Goal: Task Accomplishment & Management: Complete application form

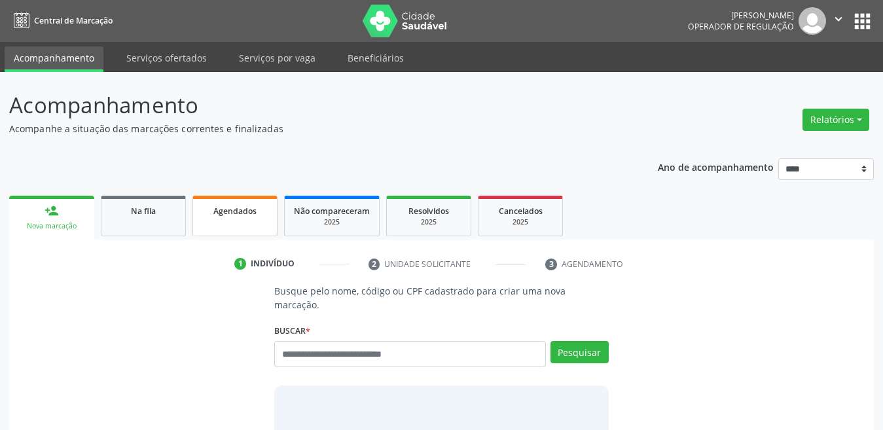
click at [247, 213] on span "Agendados" at bounding box center [234, 211] width 43 height 11
click at [314, 341] on input "text" at bounding box center [410, 354] width 272 height 26
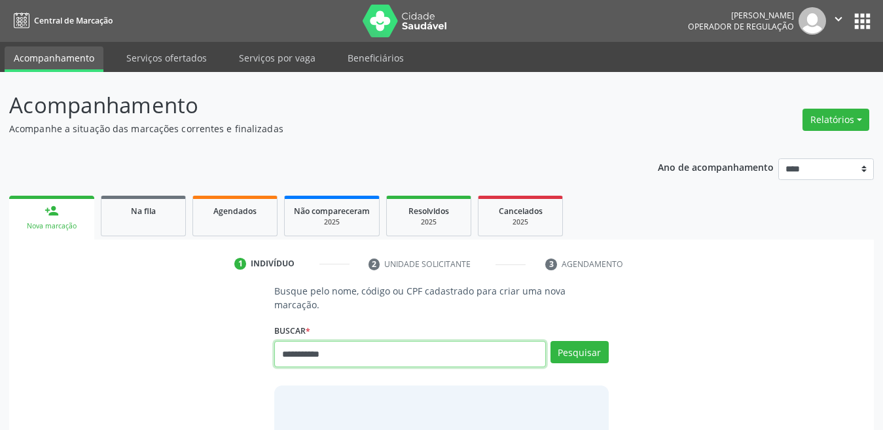
click at [472, 341] on input "**********" at bounding box center [410, 354] width 272 height 26
type input "**********"
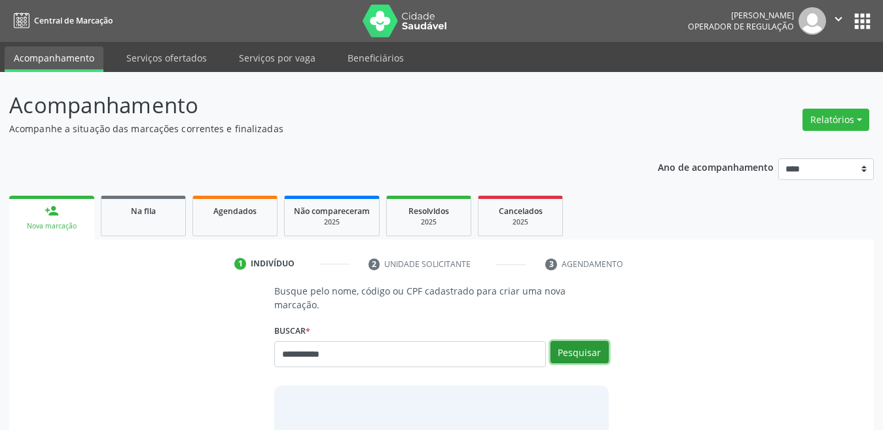
click at [565, 341] on button "Pesquisar" at bounding box center [580, 352] width 58 height 22
type input "**********"
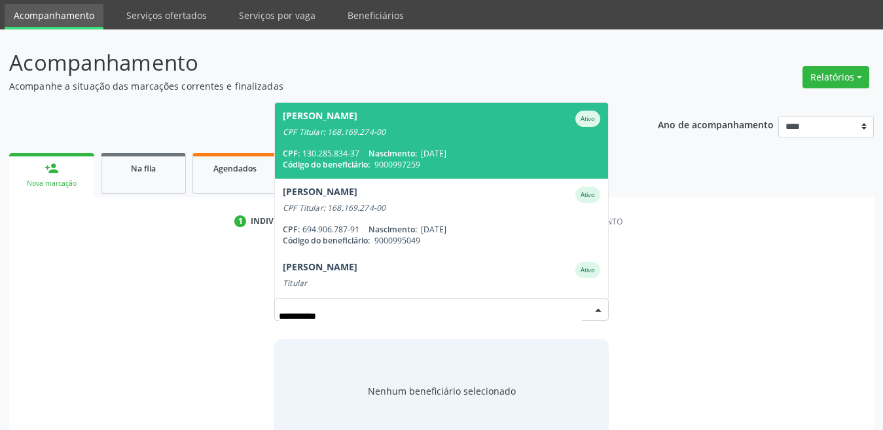
scroll to position [65, 0]
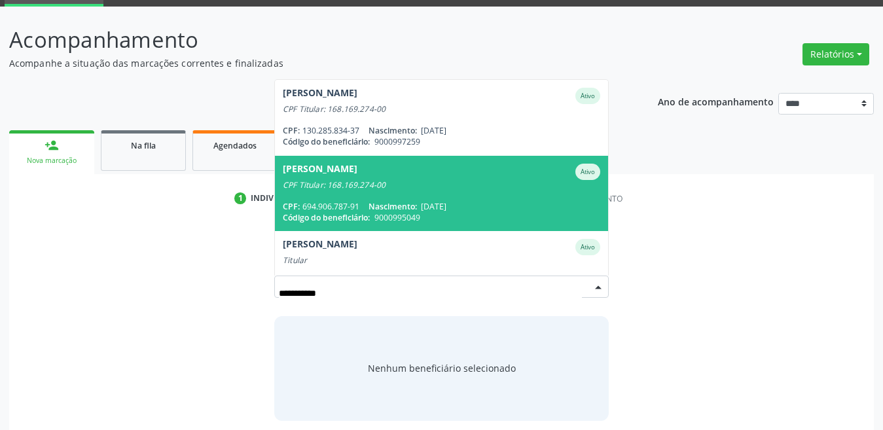
click at [350, 183] on span "Elen de Lima Correa de Araujo Ativo CPF Titular: 168.169.274-00 CPF: 694.906.78…" at bounding box center [441, 193] width 333 height 75
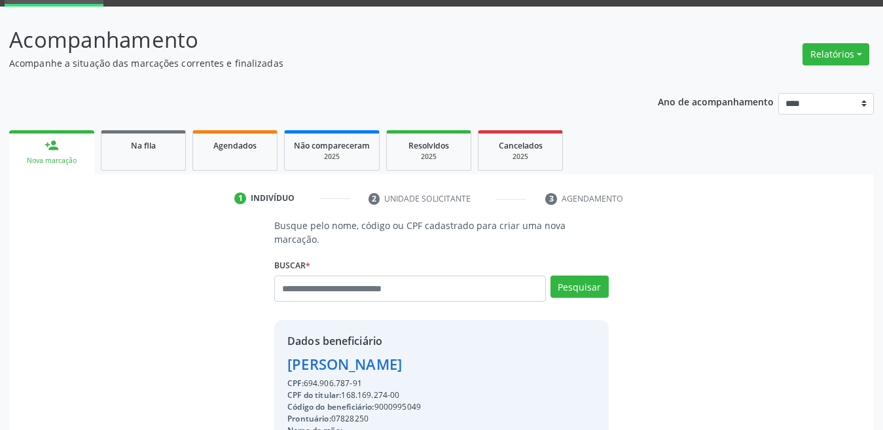
click at [399, 401] on div "Código do beneficiário: 9000995049" at bounding box center [394, 407] width 215 height 12
copy div "9000995049"
paste input "**********"
type input "**********"
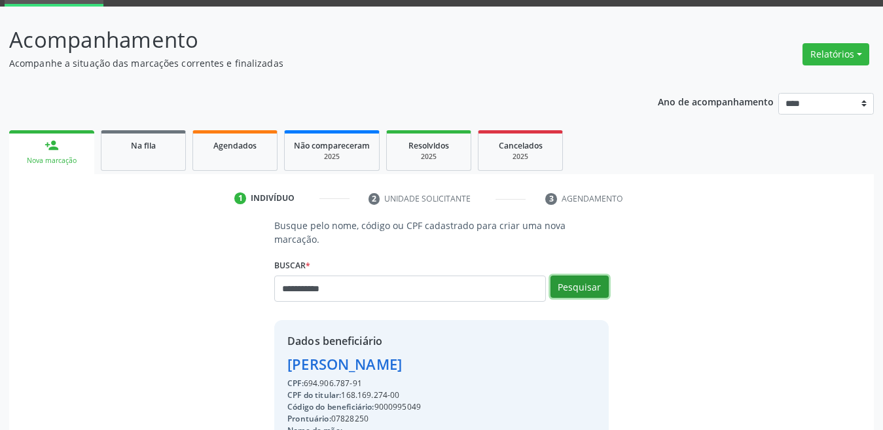
click at [570, 276] on button "Pesquisar" at bounding box center [580, 287] width 58 height 22
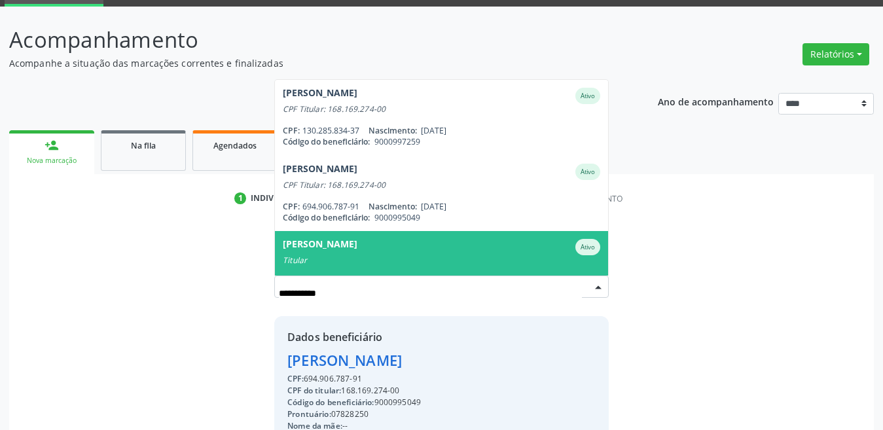
scroll to position [31, 0]
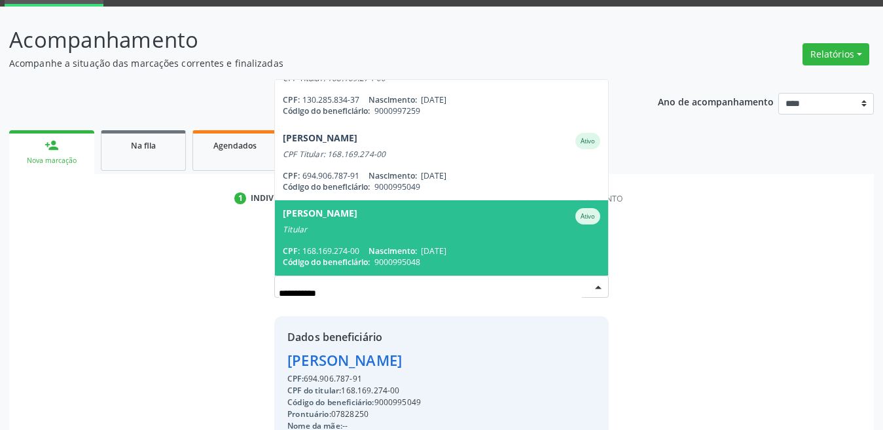
click at [428, 225] on span "Luciano Queiroz de Araujo Ativo Titular CPF: 168.169.274-00 Nascimento: 05/08/1…" at bounding box center [441, 237] width 333 height 75
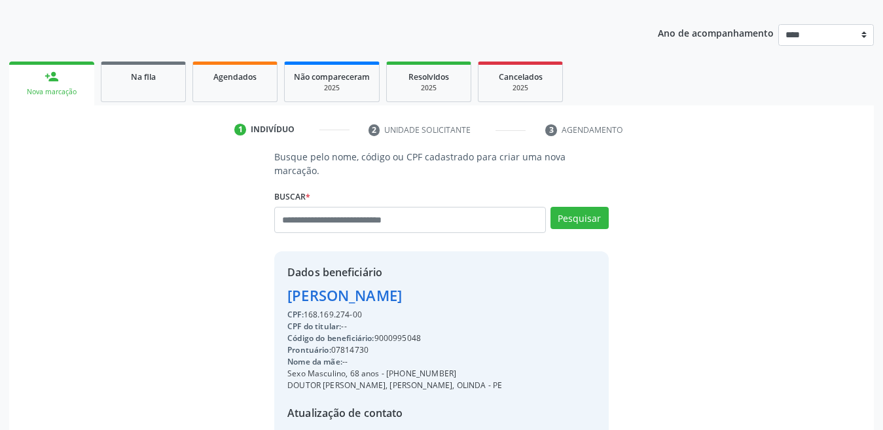
scroll to position [261, 0]
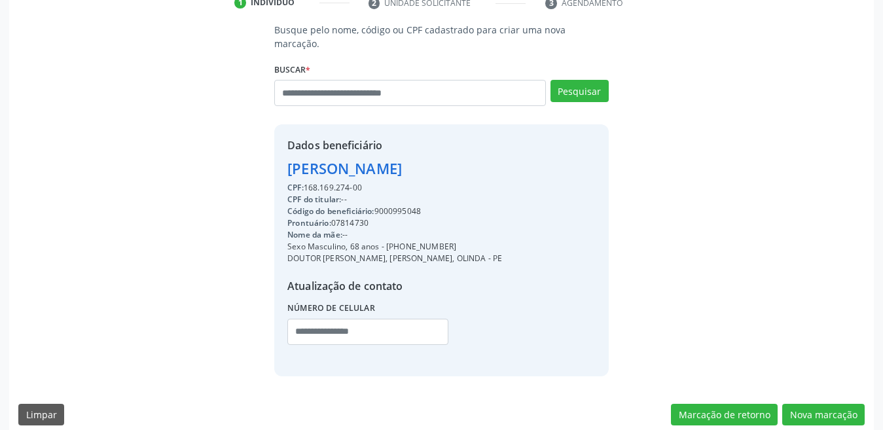
click at [391, 206] on div "Código do beneficiário: 9000995048" at bounding box center [394, 212] width 215 height 12
copy div "9000995048"
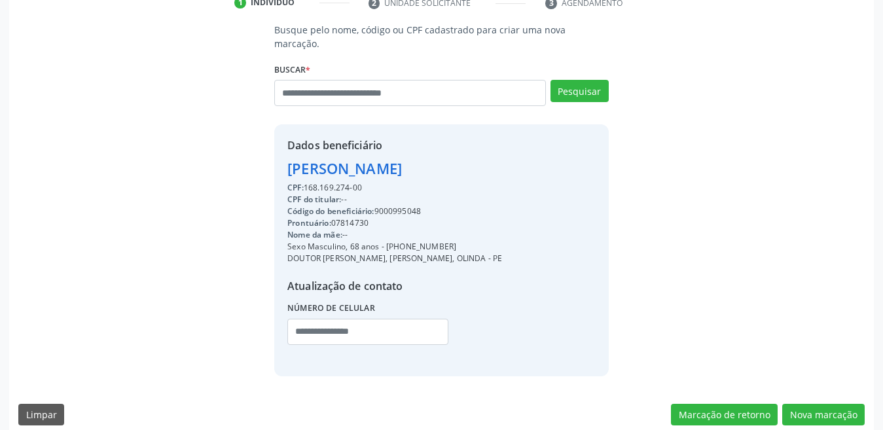
drag, startPoint x: 331, startPoint y: 69, endPoint x: 200, endPoint y: 143, distance: 150.7
click at [200, 143] on div "Busque pelo nome, código ou CPF cadastrado para criar uma nova marcação. Buscar…" at bounding box center [441, 199] width 847 height 353
click at [408, 206] on div "Código do beneficiário: 9000995048" at bounding box center [394, 212] width 215 height 12
copy div "9000995048"
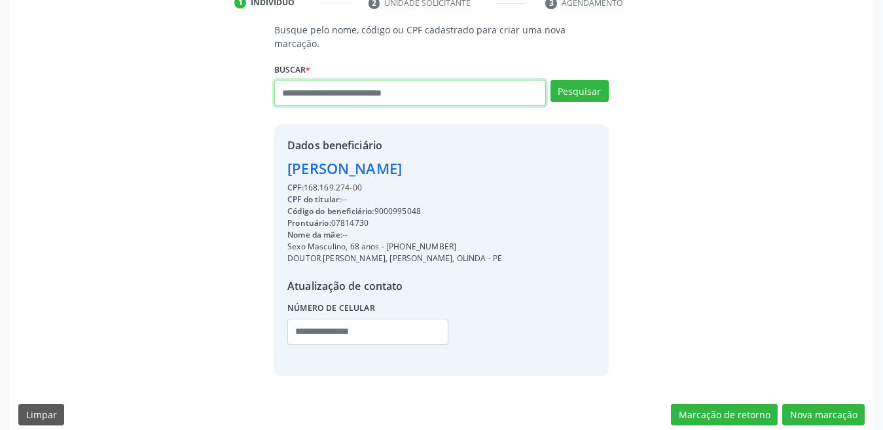
paste input "**********"
type input "**********"
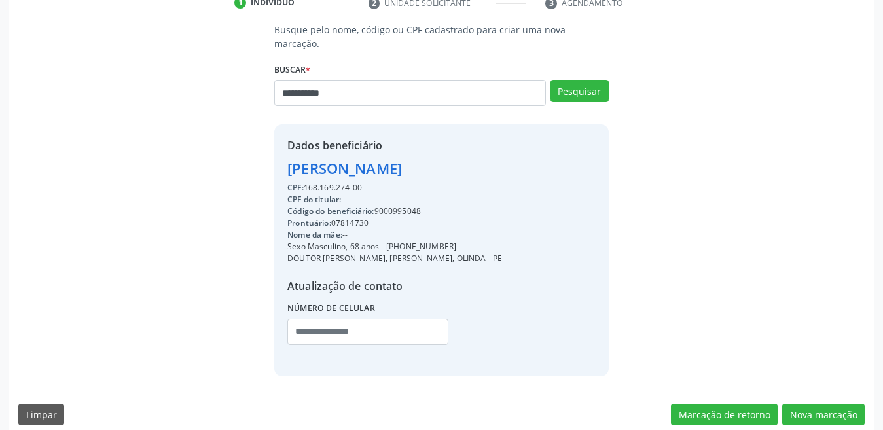
click at [579, 64] on div "**********" at bounding box center [441, 88] width 335 height 56
click at [575, 81] on button "Pesquisar" at bounding box center [580, 91] width 58 height 22
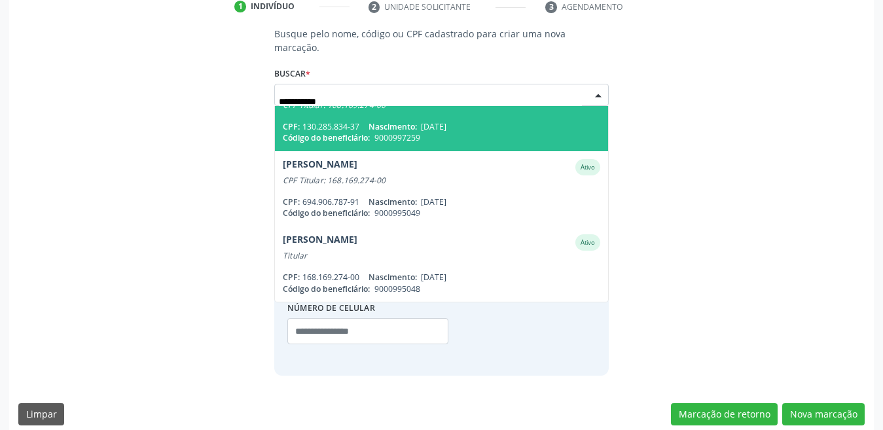
scroll to position [0, 0]
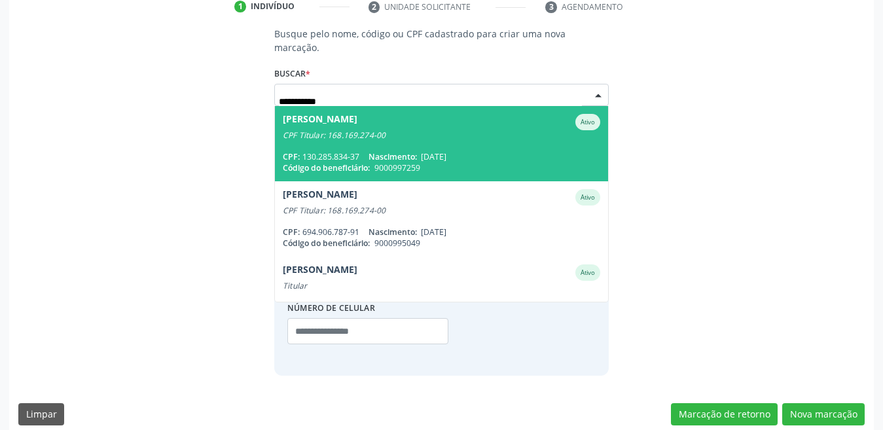
click at [348, 136] on span "Arthur Ferreira de Araujo Ativo CPF Titular: 168.169.274-00 CPF: 130.285.834-37…" at bounding box center [441, 143] width 333 height 75
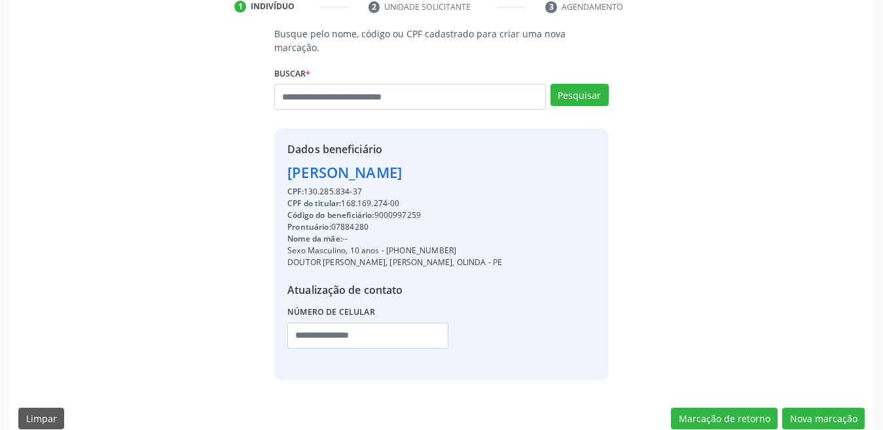
click at [405, 210] on div "Código do beneficiário: 9000997259" at bounding box center [394, 216] width 215 height 12
copy div "9000997259"
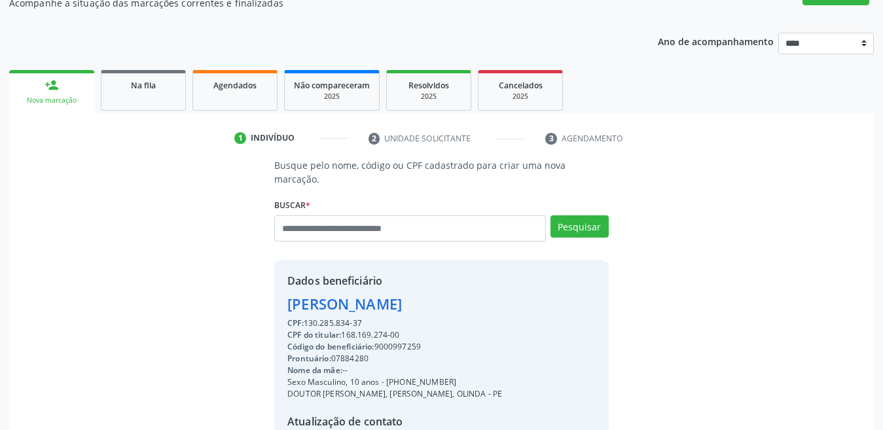
scroll to position [257, 0]
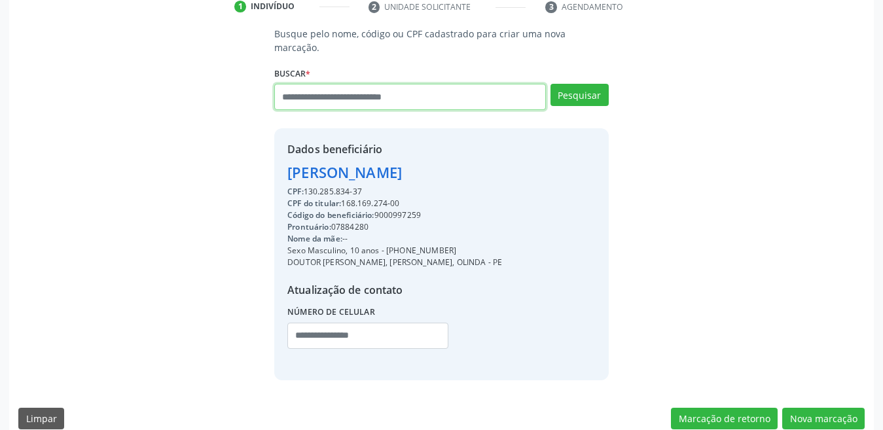
click at [318, 84] on input "text" at bounding box center [410, 97] width 272 height 26
type input "**********"
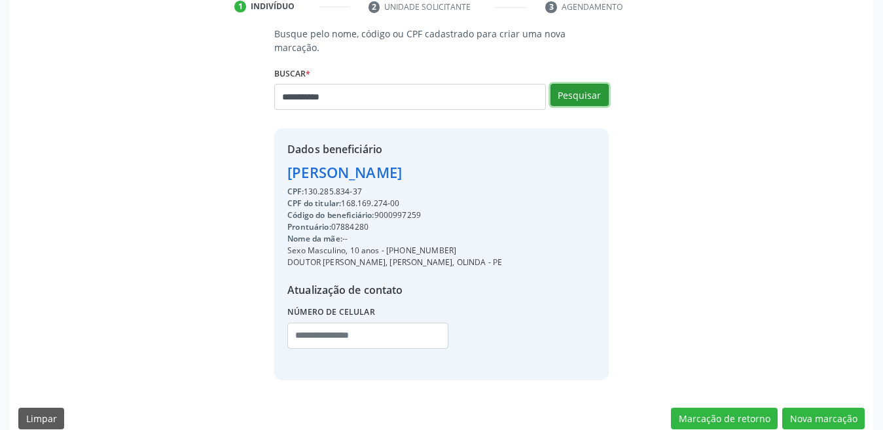
click at [562, 86] on button "Pesquisar" at bounding box center [580, 95] width 58 height 22
type input "**********"
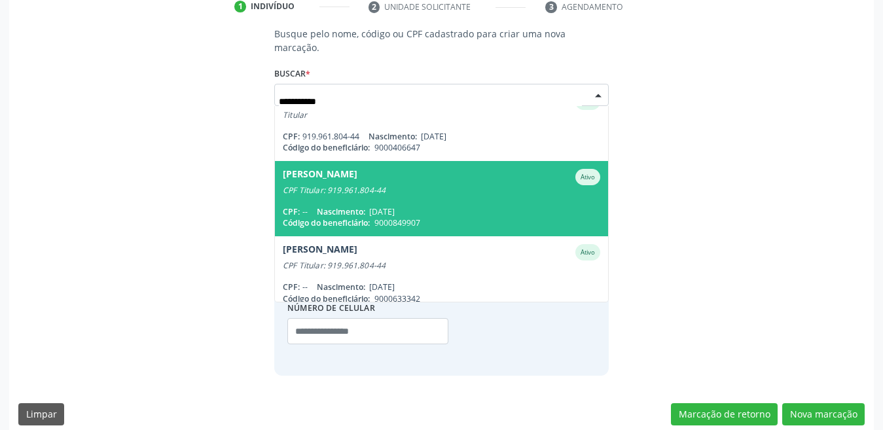
scroll to position [30, 0]
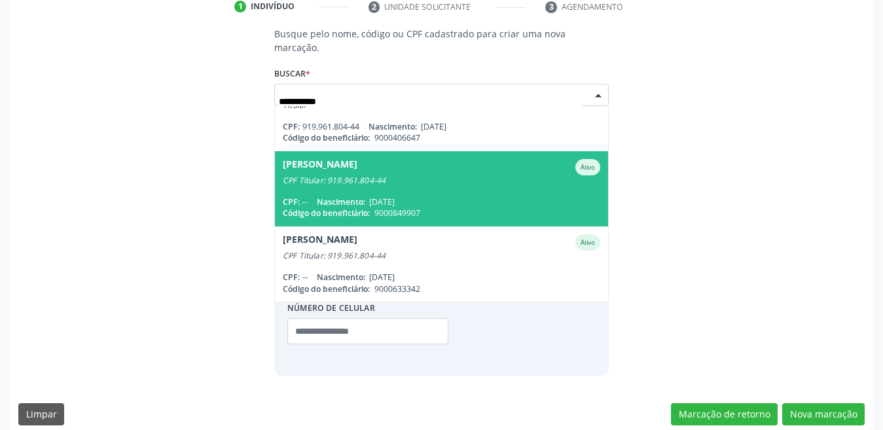
click at [363, 181] on span "Luiz Felipe Lopes de Santana Ativo CPF Titular: 919.961.804-44 CPF: -- Nascimen…" at bounding box center [441, 188] width 333 height 75
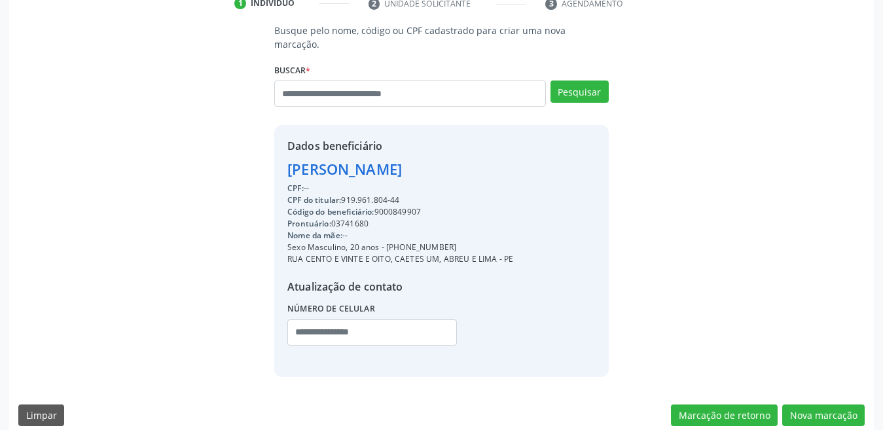
scroll to position [261, 0]
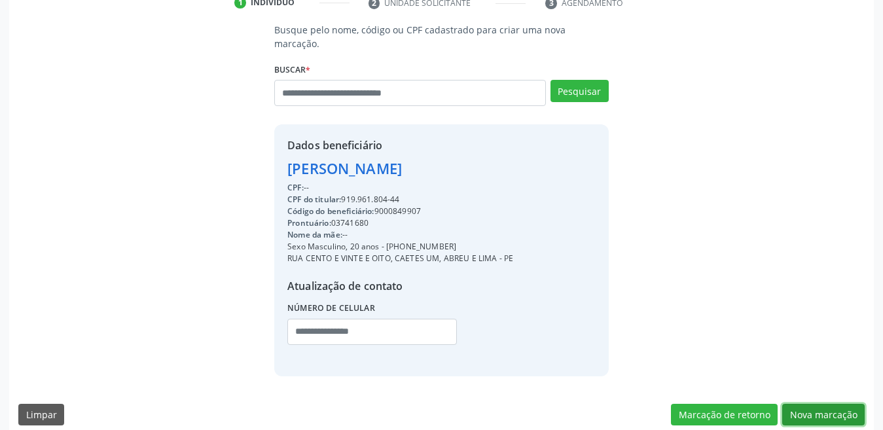
click at [818, 404] on button "Nova marcação" at bounding box center [823, 415] width 82 height 22
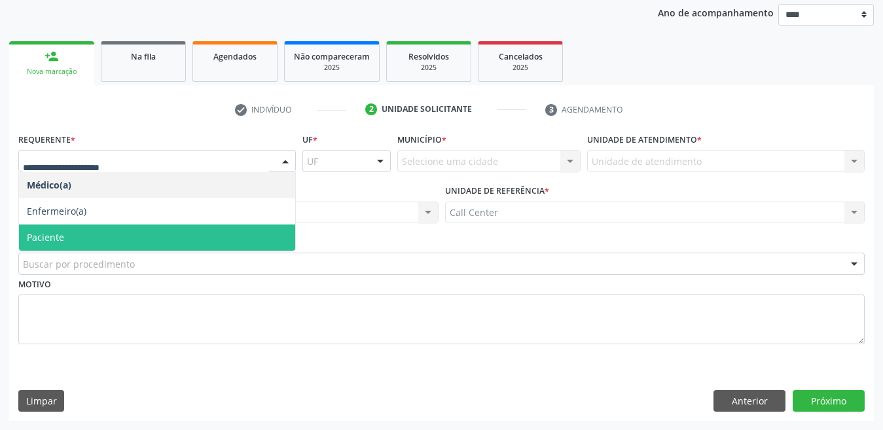
click at [57, 246] on span "Paciente" at bounding box center [157, 238] width 276 height 26
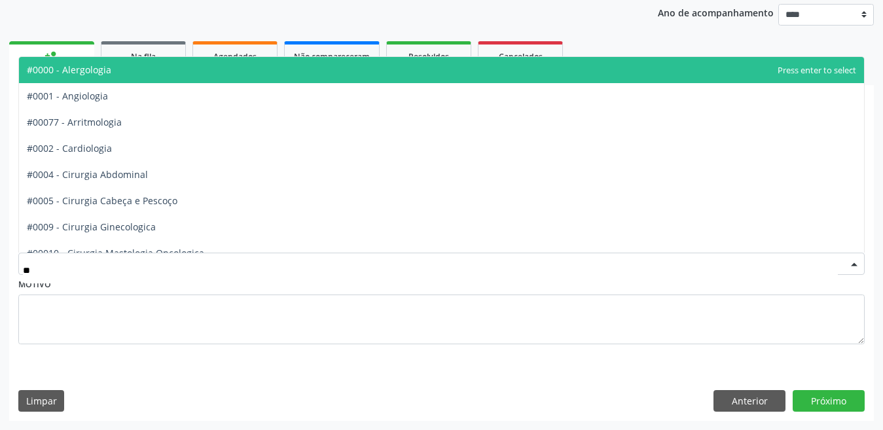
type input "***"
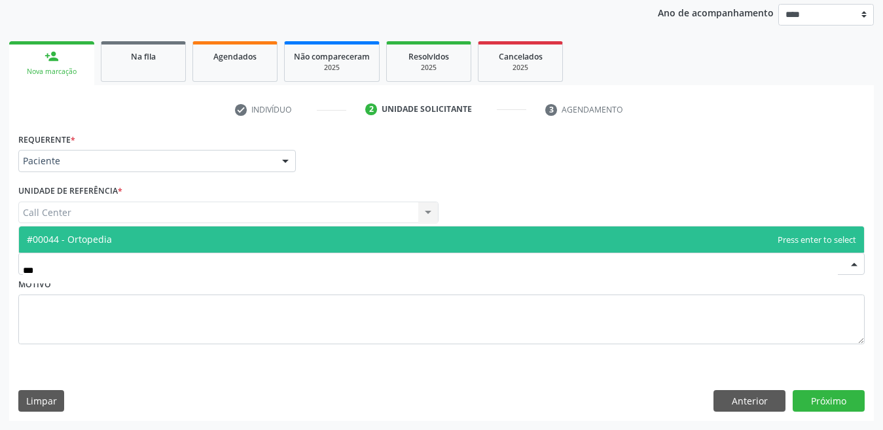
click at [82, 236] on span "#00044 - Ortopedia" at bounding box center [69, 239] width 85 height 12
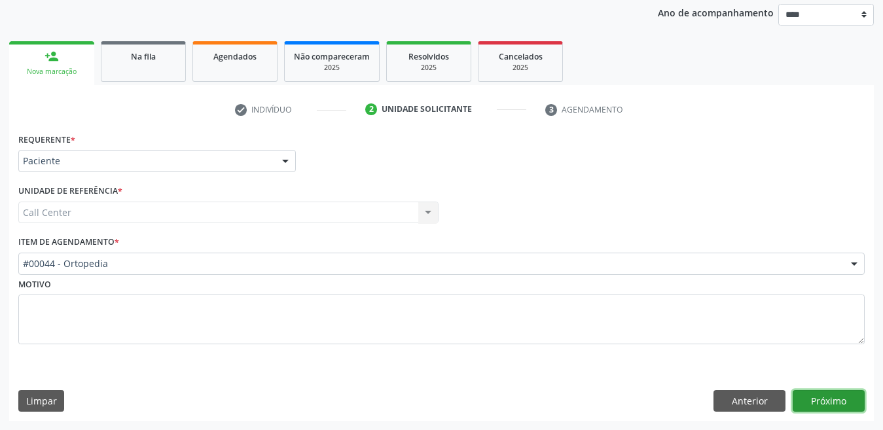
click at [838, 397] on button "Próximo" at bounding box center [829, 401] width 72 height 22
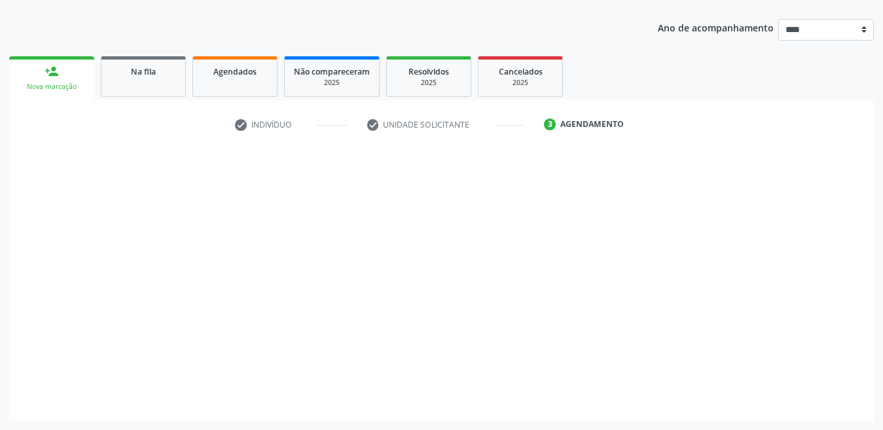
scroll to position [139, 0]
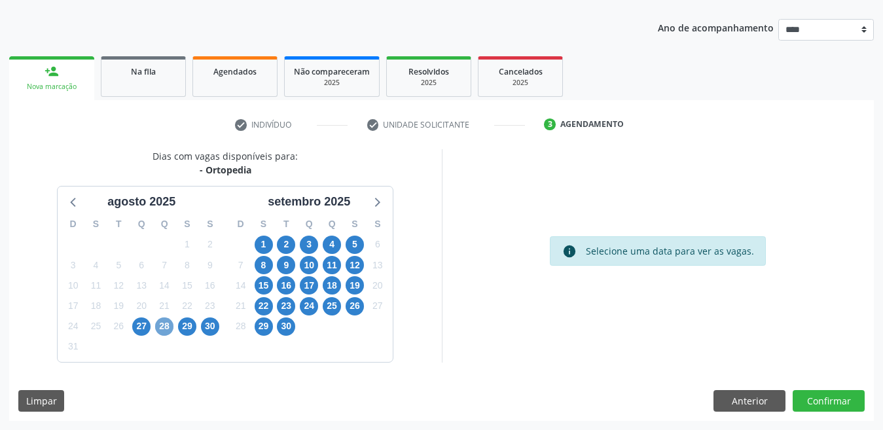
click at [158, 327] on span "28" at bounding box center [164, 327] width 18 height 18
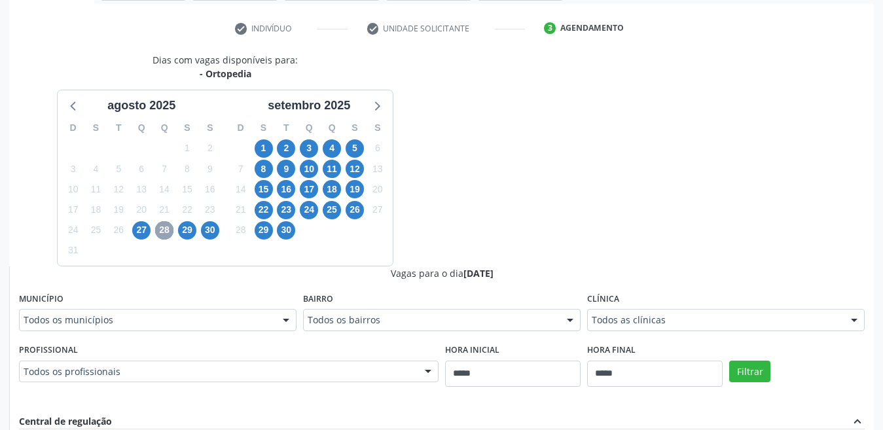
scroll to position [336, 0]
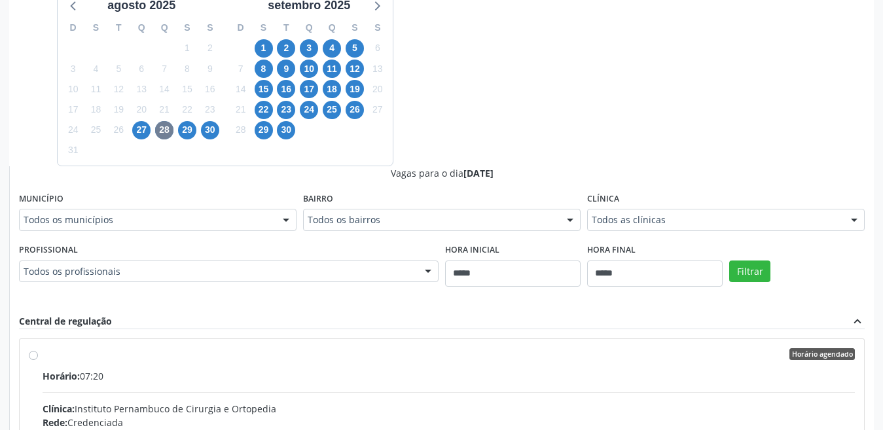
click at [139, 211] on div "Todos os municípios" at bounding box center [158, 220] width 278 height 22
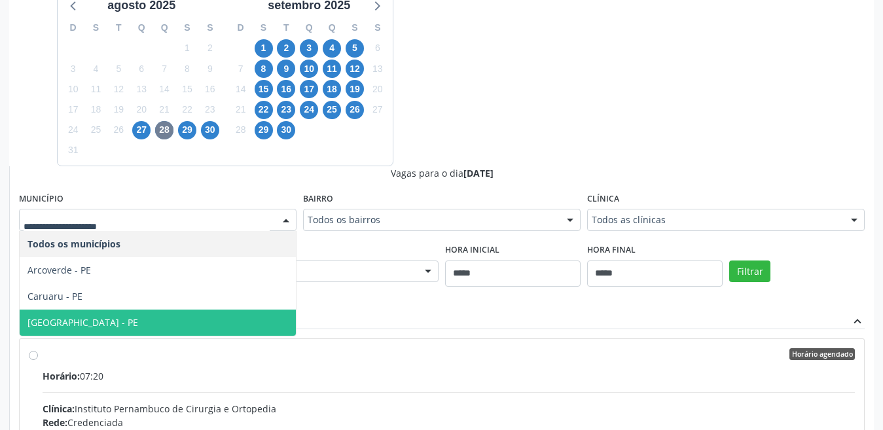
click at [64, 328] on span "[GEOGRAPHIC_DATA] - PE" at bounding box center [82, 322] width 111 height 12
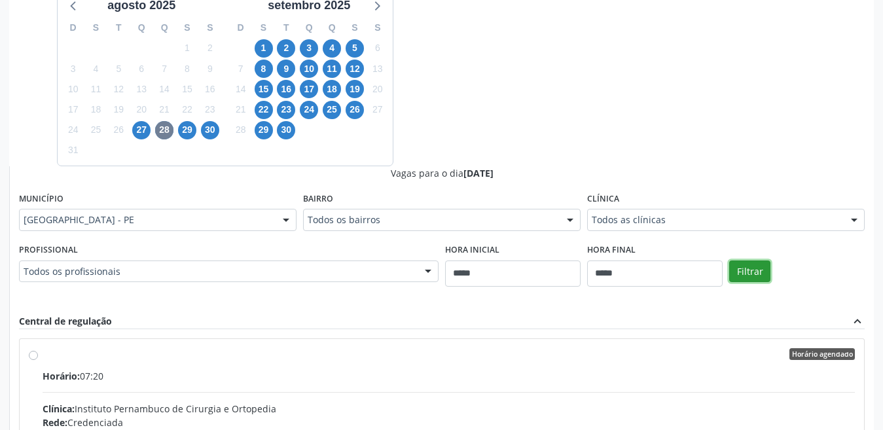
click at [741, 265] on button "Filtrar" at bounding box center [749, 272] width 41 height 22
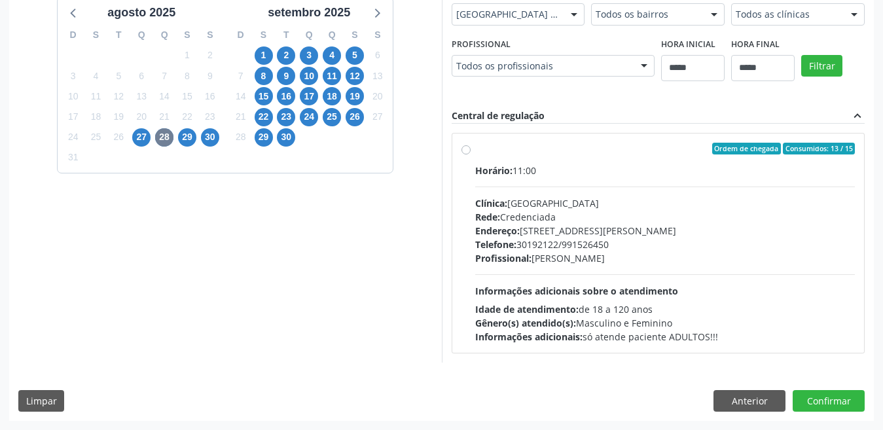
click at [475, 148] on label "Ordem de chegada Consumidos: 13 / 15 Horário: 11:00 Clínica: Boa Vista Medical …" at bounding box center [665, 243] width 380 height 201
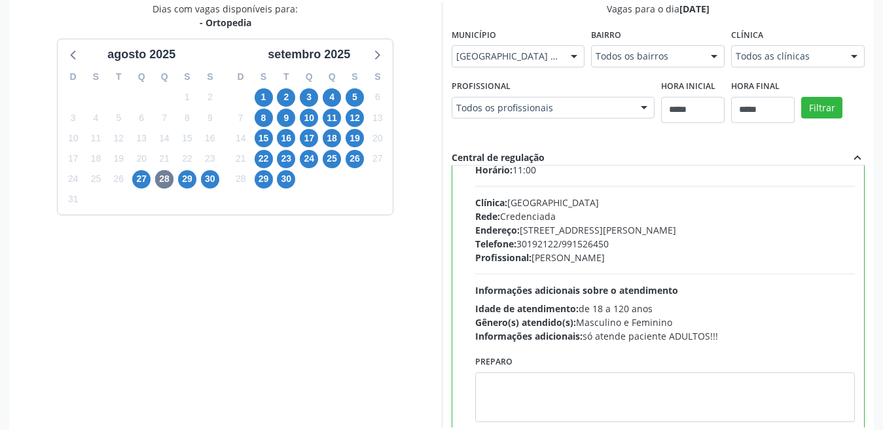
scroll to position [65, 0]
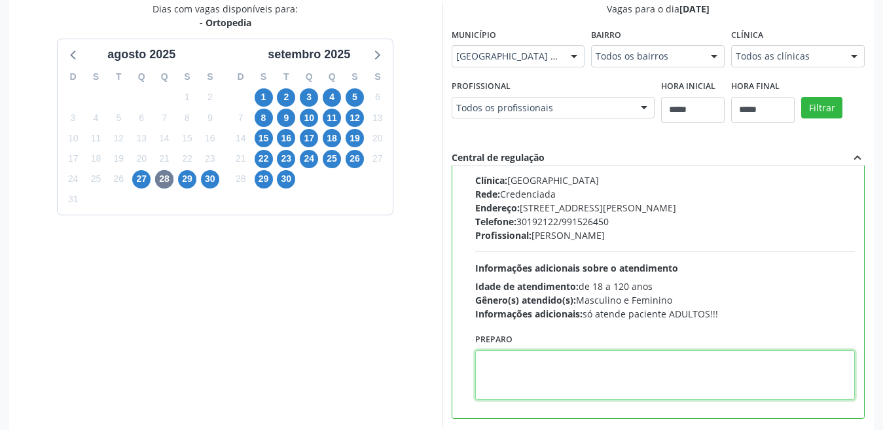
click at [617, 363] on textarea at bounding box center [665, 375] width 380 height 50
paste textarea "**********"
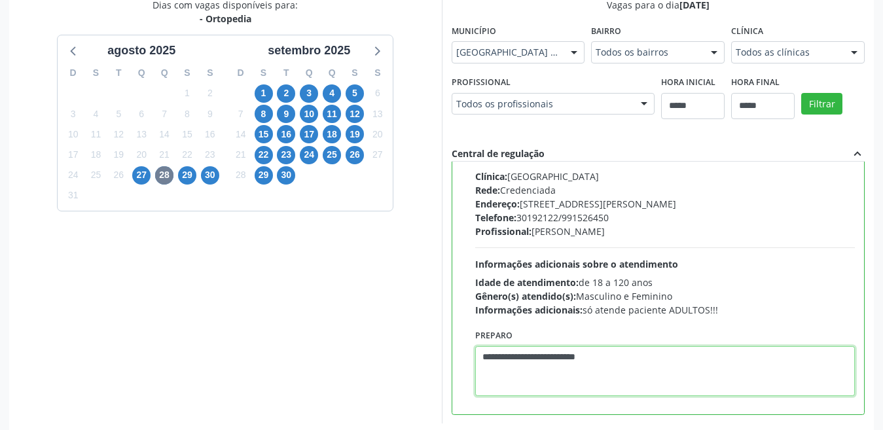
scroll to position [352, 0]
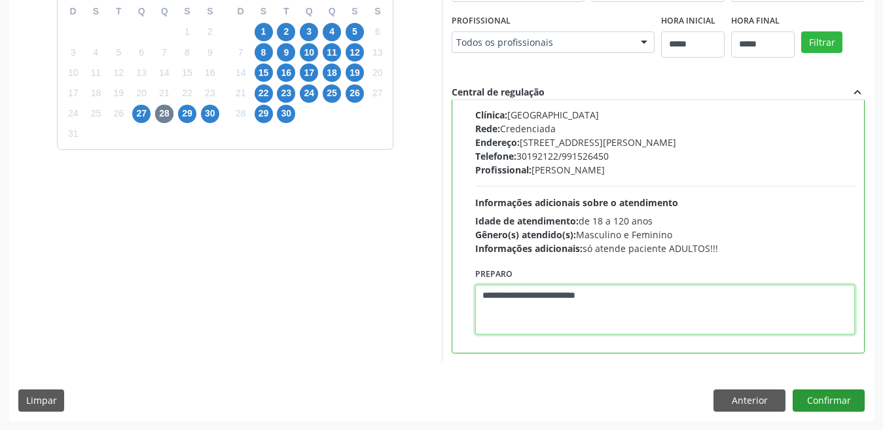
type textarea "**********"
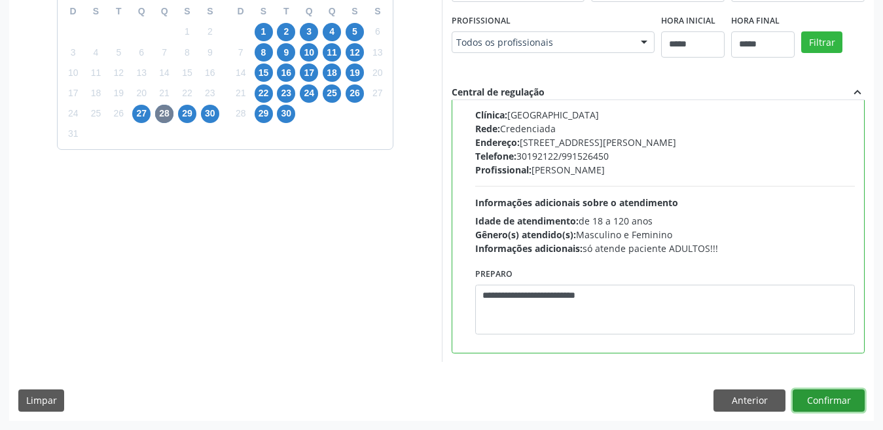
click at [835, 393] on button "Confirmar" at bounding box center [829, 401] width 72 height 22
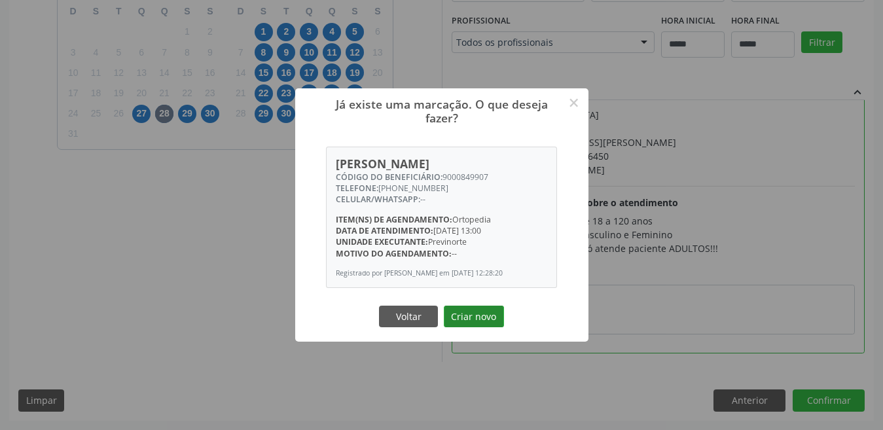
click at [468, 328] on button "Criar novo" at bounding box center [474, 317] width 60 height 22
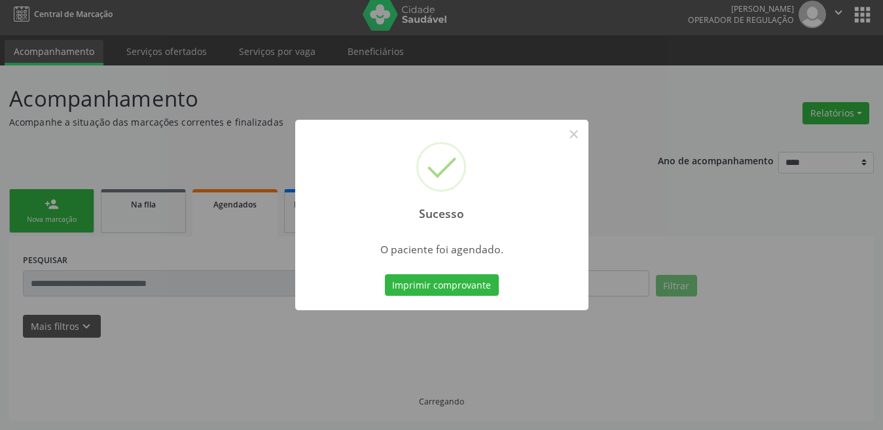
scroll to position [7, 0]
click at [445, 285] on button "Imprimir comprovante" at bounding box center [442, 285] width 114 height 22
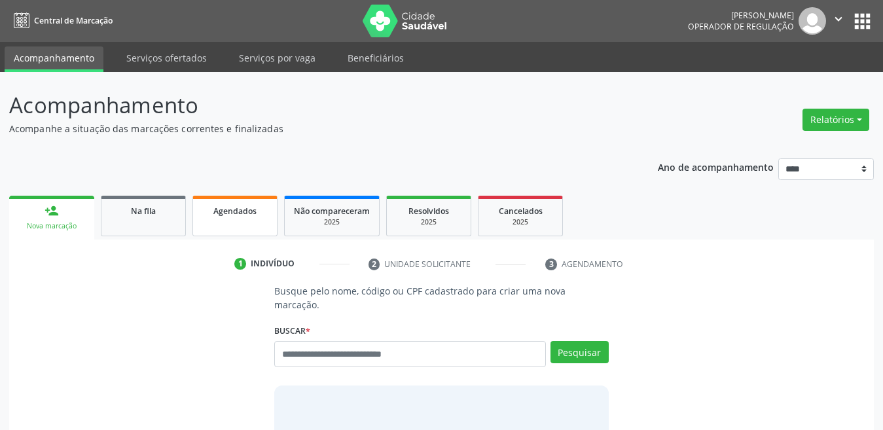
click at [222, 223] on link "Agendados" at bounding box center [234, 216] width 85 height 41
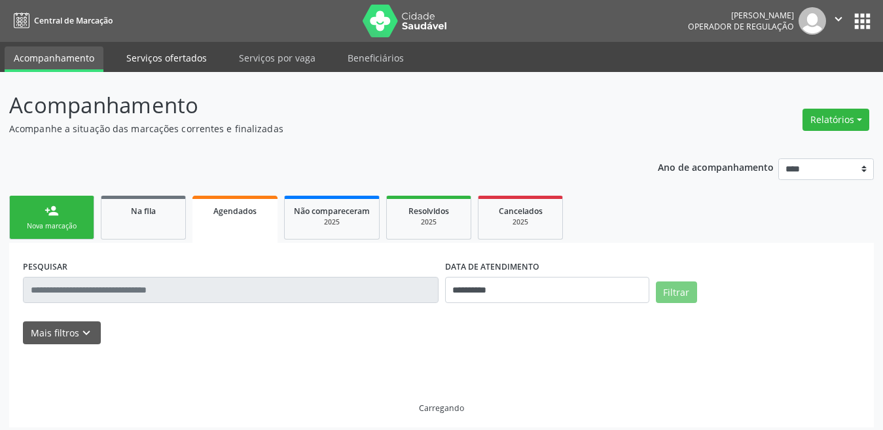
click at [177, 63] on link "Serviços ofertados" at bounding box center [166, 57] width 99 height 23
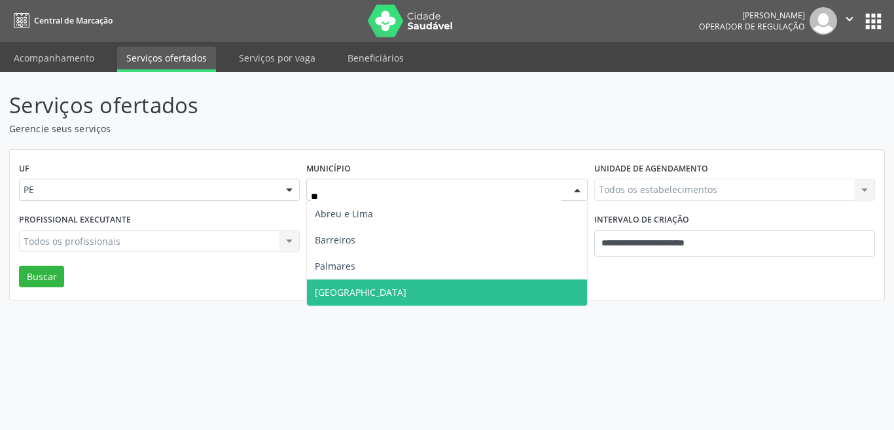
type input "***"
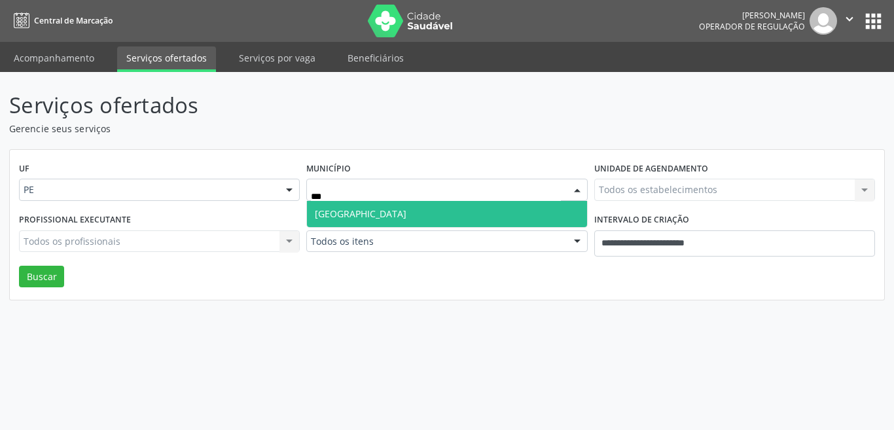
click at [351, 197] on input "***" at bounding box center [435, 196] width 249 height 26
click at [351, 210] on span "Recife" at bounding box center [447, 214] width 280 height 26
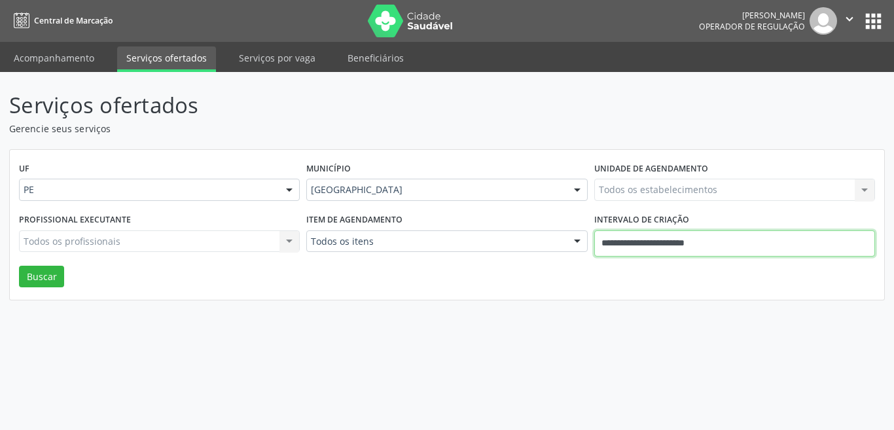
click at [611, 241] on input "**********" at bounding box center [735, 243] width 281 height 26
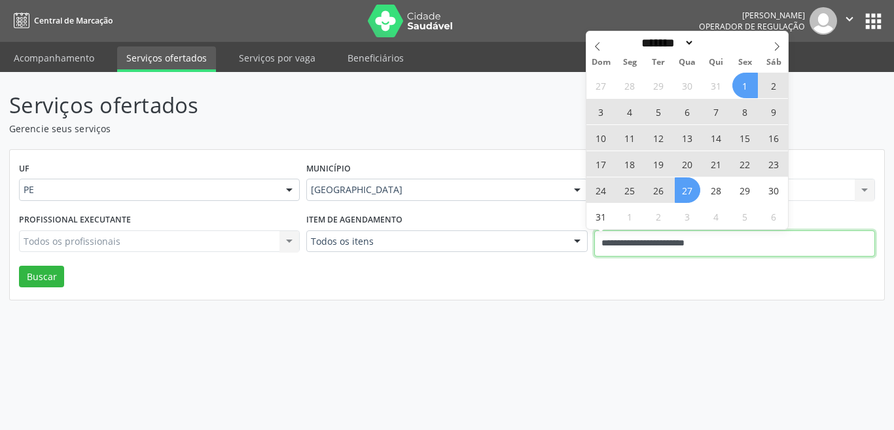
click at [611, 242] on input "**********" at bounding box center [735, 243] width 281 height 26
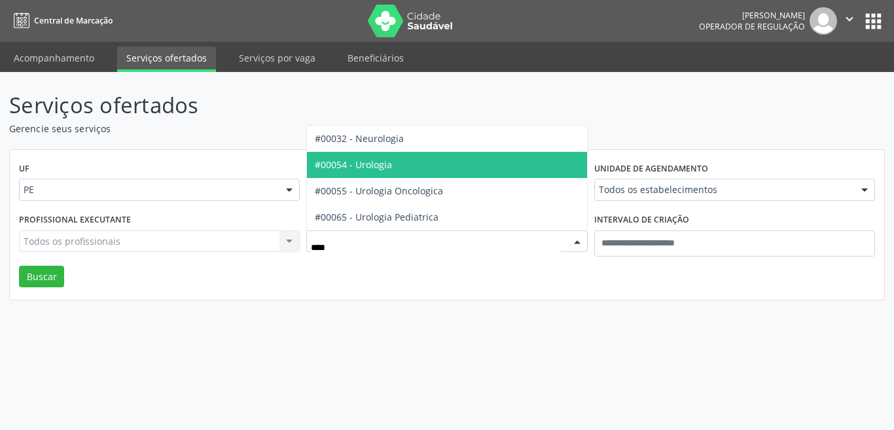
click at [380, 161] on span "#00054 - Urologia" at bounding box center [353, 164] width 77 height 12
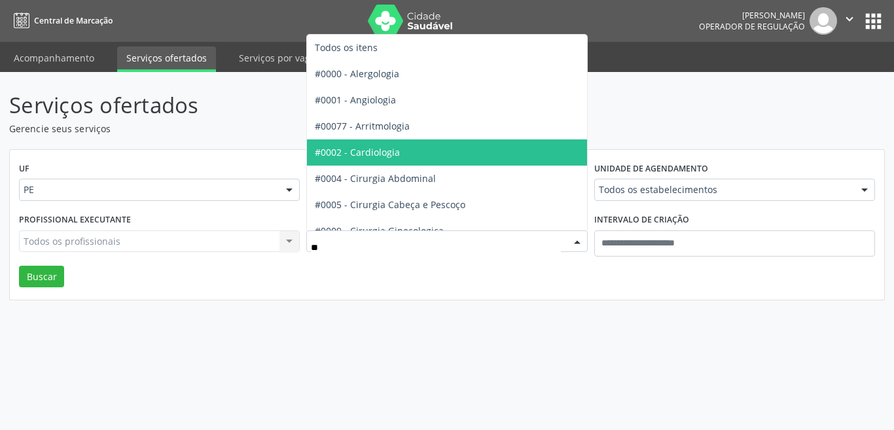
type input "***"
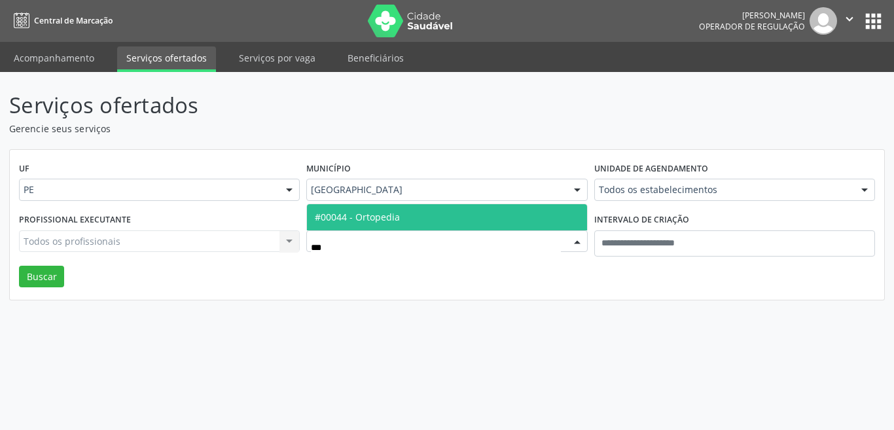
click at [423, 219] on span "#00044 - Ortopedia" at bounding box center [447, 217] width 280 height 26
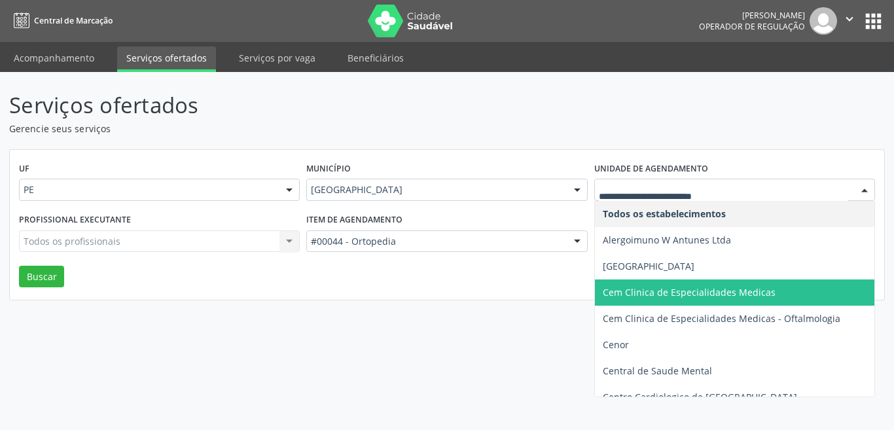
drag, startPoint x: 81, startPoint y: 251, endPoint x: 79, endPoint y: 233, distance: 17.8
click at [79, 244] on div "Todos os profissionais Todos os profissionais Nenhum resultado encontrado para:…" at bounding box center [159, 241] width 281 height 22
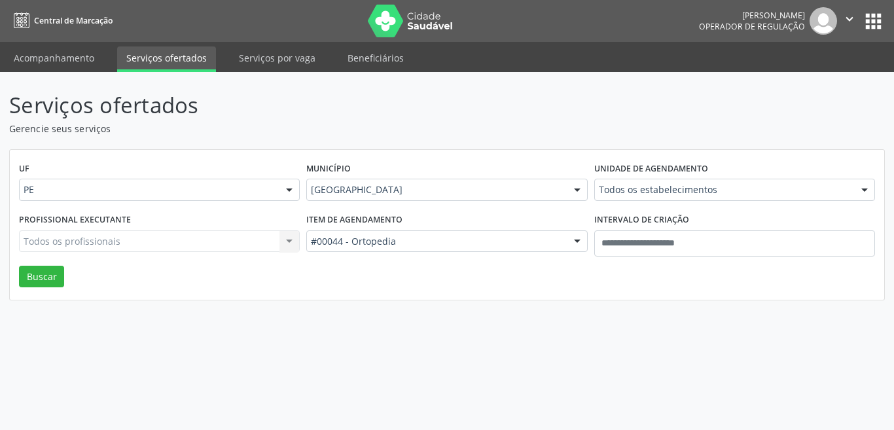
click at [708, 176] on div "Unidade de agendamento Todos os estabelecimentos Todos os estabelecimentos Aler…" at bounding box center [734, 184] width 287 height 51
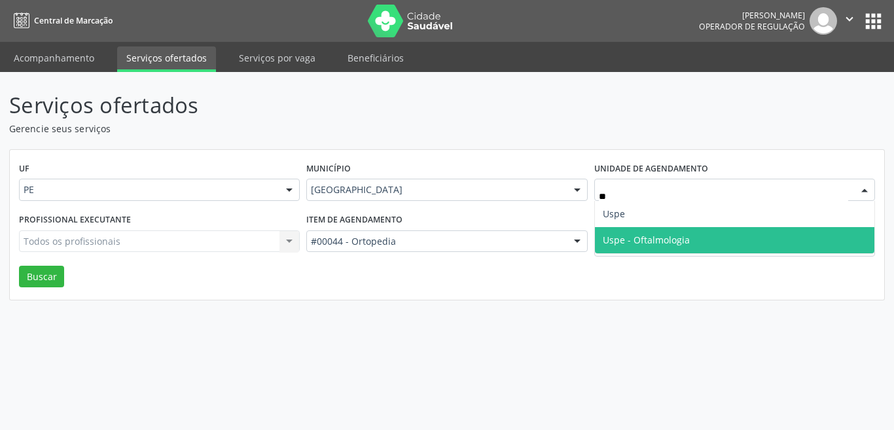
type input "***"
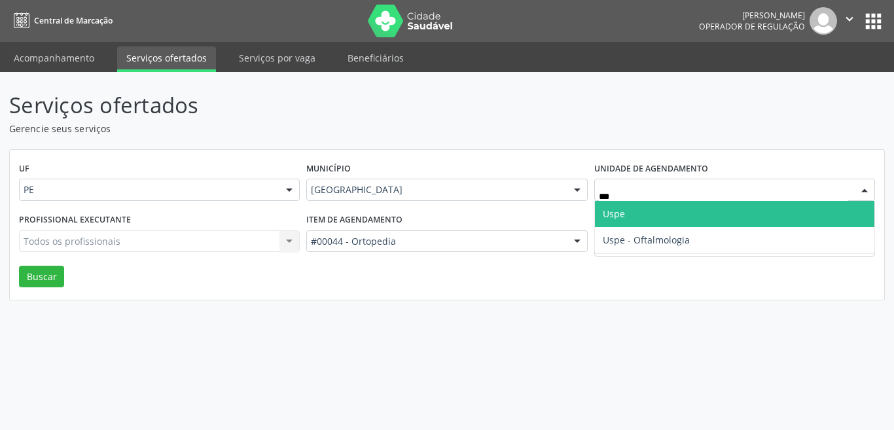
click at [654, 210] on span "Uspe" at bounding box center [735, 214] width 280 height 26
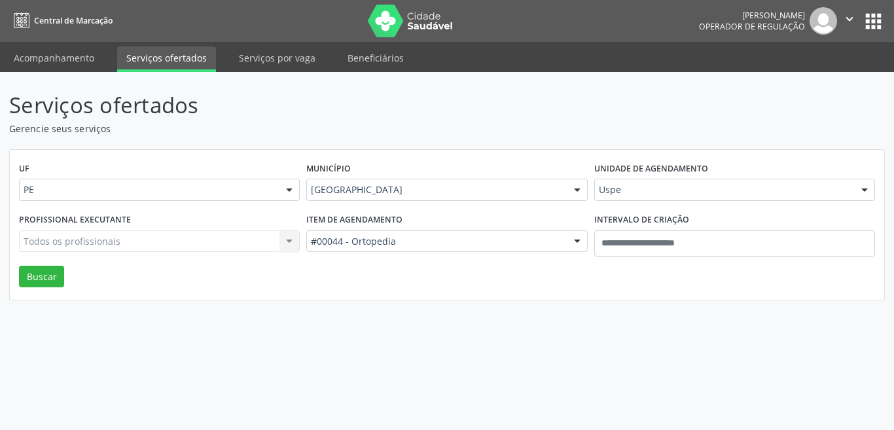
click at [267, 240] on div "Todos os profissionais Todos os profissionais Nenhum resultado encontrado para:…" at bounding box center [159, 241] width 281 height 22
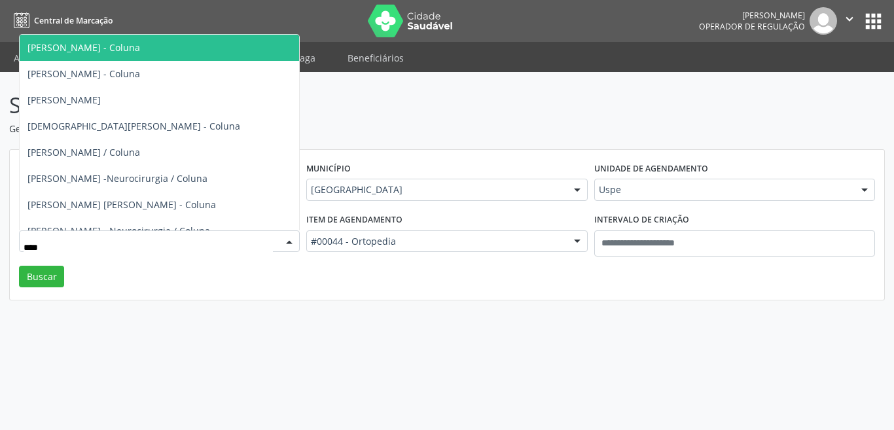
type input "*****"
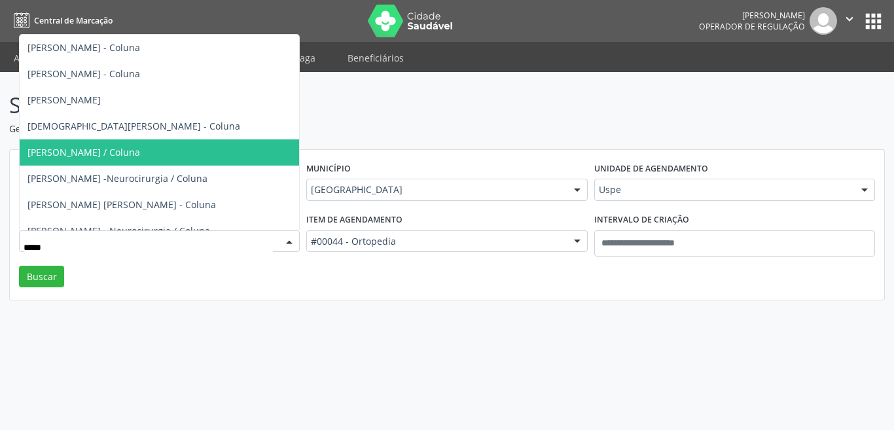
click at [133, 148] on span "John Anderson da Silva Rocha - Neurocirurgia / Coluna" at bounding box center [83, 152] width 113 height 12
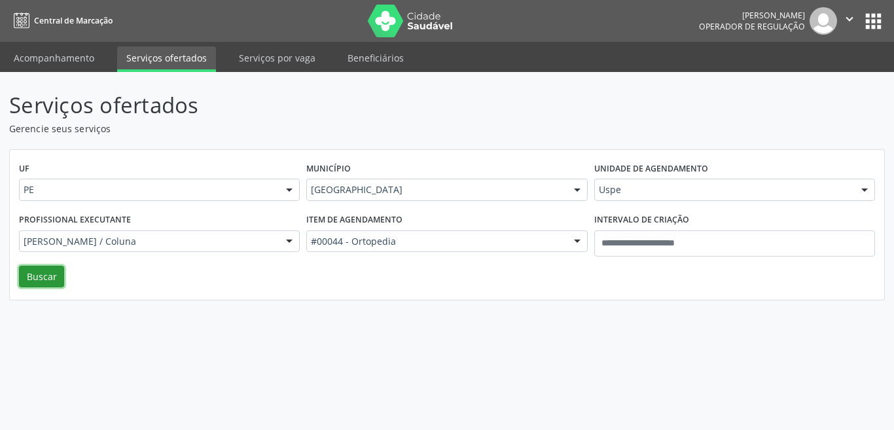
click at [43, 282] on button "Buscar" at bounding box center [41, 277] width 45 height 22
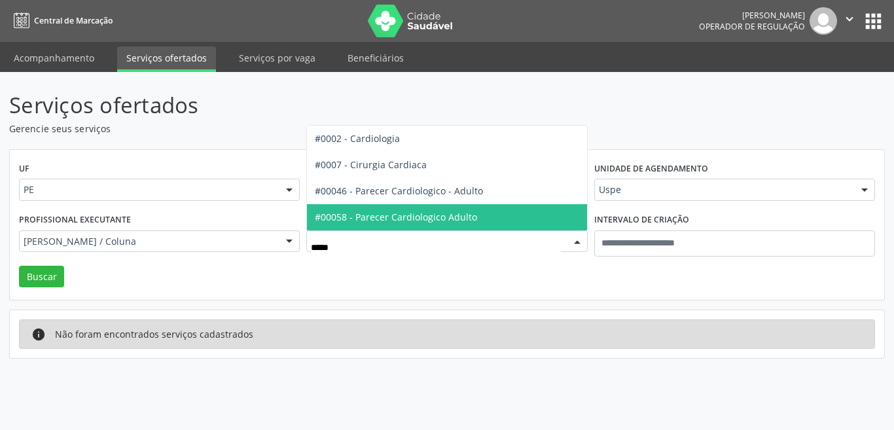
type input "******"
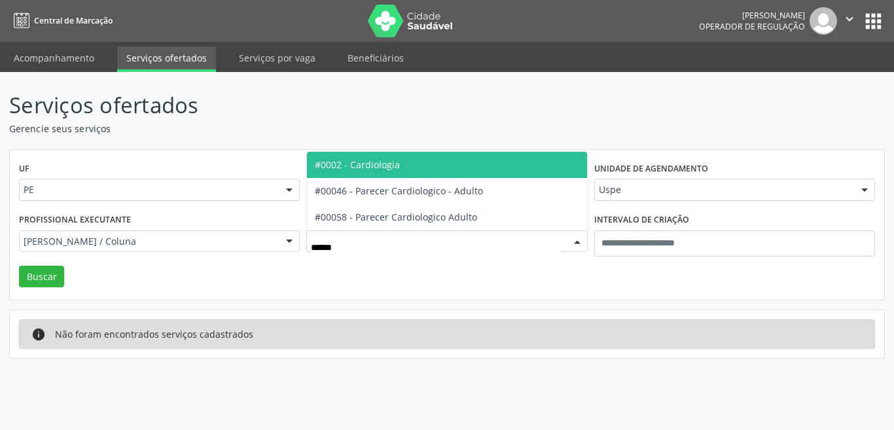
click at [445, 160] on span "#0002 - Cardiologia" at bounding box center [447, 165] width 280 height 26
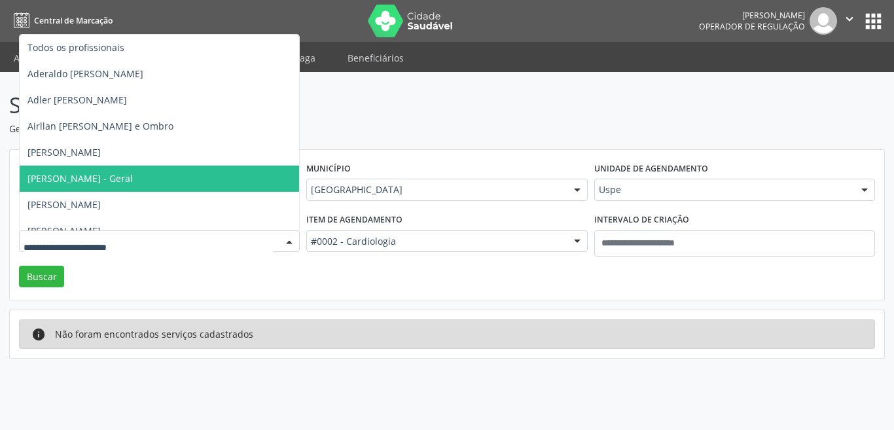
type input "*"
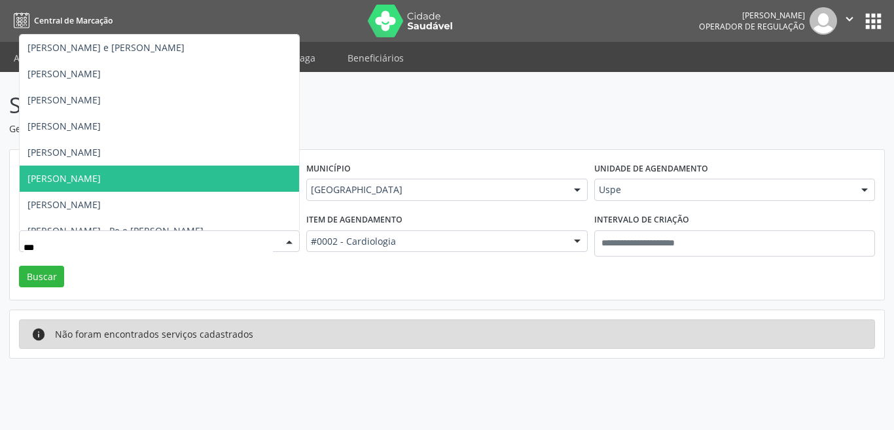
type input "****"
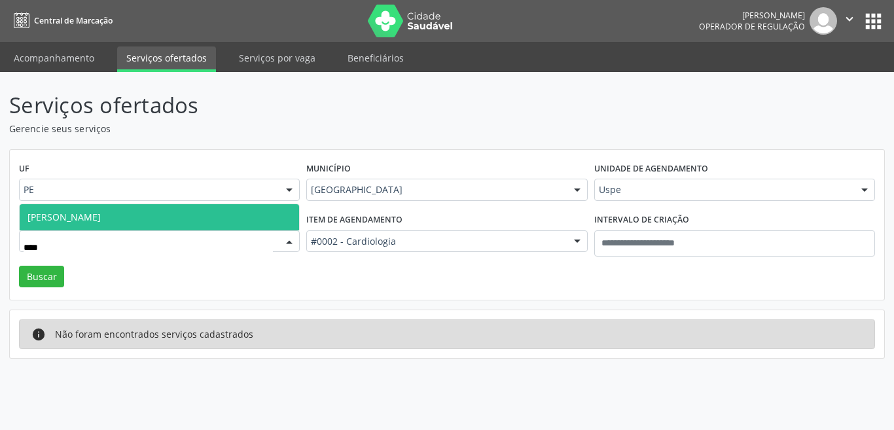
click at [155, 228] on span "[PERSON_NAME]" at bounding box center [160, 217] width 280 height 26
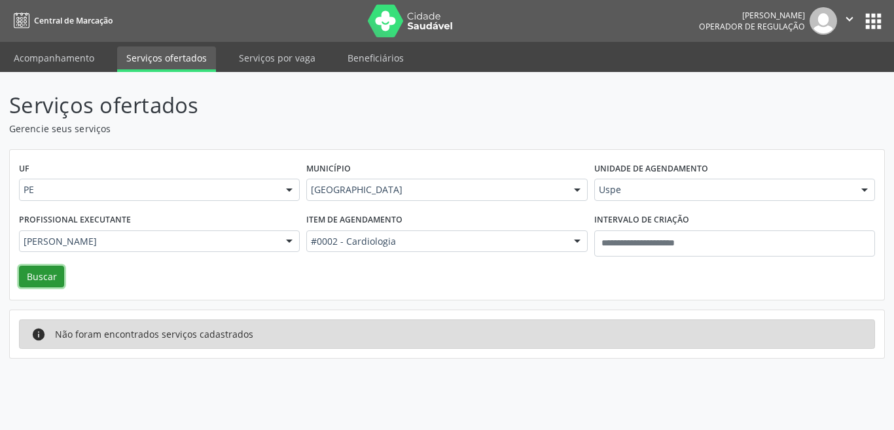
click at [39, 272] on button "Buscar" at bounding box center [41, 277] width 45 height 22
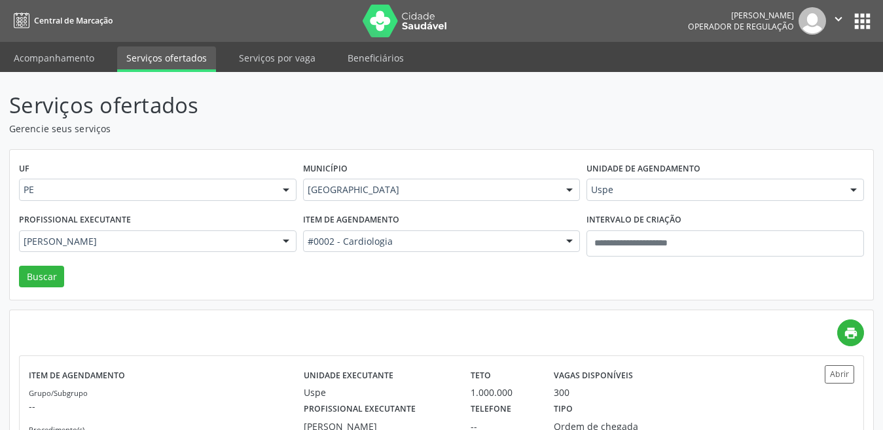
scroll to position [64, 0]
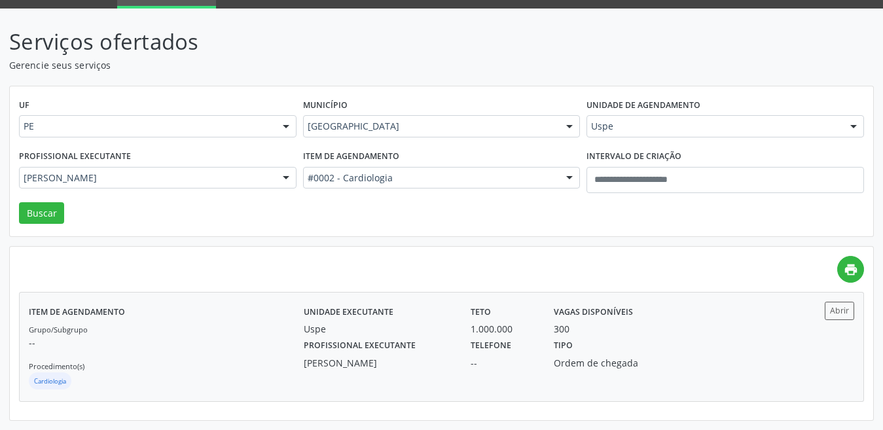
click at [414, 324] on div "Uspe" at bounding box center [378, 329] width 149 height 14
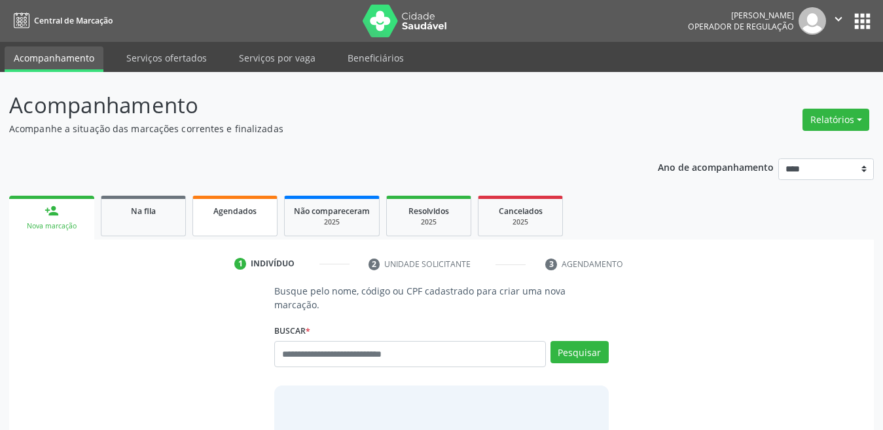
click at [240, 211] on span "Agendados" at bounding box center [234, 211] width 43 height 11
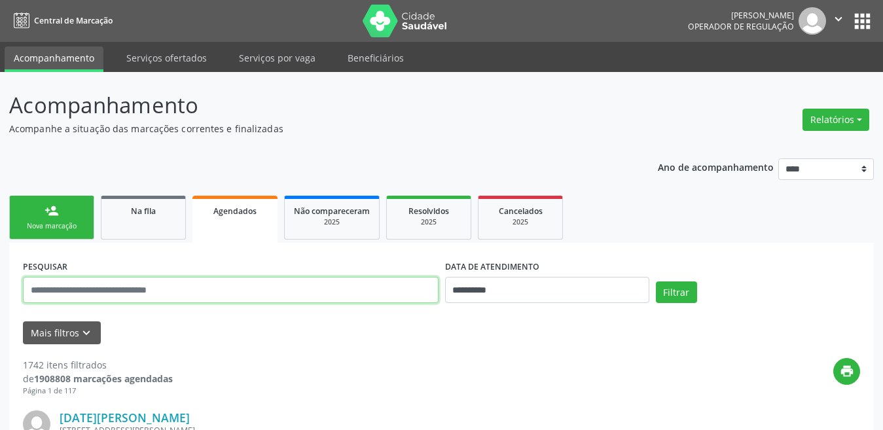
paste input "**********"
type input "**********"
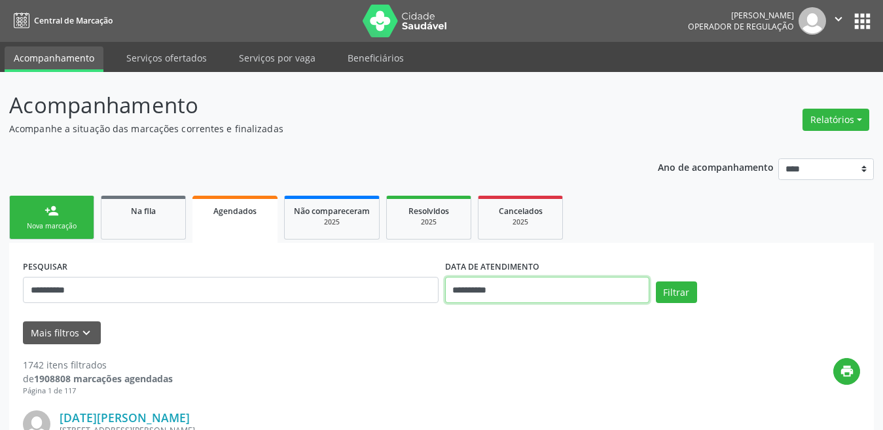
click at [485, 288] on input "**********" at bounding box center [547, 290] width 204 height 26
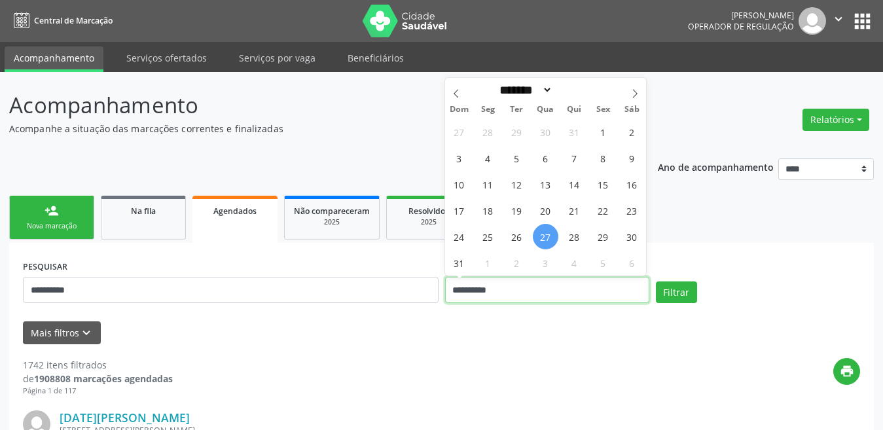
click at [485, 288] on input "**********" at bounding box center [547, 290] width 204 height 26
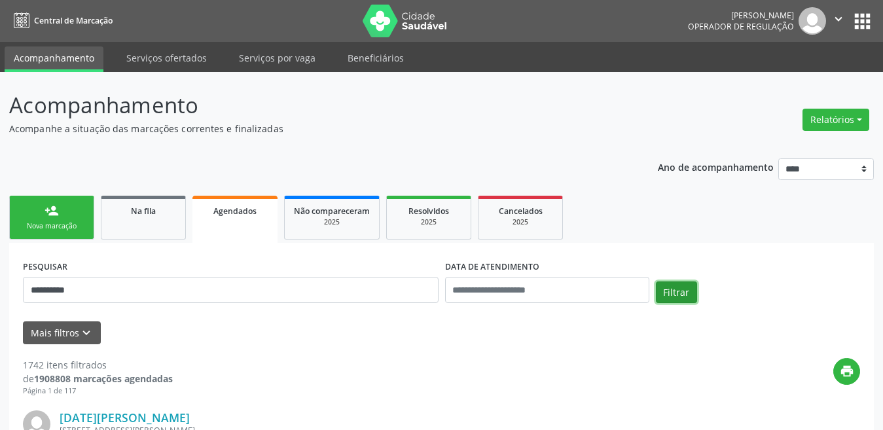
click at [682, 297] on button "Filtrar" at bounding box center [676, 293] width 41 height 22
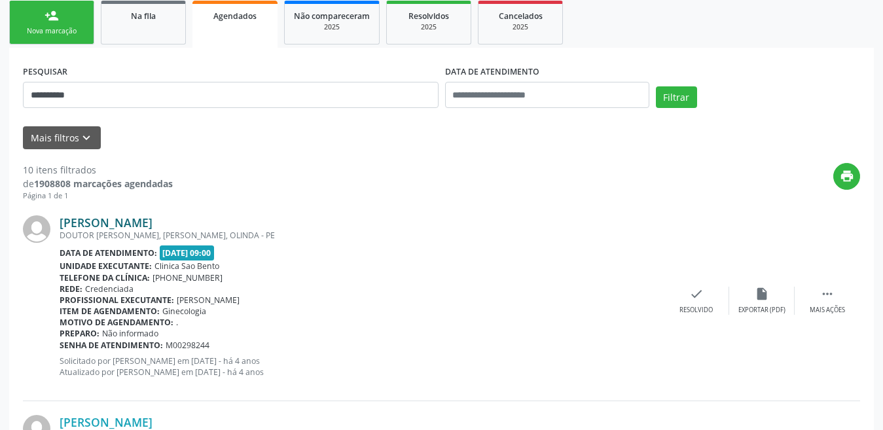
scroll to position [196, 0]
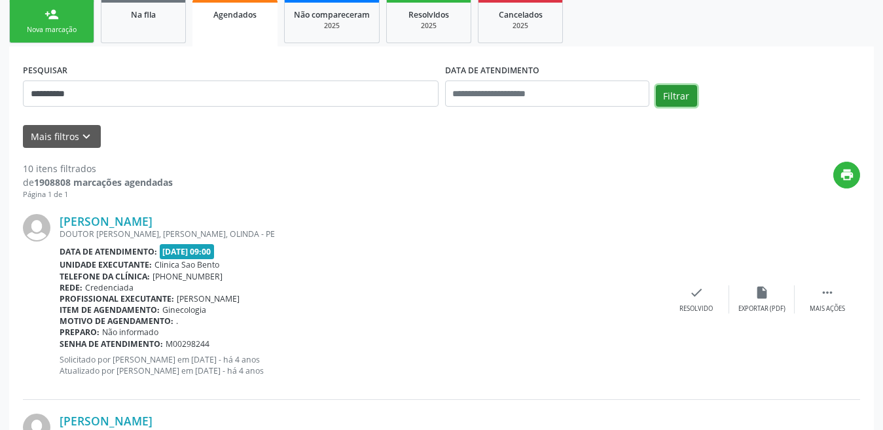
click at [692, 96] on button "Filtrar" at bounding box center [676, 96] width 41 height 22
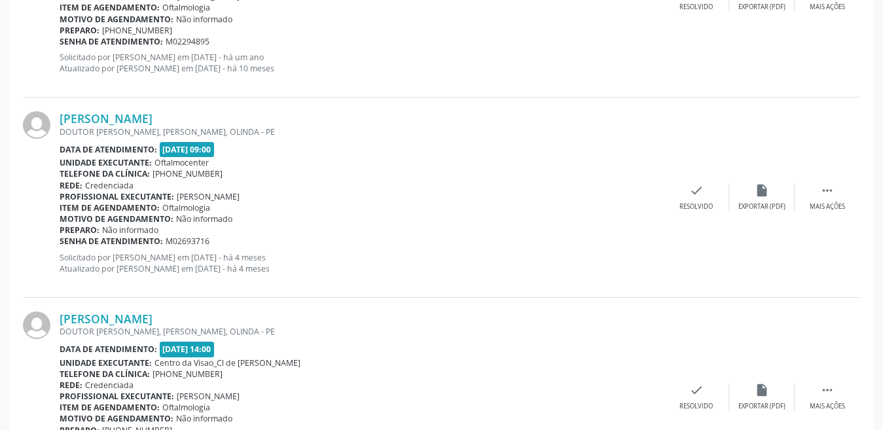
scroll to position [1529, 0]
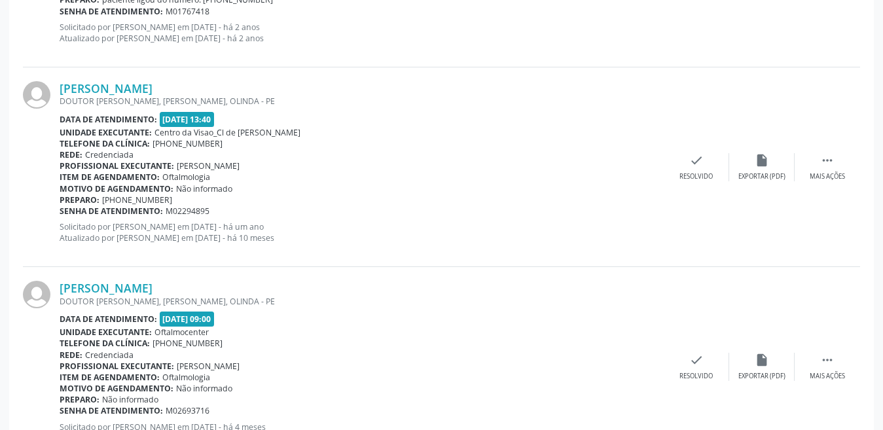
drag, startPoint x: 284, startPoint y: 172, endPoint x: 314, endPoint y: 127, distance: 53.8
click at [301, 127] on span "Centro da Visao_Cl de Olhos Guilherme Ribeir" at bounding box center [228, 132] width 146 height 11
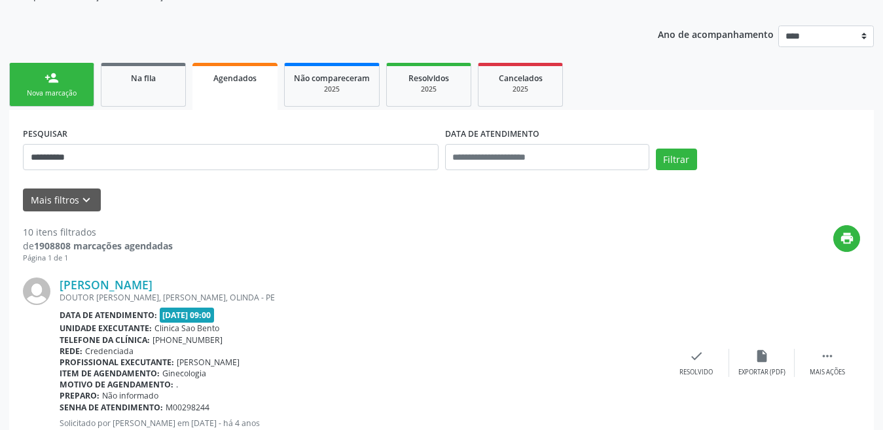
scroll to position [0, 0]
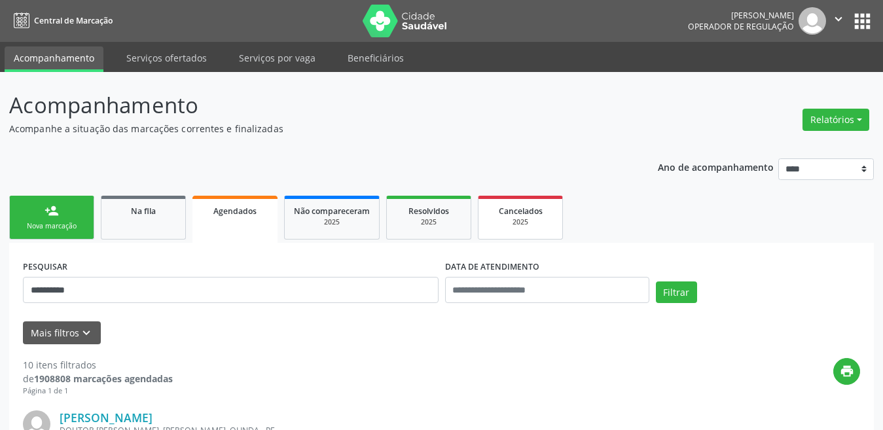
click at [494, 210] on div "Cancelados" at bounding box center [520, 211] width 65 height 14
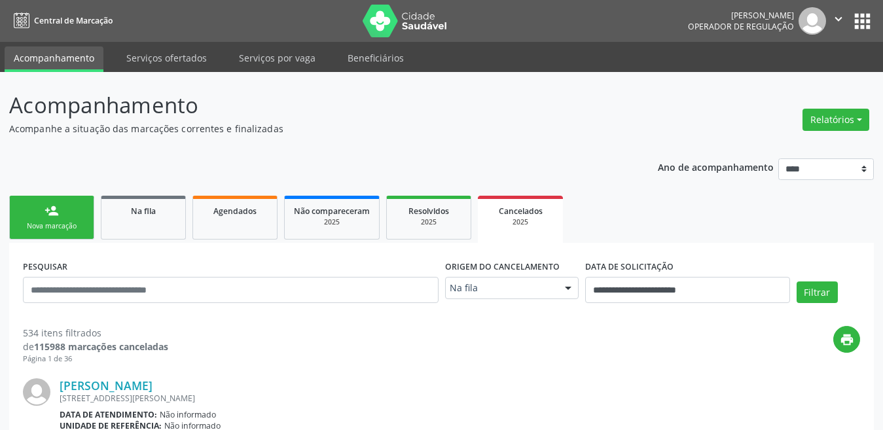
scroll to position [196, 0]
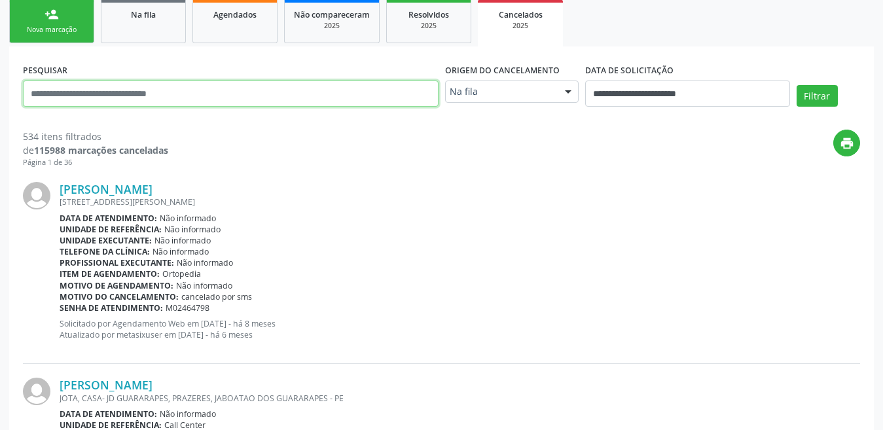
click at [165, 88] on input "text" at bounding box center [231, 94] width 416 height 26
paste input "**********"
type input "**********"
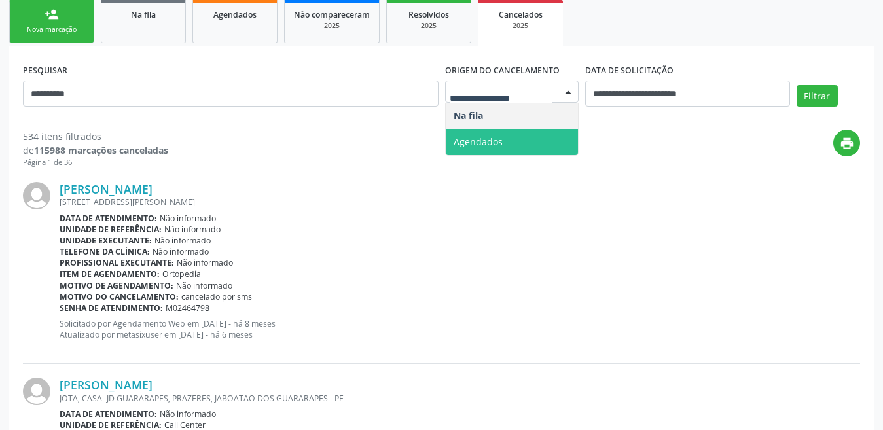
click at [489, 141] on span "Agendados" at bounding box center [478, 142] width 49 height 12
select select "*"
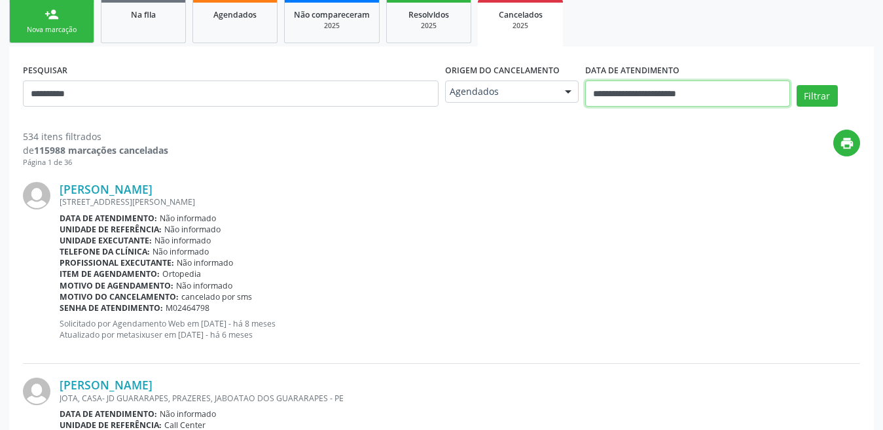
click at [673, 96] on input "**********" at bounding box center [687, 94] width 204 height 26
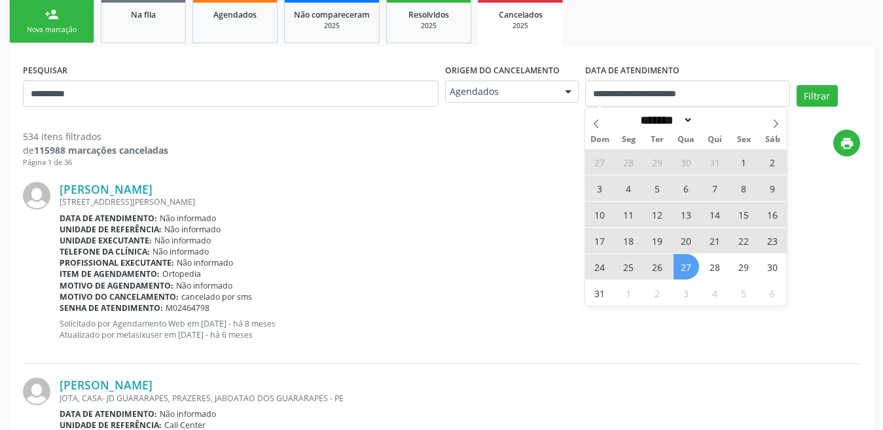
click at [686, 44] on ul "person_add Nova marcação Na fila Agendados Não compareceram 2025 Resolvidos 202…" at bounding box center [441, 21] width 865 height 50
select select "*"
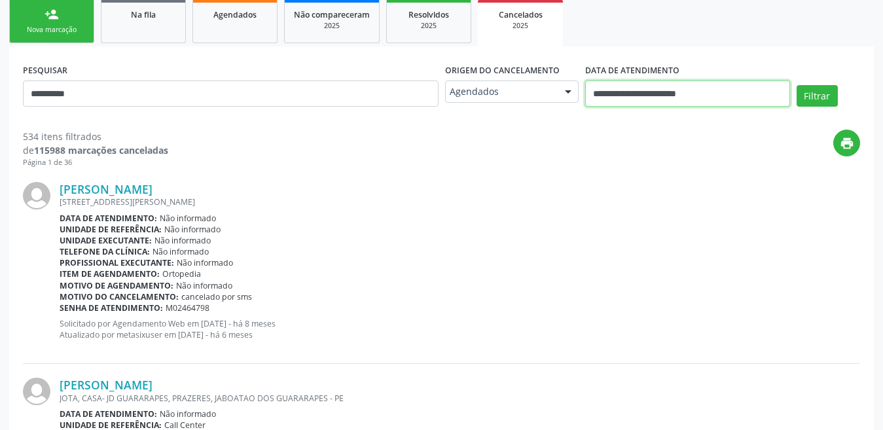
click at [738, 90] on input "**********" at bounding box center [687, 94] width 204 height 26
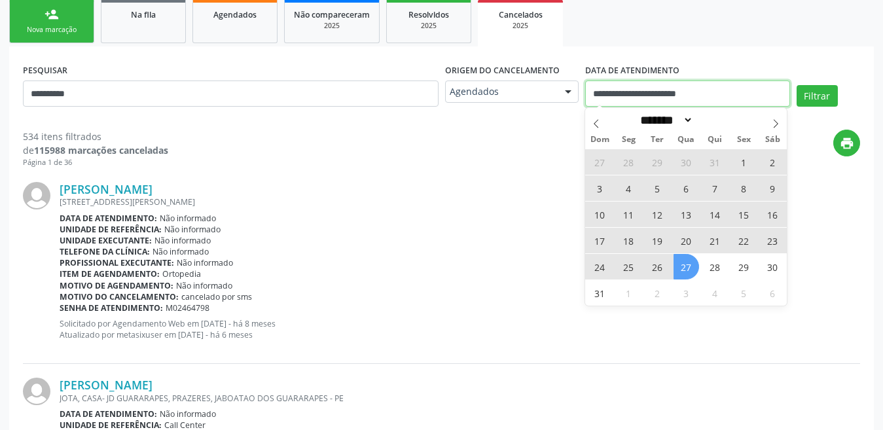
click at [738, 90] on input "**********" at bounding box center [687, 94] width 204 height 26
select select "*"
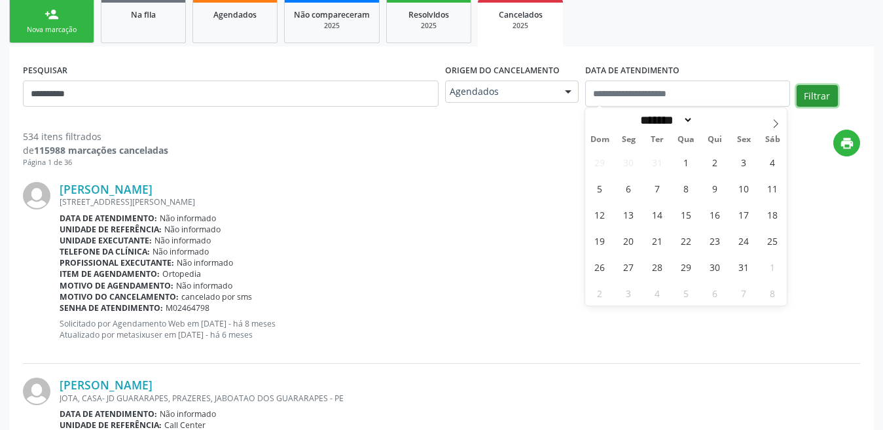
click at [824, 103] on button "Filtrar" at bounding box center [817, 96] width 41 height 22
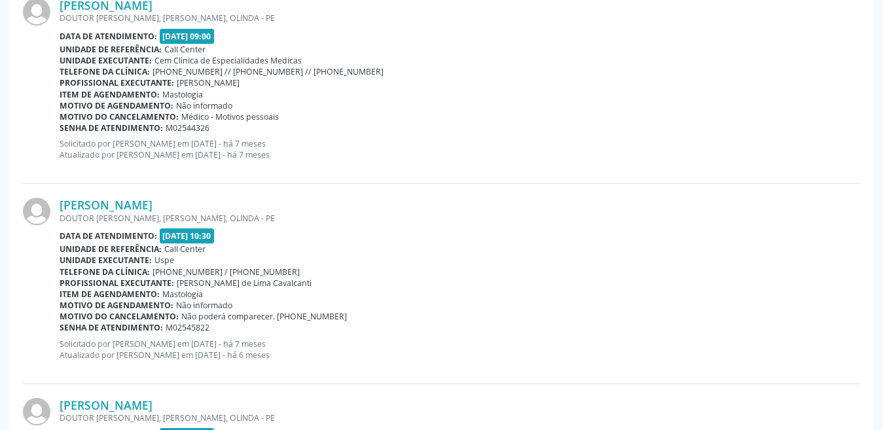
scroll to position [229, 0]
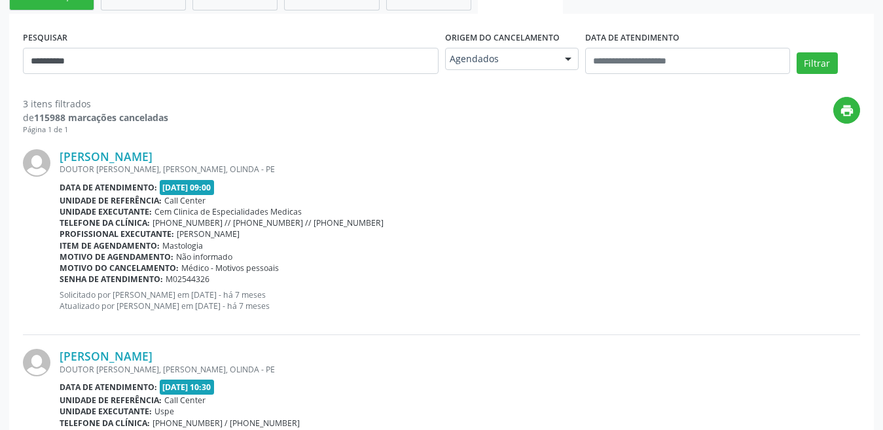
drag, startPoint x: 459, startPoint y: 208, endPoint x: 349, endPoint y: 172, distance: 115.5
click at [459, 208] on div "Unidade executante: Cem Clinica de Especialidades Medicas" at bounding box center [460, 211] width 801 height 11
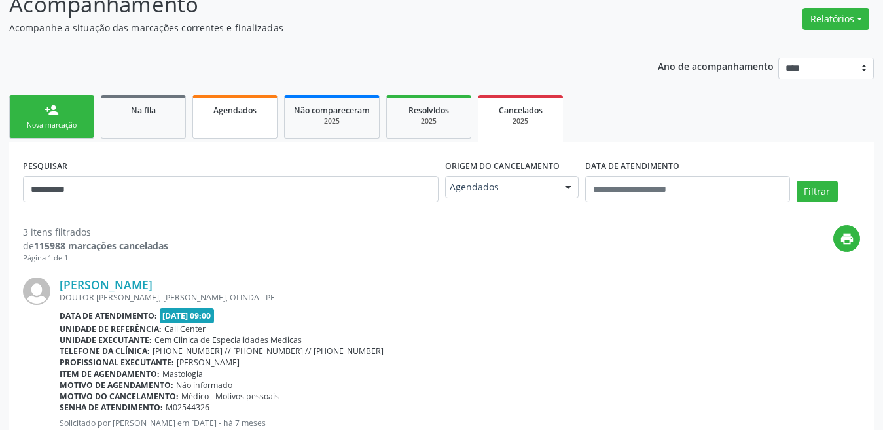
scroll to position [98, 0]
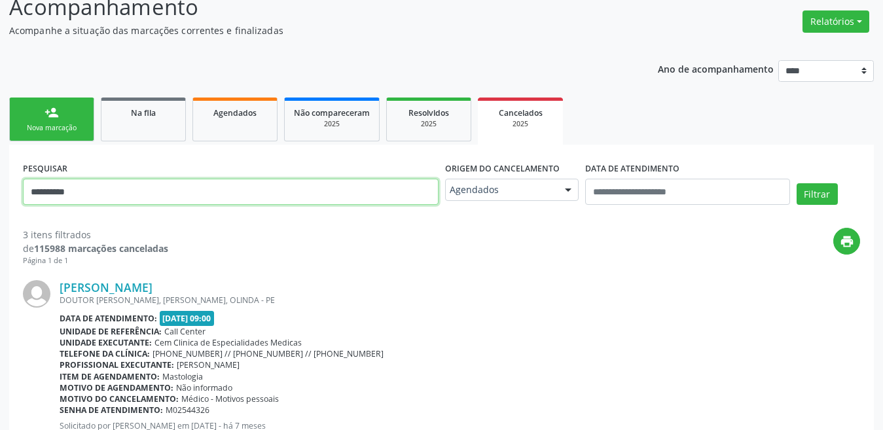
click at [181, 189] on input "**********" at bounding box center [231, 192] width 416 height 26
click at [180, 189] on input "**********" at bounding box center [231, 192] width 416 height 26
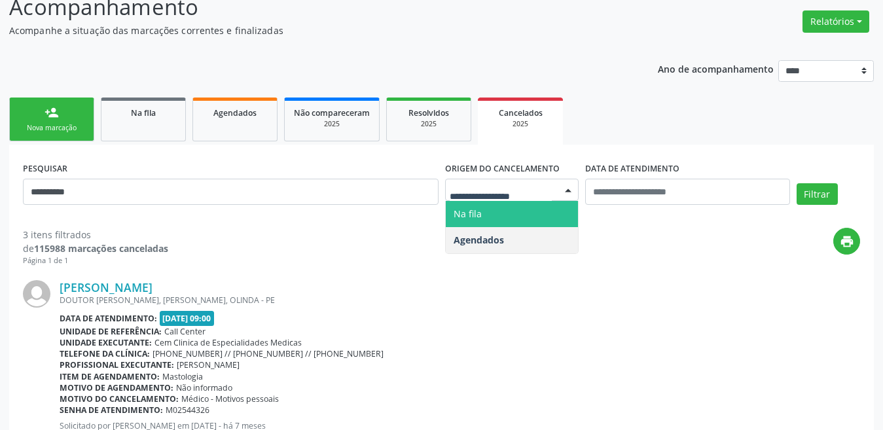
click at [502, 216] on span "Na fila" at bounding box center [512, 214] width 133 height 26
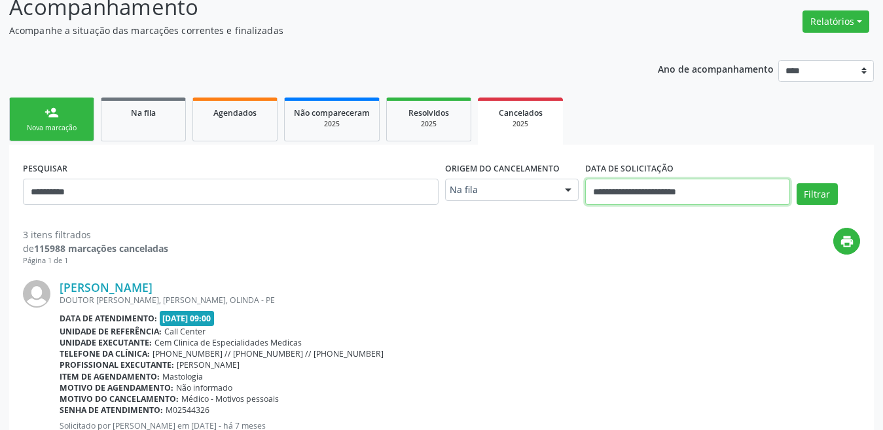
click at [718, 204] on body "**********" at bounding box center [441, 117] width 883 height 430
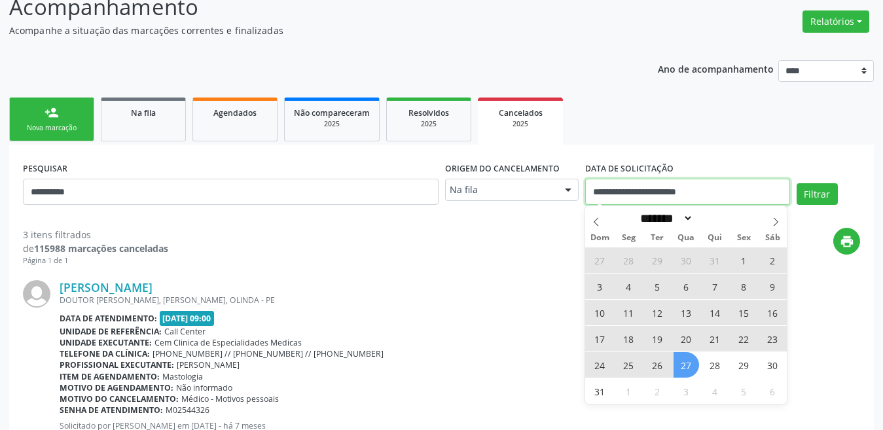
click at [718, 204] on input "**********" at bounding box center [687, 192] width 204 height 26
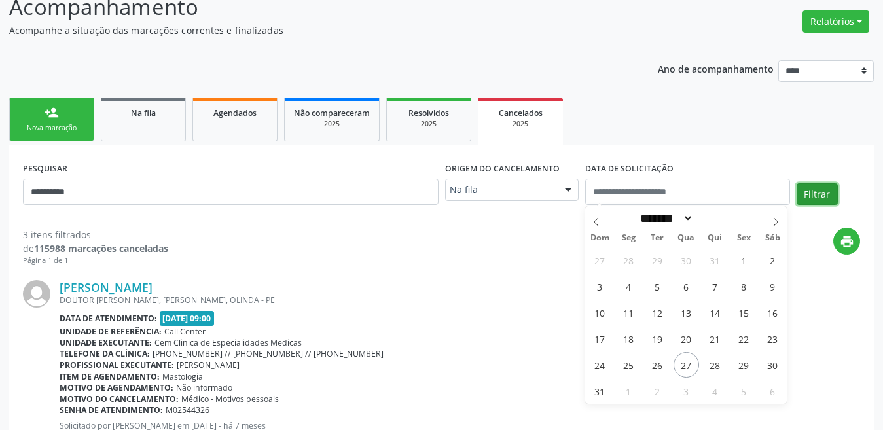
click at [826, 193] on button "Filtrar" at bounding box center [817, 194] width 41 height 22
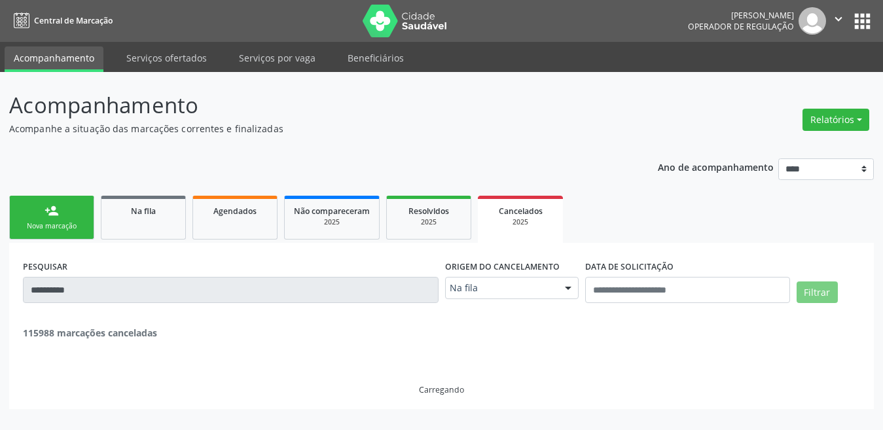
scroll to position [0, 0]
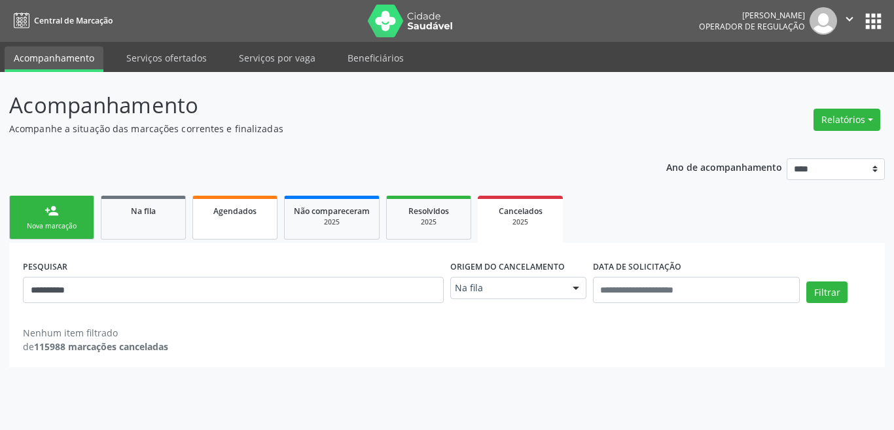
click at [240, 223] on link "Agendados" at bounding box center [234, 218] width 85 height 44
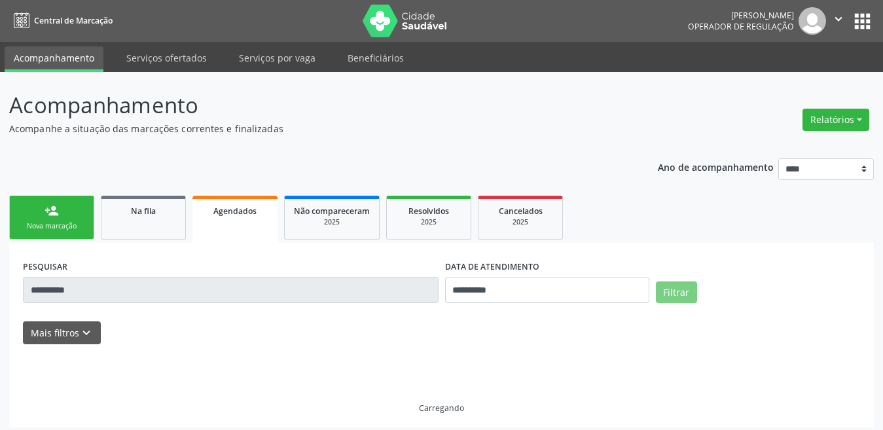
click at [220, 295] on input "**********" at bounding box center [231, 290] width 416 height 26
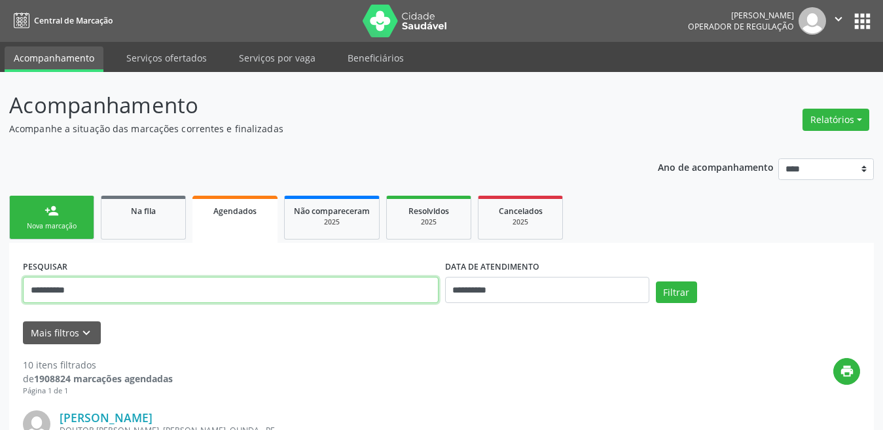
click at [210, 291] on input "**********" at bounding box center [231, 290] width 416 height 26
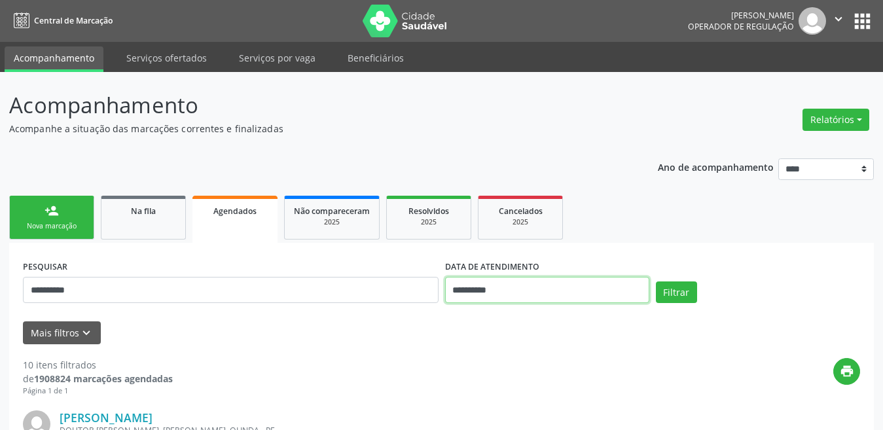
click at [464, 297] on input "**********" at bounding box center [547, 290] width 204 height 26
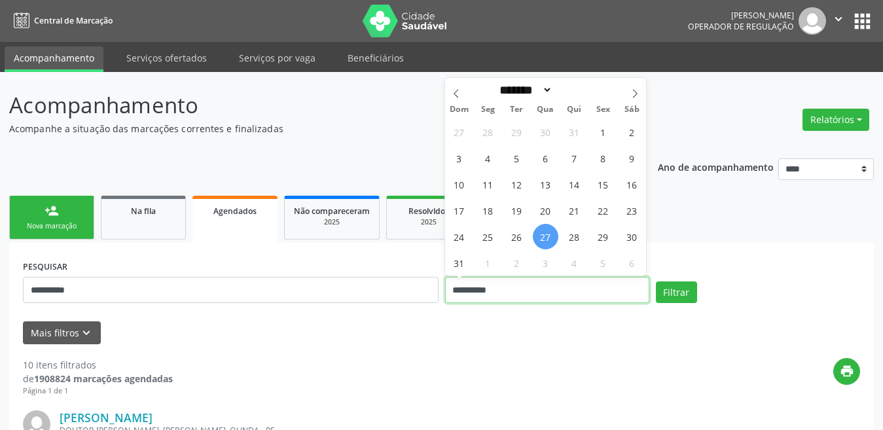
click at [464, 297] on input "**********" at bounding box center [547, 290] width 204 height 26
click at [463, 299] on input "**********" at bounding box center [547, 290] width 204 height 26
drag, startPoint x: 460, startPoint y: 299, endPoint x: 606, endPoint y: 281, distance: 147.1
click at [606, 281] on input "**********" at bounding box center [547, 290] width 204 height 26
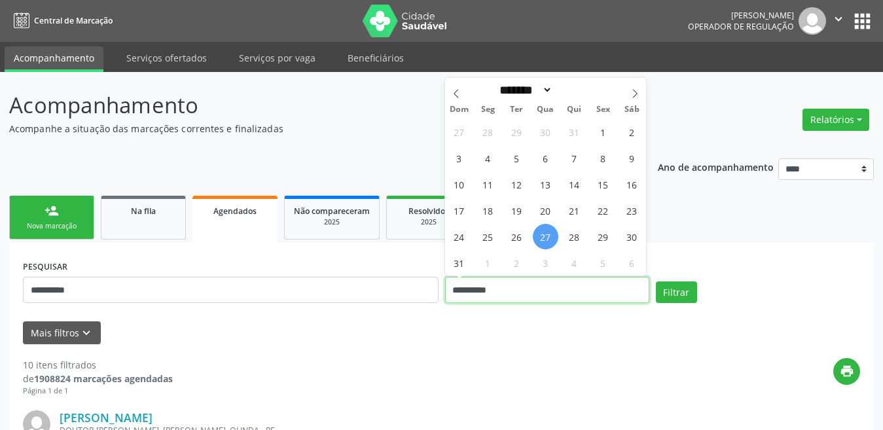
click at [576, 293] on input "**********" at bounding box center [547, 290] width 204 height 26
click at [575, 293] on input "**********" at bounding box center [547, 290] width 204 height 26
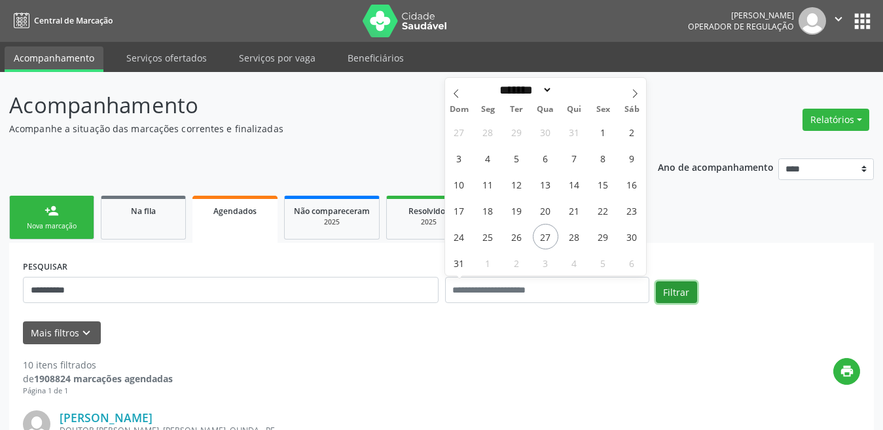
click at [689, 296] on button "Filtrar" at bounding box center [676, 293] width 41 height 22
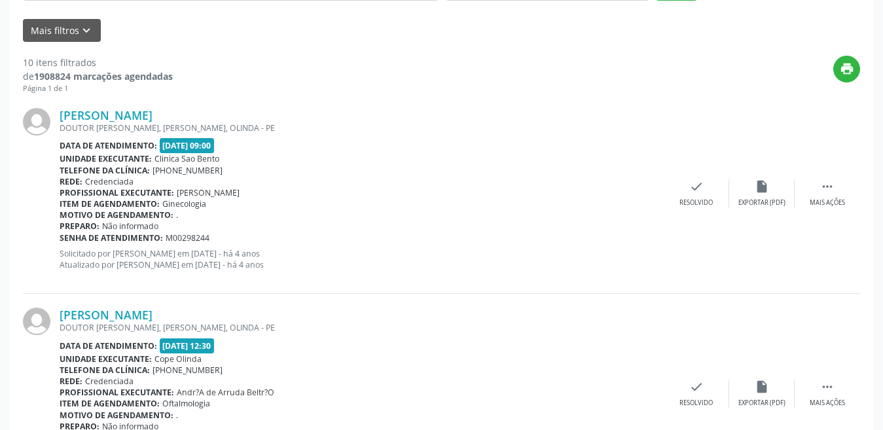
scroll to position [131, 0]
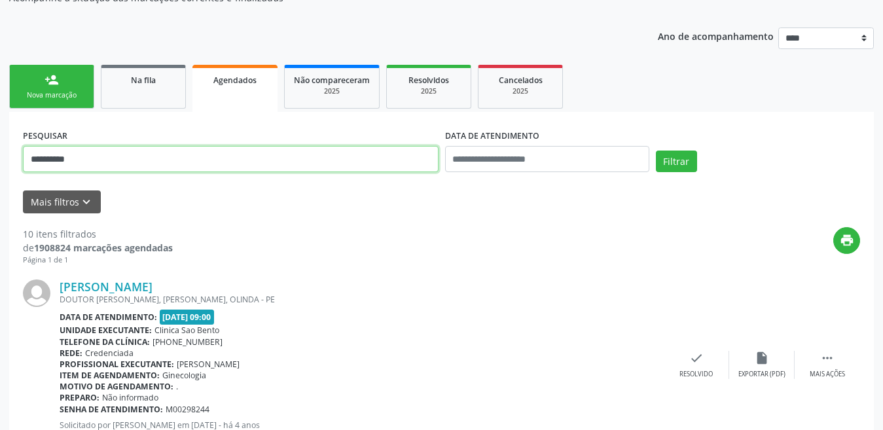
click at [278, 151] on input "**********" at bounding box center [231, 159] width 416 height 26
click at [276, 153] on input "**********" at bounding box center [231, 159] width 416 height 26
paste input "text"
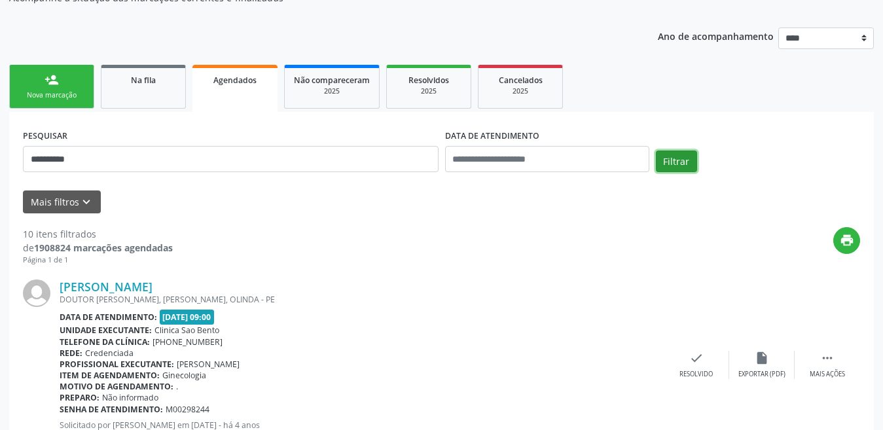
click at [686, 156] on button "Filtrar" at bounding box center [676, 162] width 41 height 22
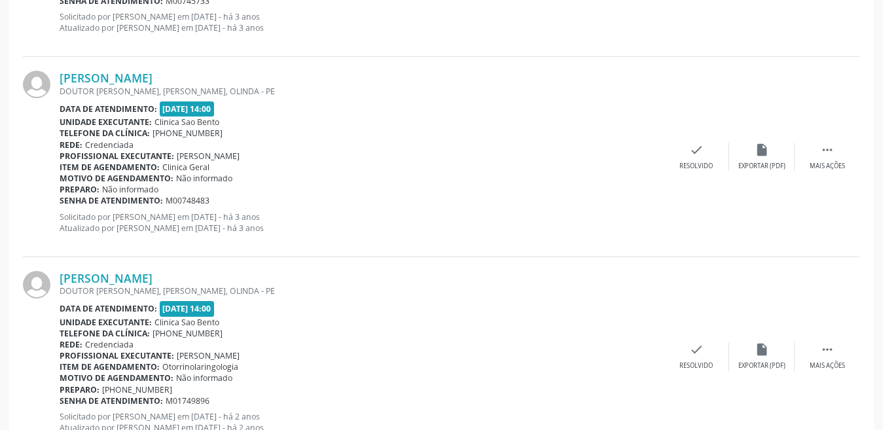
scroll to position [3024, 0]
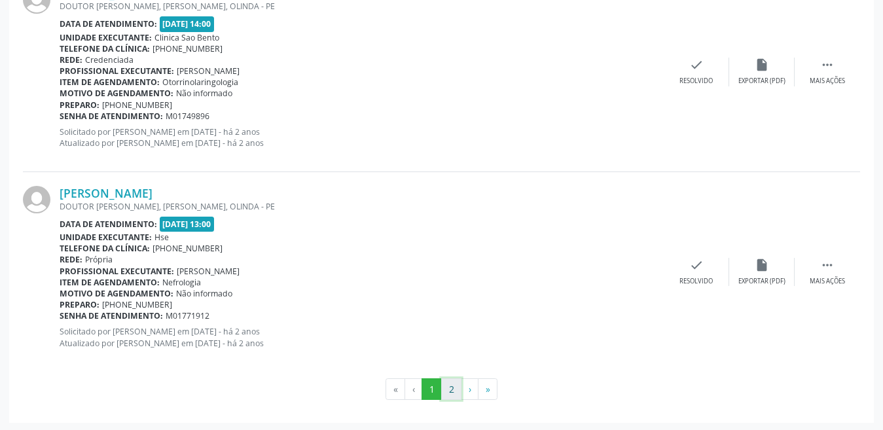
click at [455, 390] on button "2" at bounding box center [451, 389] width 20 height 22
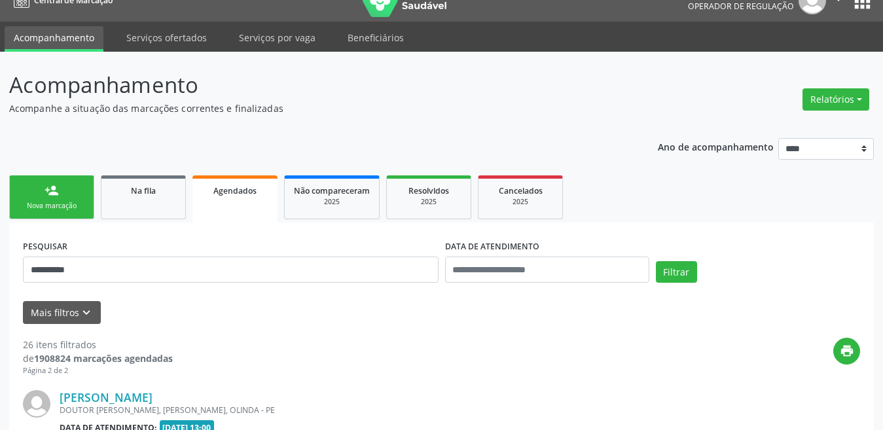
scroll to position [2224, 0]
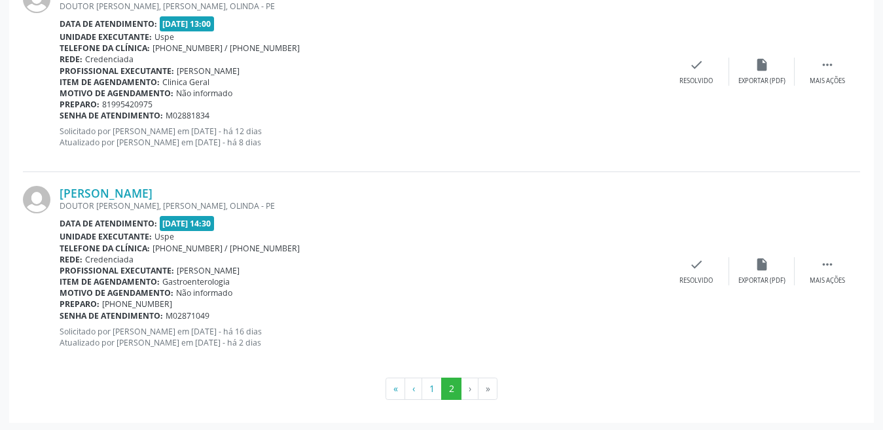
drag, startPoint x: 122, startPoint y: 346, endPoint x: 261, endPoint y: 356, distance: 139.8
click at [261, 356] on div "Luciano Queiroz de Araujo DOUTOR MILTON PINA, BULTRINS, OLINDA - PE Data de ate…" at bounding box center [362, 272] width 604 height 172
click at [142, 331] on p "Solicitado por Maria da Conceicao Souza Ferreira em 11/08/2025 - há 16 dias Atu…" at bounding box center [362, 337] width 604 height 22
drag, startPoint x: 113, startPoint y: 340, endPoint x: 228, endPoint y: 354, distance: 115.4
click at [252, 362] on div "Luciano Queiroz de Araujo DOUTOR MILTON PINA, BULTRINS, OLINDA - PE Data de ate…" at bounding box center [441, 271] width 837 height 199
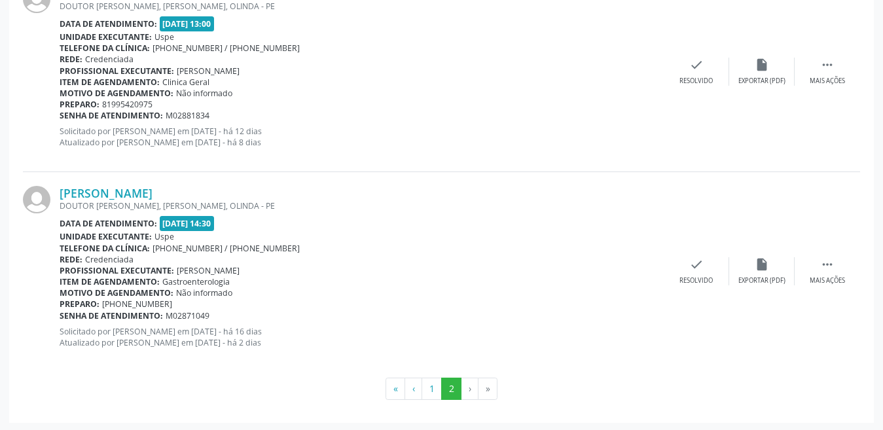
drag, startPoint x: 148, startPoint y: 339, endPoint x: 231, endPoint y: 335, distance: 83.3
click at [148, 340] on p "Solicitado por Maria da Conceicao Souza Ferreira em 11/08/2025 - há 16 dias Atu…" at bounding box center [362, 337] width 604 height 22
click at [245, 335] on p "Solicitado por Maria da Conceicao Souza Ferreira em 11/08/2025 - há 16 dias Atu…" at bounding box center [362, 337] width 604 height 22
drag, startPoint x: 120, startPoint y: 340, endPoint x: 238, endPoint y: 356, distance: 119.5
click at [238, 356] on div "Luciano Queiroz de Araujo DOUTOR MILTON PINA, BULTRINS, OLINDA - PE Data de ate…" at bounding box center [362, 272] width 604 height 172
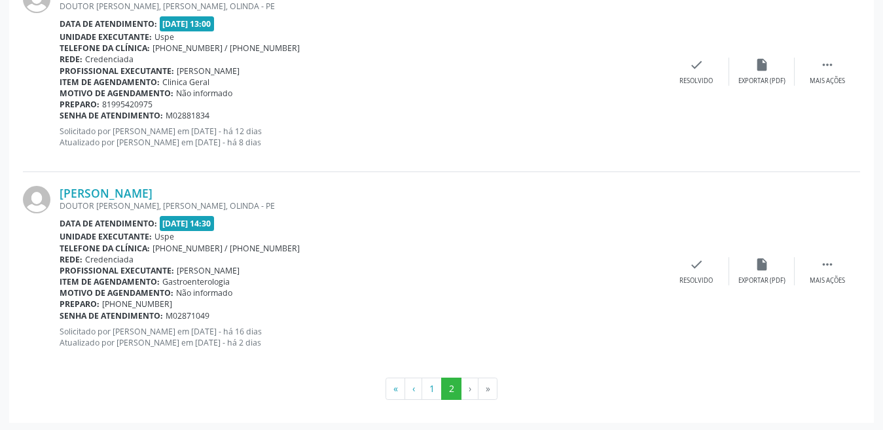
click at [392, 227] on div "Data de atendimento: 27/08/2025 - 14:30" at bounding box center [362, 223] width 604 height 15
drag, startPoint x: 163, startPoint y: 218, endPoint x: 228, endPoint y: 299, distance: 103.4
click at [228, 299] on div "Luciano Queiroz de Araujo DOUTOR MILTON PINA, BULTRINS, OLINDA - PE Data de ate…" at bounding box center [362, 272] width 604 height 172
click at [189, 273] on span "Ronaldo Guerra Lopes" at bounding box center [208, 270] width 63 height 11
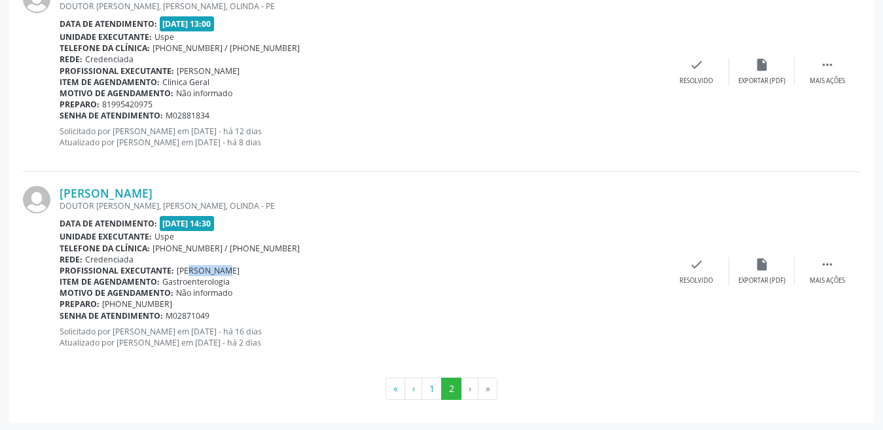
click at [189, 273] on span "Ronaldo Guerra Lopes" at bounding box center [208, 270] width 63 height 11
click at [210, 278] on span "Gastroenterologia" at bounding box center [195, 281] width 67 height 11
click at [824, 262] on icon "" at bounding box center [827, 264] width 14 height 14
click at [815, 268] on div " Menos ações" at bounding box center [827, 271] width 65 height 28
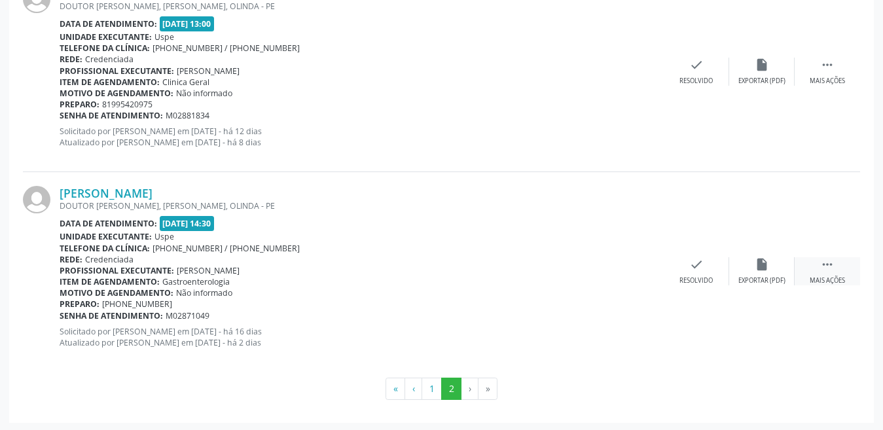
click at [828, 265] on icon "" at bounding box center [827, 264] width 14 height 14
click at [614, 274] on div "cancel Cancelar" at bounding box center [630, 271] width 65 height 28
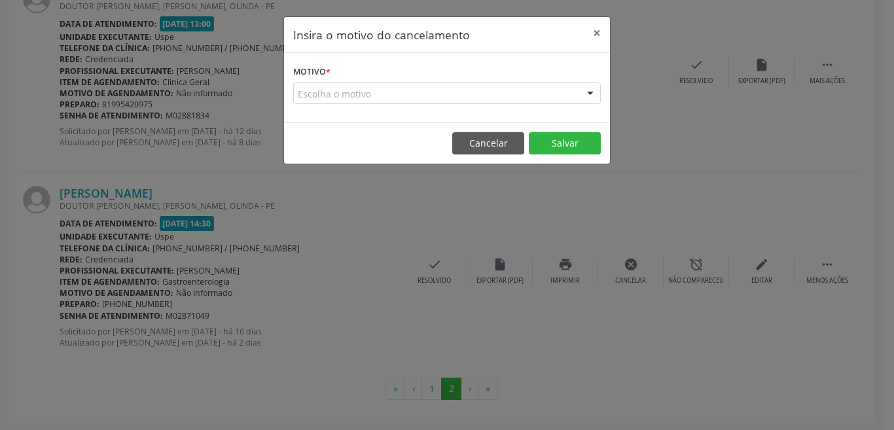
click at [416, 86] on div "Escolha o motivo" at bounding box center [447, 93] width 308 height 22
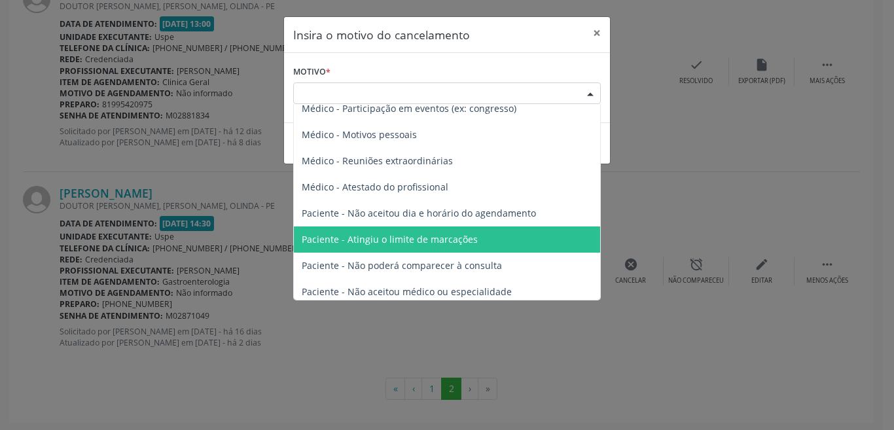
scroll to position [66, 0]
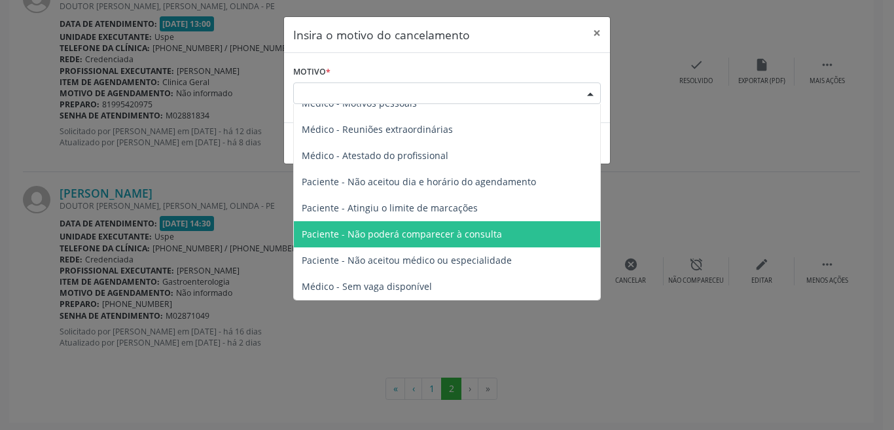
click at [377, 234] on span "Paciente - Não poderá comparecer à consulta" at bounding box center [402, 234] width 200 height 12
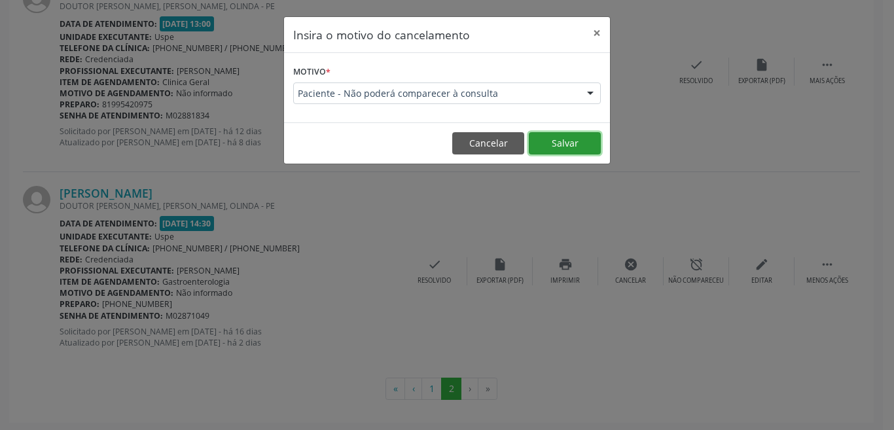
click at [547, 136] on button "Salvar" at bounding box center [565, 143] width 72 height 22
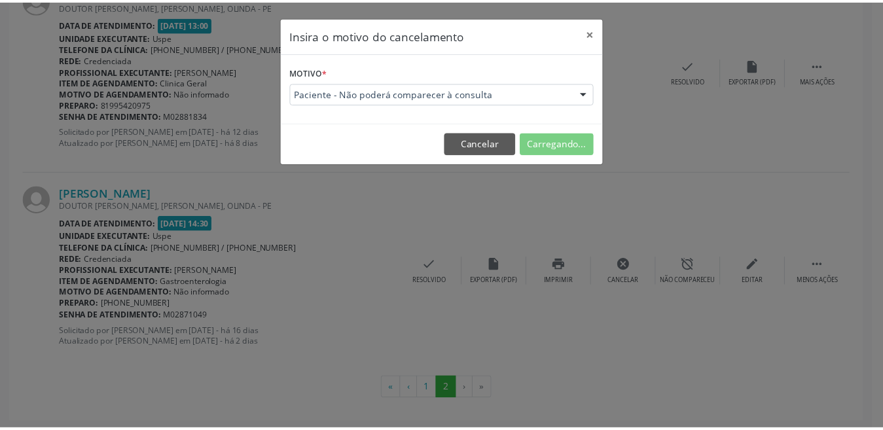
scroll to position [20, 0]
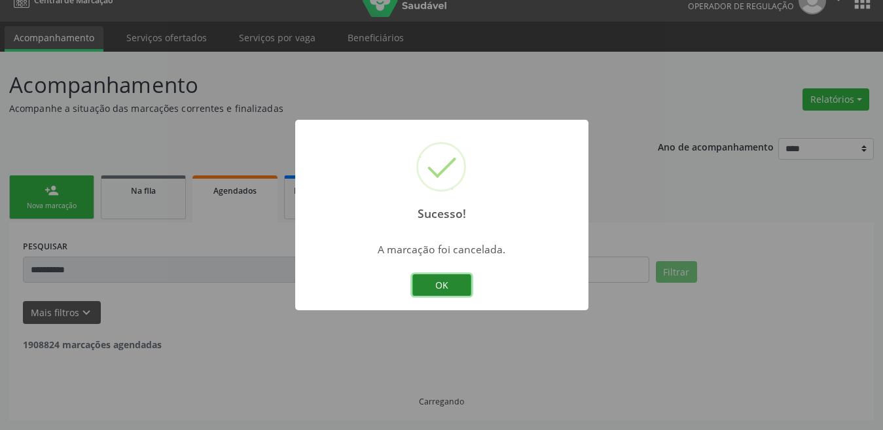
click at [437, 288] on button "OK" at bounding box center [441, 285] width 59 height 22
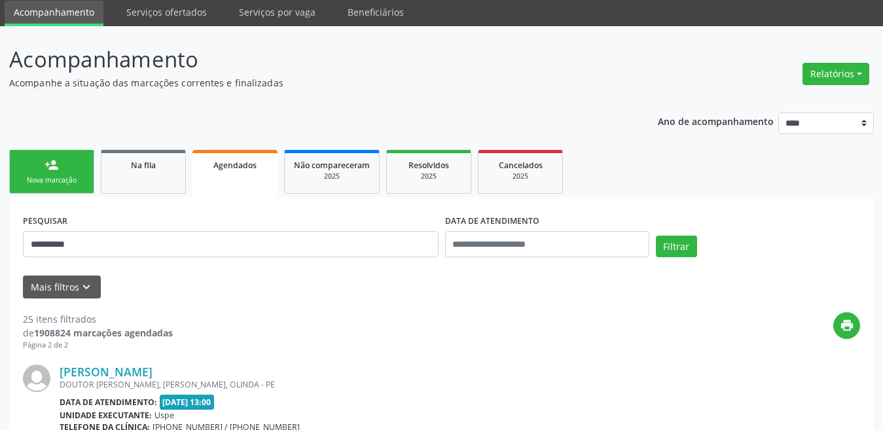
scroll to position [0, 0]
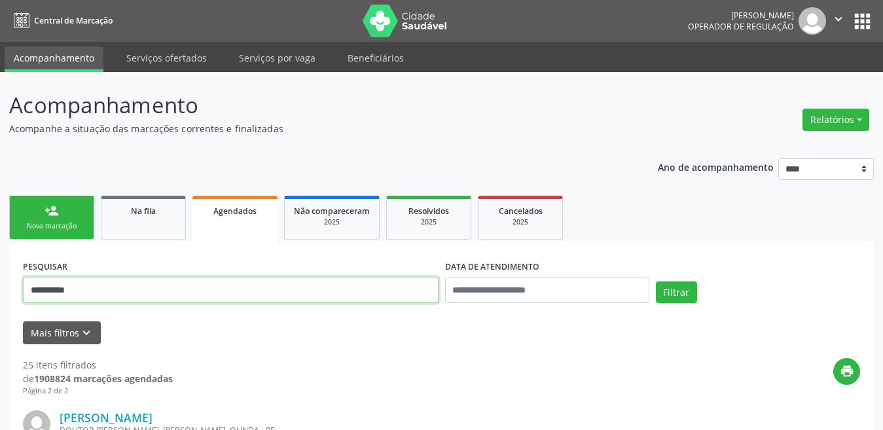
click at [222, 288] on input "**********" at bounding box center [231, 290] width 416 height 26
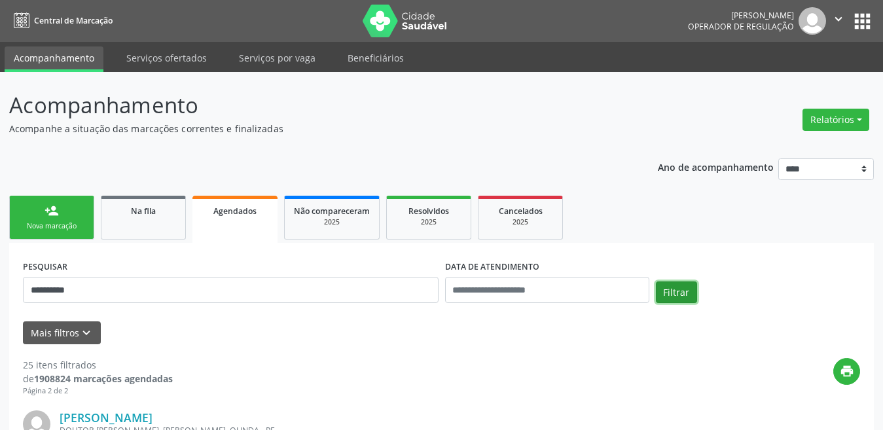
click at [664, 284] on button "Filtrar" at bounding box center [676, 293] width 41 height 22
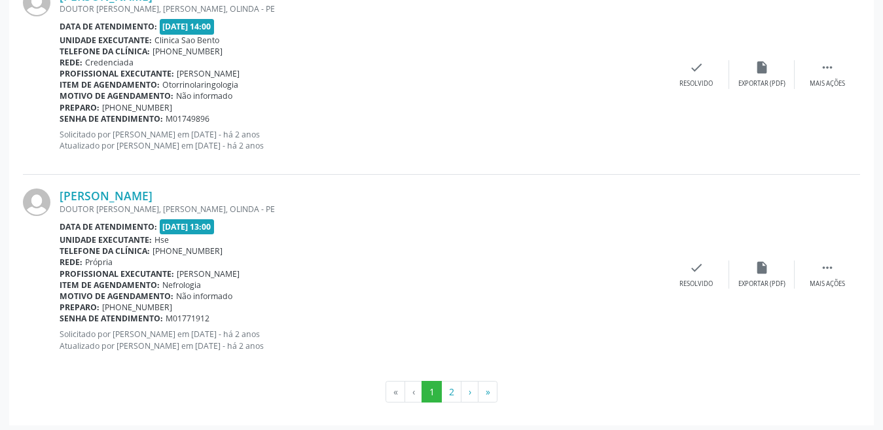
scroll to position [3024, 0]
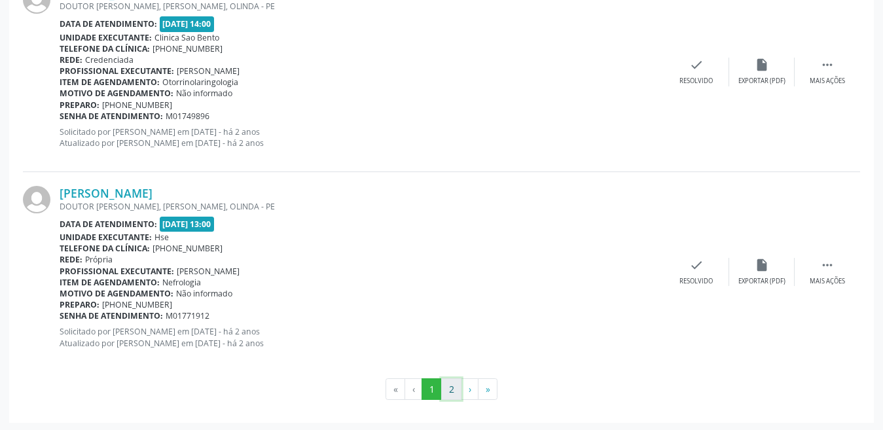
click at [459, 384] on button "2" at bounding box center [451, 389] width 20 height 22
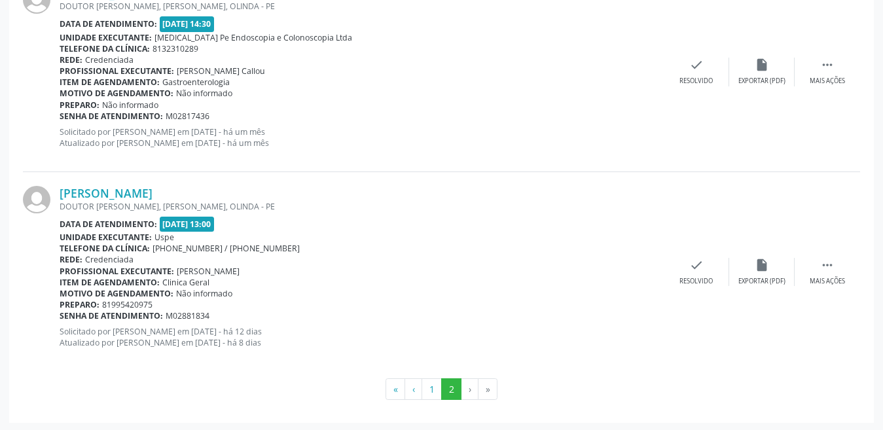
scroll to position [2025, 0]
drag, startPoint x: 158, startPoint y: 223, endPoint x: 184, endPoint y: 222, distance: 25.6
click at [184, 222] on div "Data de atendimento: 21/08/2025 - 13:00" at bounding box center [362, 223] width 604 height 15
click at [184, 222] on span "21/08/2025 - 13:00" at bounding box center [187, 223] width 55 height 15
drag, startPoint x: 162, startPoint y: 223, endPoint x: 229, endPoint y: 223, distance: 66.1
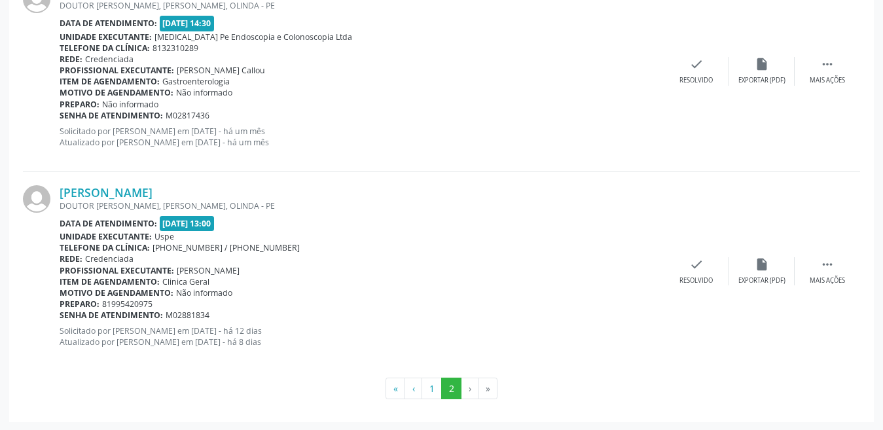
click at [215, 223] on span "21/08/2025 - 13:00" at bounding box center [187, 223] width 55 height 15
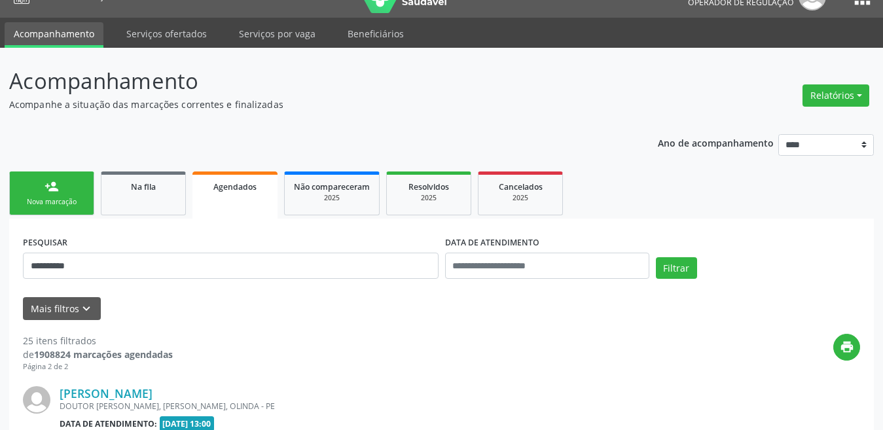
scroll to position [65, 0]
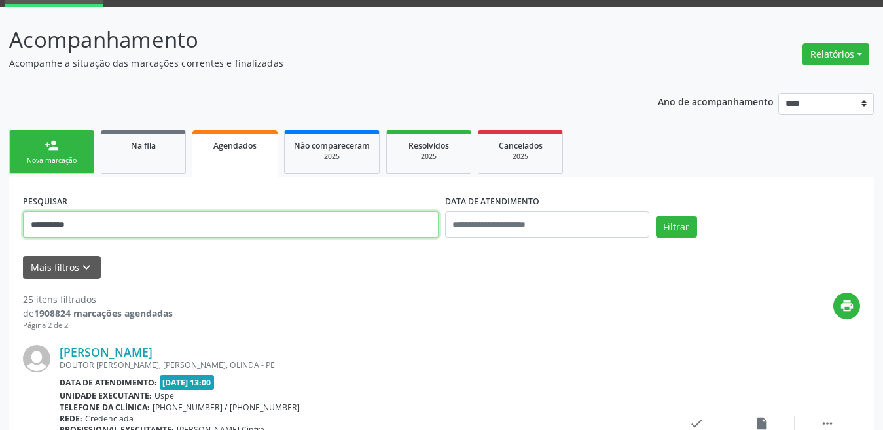
click at [204, 227] on input "**********" at bounding box center [231, 224] width 416 height 26
paste input "text"
type input "**********"
click at [677, 221] on button "Filtrar" at bounding box center [676, 227] width 41 height 22
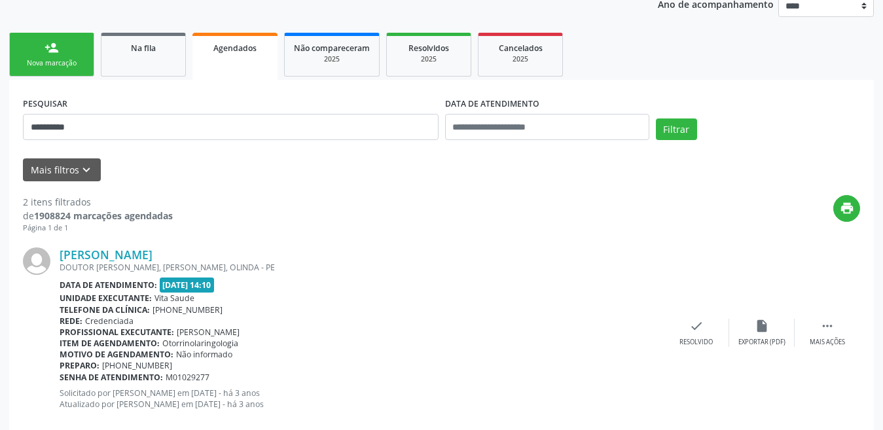
scroll to position [0, 0]
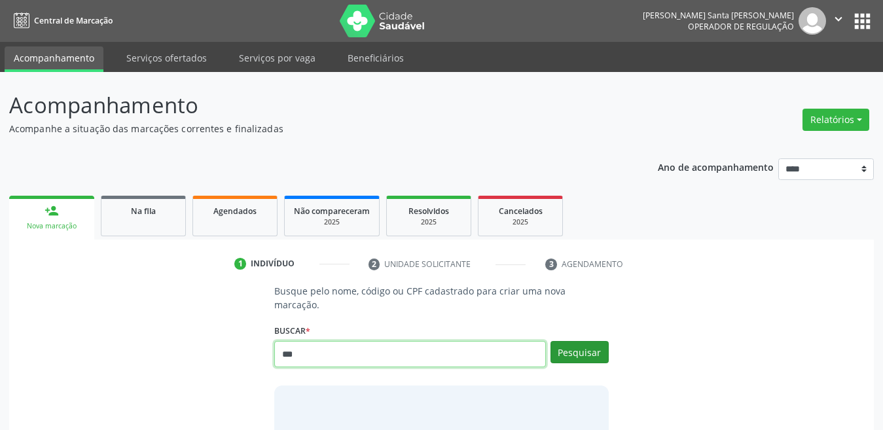
type input "***"
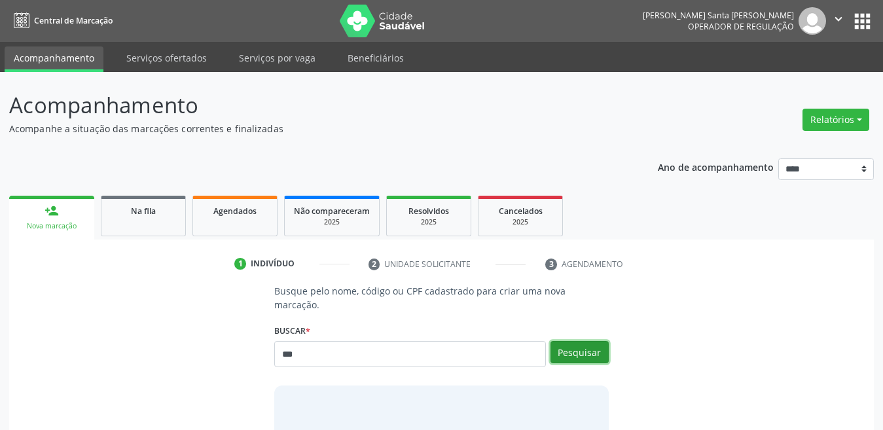
click at [576, 344] on button "Pesquisar" at bounding box center [580, 352] width 58 height 22
type input "***"
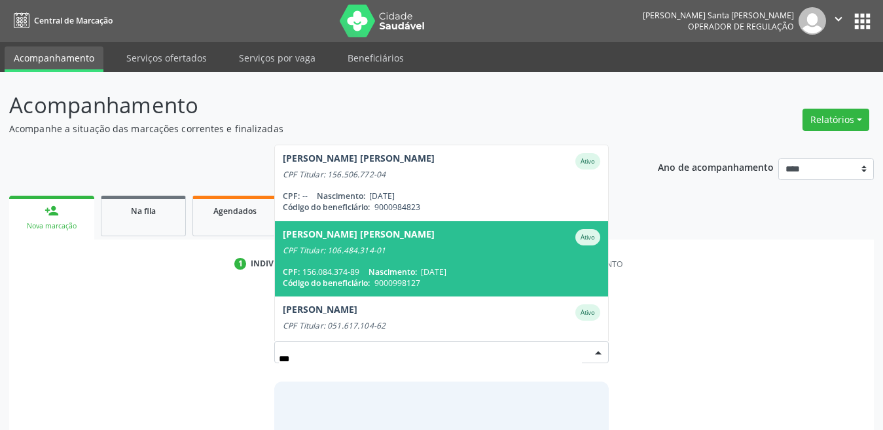
click at [388, 246] on div "CPF Titular: 106.484.314-01" at bounding box center [442, 251] width 318 height 10
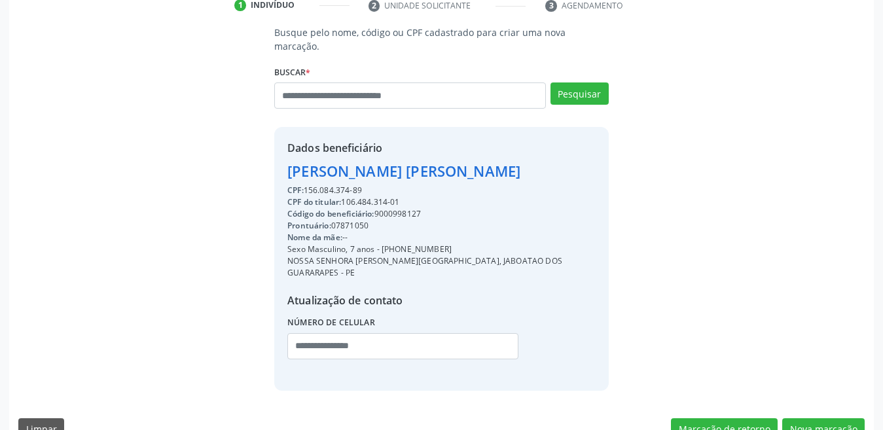
scroll to position [261, 0]
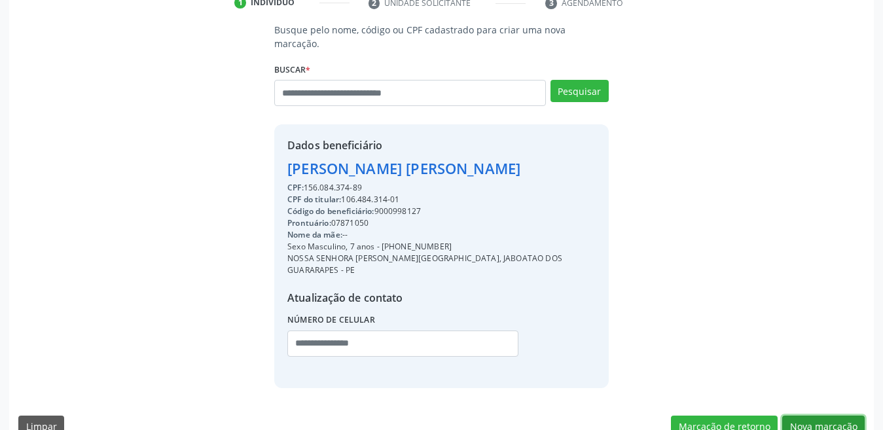
click at [844, 416] on button "Nova marcação" at bounding box center [823, 427] width 82 height 22
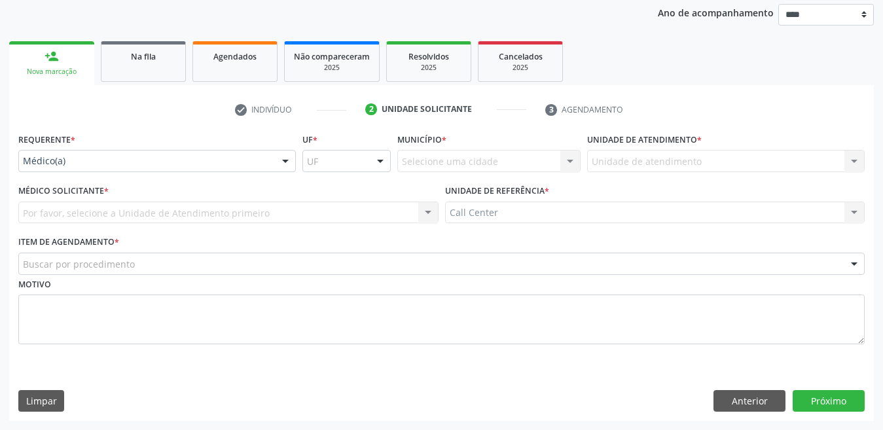
click at [101, 153] on div "Médico(a)" at bounding box center [157, 161] width 278 height 22
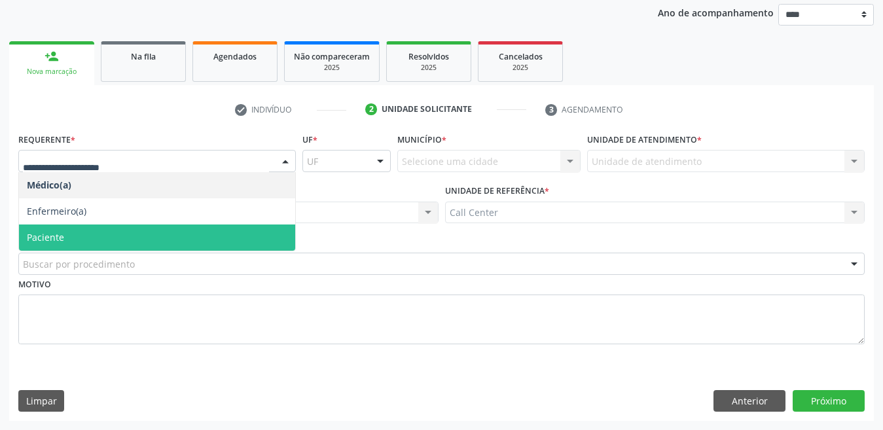
click at [86, 237] on span "Paciente" at bounding box center [157, 238] width 276 height 26
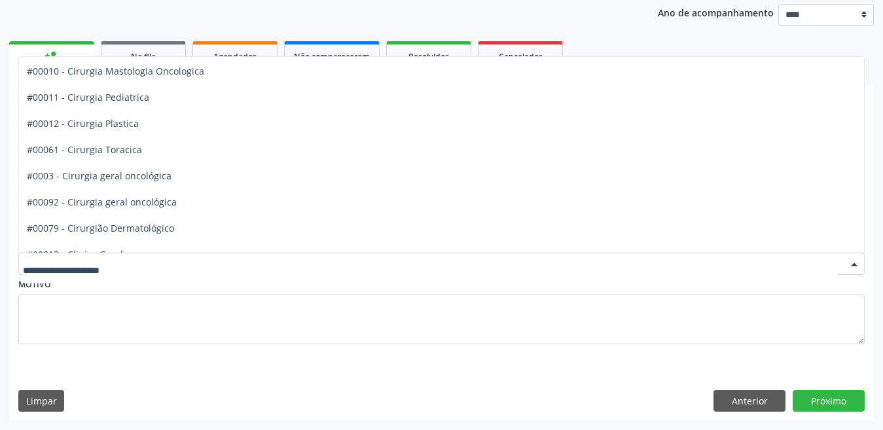
scroll to position [262, 0]
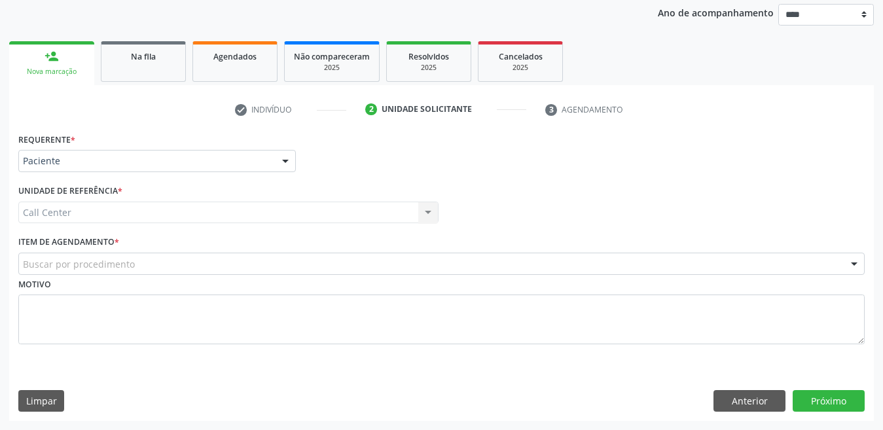
click at [252, 386] on div "Requerente * Paciente Médico(a) Enfermeiro(a) Paciente Nenhum resultado encontr…" at bounding box center [441, 275] width 865 height 291
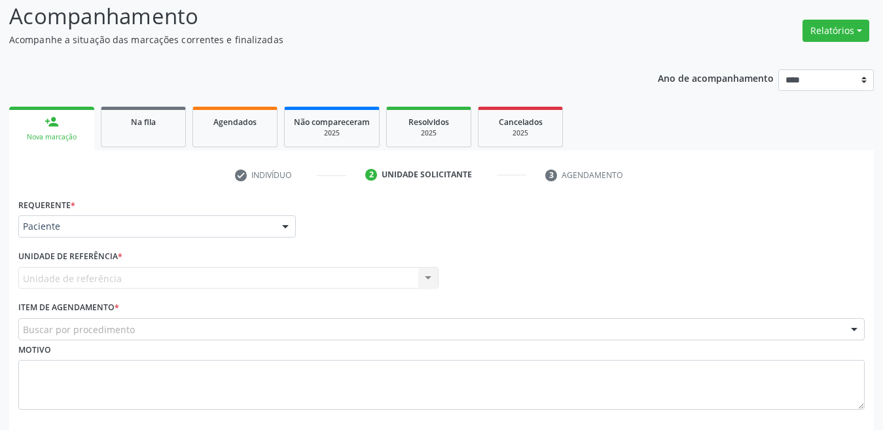
scroll to position [0, 0]
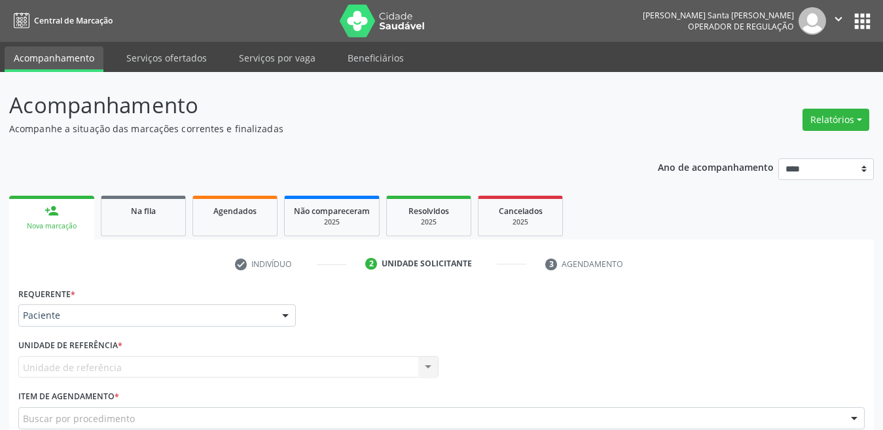
click at [66, 221] on div "Nova marcação" at bounding box center [51, 226] width 67 height 10
click at [46, 233] on link "person_add Nova marcação" at bounding box center [51, 218] width 85 height 44
click at [172, 205] on div "Na fila" at bounding box center [143, 211] width 65 height 14
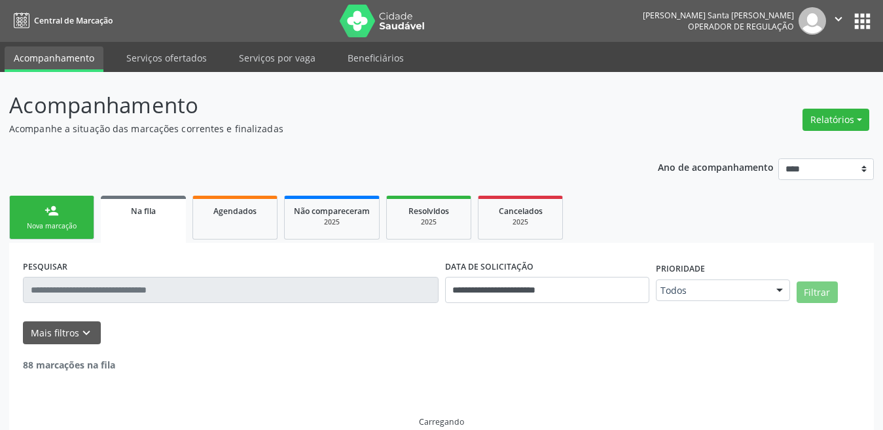
click at [57, 240] on link "person_add Nova marcação" at bounding box center [51, 218] width 85 height 44
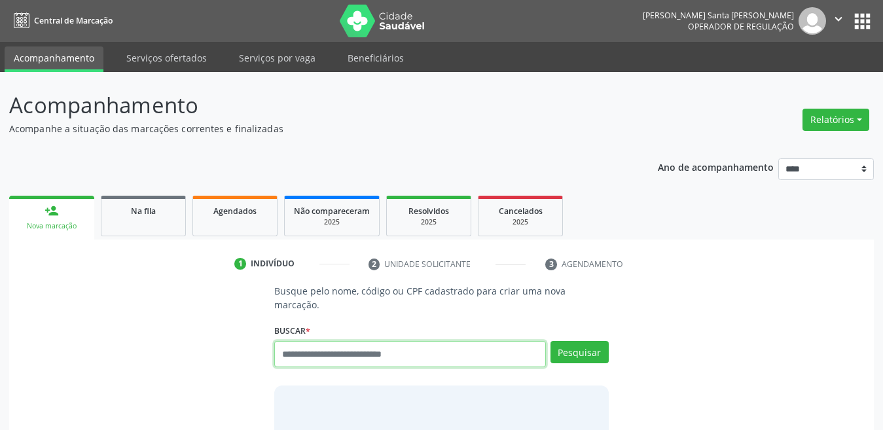
drag, startPoint x: 315, startPoint y: 320, endPoint x: 315, endPoint y: 337, distance: 17.0
paste input "**********"
click at [356, 341] on input "**********" at bounding box center [410, 354] width 272 height 26
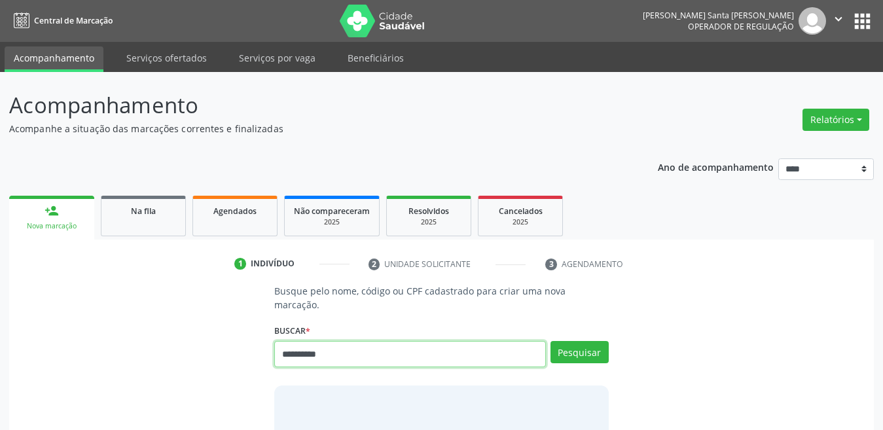
paste input "**********"
click at [519, 341] on input "**********" at bounding box center [410, 354] width 272 height 26
click at [473, 344] on input "**********" at bounding box center [410, 354] width 272 height 26
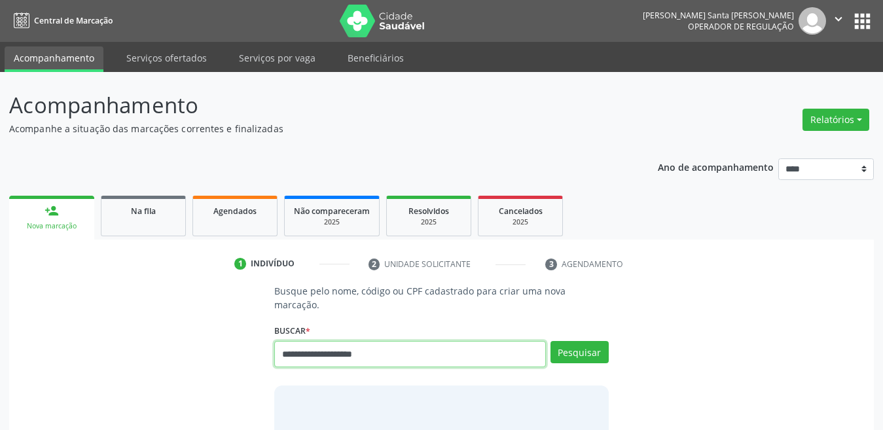
paste input "text"
type input "**********"
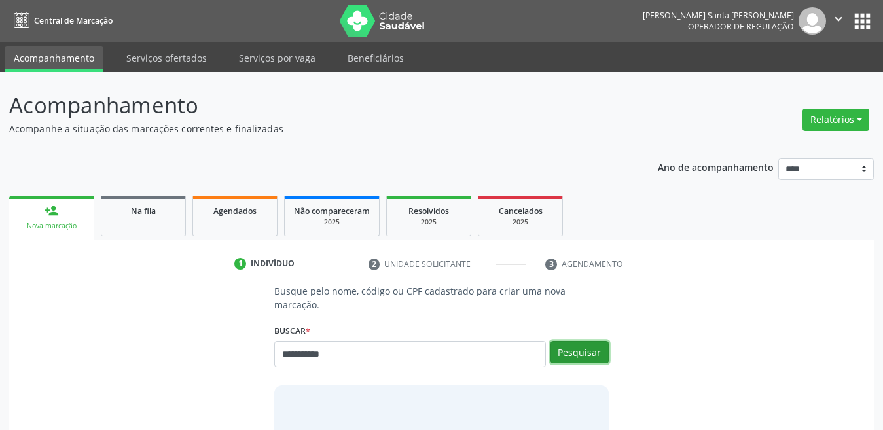
click at [572, 346] on button "Pesquisar" at bounding box center [580, 352] width 58 height 22
type input "**********"
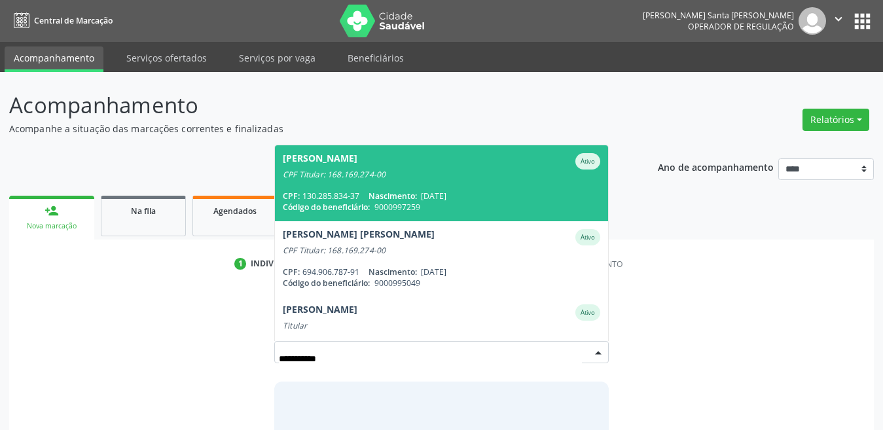
drag, startPoint x: 572, startPoint y: 346, endPoint x: 565, endPoint y: 344, distance: 6.8
click at [565, 346] on input "**********" at bounding box center [430, 359] width 303 height 26
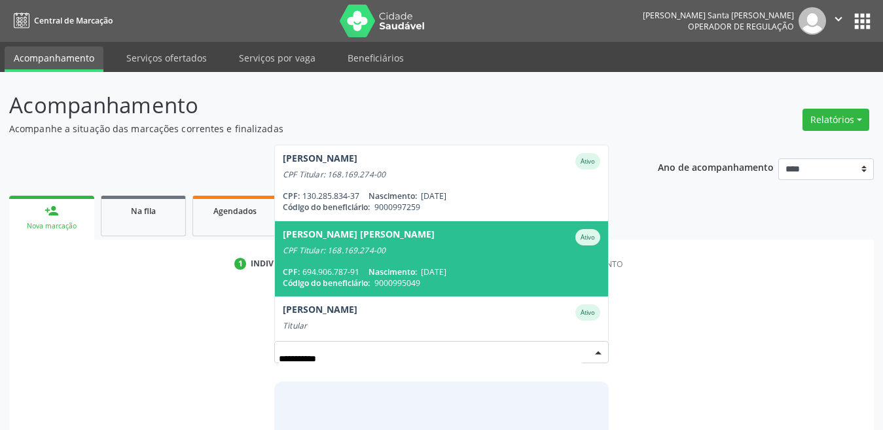
click at [392, 246] on div "CPF Titular: 168.169.274-00" at bounding box center [442, 251] width 318 height 10
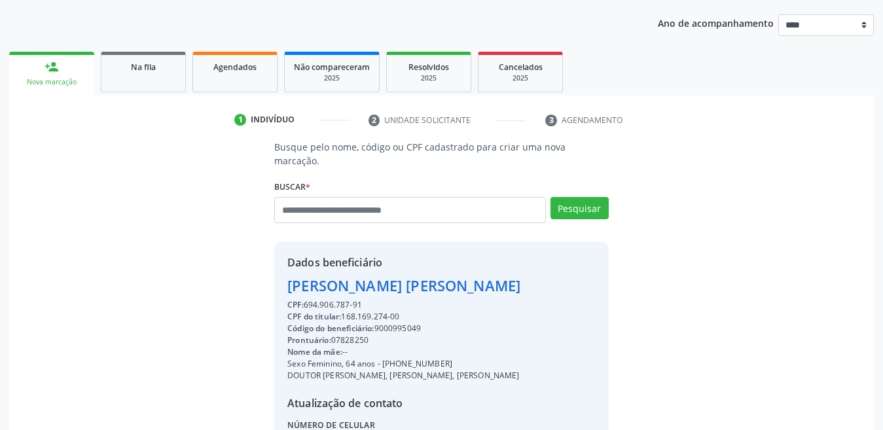
scroll to position [261, 0]
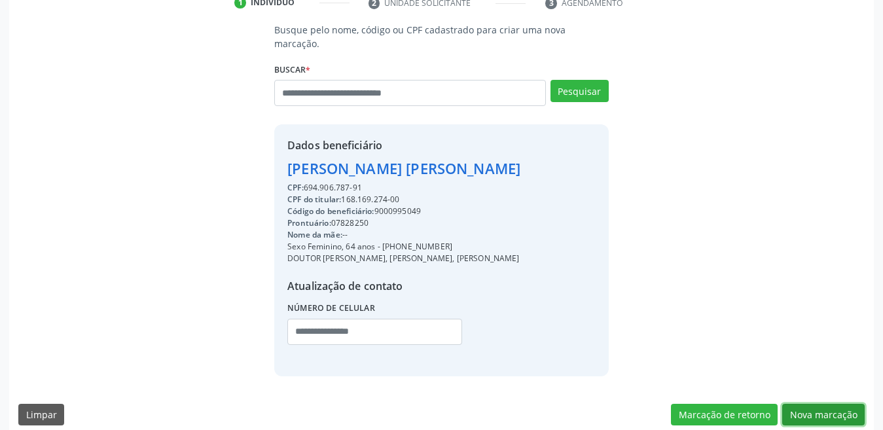
click at [810, 404] on button "Nova marcação" at bounding box center [823, 415] width 82 height 22
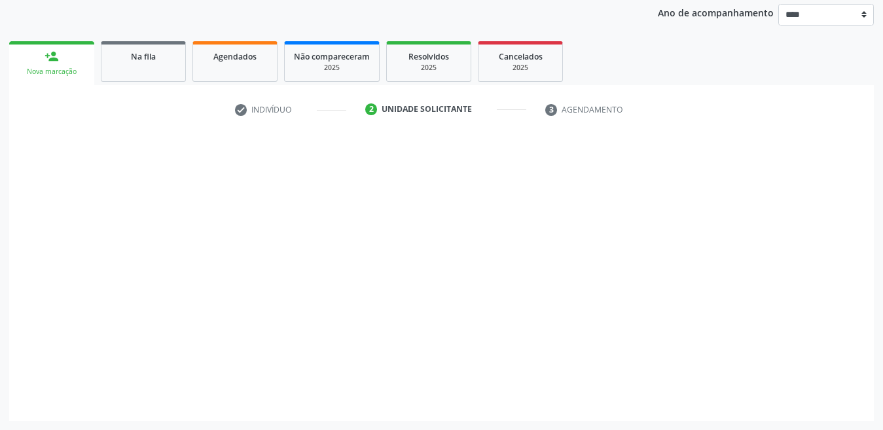
scroll to position [155, 0]
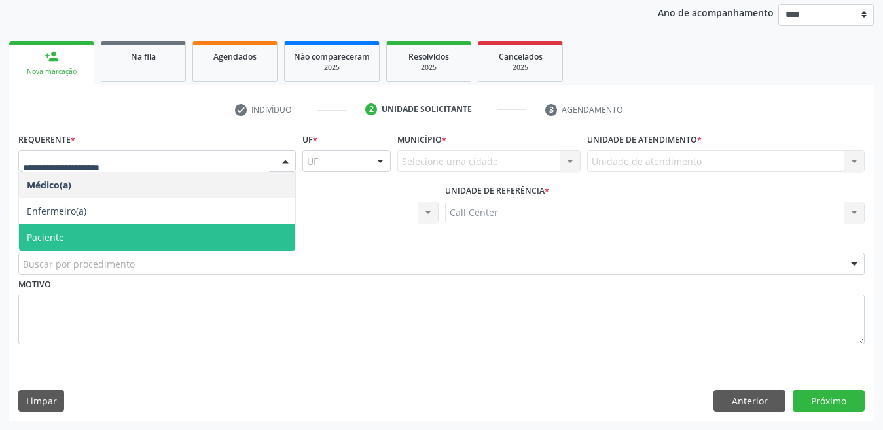
click at [65, 234] on span "Paciente" at bounding box center [157, 238] width 276 height 26
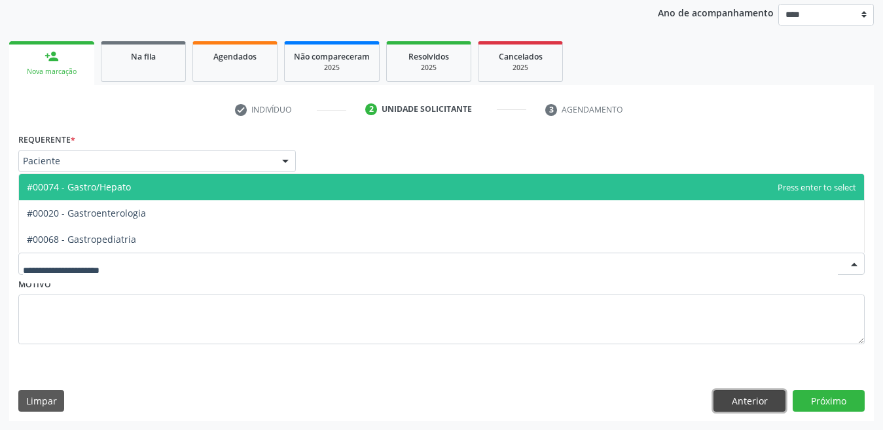
click at [752, 392] on button "Anterior" at bounding box center [750, 401] width 72 height 22
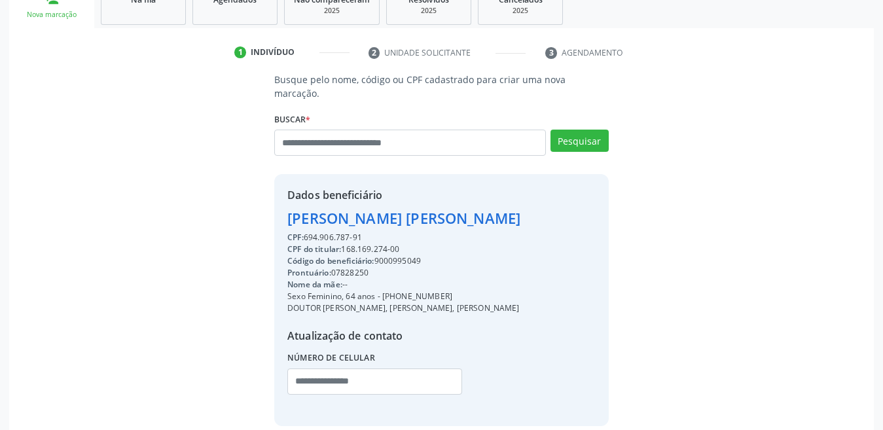
scroll to position [261, 0]
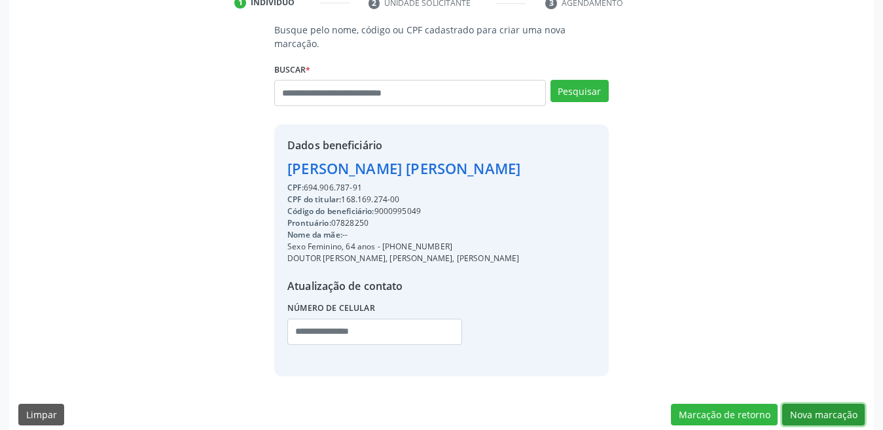
click at [818, 404] on button "Nova marcação" at bounding box center [823, 415] width 82 height 22
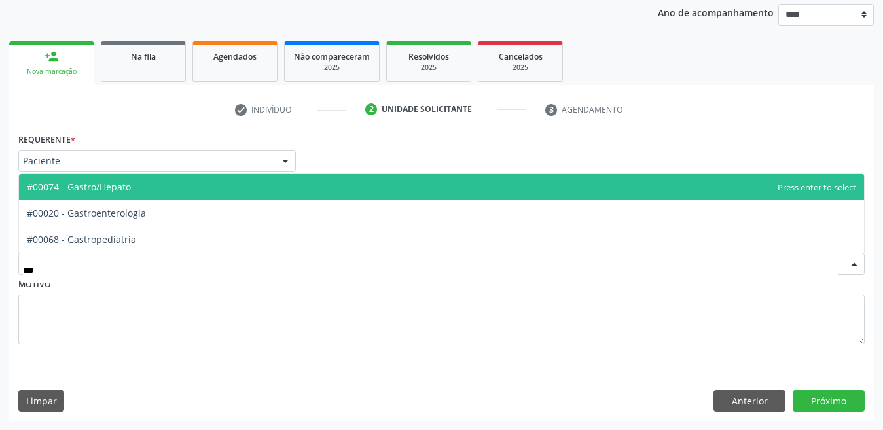
type input "****"
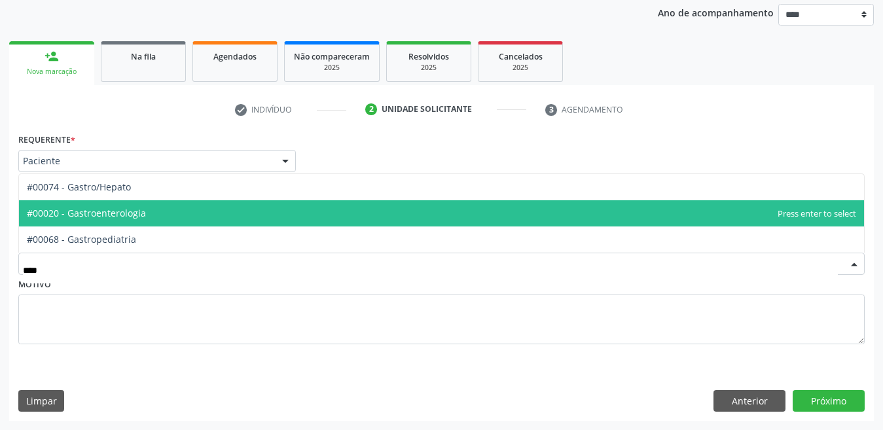
click at [122, 205] on span "#00020 - Gastroenterologia" at bounding box center [441, 213] width 845 height 26
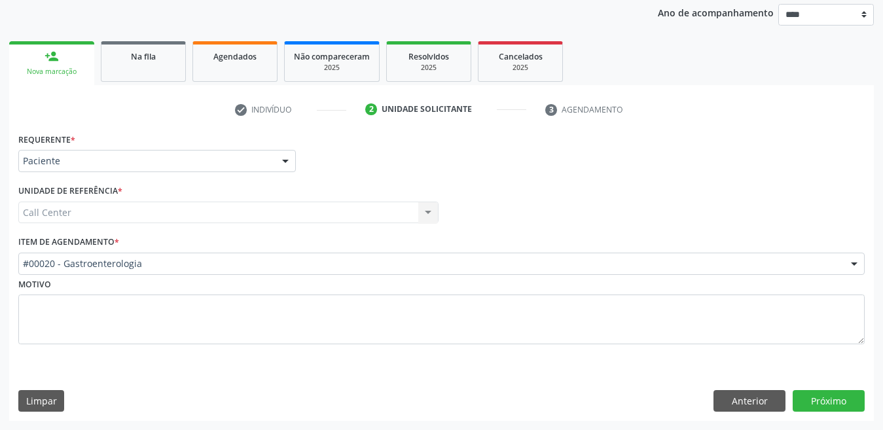
click at [818, 388] on div "Requerente * Paciente Médico(a) Enfermeiro(a) Paciente Nenhum resultado encontr…" at bounding box center [441, 275] width 865 height 291
click at [819, 394] on button "Próximo" at bounding box center [829, 401] width 72 height 22
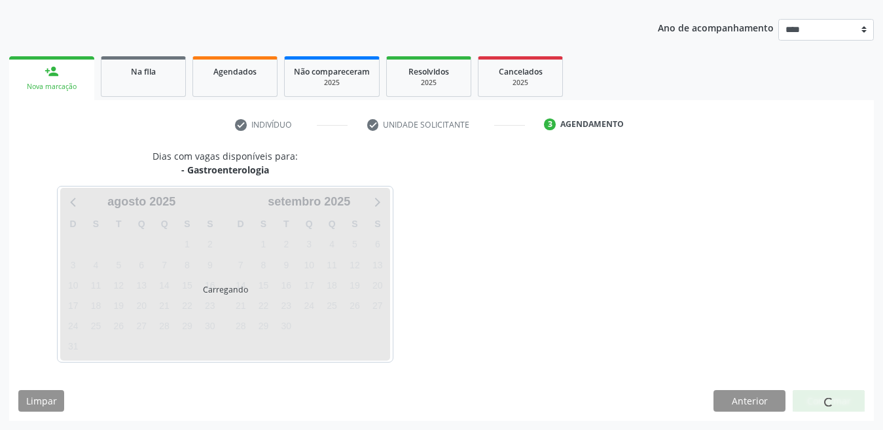
scroll to position [139, 0]
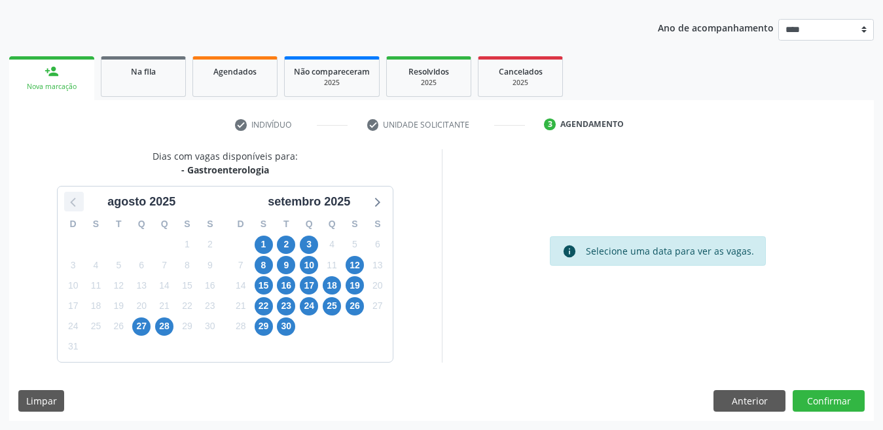
click at [73, 198] on icon at bounding box center [73, 201] width 17 height 17
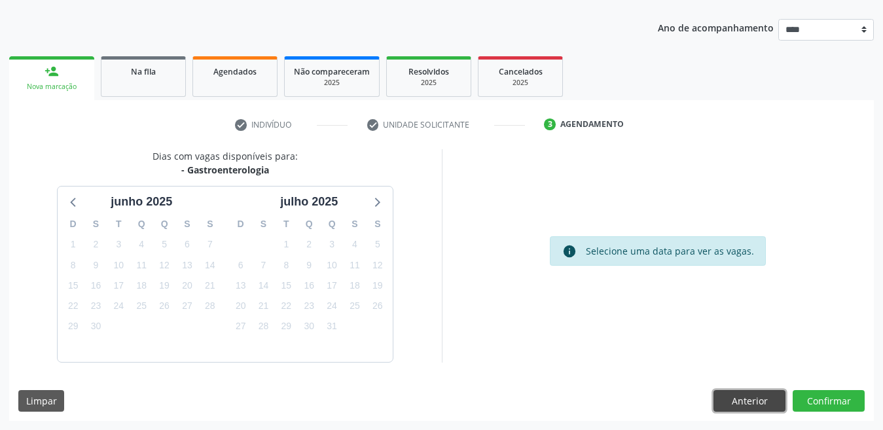
click at [765, 395] on button "Anterior" at bounding box center [750, 401] width 72 height 22
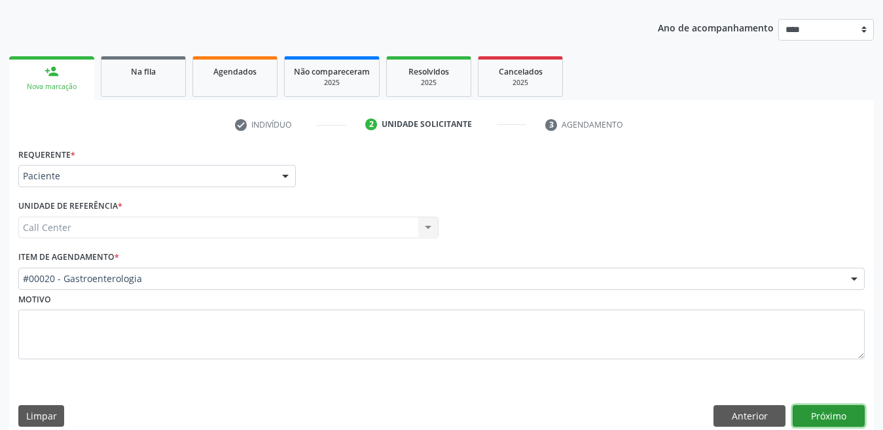
click at [845, 406] on button "Próximo" at bounding box center [829, 416] width 72 height 22
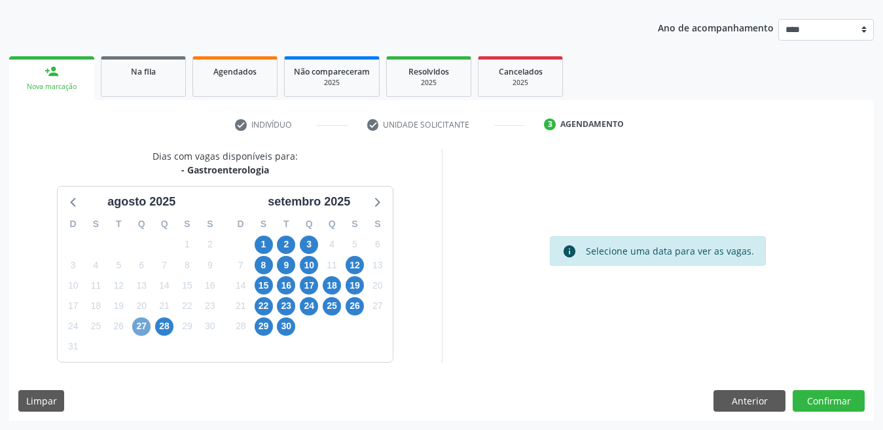
click at [141, 321] on span "27" at bounding box center [141, 327] width 18 height 18
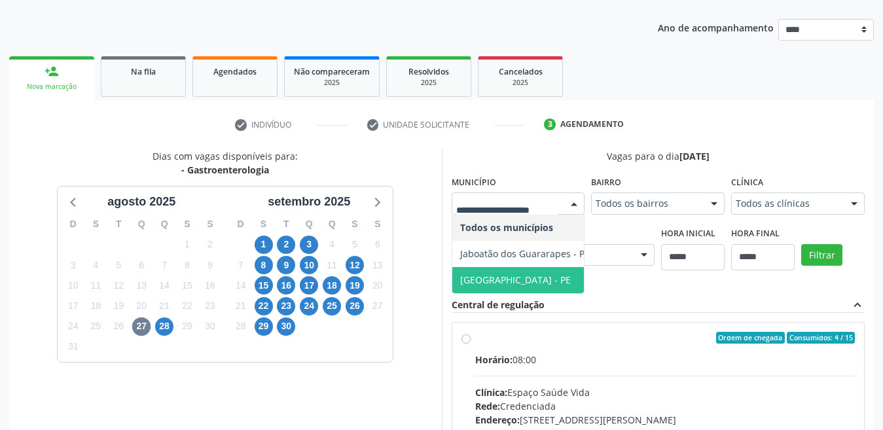
click at [502, 280] on span "Recife - PE" at bounding box center [515, 280] width 111 height 12
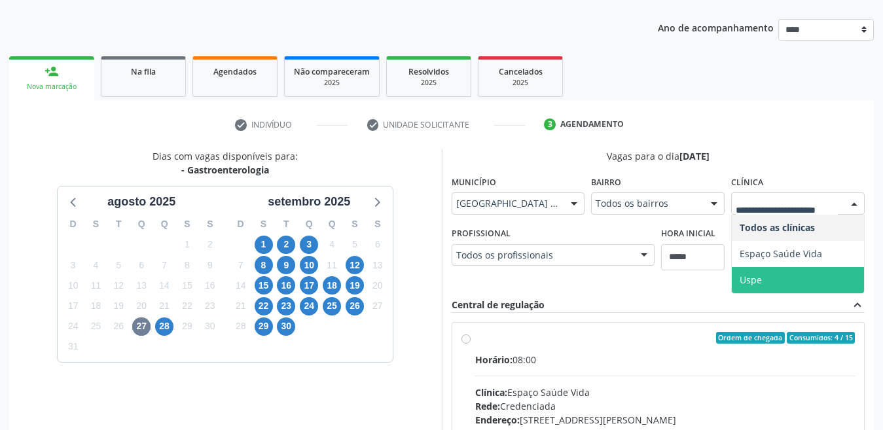
click at [752, 273] on span "Uspe" at bounding box center [798, 280] width 132 height 26
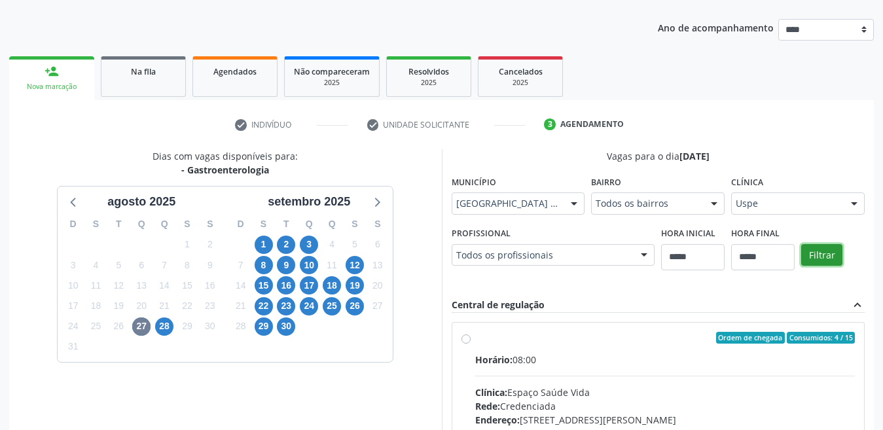
click at [816, 258] on button "Filtrar" at bounding box center [821, 255] width 41 height 22
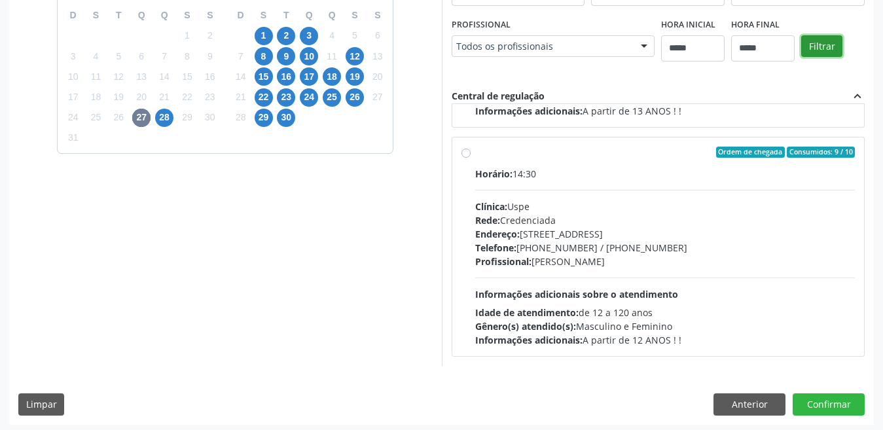
scroll to position [352, 0]
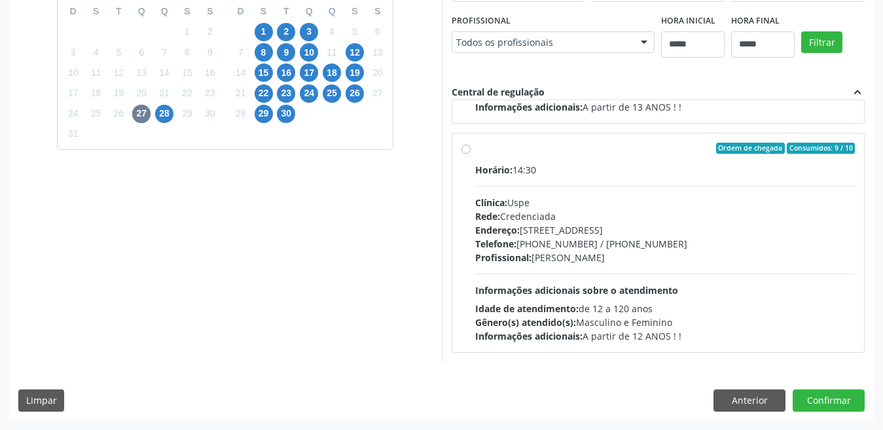
click at [475, 149] on label "Ordem de chegada Consumidos: 9 / 10 Horário: 14:30 Clínica: Uspe Rede: Credenci…" at bounding box center [665, 243] width 380 height 201
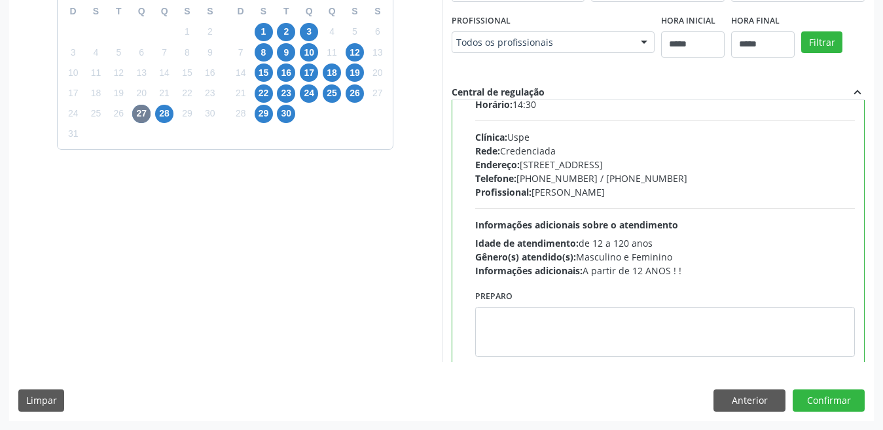
scroll to position [295, 0]
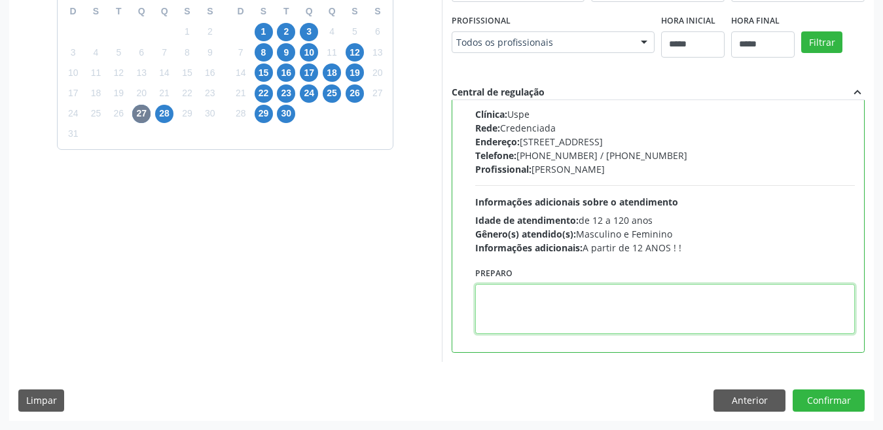
paste textarea "**********"
type textarea "**********"
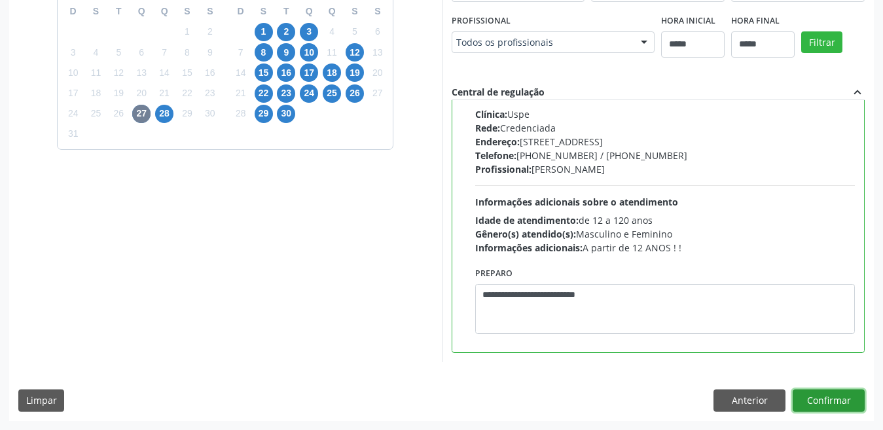
click at [819, 403] on button "Confirmar" at bounding box center [829, 401] width 72 height 22
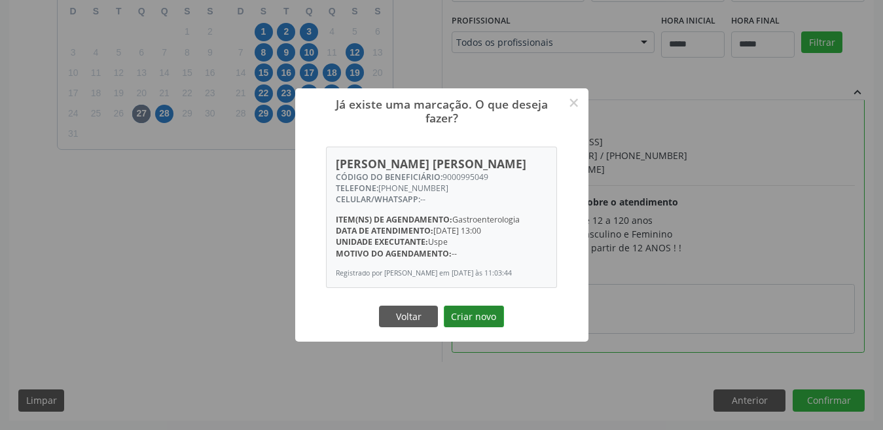
click at [457, 320] on button "Criar novo" at bounding box center [474, 317] width 60 height 22
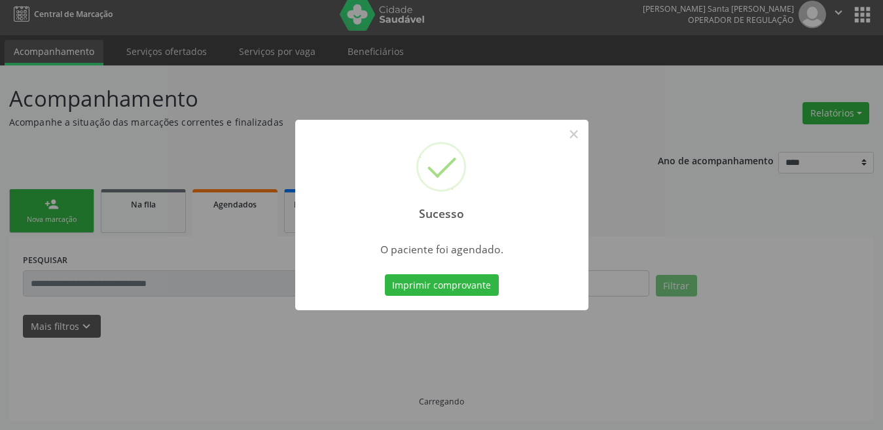
scroll to position [7, 0]
click at [436, 289] on button "Imprimir comprovante" at bounding box center [442, 285] width 114 height 22
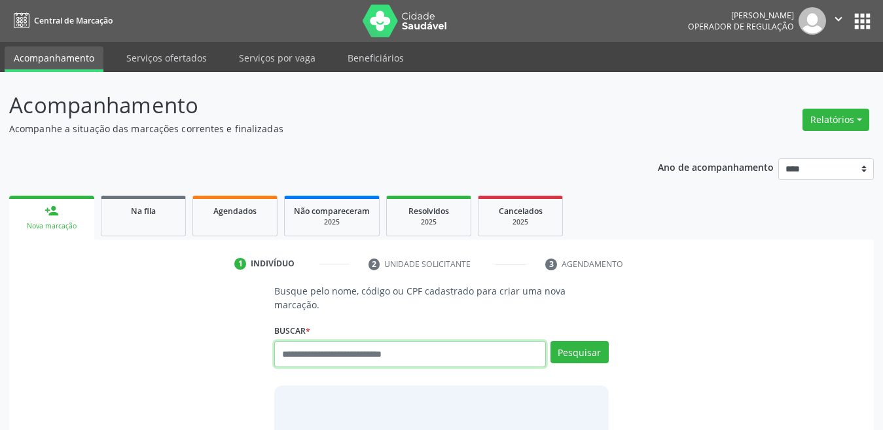
scroll to position [7, 0]
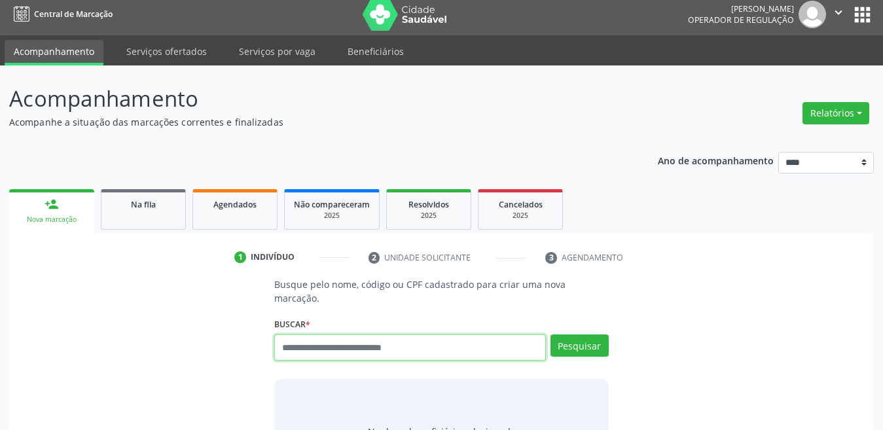
click at [327, 335] on input "text" at bounding box center [410, 348] width 272 height 26
type input "***"
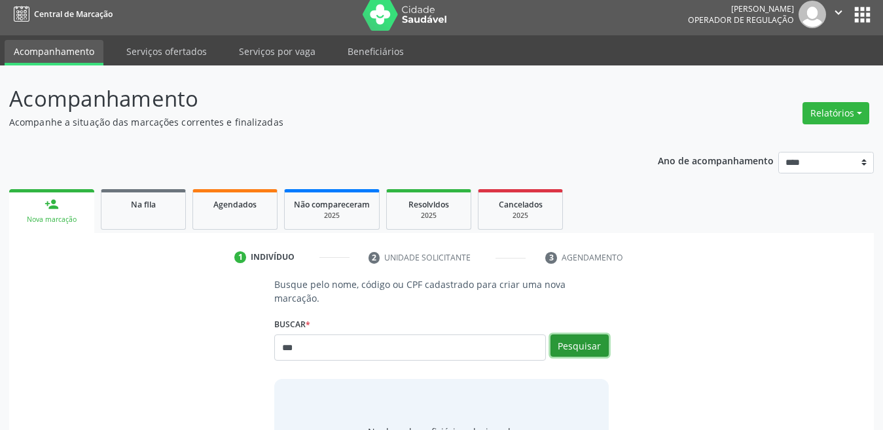
click at [570, 335] on button "Pesquisar" at bounding box center [580, 346] width 58 height 22
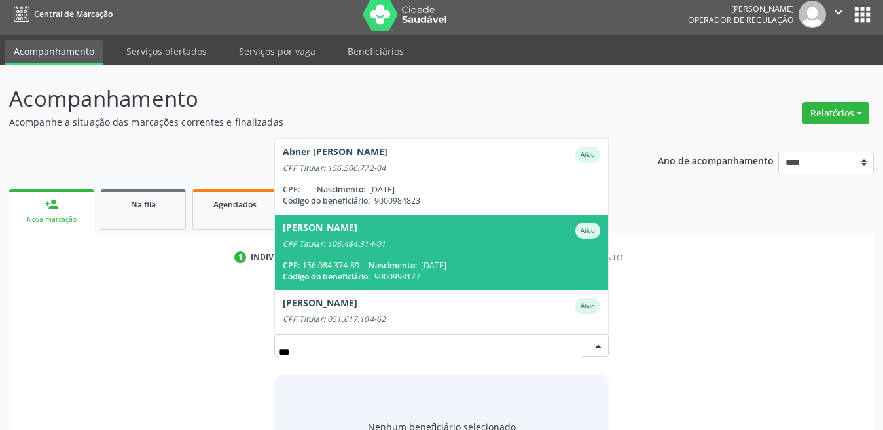
click at [335, 223] on div "[PERSON_NAME]" at bounding box center [320, 231] width 75 height 16
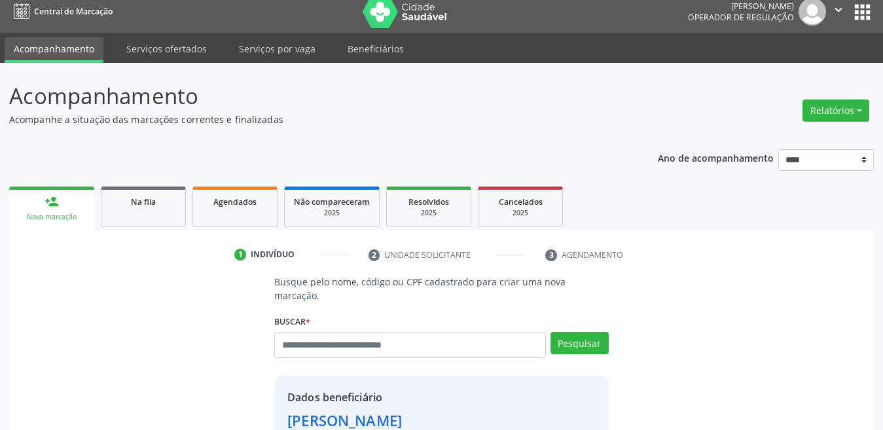
scroll to position [261, 0]
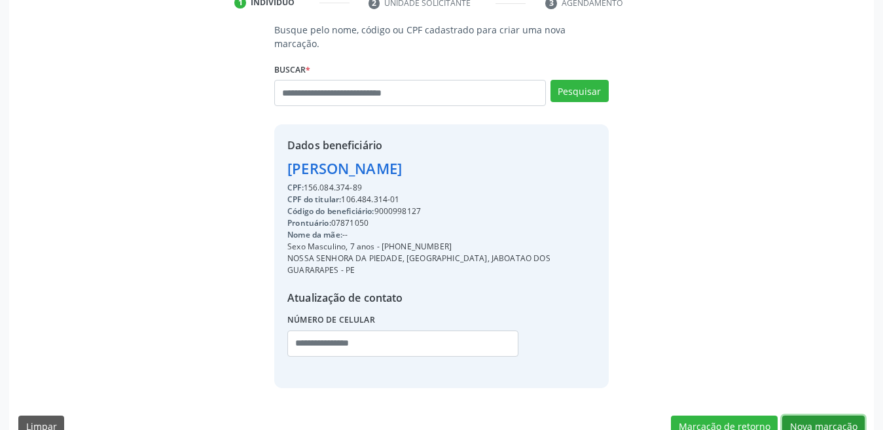
click at [852, 416] on button "Nova marcação" at bounding box center [823, 427] width 82 height 22
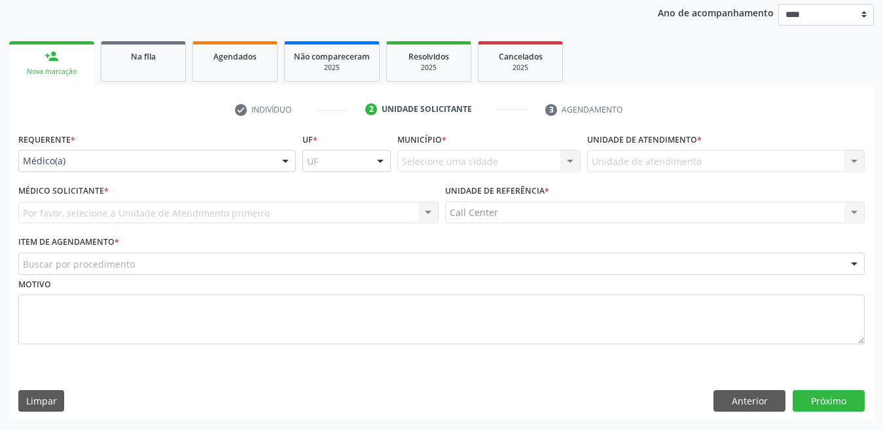
scroll to position [155, 0]
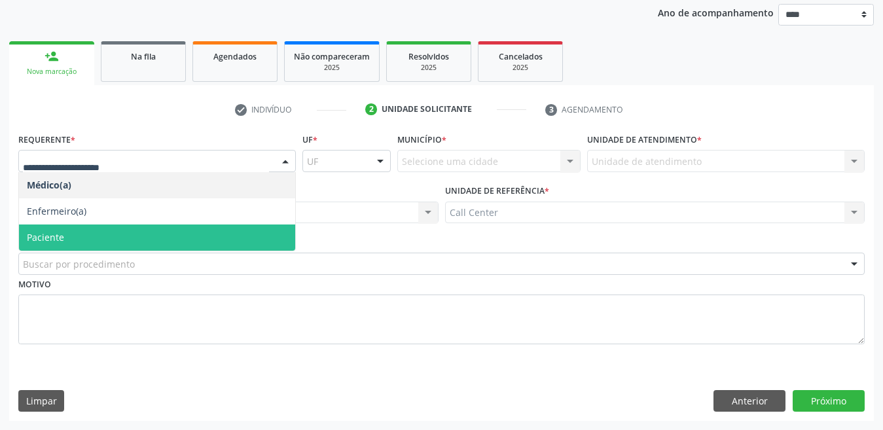
click at [69, 237] on span "Paciente" at bounding box center [157, 238] width 276 height 26
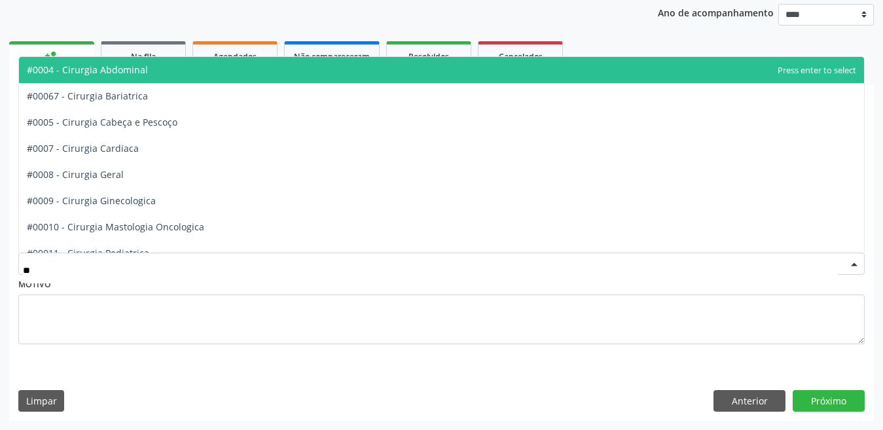
type input "***"
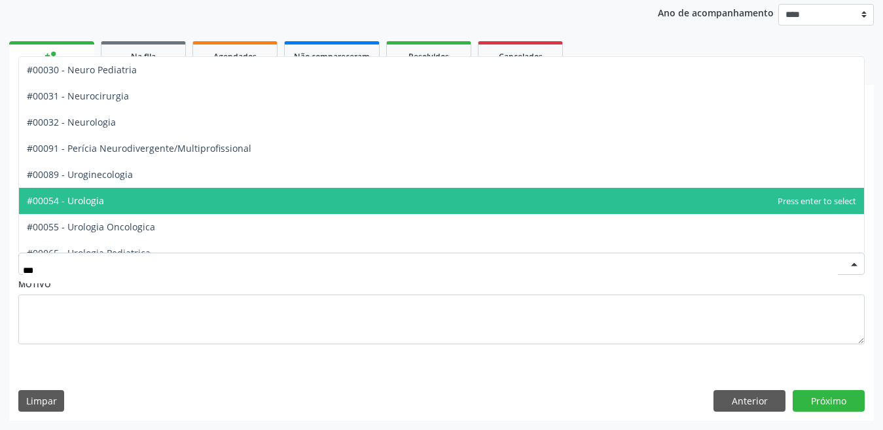
click at [90, 201] on span "#00054 - Urologia" at bounding box center [65, 200] width 77 height 12
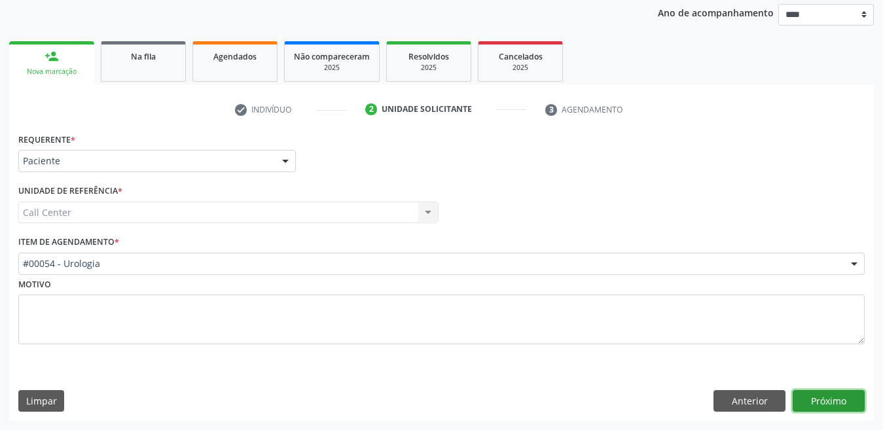
click at [830, 400] on button "Próximo" at bounding box center [829, 401] width 72 height 22
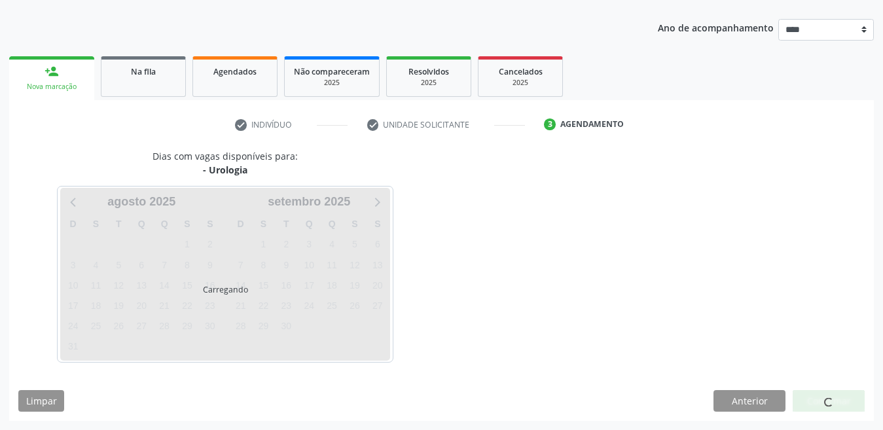
scroll to position [139, 0]
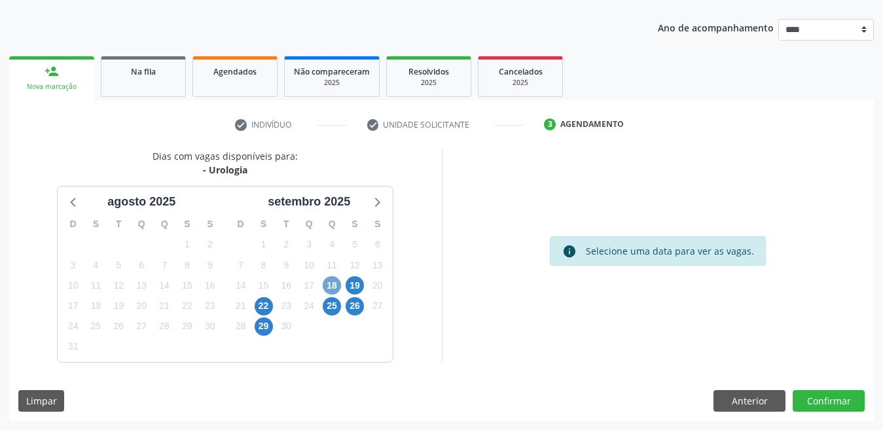
click at [329, 287] on span "18" at bounding box center [332, 285] width 18 height 18
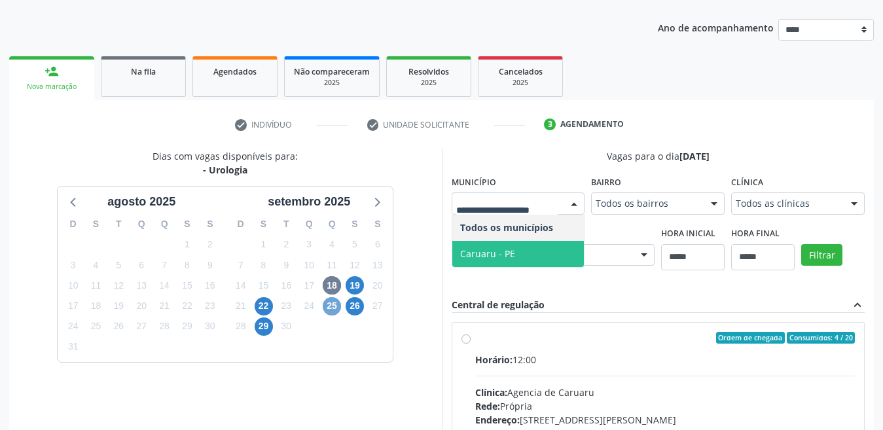
click at [331, 300] on span "25" at bounding box center [332, 306] width 18 height 18
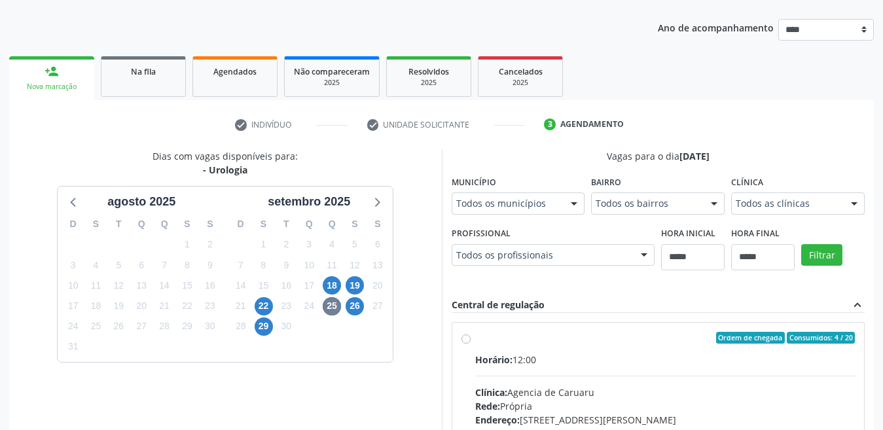
click at [441, 200] on div "Dias com vagas disponíveis para: - Urologia [DATE] D S T Q Q S S 27 28 29 30 31…" at bounding box center [225, 350] width 433 height 402
click at [455, 207] on div "Todos os municípios" at bounding box center [519, 203] width 134 height 22
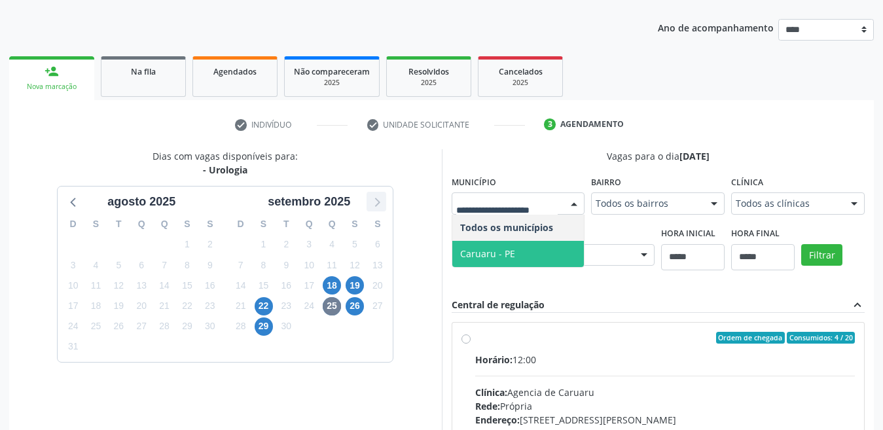
click at [376, 206] on icon at bounding box center [376, 201] width 17 height 17
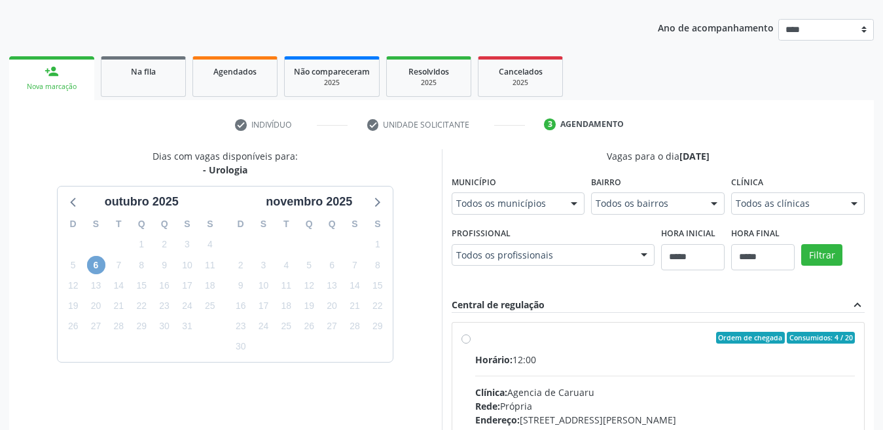
click at [98, 270] on span "6" at bounding box center [96, 265] width 18 height 18
click at [67, 210] on icon at bounding box center [73, 201] width 17 height 17
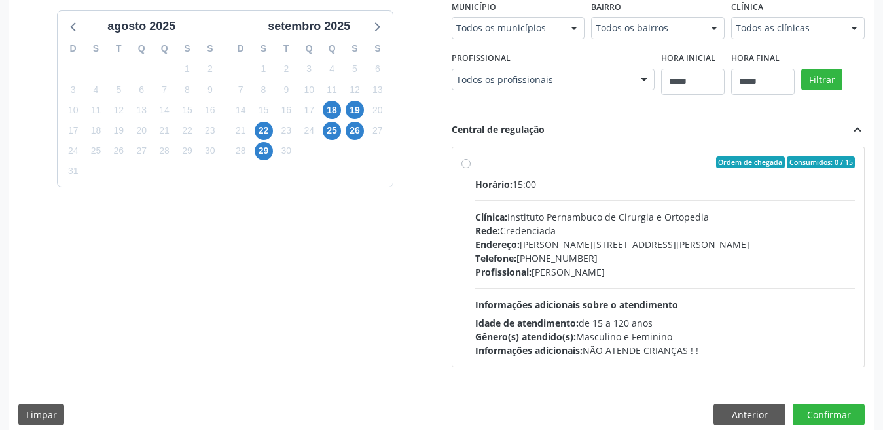
scroll to position [67, 0]
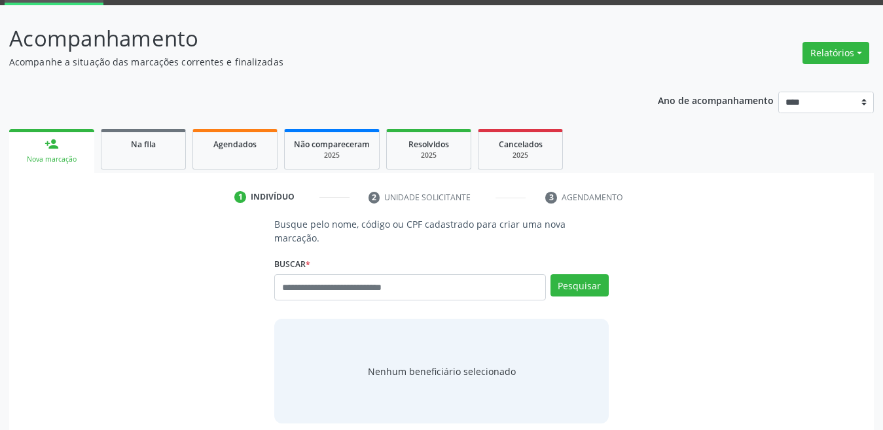
scroll to position [67, 0]
click at [433, 274] on input "text" at bounding box center [410, 287] width 272 height 26
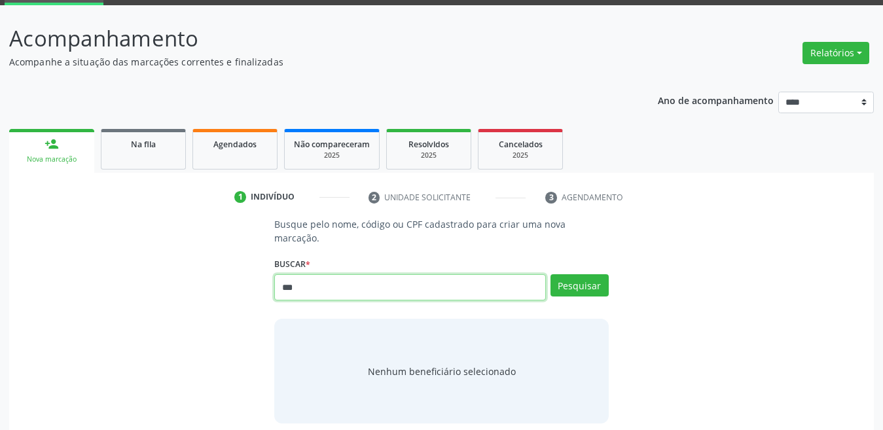
type input "***"
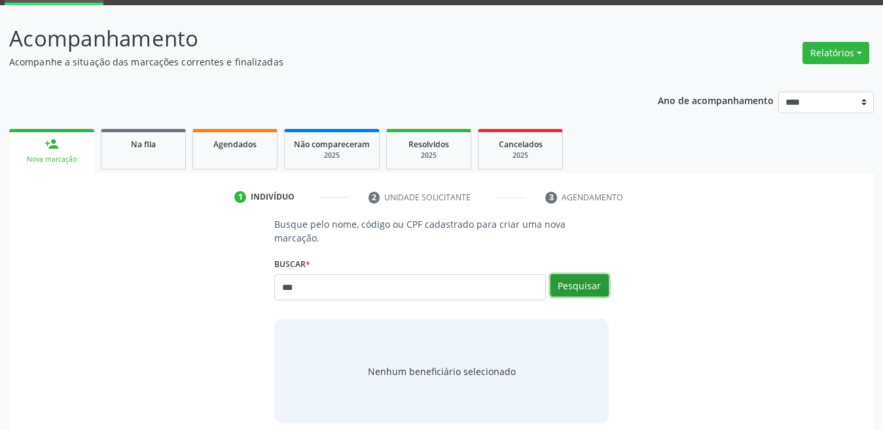
click at [568, 274] on button "Pesquisar" at bounding box center [580, 285] width 58 height 22
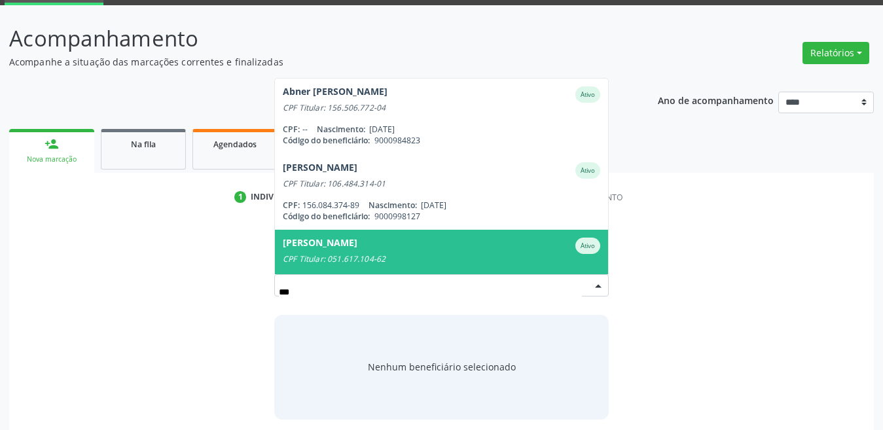
click at [346, 238] on div "[PERSON_NAME]" at bounding box center [320, 246] width 75 height 16
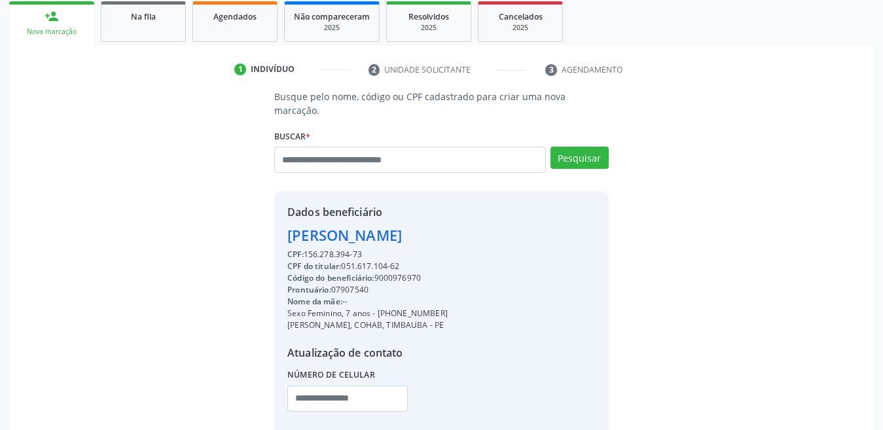
scroll to position [261, 0]
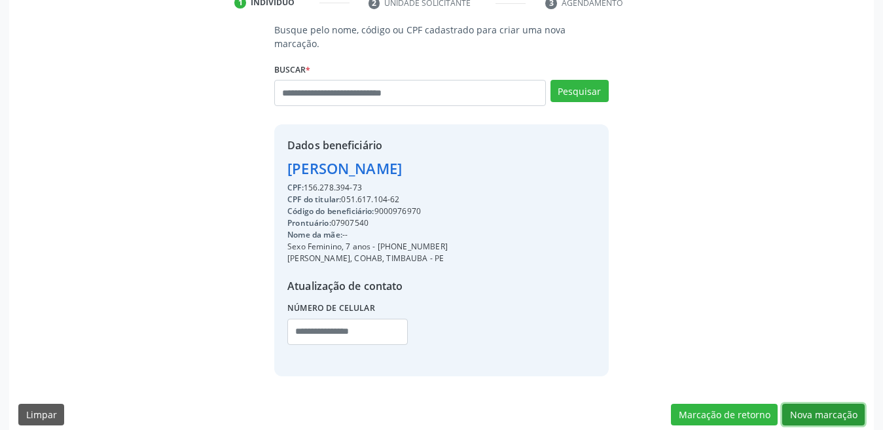
click at [826, 404] on button "Nova marcação" at bounding box center [823, 415] width 82 height 22
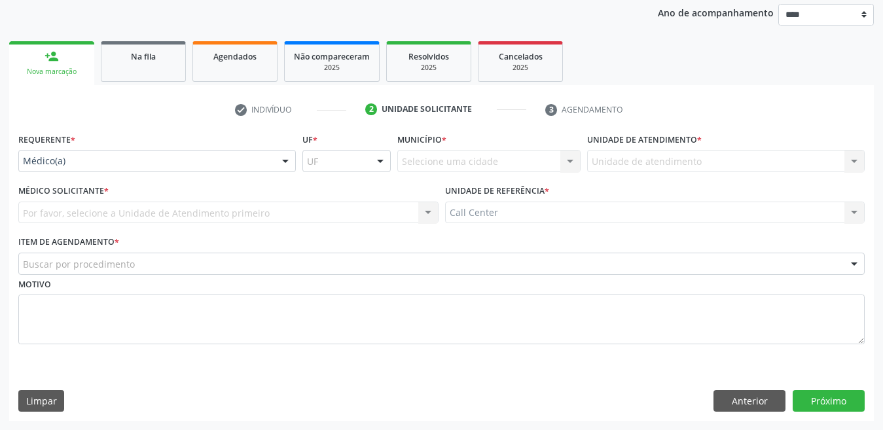
scroll to position [155, 0]
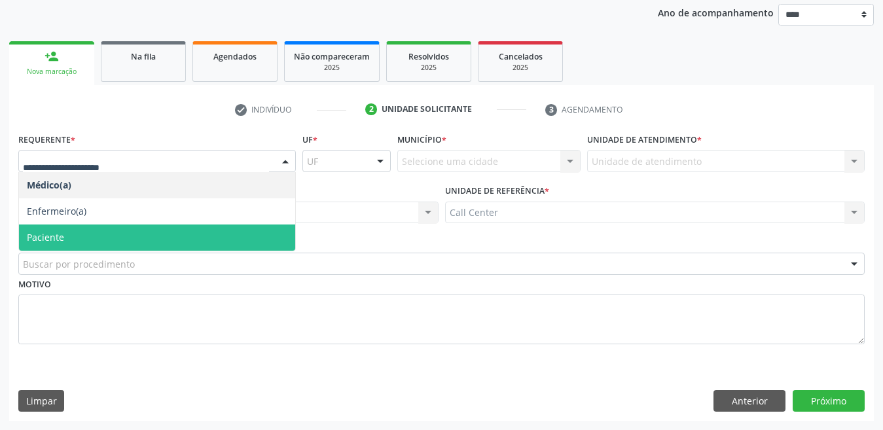
click at [96, 246] on span "Paciente" at bounding box center [157, 238] width 276 height 26
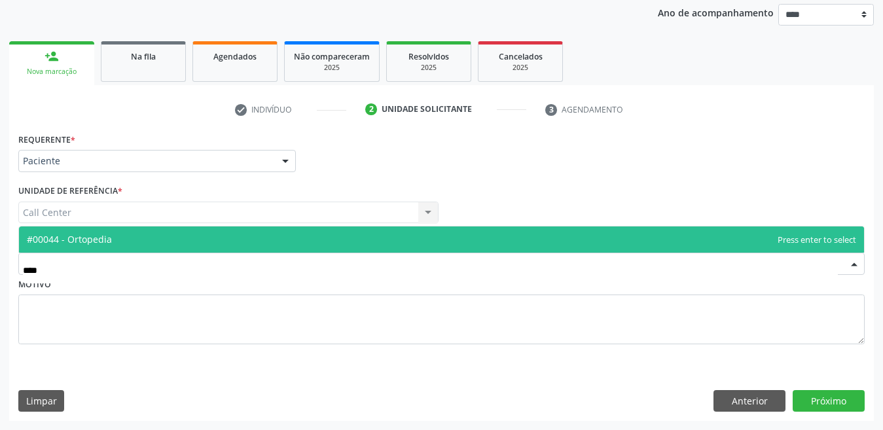
click at [100, 240] on span "#00044 - Ortopedia" at bounding box center [69, 239] width 85 height 12
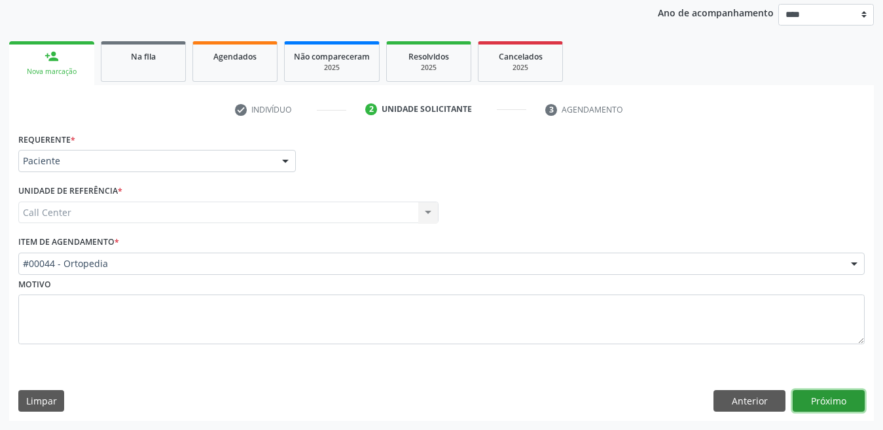
click at [825, 398] on button "Próximo" at bounding box center [829, 401] width 72 height 22
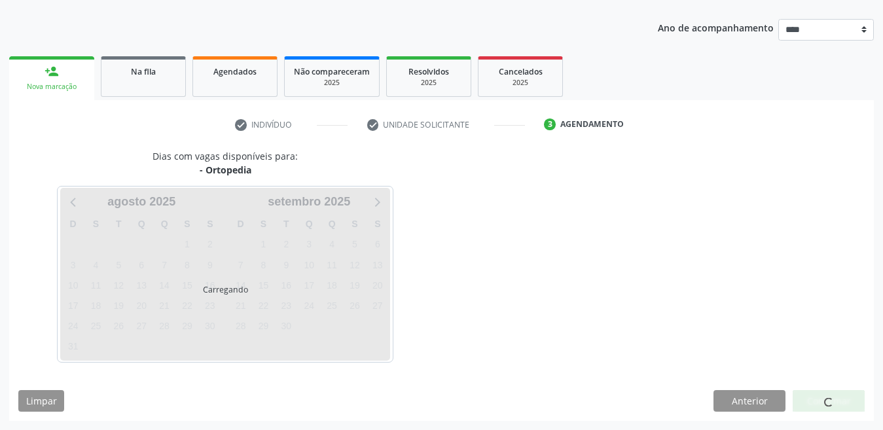
scroll to position [139, 0]
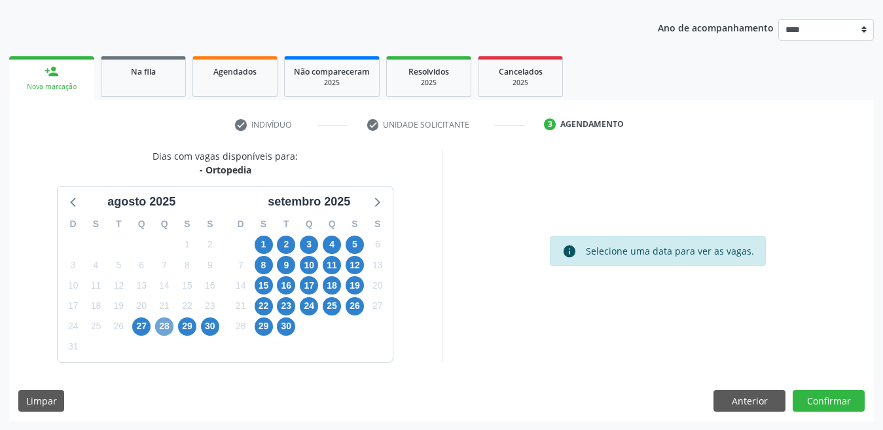
click at [167, 331] on span "28" at bounding box center [164, 327] width 18 height 18
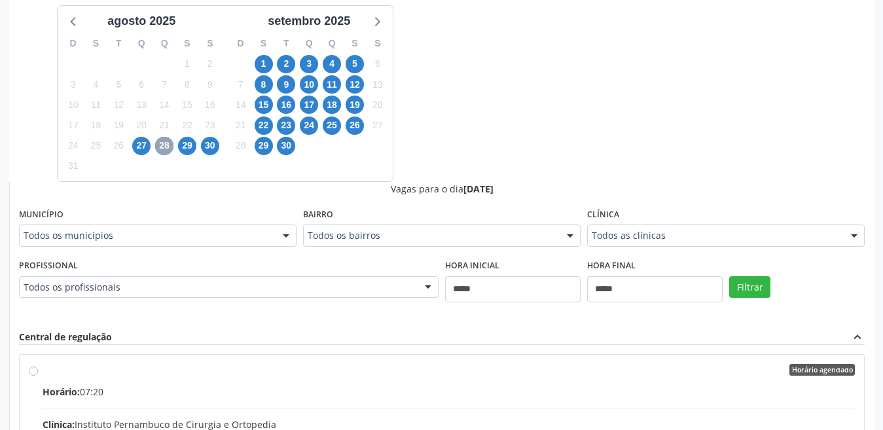
scroll to position [336, 0]
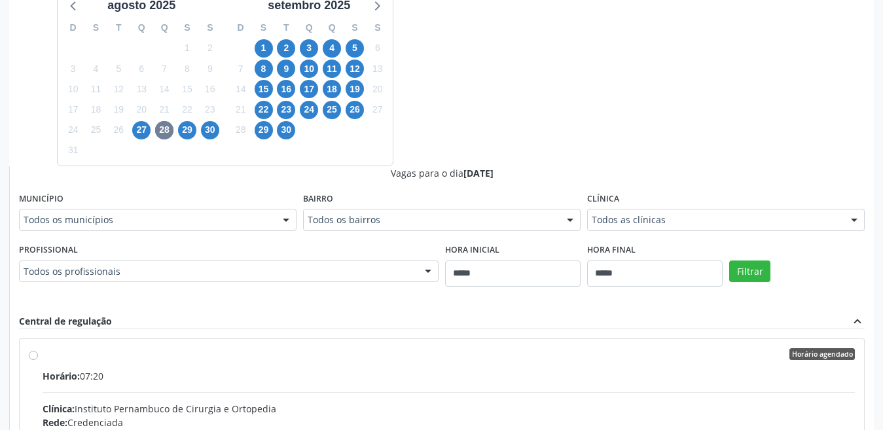
click at [113, 229] on div "Todos os municípios" at bounding box center [158, 220] width 278 height 22
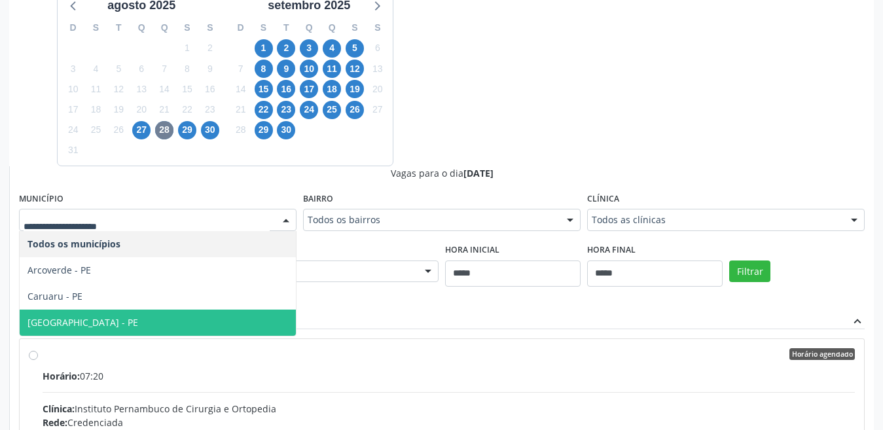
click at [88, 320] on span "Recife - PE" at bounding box center [158, 323] width 276 height 26
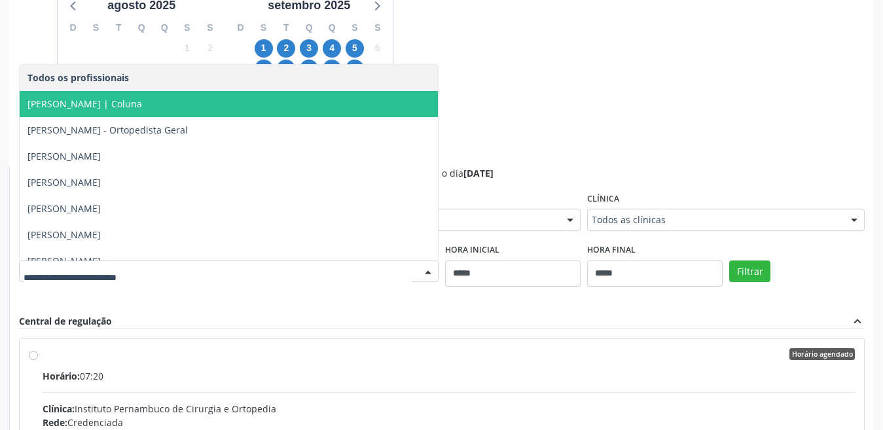
click at [79, 110] on span "Bruno Lazaro Ramos Rangel | Coluna" at bounding box center [229, 104] width 418 height 26
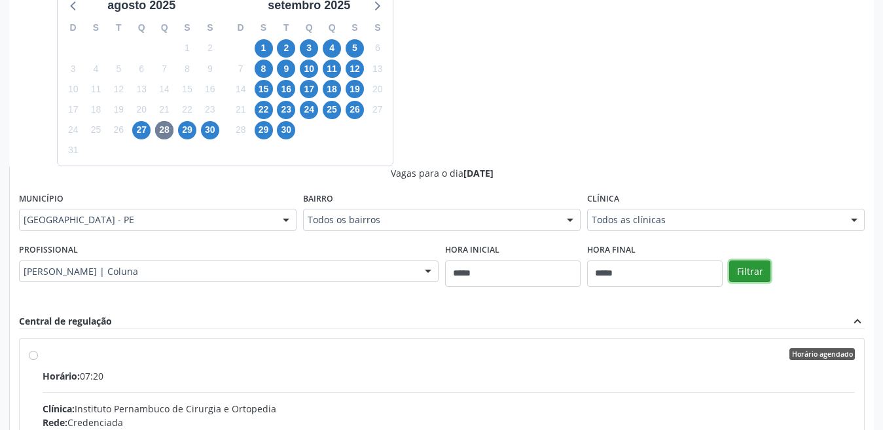
click at [743, 272] on button "Filtrar" at bounding box center [749, 272] width 41 height 22
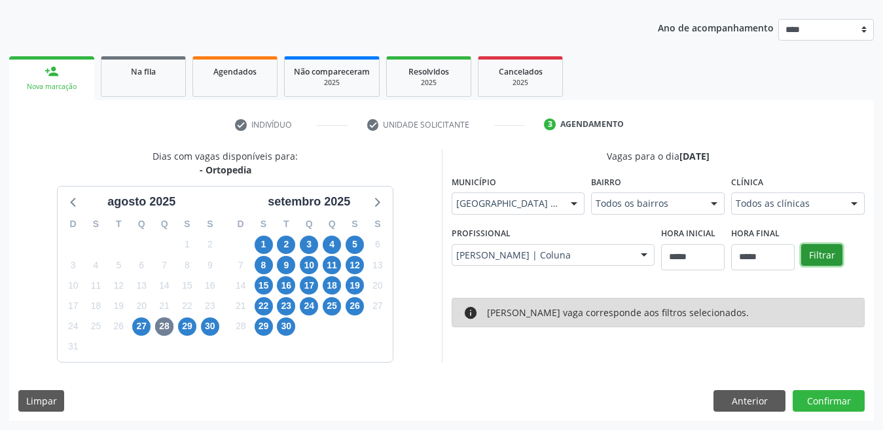
scroll to position [139, 0]
click at [529, 243] on div "Profissional Bruno Lazaro Ramos Rangel | Coluna Todos os profissionais Bruno La…" at bounding box center [554, 245] width 204 height 42
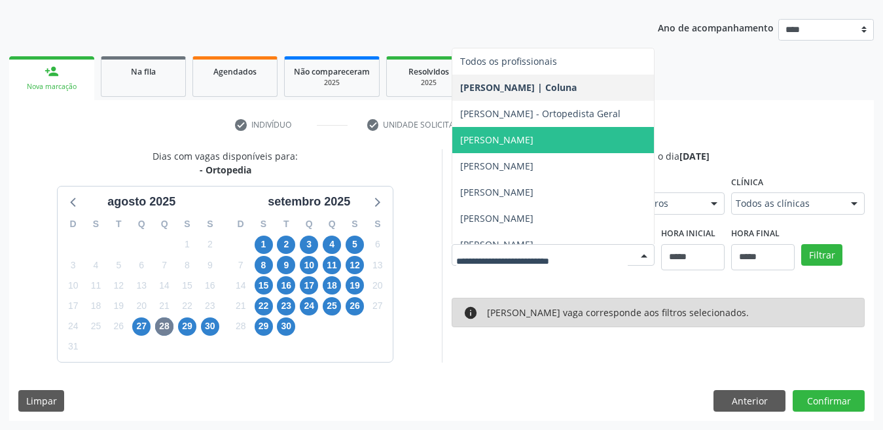
click at [526, 246] on div at bounding box center [554, 255] width 204 height 22
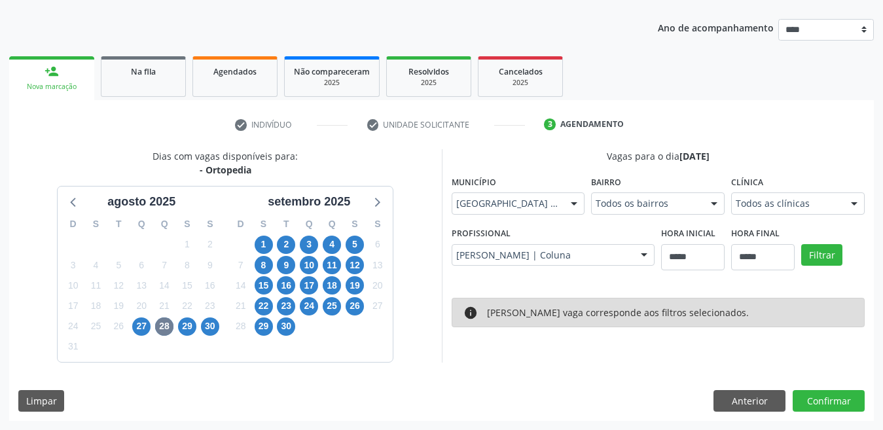
click at [791, 100] on div "check Indivíduo check Unidade solicitante 3 Agendamento Busque pelo nome, códig…" at bounding box center [441, 260] width 865 height 321
click at [825, 257] on button "Filtrar" at bounding box center [821, 255] width 41 height 22
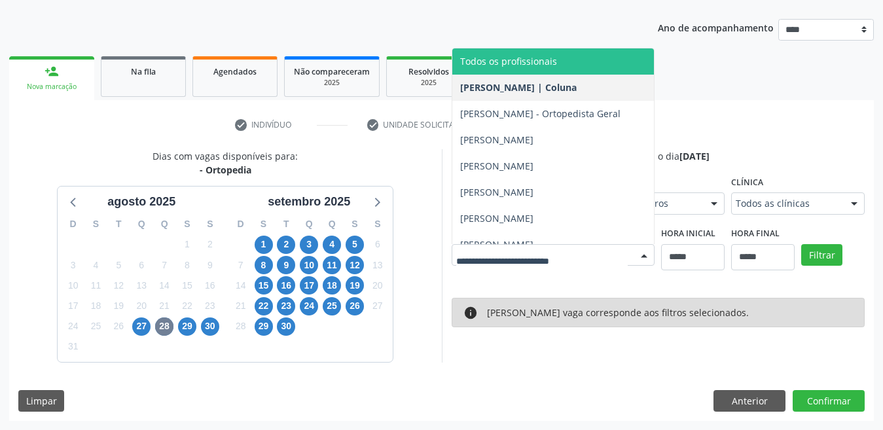
click at [482, 55] on span "Todos os profissionais" at bounding box center [508, 61] width 97 height 12
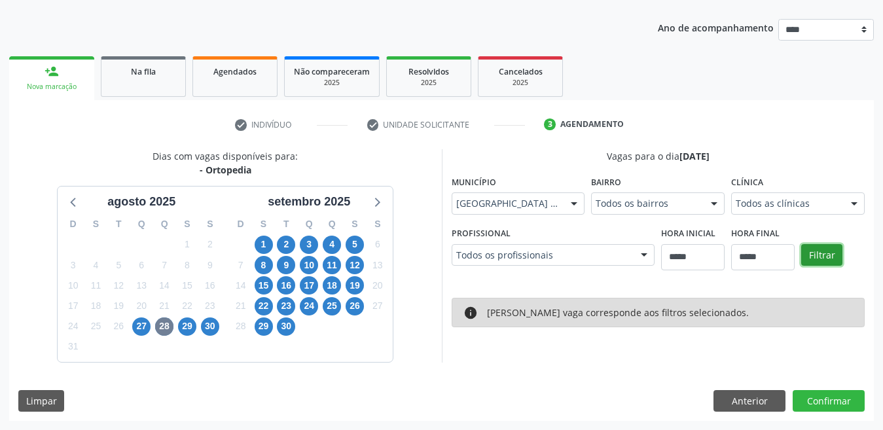
click at [822, 249] on button "Filtrar" at bounding box center [821, 255] width 41 height 22
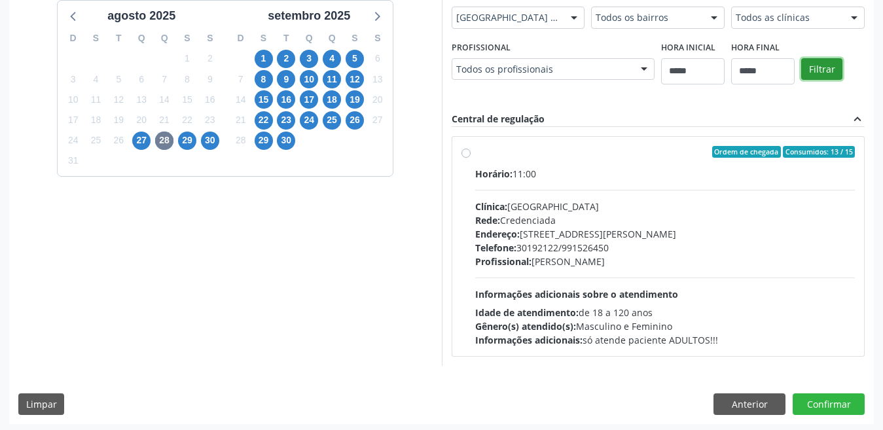
scroll to position [329, 0]
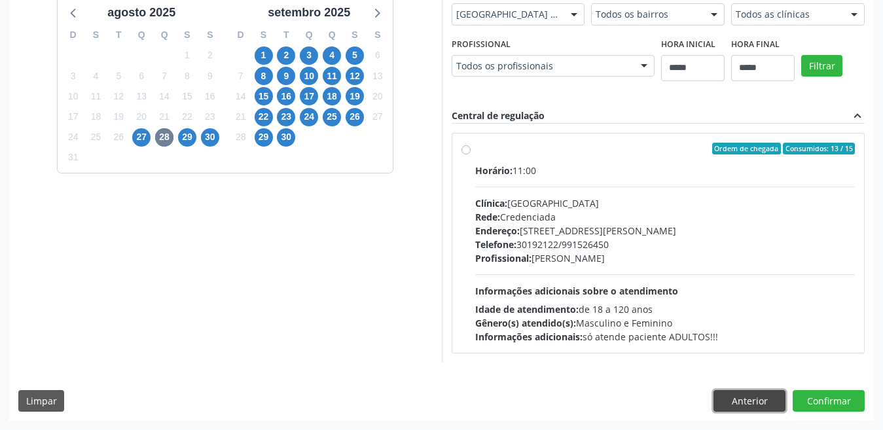
click at [728, 396] on button "Anterior" at bounding box center [750, 401] width 72 height 22
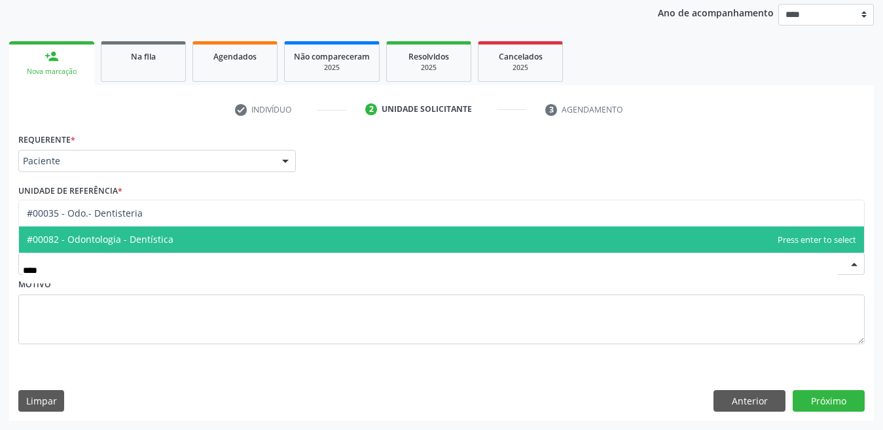
click at [114, 247] on span "#00082 - Odontologia - Dentística" at bounding box center [441, 240] width 845 height 26
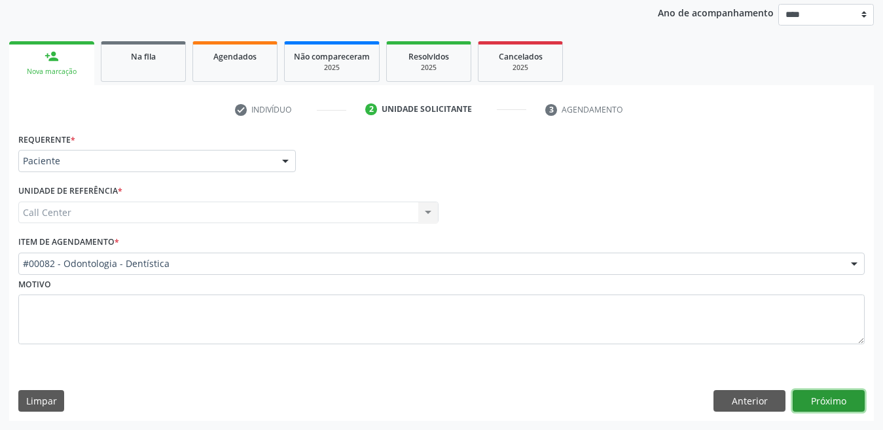
click at [842, 391] on button "Próximo" at bounding box center [829, 401] width 72 height 22
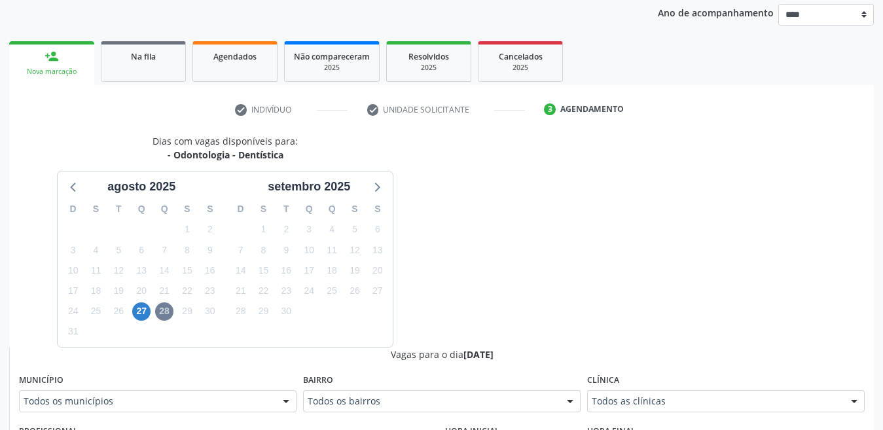
scroll to position [220, 0]
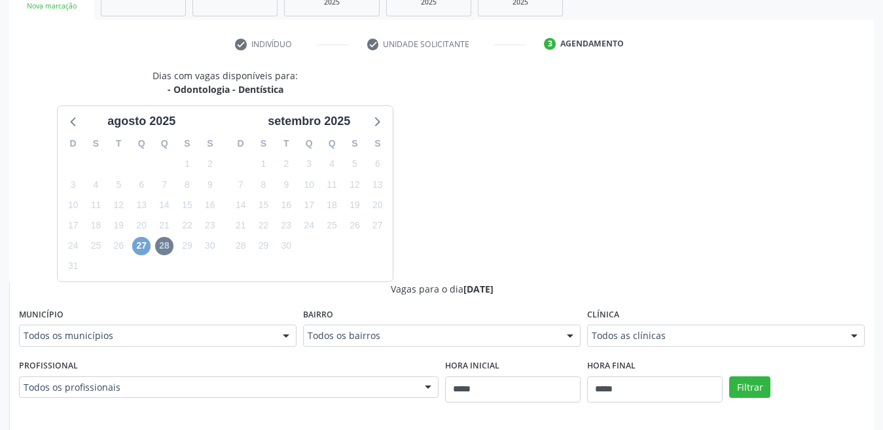
click at [141, 247] on span "27" at bounding box center [141, 246] width 18 height 18
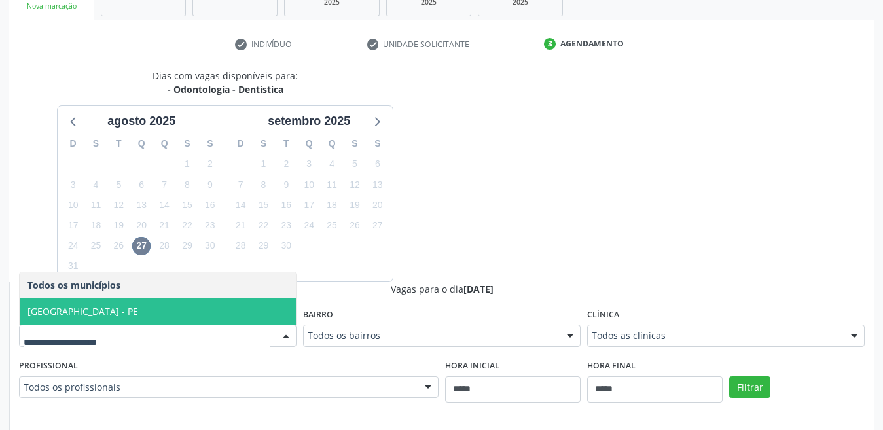
click at [607, 142] on div "Dias com vagas disponíveis para: - Odontologia - Dentística agosto 2025 D S T Q…" at bounding box center [441, 388] width 865 height 638
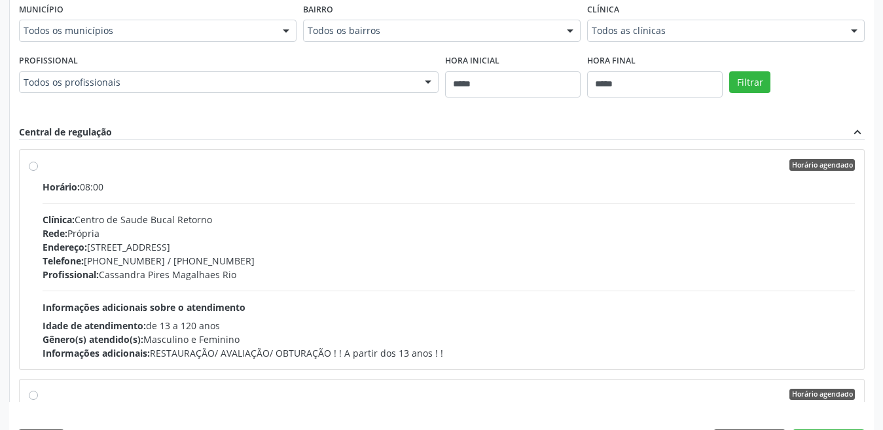
scroll to position [565, 0]
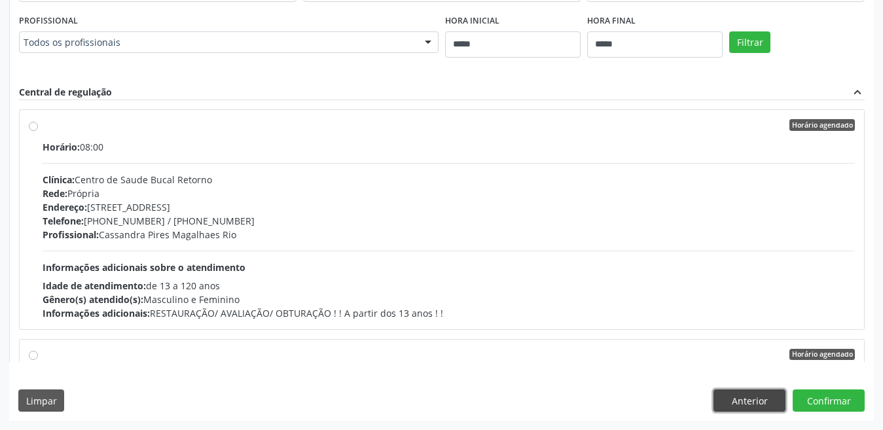
click at [736, 397] on button "Anterior" at bounding box center [750, 401] width 72 height 22
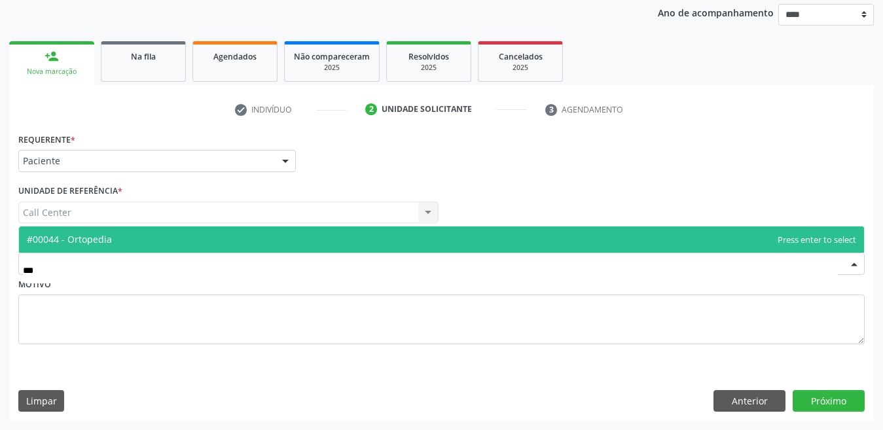
click at [106, 246] on span "#00044 - Ortopedia" at bounding box center [441, 240] width 845 height 26
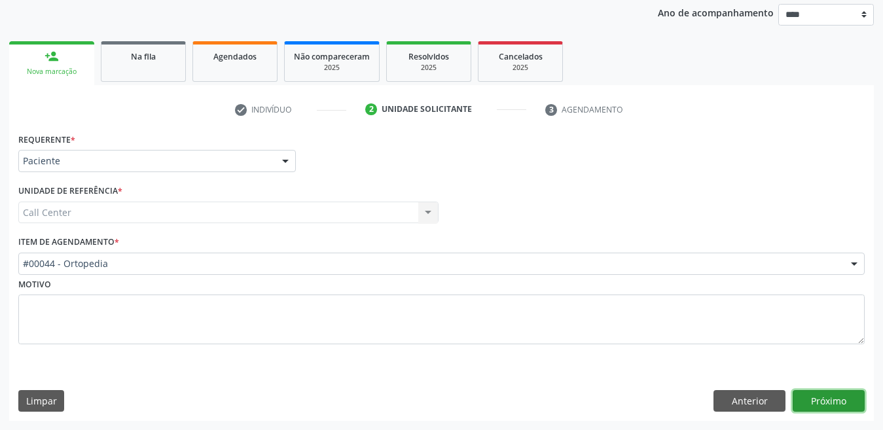
click at [846, 401] on button "Próximo" at bounding box center [829, 401] width 72 height 22
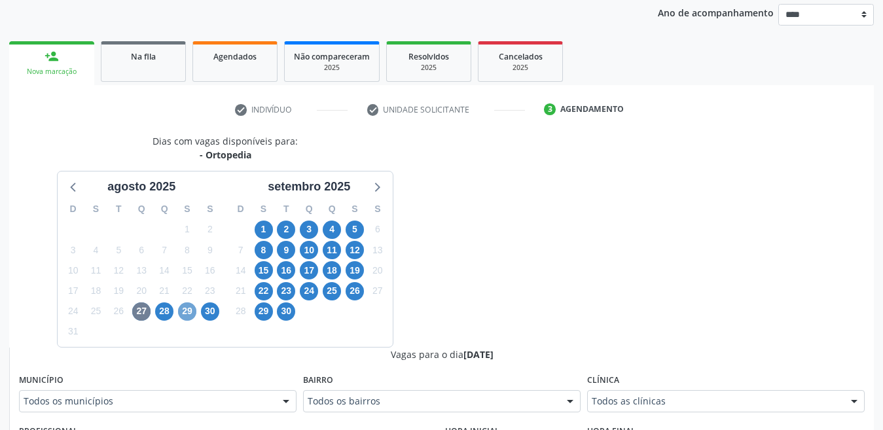
click at [192, 310] on span "29" at bounding box center [187, 311] width 18 height 18
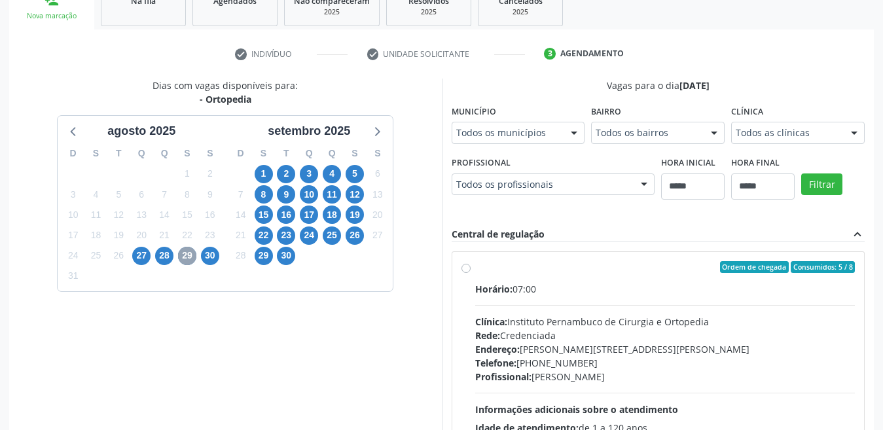
scroll to position [285, 0]
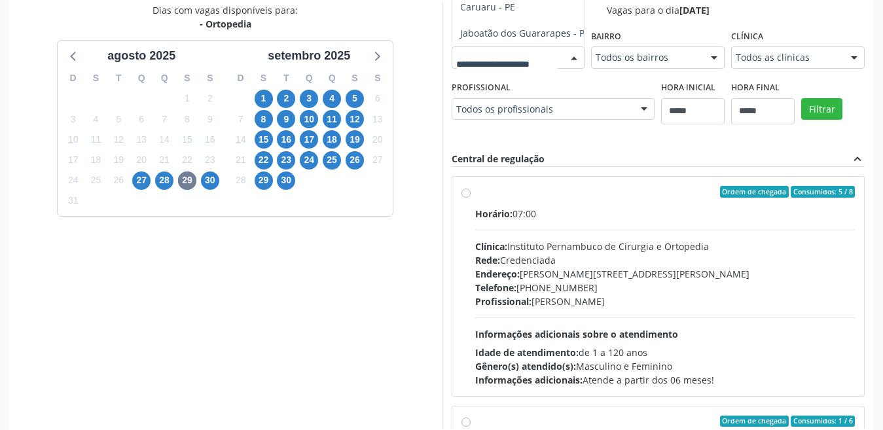
drag, startPoint x: 499, startPoint y: 151, endPoint x: 383, endPoint y: 151, distance: 115.9
click at [499, 152] on div "Dias com vagas disponíveis para: - Ortopedia agosto 2025 D S T Q Q S S 27 28 29…" at bounding box center [441, 216] width 865 height 426
click at [208, 181] on span "30" at bounding box center [210, 181] width 18 height 18
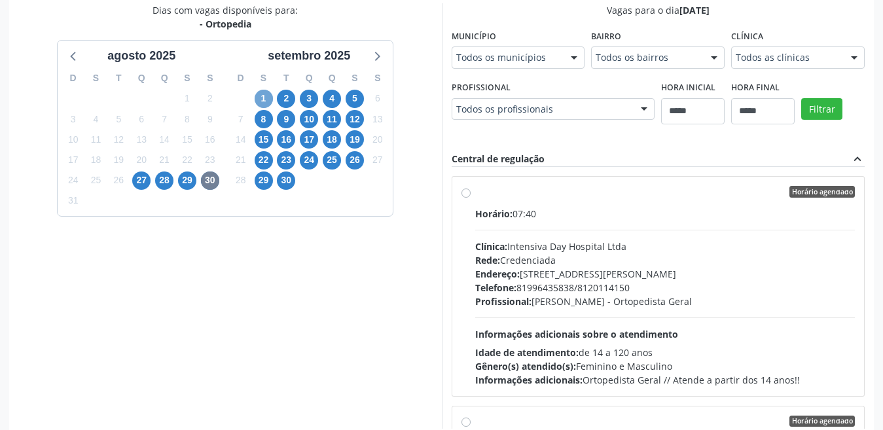
click at [263, 100] on span "1" at bounding box center [264, 99] width 18 height 18
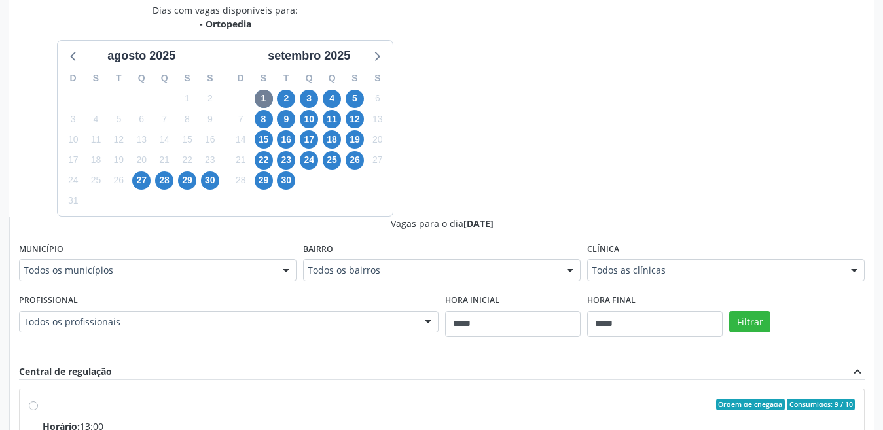
click at [181, 287] on fieldset "Município Todos os municípios Todos os municípios Arcoverde - PE Bezerros - PE …" at bounding box center [158, 265] width 278 height 51
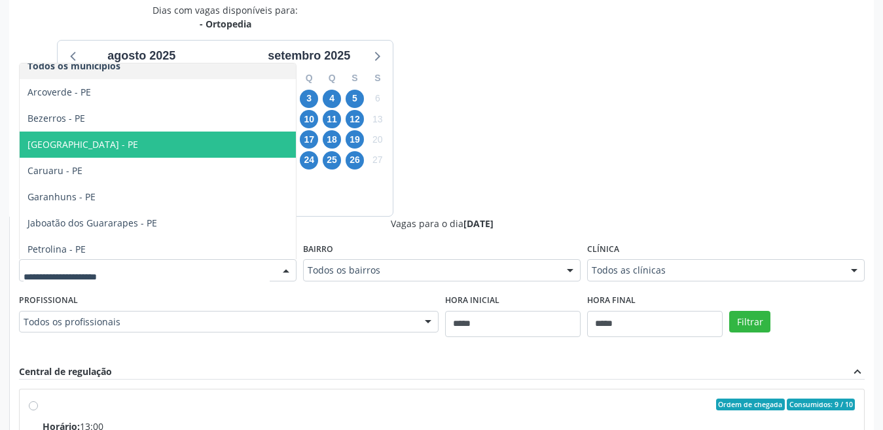
scroll to position [14, 0]
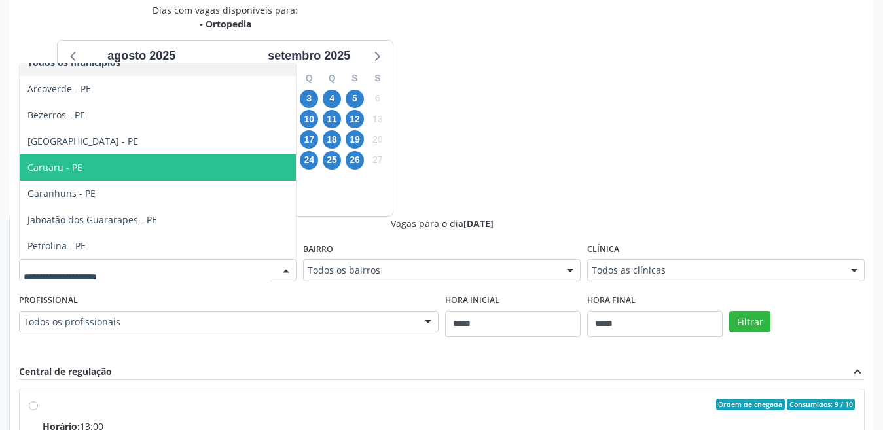
click at [574, 91] on div "Dias com vagas disponíveis para: - Ortopedia agosto 2025 D S T Q Q S S 27 28 29…" at bounding box center [441, 322] width 865 height 638
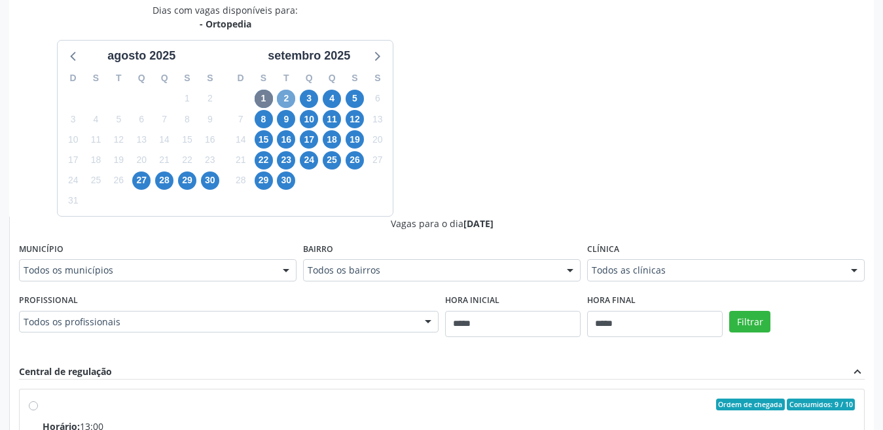
click at [287, 99] on span "2" at bounding box center [286, 99] width 18 height 18
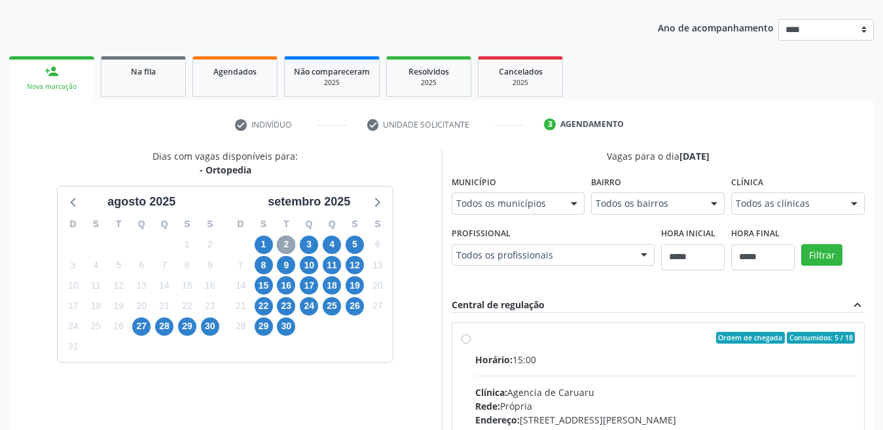
scroll to position [285, 0]
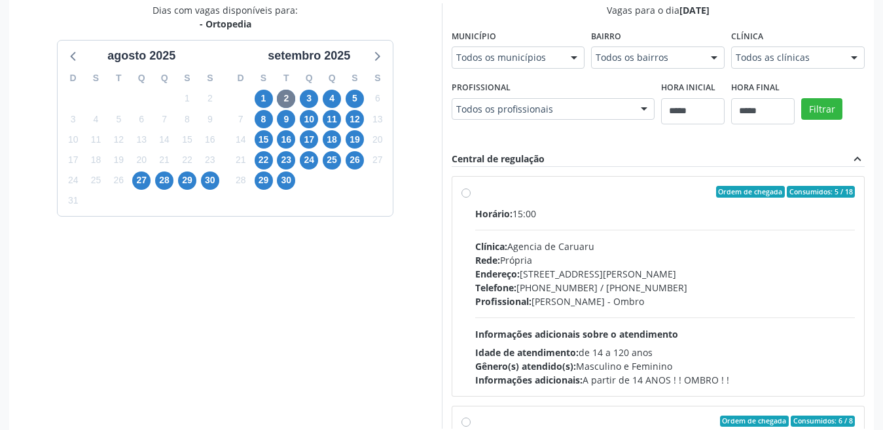
click at [452, 69] on div "Todos os municípios" at bounding box center [519, 57] width 134 height 22
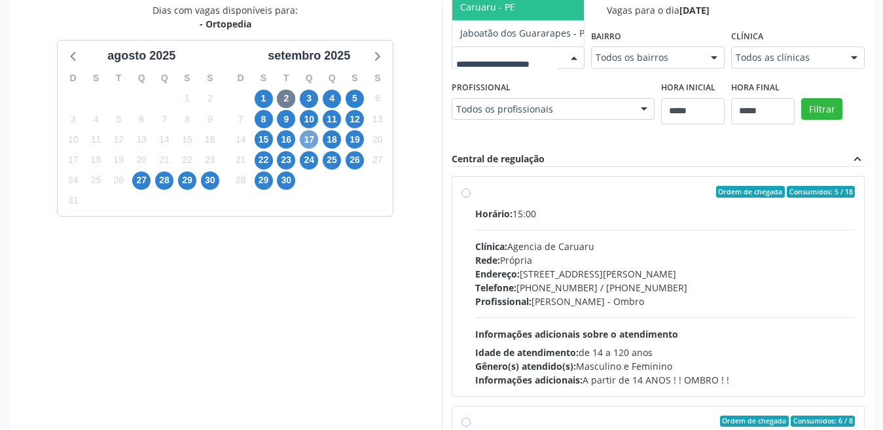
click at [304, 141] on span "17" at bounding box center [309, 139] width 18 height 18
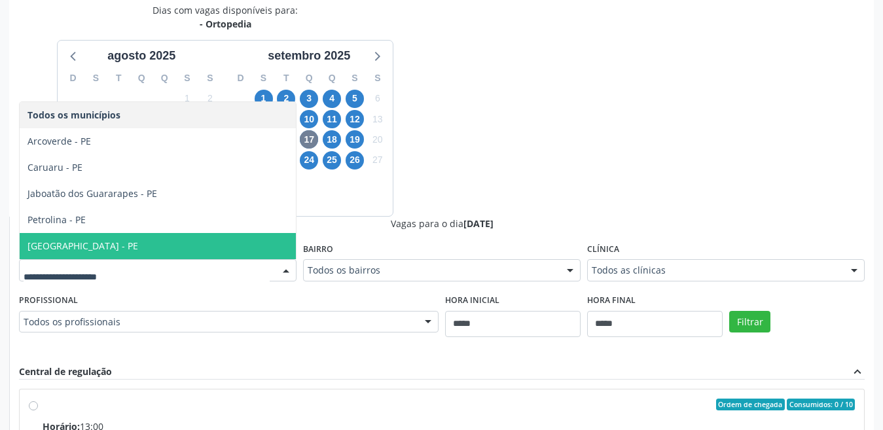
click at [145, 249] on span "Recife - PE" at bounding box center [158, 246] width 276 height 26
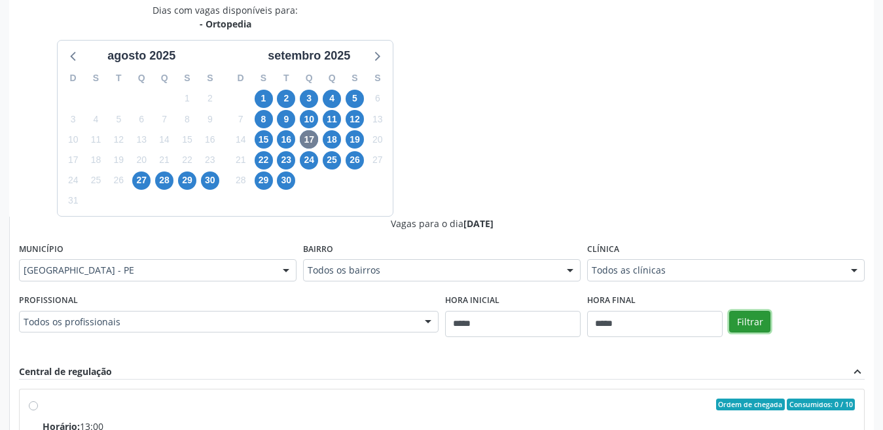
click at [752, 323] on button "Filtrar" at bounding box center [749, 322] width 41 height 22
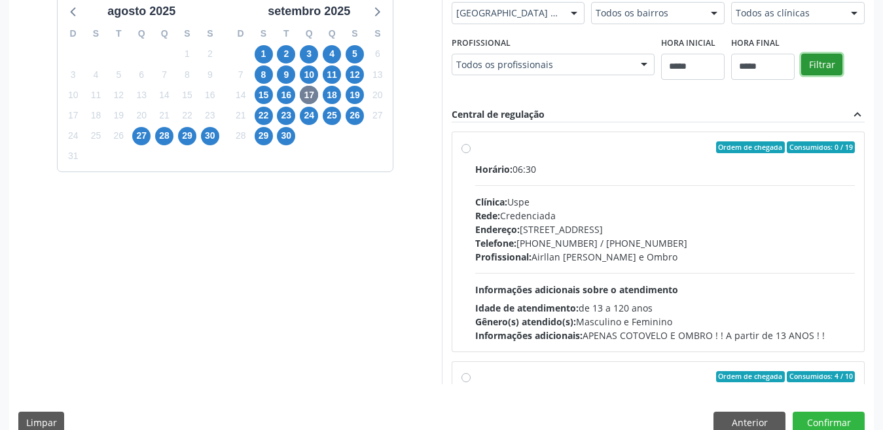
scroll to position [327, 0]
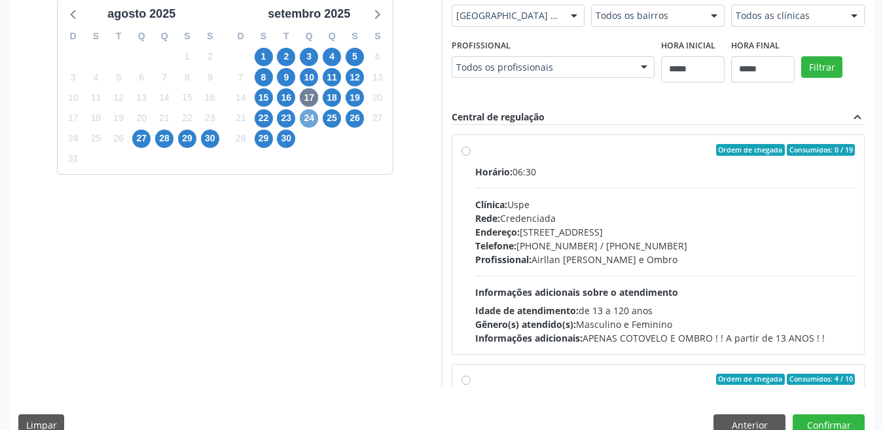
click at [307, 122] on span "24" at bounding box center [309, 118] width 18 height 18
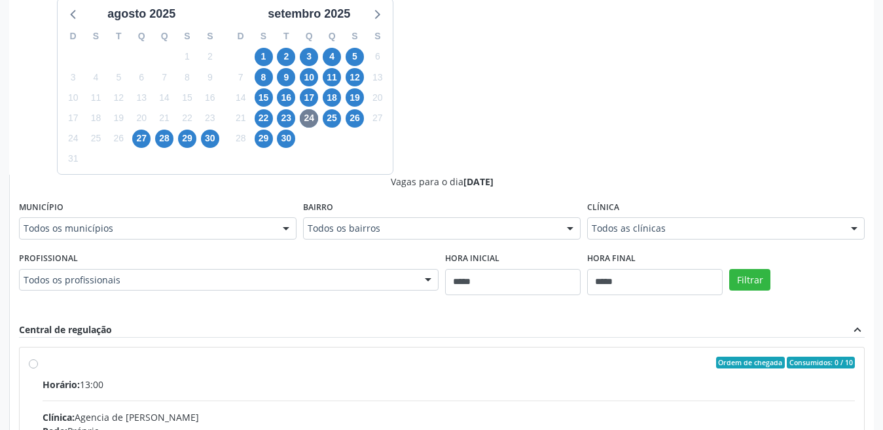
click at [142, 220] on div "Todos os municípios" at bounding box center [158, 228] width 278 height 22
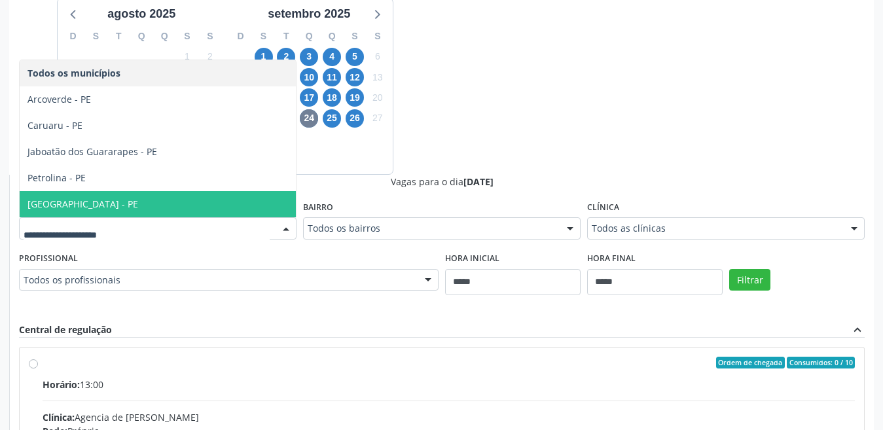
click at [105, 196] on span "Recife - PE" at bounding box center [158, 204] width 276 height 26
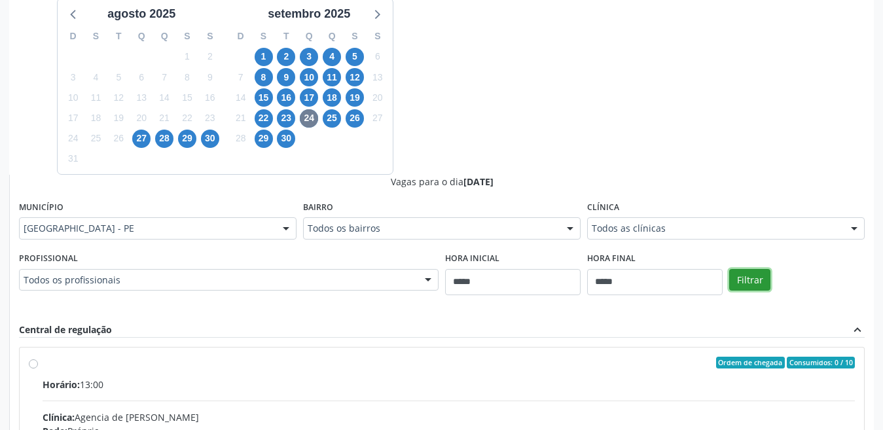
click at [751, 271] on button "Filtrar" at bounding box center [749, 280] width 41 height 22
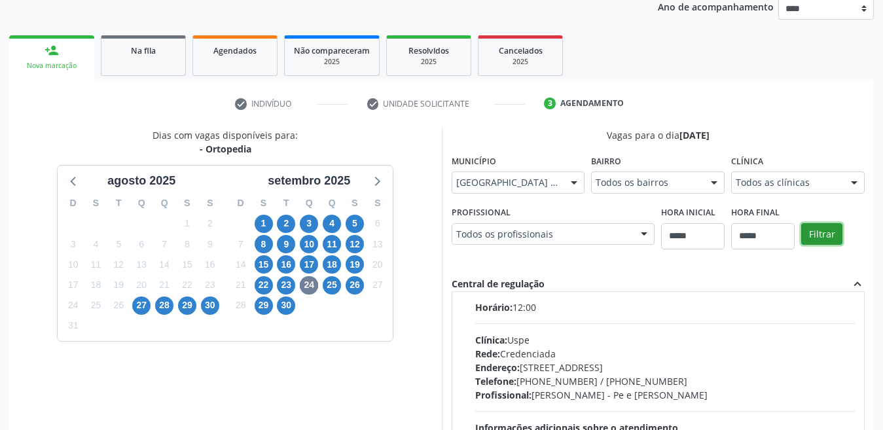
scroll to position [262, 0]
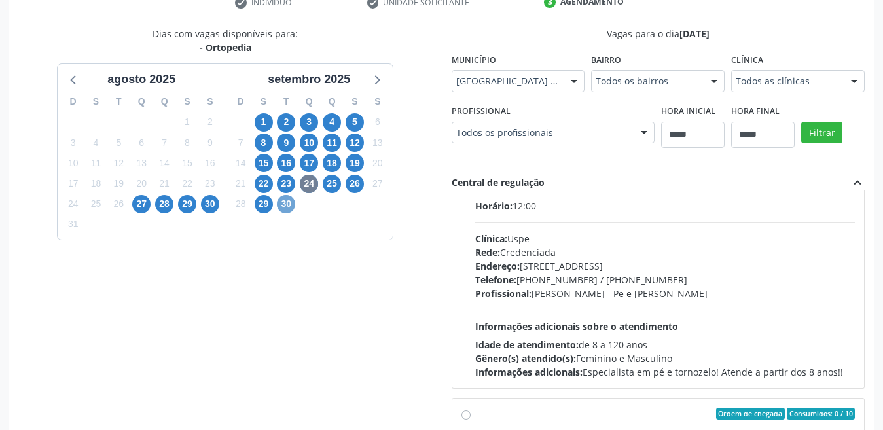
click at [293, 201] on span "30" at bounding box center [286, 204] width 18 height 18
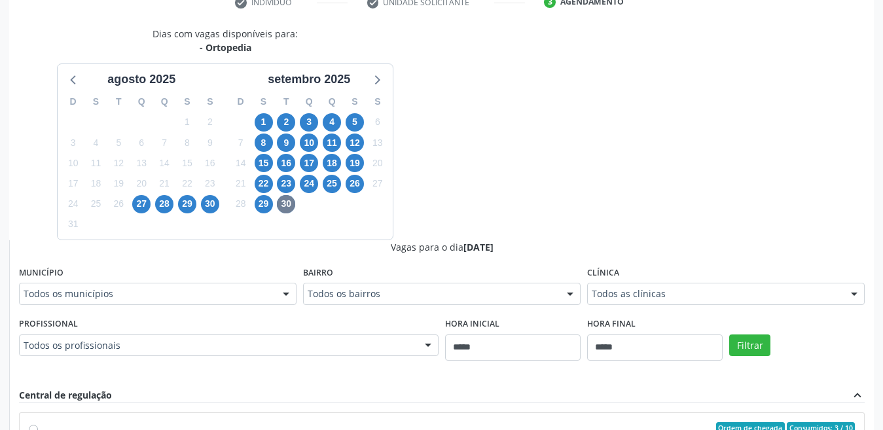
click at [233, 305] on fieldset "Município Todos os municípios Todos os municípios Afogados da Ingazeira - PE Ar…" at bounding box center [158, 288] width 278 height 51
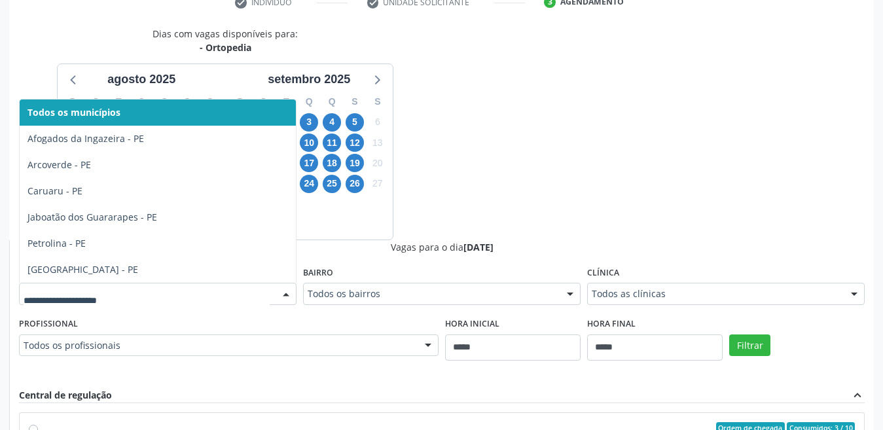
click at [219, 303] on div at bounding box center [158, 294] width 278 height 22
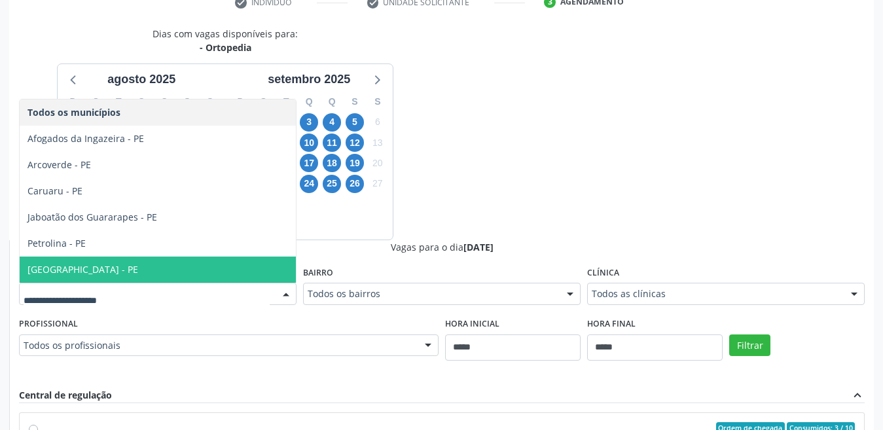
click at [124, 269] on span "Recife - PE" at bounding box center [158, 270] width 276 height 26
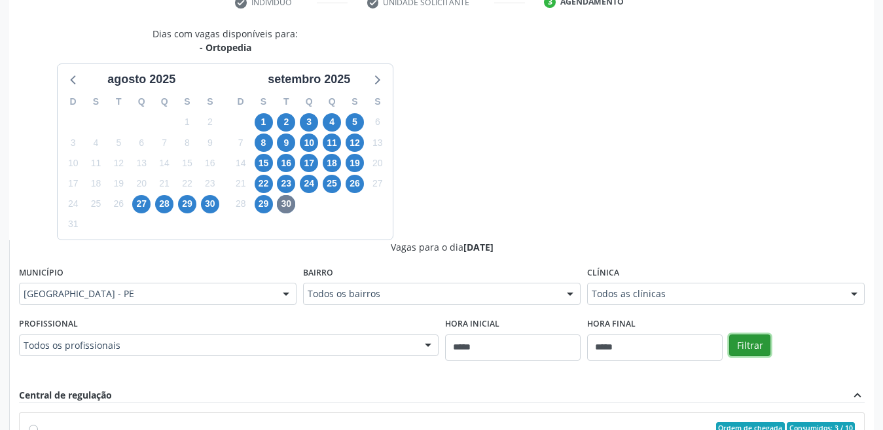
drag, startPoint x: 748, startPoint y: 353, endPoint x: 747, endPoint y: 346, distance: 7.3
click at [748, 350] on button "Filtrar" at bounding box center [749, 346] width 41 height 22
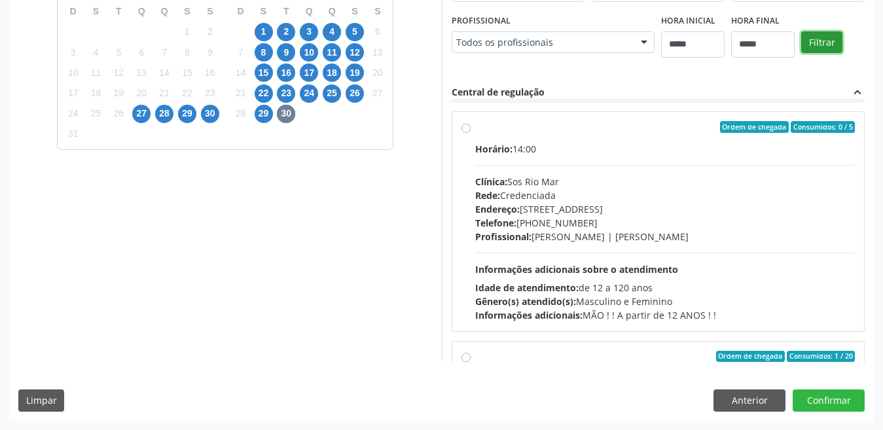
scroll to position [565, 0]
click at [725, 397] on button "Anterior" at bounding box center [750, 401] width 72 height 22
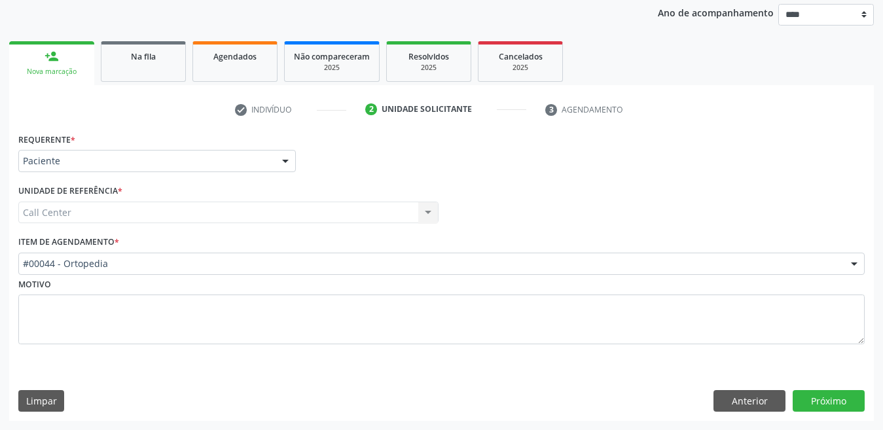
scroll to position [155, 0]
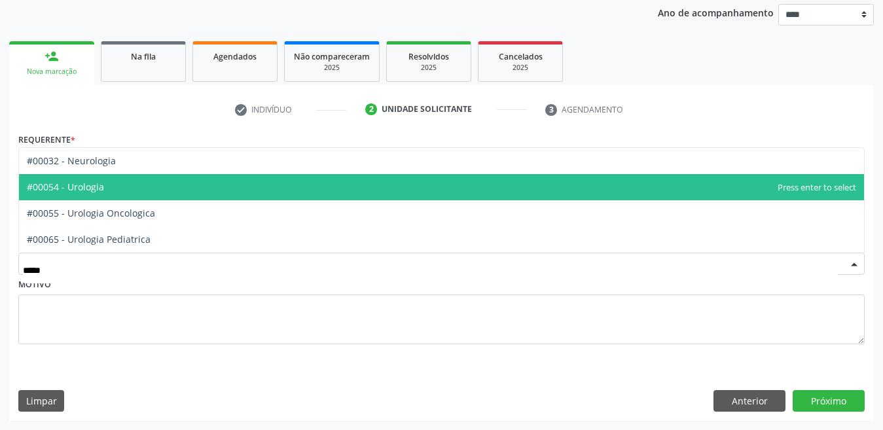
click at [128, 194] on span "#00054 - Urologia" at bounding box center [441, 187] width 845 height 26
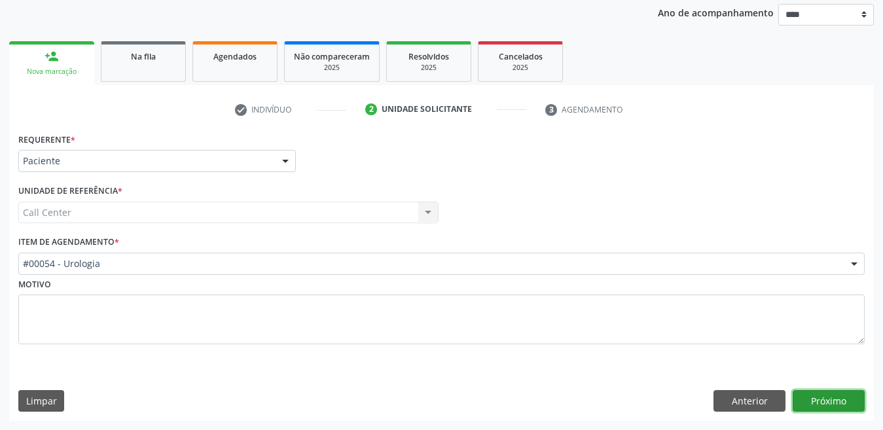
click at [847, 405] on button "Próximo" at bounding box center [829, 401] width 72 height 22
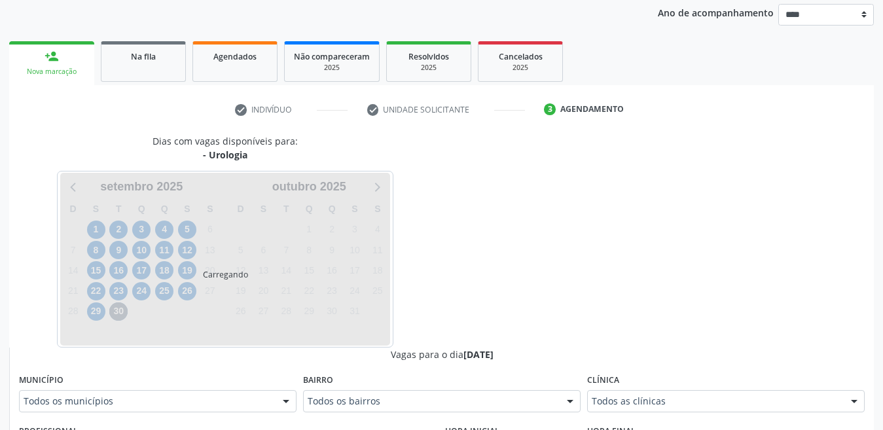
click at [838, 405] on div "Todos as clínicas" at bounding box center [726, 401] width 278 height 22
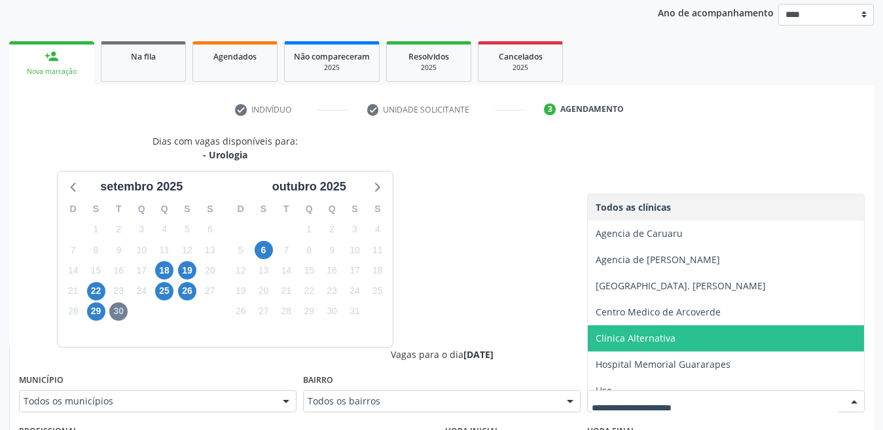
click at [84, 291] on div "22" at bounding box center [95, 291] width 23 height 20
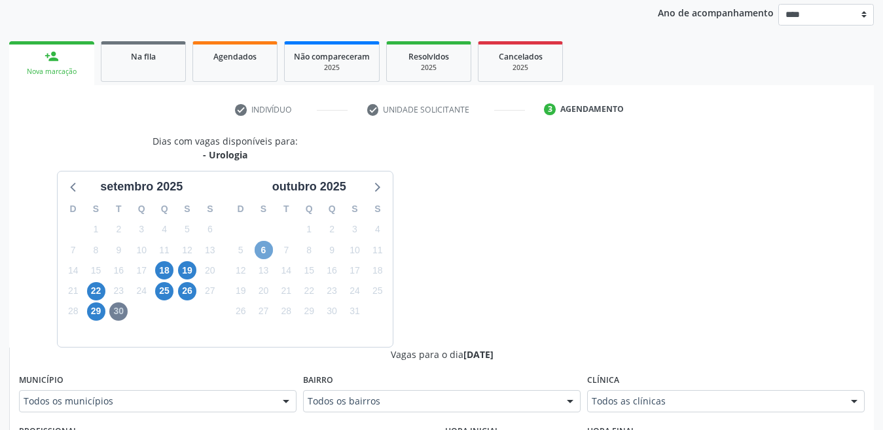
click at [265, 249] on span "6" at bounding box center [264, 250] width 18 height 18
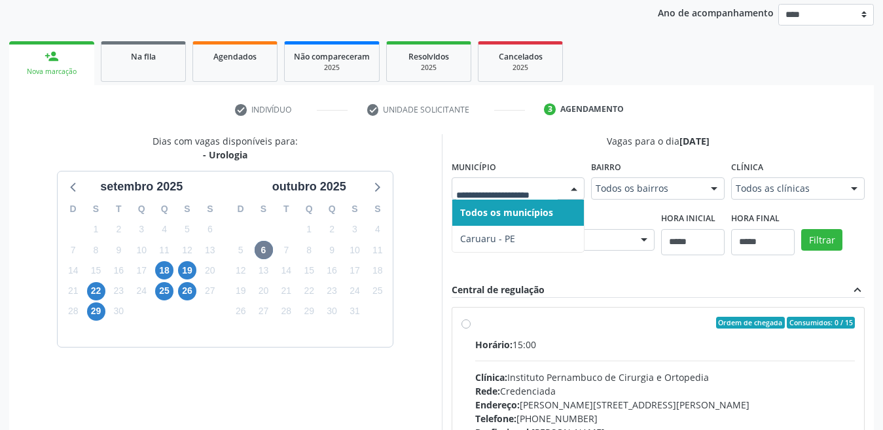
click at [514, 198] on div at bounding box center [519, 188] width 134 height 22
click at [96, 287] on span "22" at bounding box center [96, 291] width 18 height 18
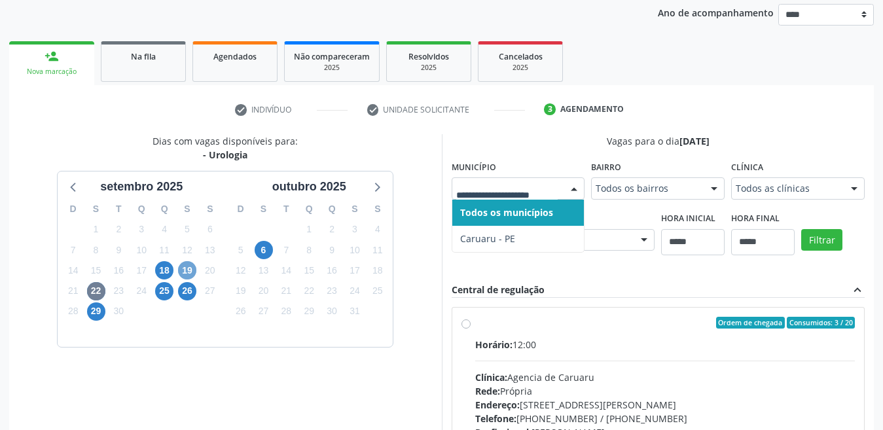
click at [181, 270] on span "19" at bounding box center [187, 270] width 18 height 18
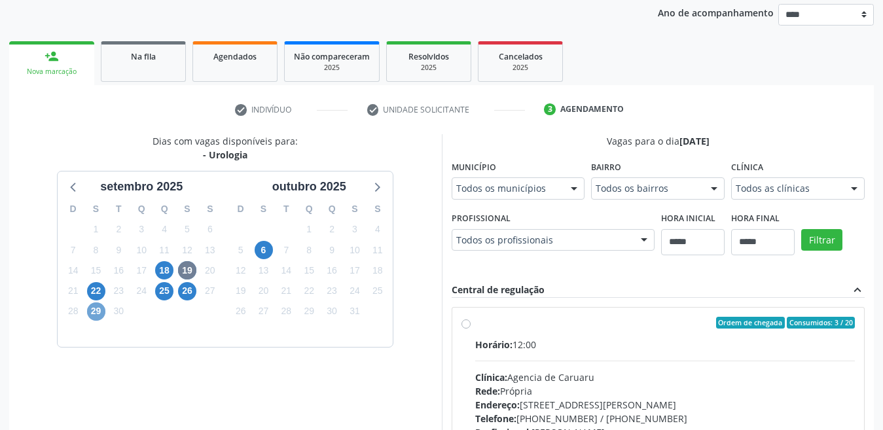
click at [96, 317] on span "29" at bounding box center [96, 311] width 18 height 18
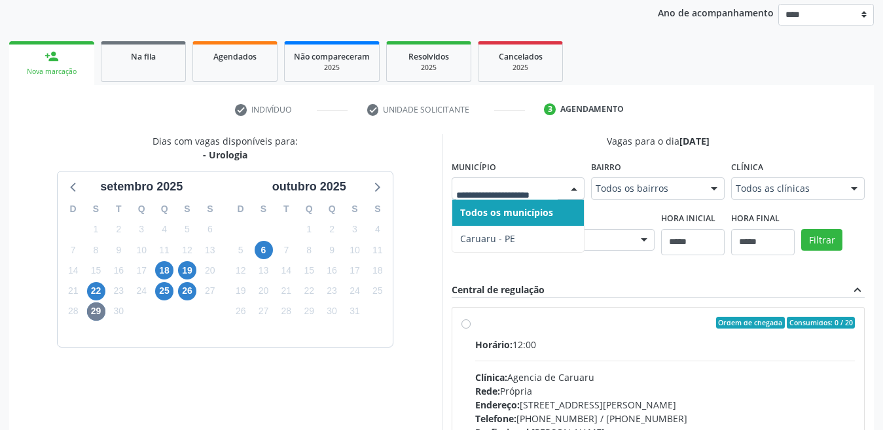
click at [206, 127] on div "check Indivíduo check Unidade solicitante 3 Agendamento Busque pelo nome, códig…" at bounding box center [441, 359] width 865 height 520
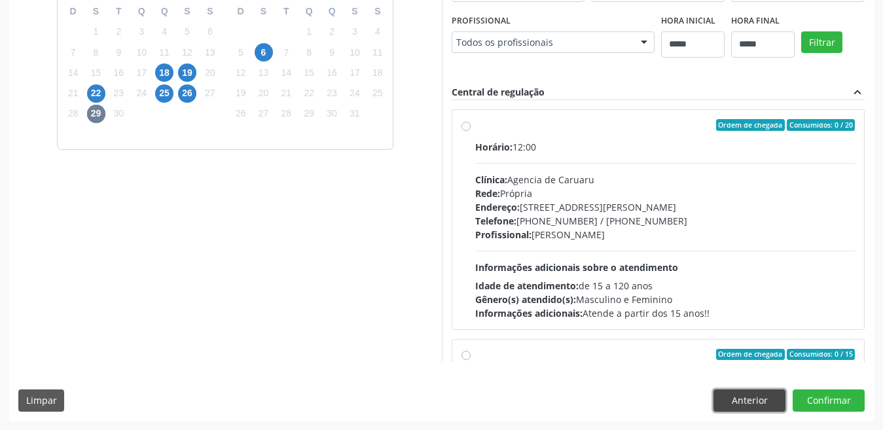
click at [761, 400] on button "Anterior" at bounding box center [750, 401] width 72 height 22
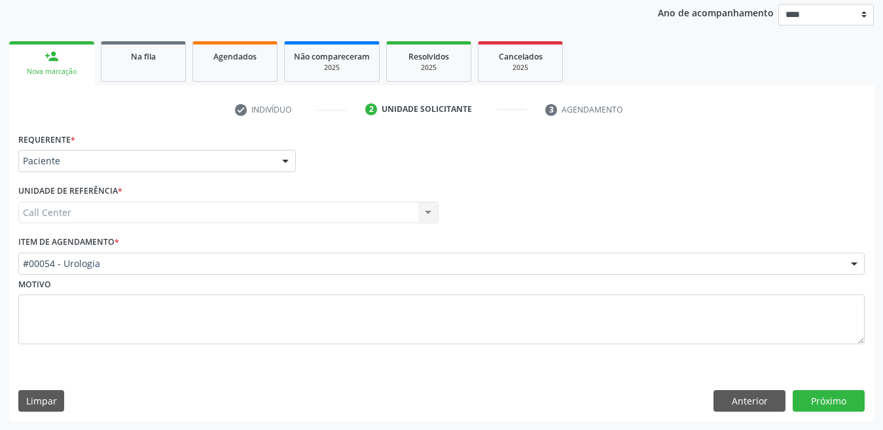
click at [103, 274] on div "#00054 - Urologia" at bounding box center [441, 264] width 847 height 22
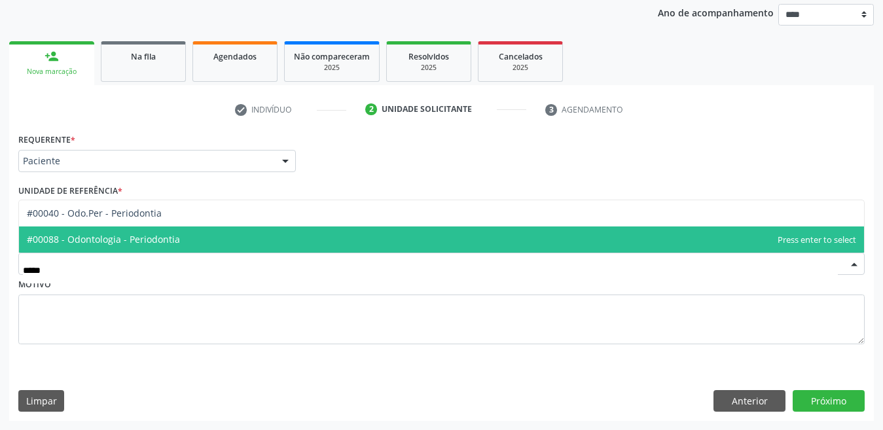
click at [147, 238] on span "#00088 - Odontologia - Periodontia" at bounding box center [103, 239] width 153 height 12
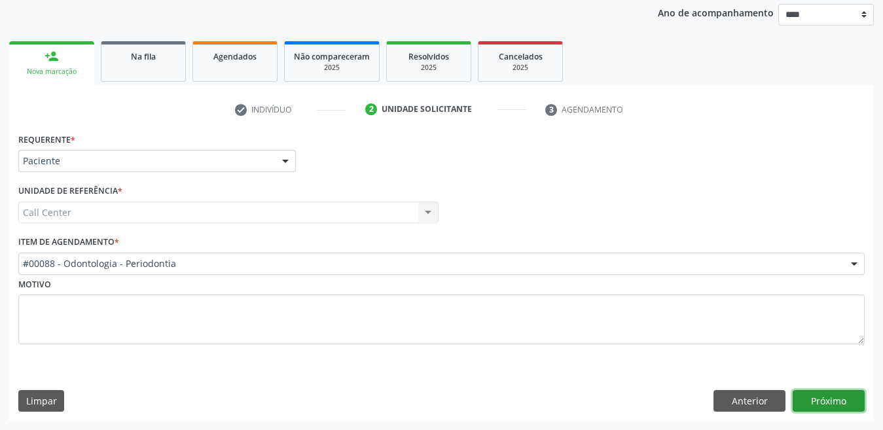
click at [834, 406] on button "Próximo" at bounding box center [829, 401] width 72 height 22
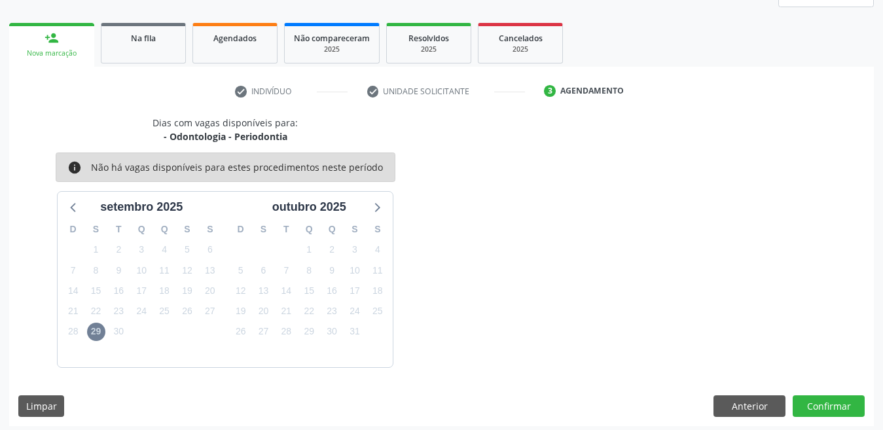
scroll to position [178, 0]
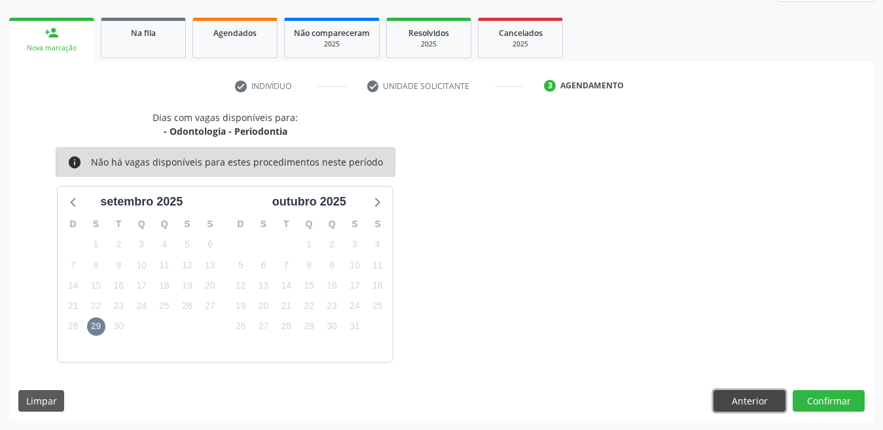
click at [767, 392] on button "Anterior" at bounding box center [750, 401] width 72 height 22
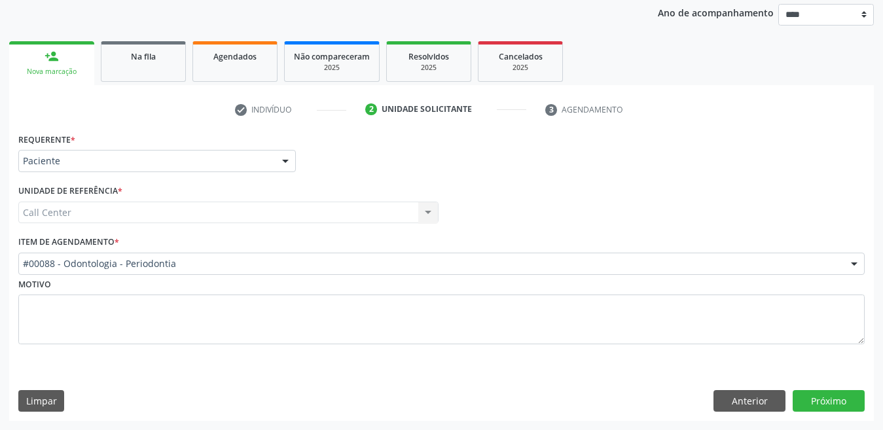
scroll to position [155, 0]
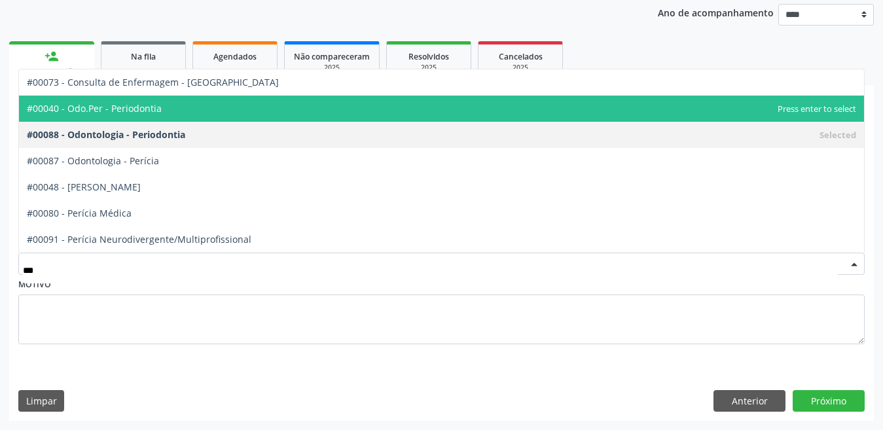
click at [149, 113] on span "#00040 - Odo.Per - Periodontia" at bounding box center [94, 108] width 135 height 12
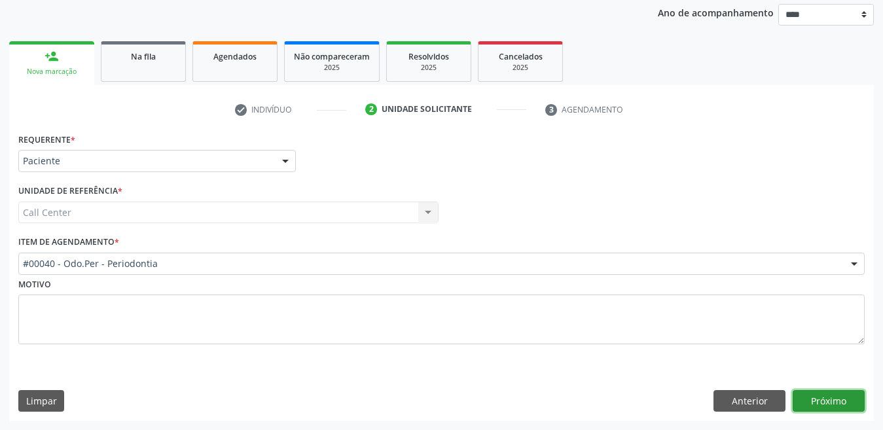
click at [850, 396] on button "Próximo" at bounding box center [829, 401] width 72 height 22
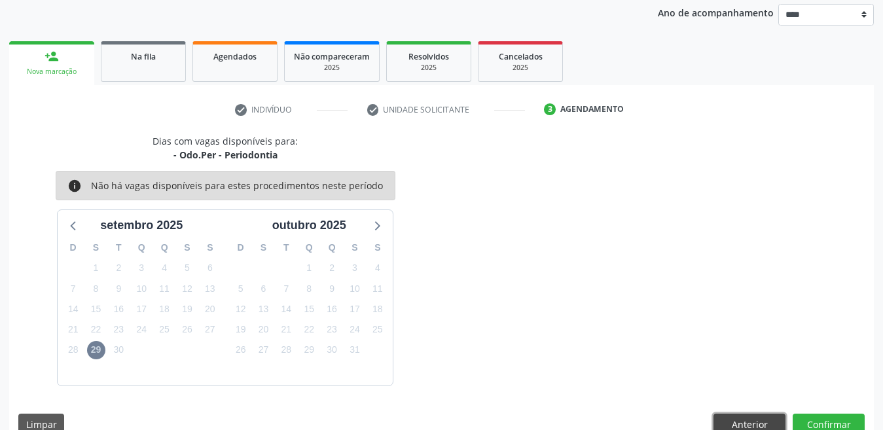
click at [758, 418] on button "Anterior" at bounding box center [750, 425] width 72 height 22
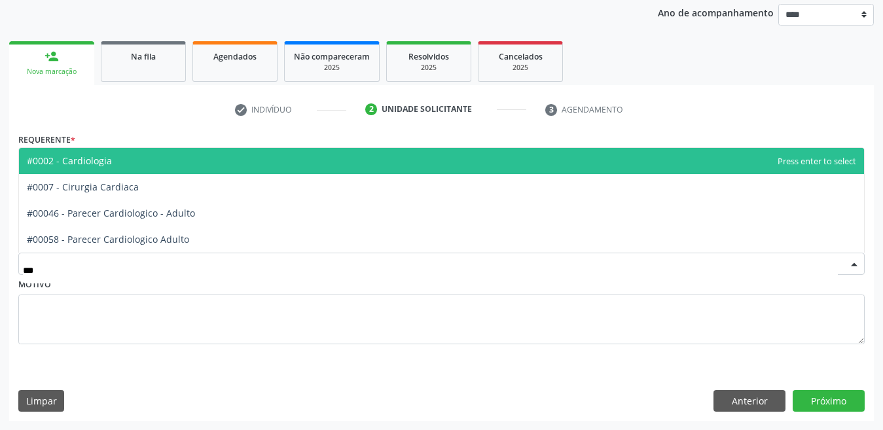
click at [196, 154] on span "#0002 - Cardiologia" at bounding box center [441, 161] width 845 height 26
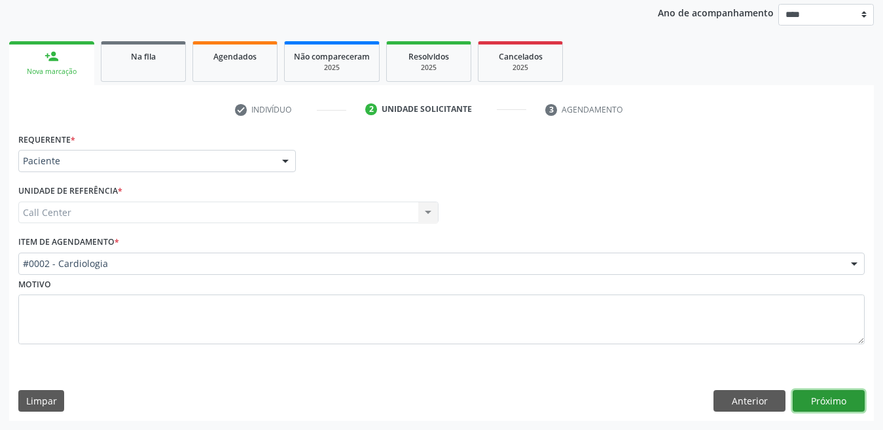
click at [845, 405] on button "Próximo" at bounding box center [829, 401] width 72 height 22
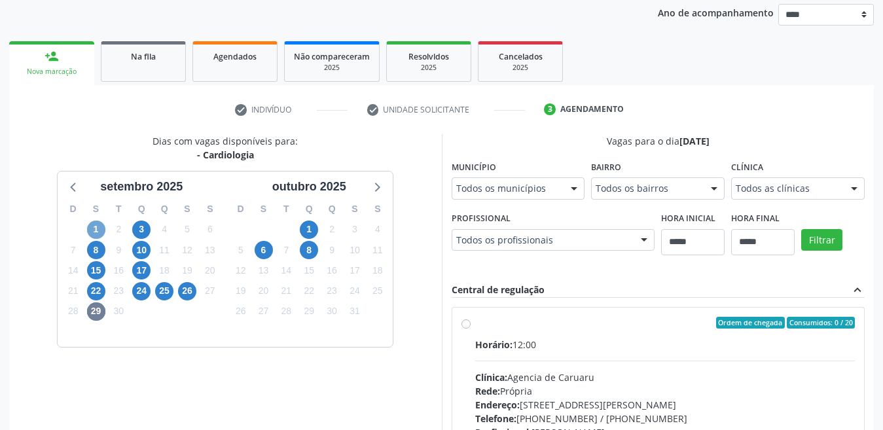
click at [90, 227] on span "1" at bounding box center [96, 230] width 18 height 18
click at [524, 178] on div "Todos os municípios" at bounding box center [519, 188] width 134 height 22
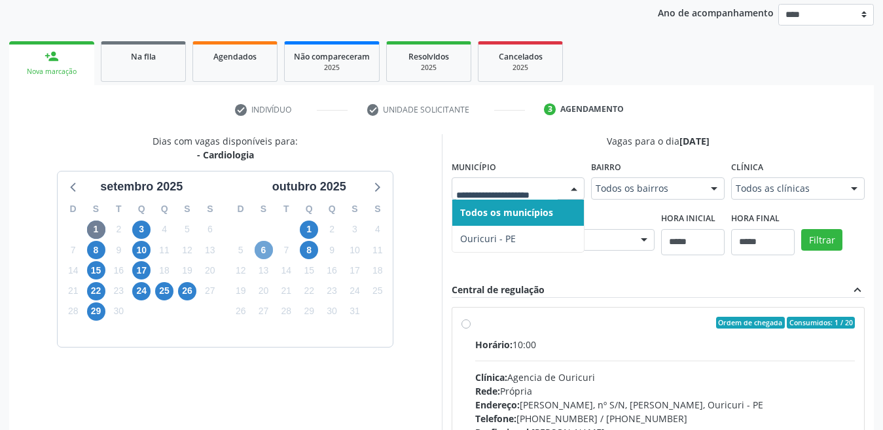
click at [264, 251] on span "6" at bounding box center [264, 250] width 18 height 18
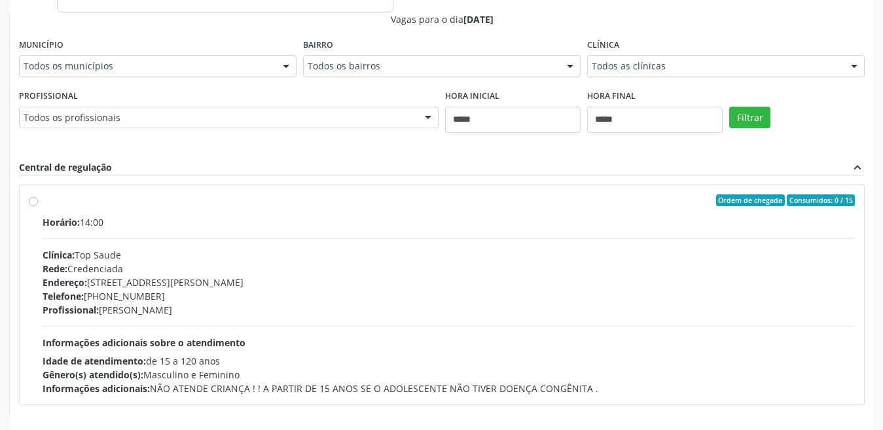
scroll to position [541, 0]
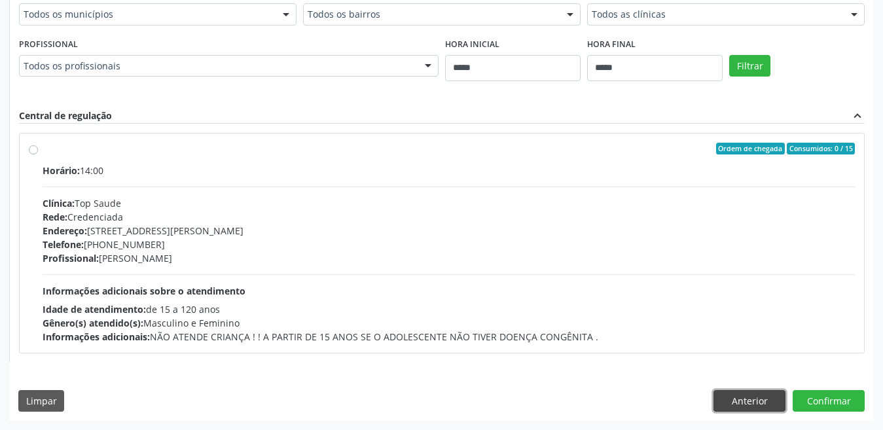
click at [760, 409] on button "Anterior" at bounding box center [750, 401] width 72 height 22
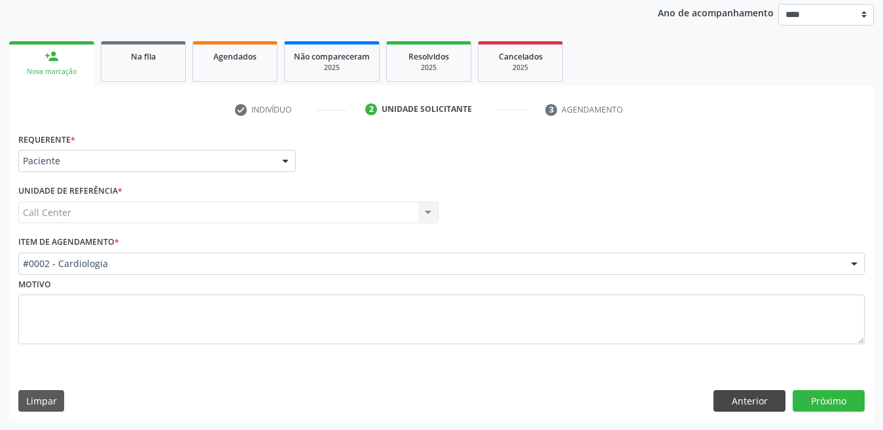
scroll to position [155, 0]
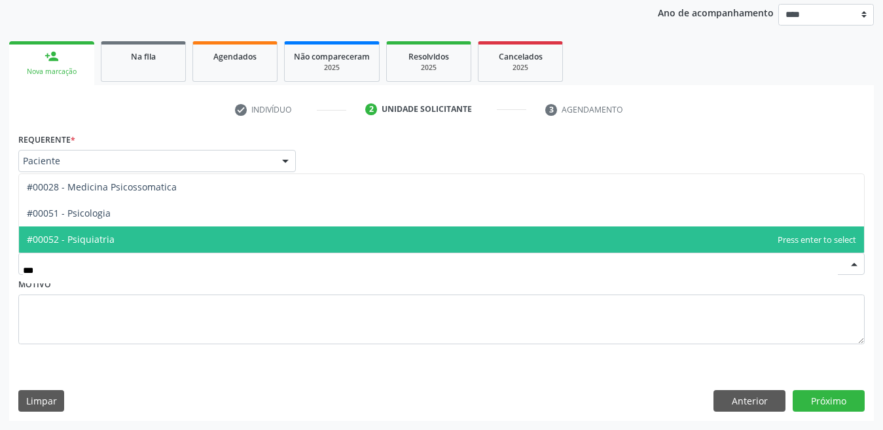
click at [117, 240] on span "#00052 - Psiquiatria" at bounding box center [441, 240] width 845 height 26
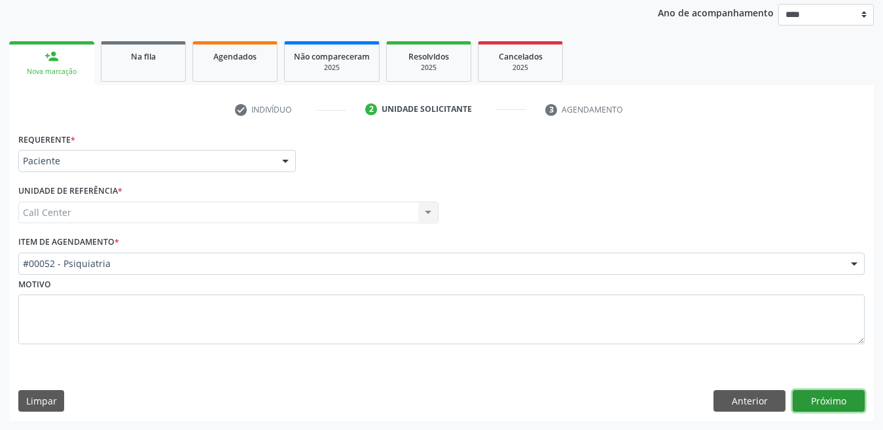
click at [851, 401] on button "Próximo" at bounding box center [829, 401] width 72 height 22
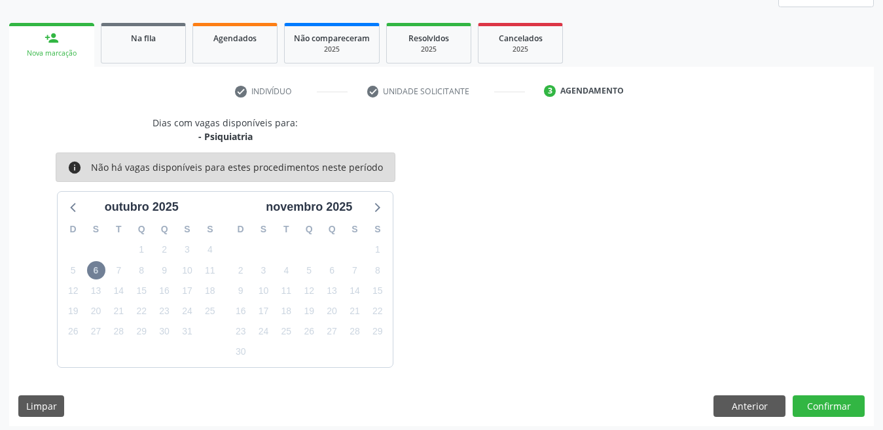
scroll to position [178, 0]
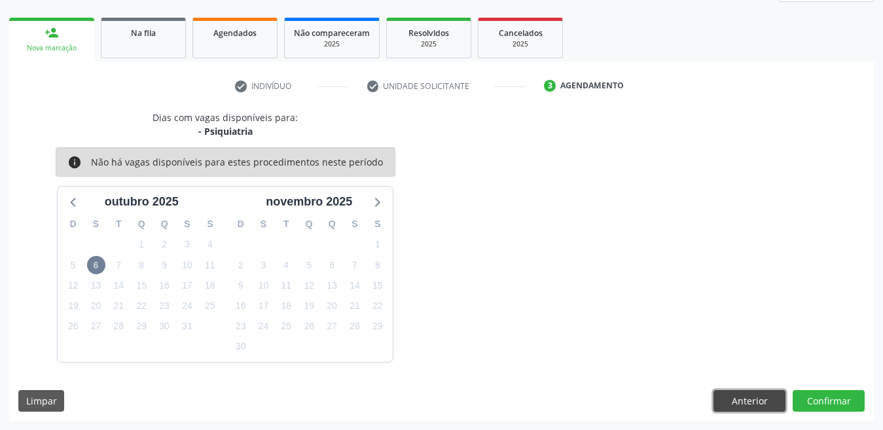
click at [750, 403] on button "Anterior" at bounding box center [750, 401] width 72 height 22
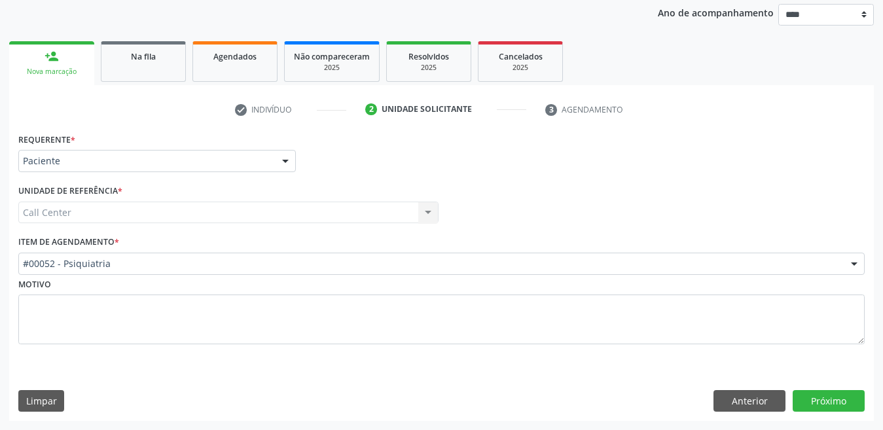
scroll to position [155, 0]
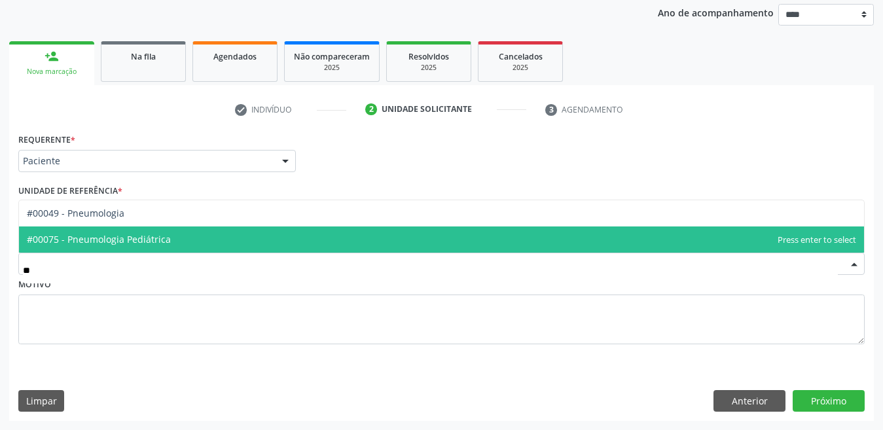
click at [122, 232] on span "#00075 - Pneumologia Pediátrica" at bounding box center [441, 240] width 845 height 26
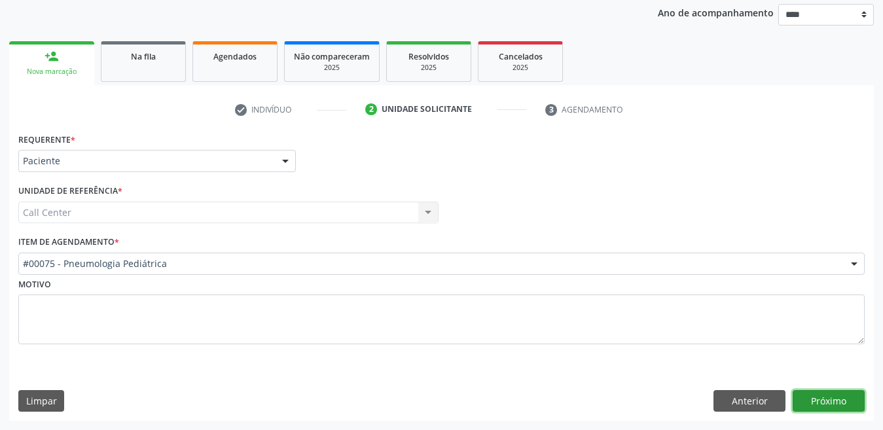
click at [847, 397] on button "Próximo" at bounding box center [829, 401] width 72 height 22
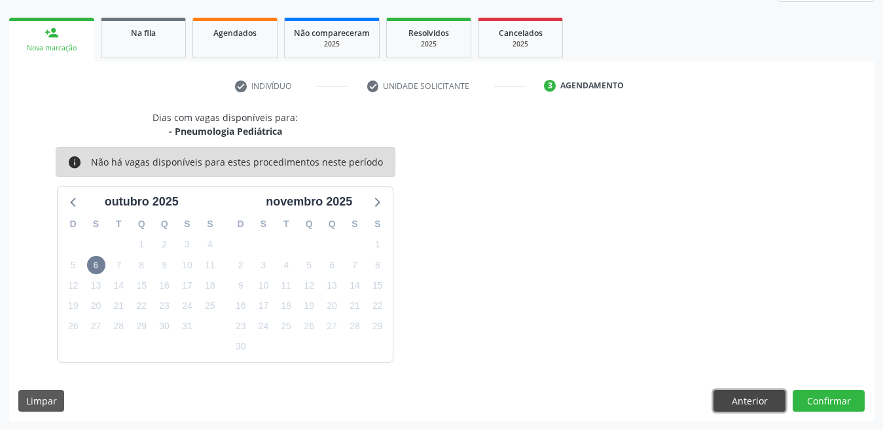
click at [726, 402] on button "Anterior" at bounding box center [750, 401] width 72 height 22
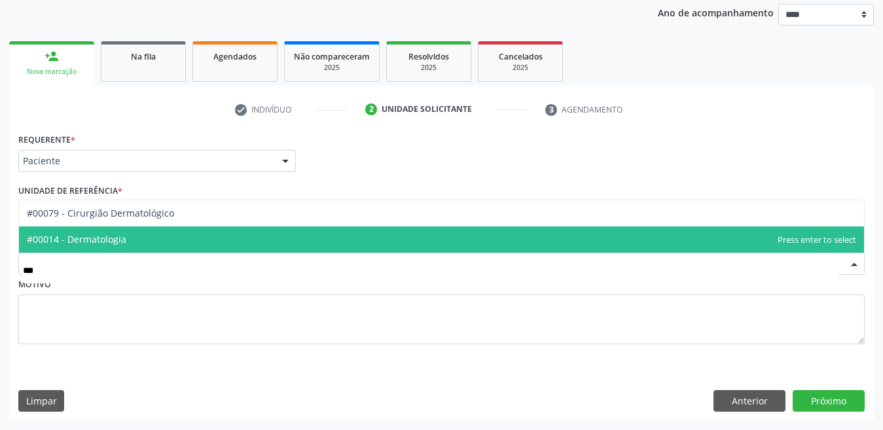
click at [117, 249] on span "#00014 - Dermatologia" at bounding box center [441, 240] width 845 height 26
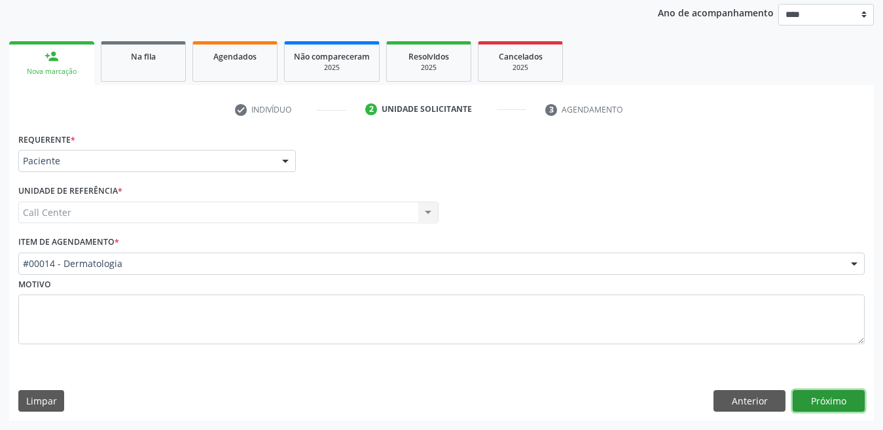
click at [809, 406] on button "Próximo" at bounding box center [829, 401] width 72 height 22
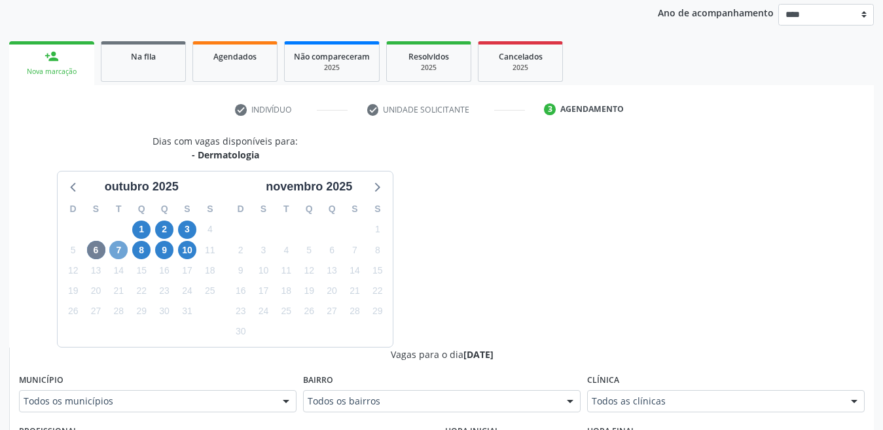
click at [117, 249] on span "7" at bounding box center [118, 250] width 18 height 18
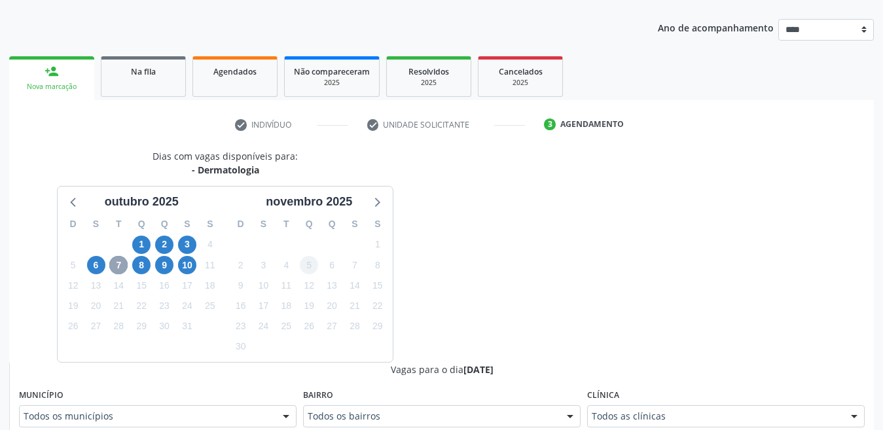
scroll to position [155, 0]
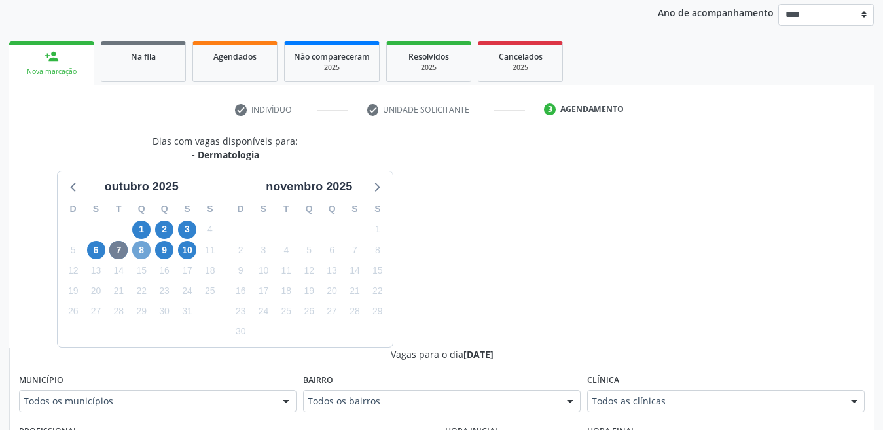
click at [145, 249] on span "8" at bounding box center [141, 250] width 18 height 18
click at [191, 246] on span "10" at bounding box center [187, 250] width 18 height 18
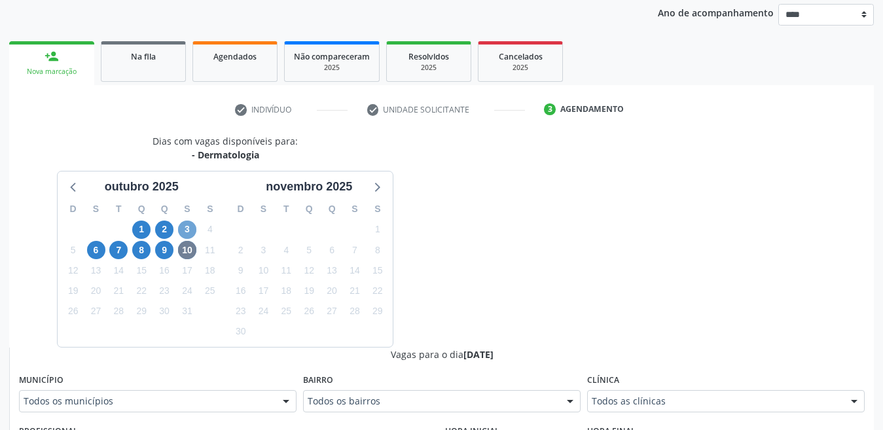
click at [179, 232] on span "3" at bounding box center [187, 230] width 18 height 18
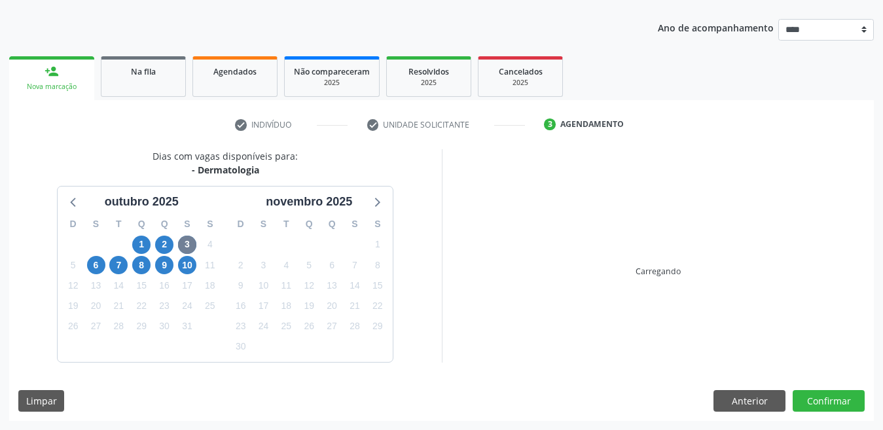
click at [549, 215] on div "Dias com vagas disponíveis para: - Dermatologia outubro 2025 D S T Q Q S S 28 2…" at bounding box center [441, 255] width 865 height 213
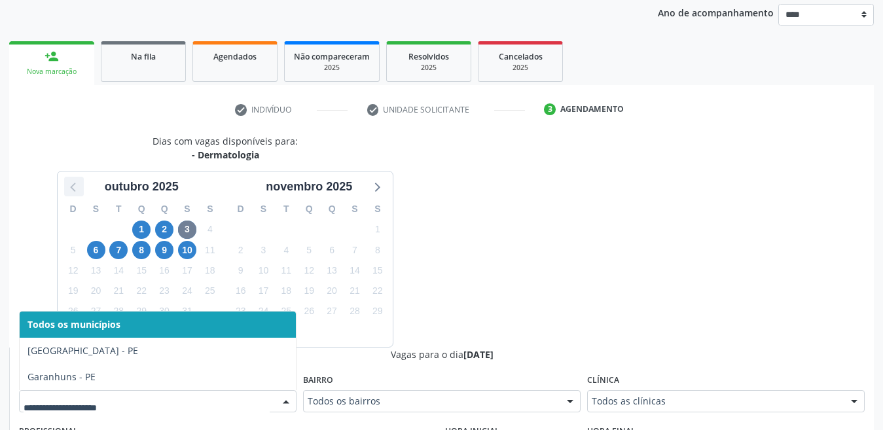
click at [77, 192] on icon at bounding box center [73, 186] width 17 height 17
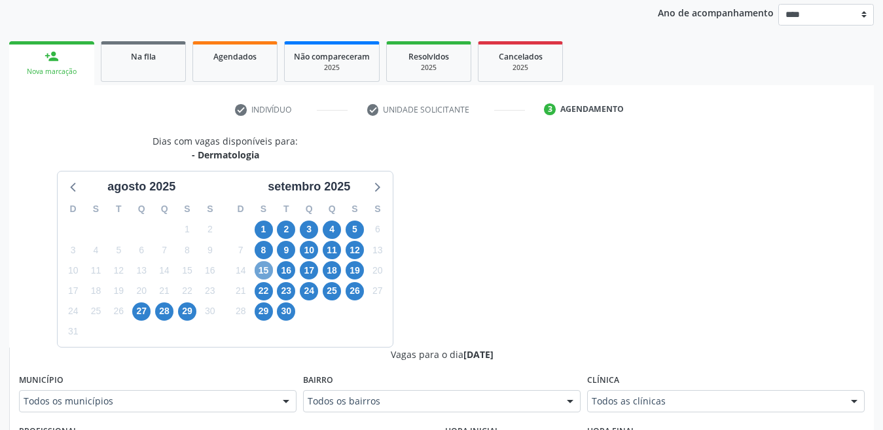
click at [262, 272] on span "15" at bounding box center [264, 270] width 18 height 18
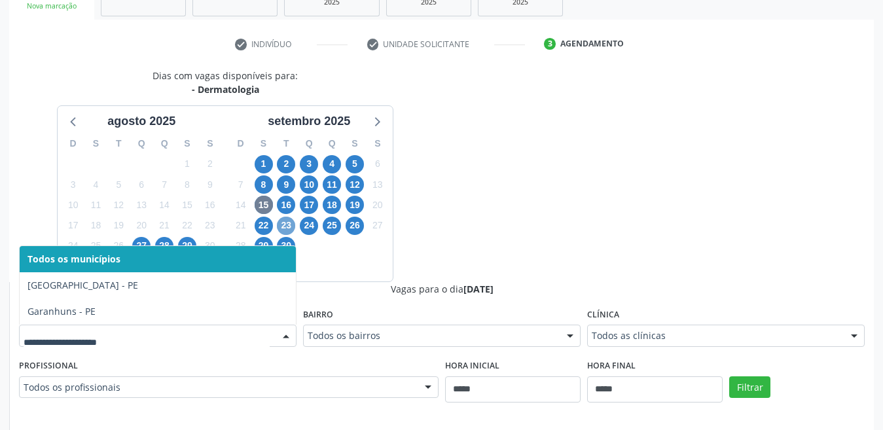
click at [289, 221] on span "23" at bounding box center [286, 226] width 18 height 18
click at [285, 160] on span "2" at bounding box center [286, 164] width 18 height 18
click at [356, 227] on span "26" at bounding box center [355, 226] width 18 height 18
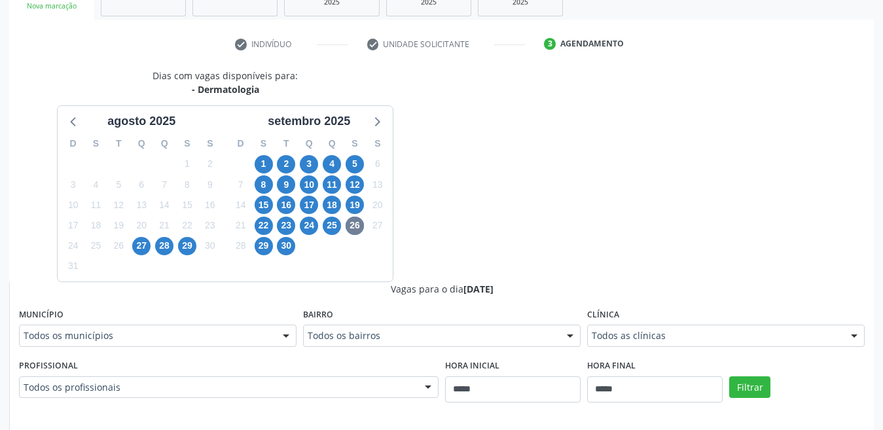
click at [128, 348] on fieldset "Município Todos os municípios Todos os municípios Cabo de Santo Agostinho - PE …" at bounding box center [158, 330] width 278 height 51
click at [45, 166] on div "Dias com vagas disponíveis para: - Dermatologia agosto 2025 D S T Q Q S S 27 28…" at bounding box center [225, 175] width 433 height 213
click at [160, 247] on span "28" at bounding box center [164, 246] width 18 height 18
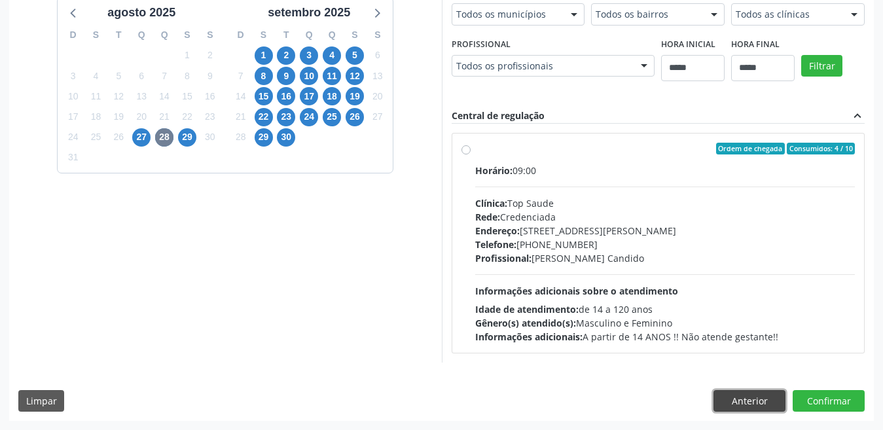
click at [741, 407] on button "Anterior" at bounding box center [750, 401] width 72 height 22
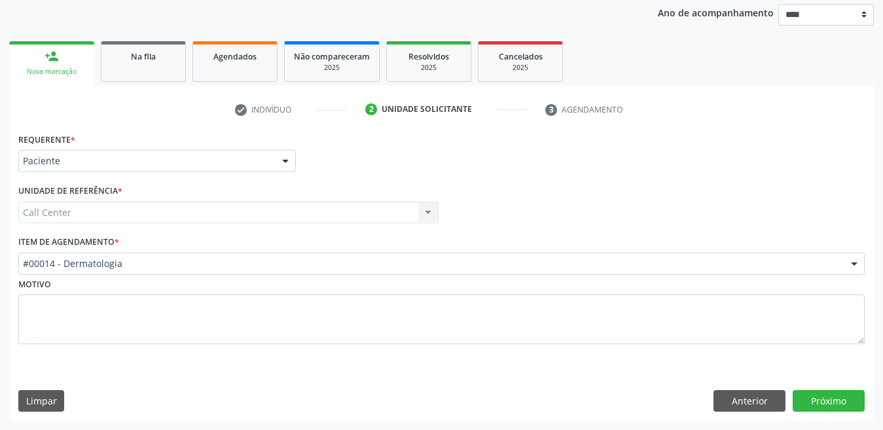
scroll to position [155, 0]
click at [68, 256] on div "#00014 - Dermatologia" at bounding box center [441, 264] width 847 height 22
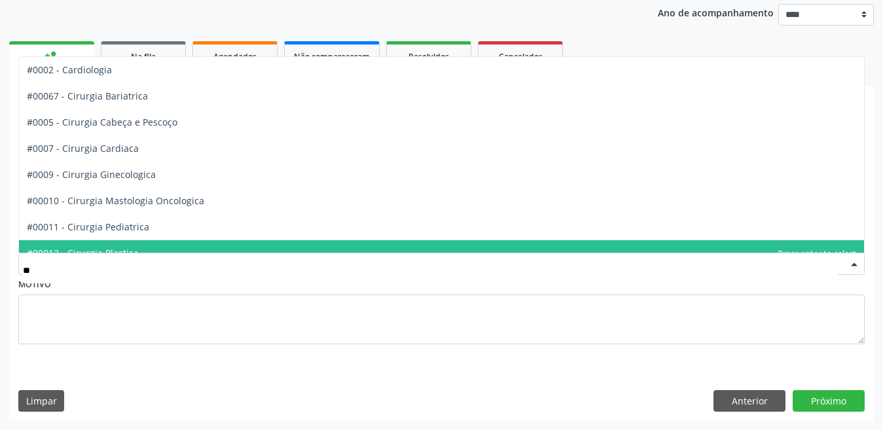
type input "***"
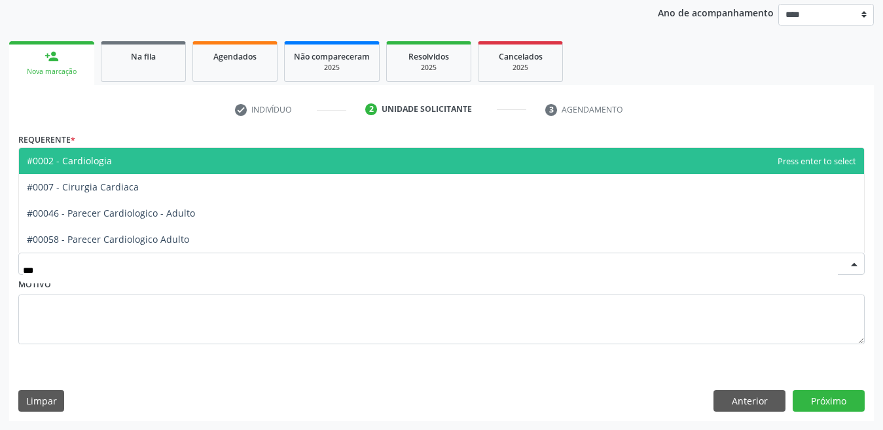
click at [127, 169] on span "#0002 - Cardiologia" at bounding box center [441, 161] width 845 height 26
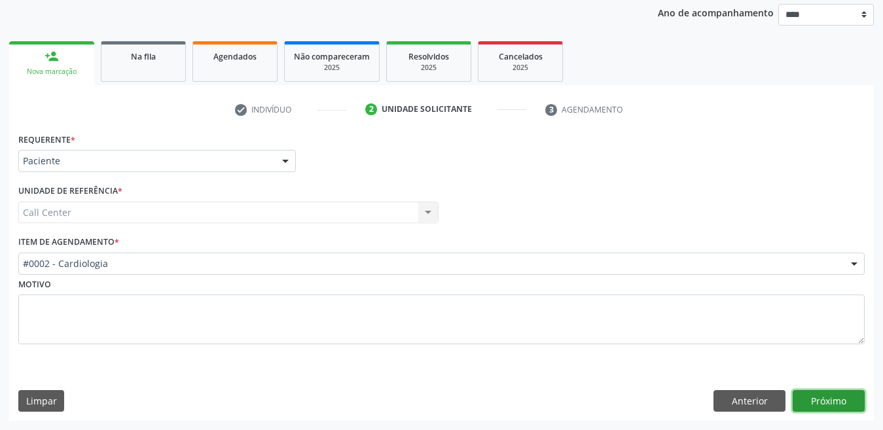
click at [822, 403] on button "Próximo" at bounding box center [829, 401] width 72 height 22
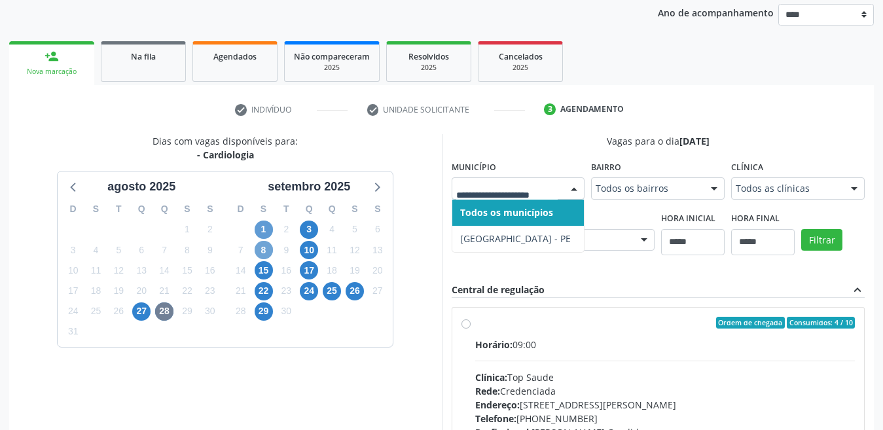
click at [257, 250] on span "8" at bounding box center [264, 250] width 18 height 18
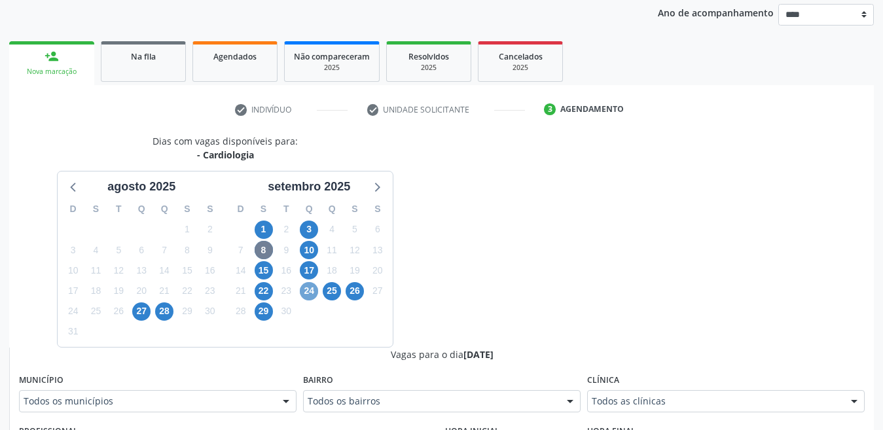
click at [308, 294] on span "24" at bounding box center [309, 291] width 18 height 18
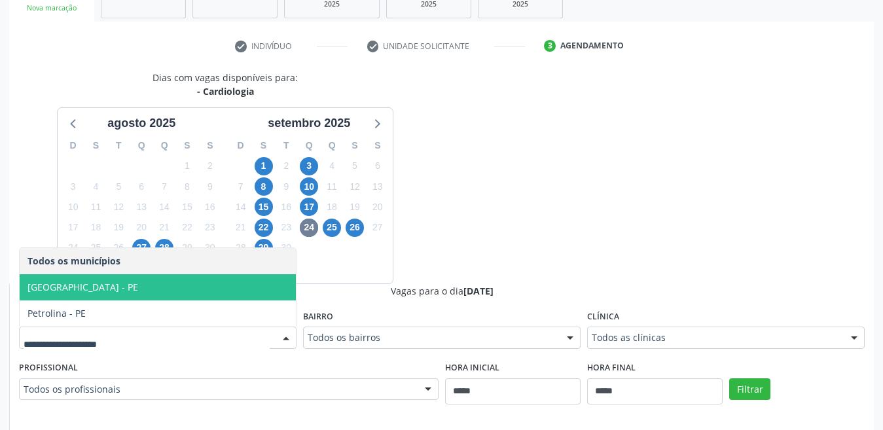
scroll to position [285, 0]
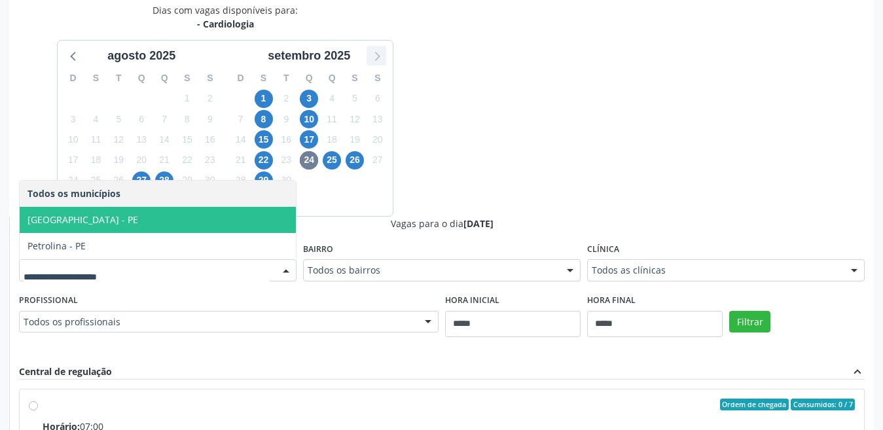
click at [376, 54] on icon at bounding box center [377, 56] width 5 height 9
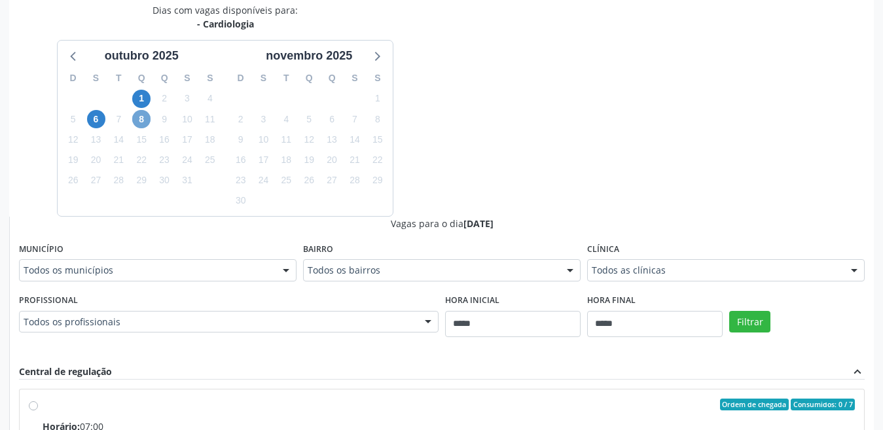
click at [143, 120] on span "8" at bounding box center [141, 119] width 18 height 18
click at [94, 112] on span "6" at bounding box center [96, 119] width 18 height 18
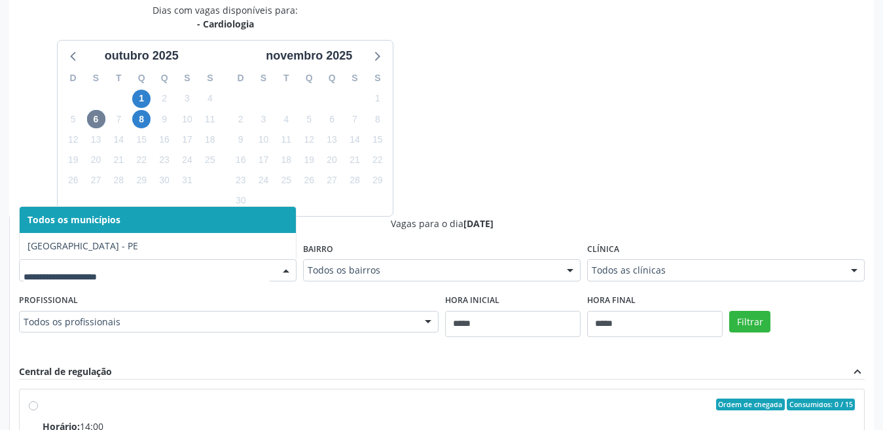
click at [92, 261] on div at bounding box center [158, 270] width 278 height 22
click at [466, 125] on div "Dias com vagas disponíveis para: - Cardiologia outubro 2025 D S T Q Q S S 28 29…" at bounding box center [441, 310] width 865 height 615
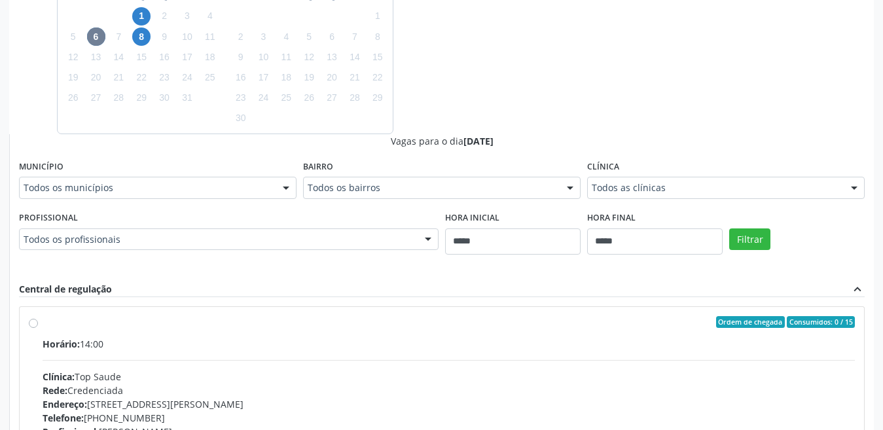
scroll to position [541, 0]
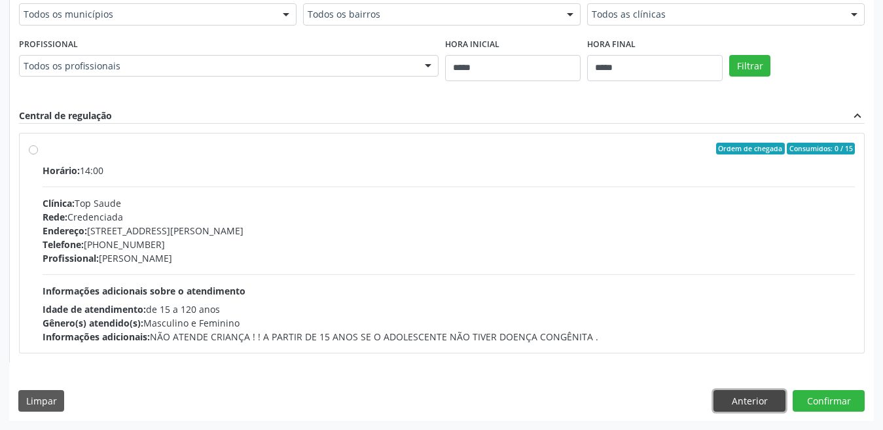
click at [724, 405] on button "Anterior" at bounding box center [750, 401] width 72 height 22
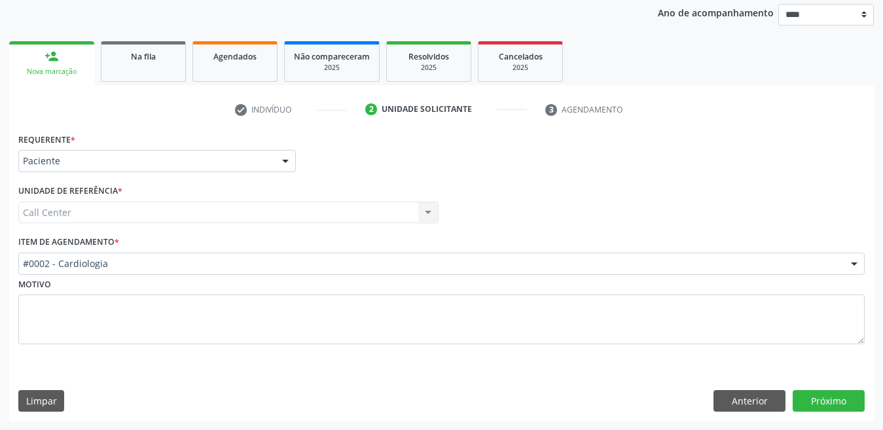
scroll to position [155, 0]
click at [837, 401] on button "Próximo" at bounding box center [829, 401] width 72 height 22
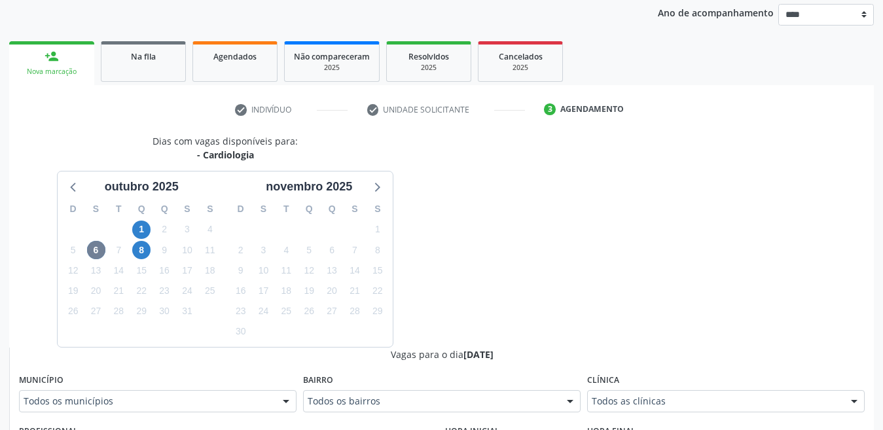
click at [71, 203] on div "D" at bounding box center [73, 209] width 23 height 20
drag, startPoint x: 75, startPoint y: 194, endPoint x: 73, endPoint y: 183, distance: 11.9
click at [73, 194] on icon at bounding box center [73, 186] width 17 height 17
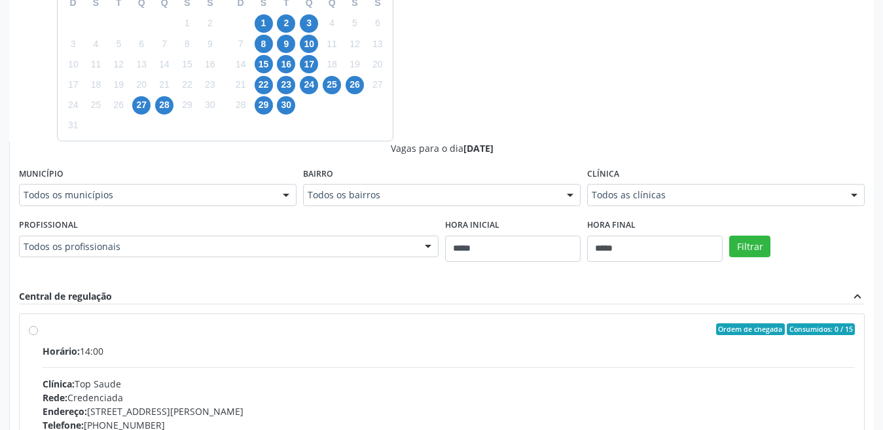
scroll to position [541, 0]
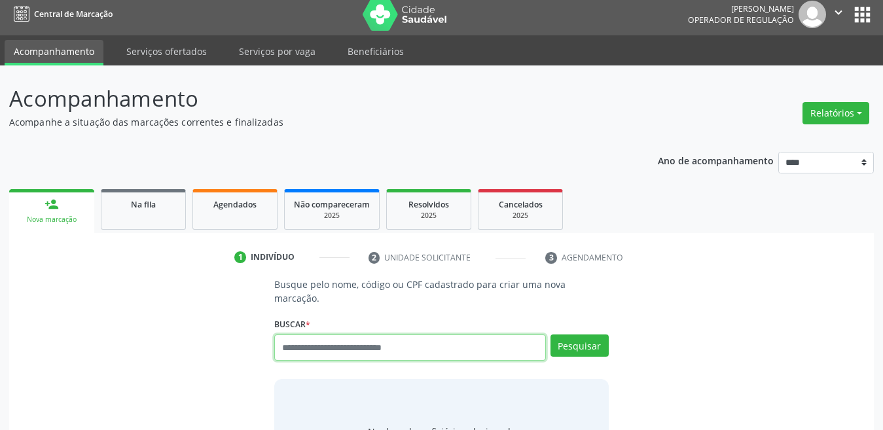
scroll to position [7, 0]
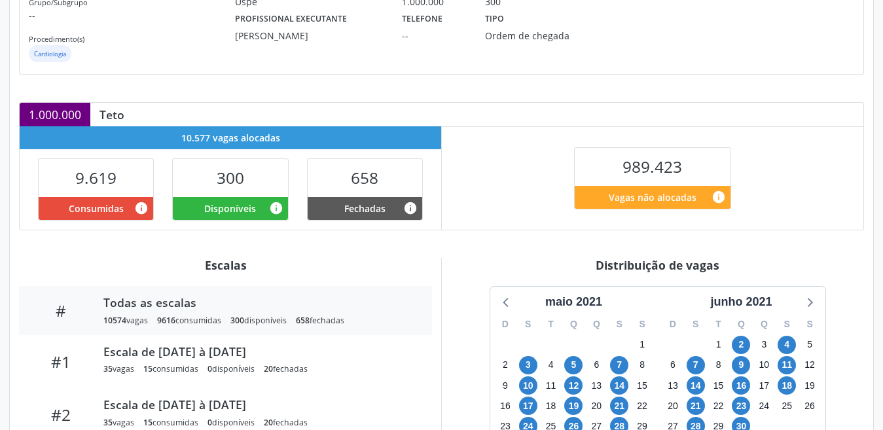
scroll to position [327, 0]
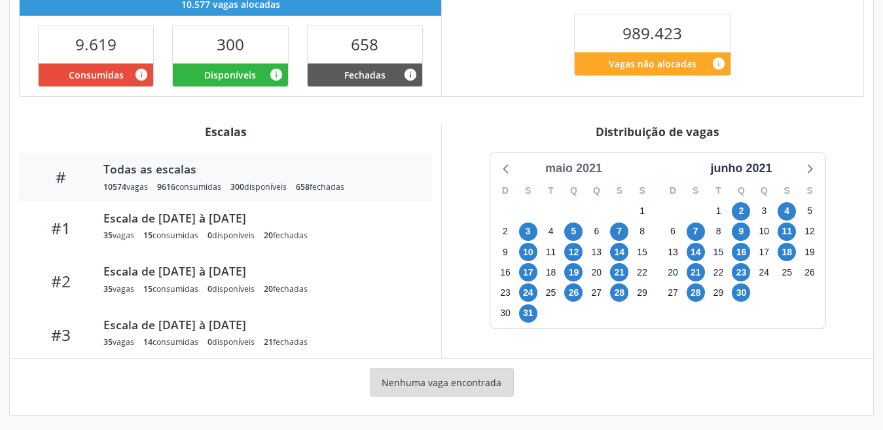
click at [570, 173] on div "maio 2021" at bounding box center [573, 169] width 67 height 18
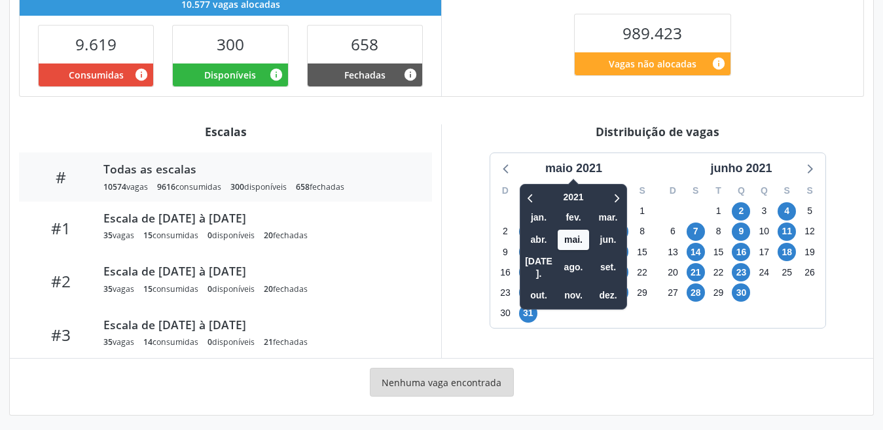
click at [573, 187] on span at bounding box center [573, 184] width 11 height 11
drag, startPoint x: 575, startPoint y: 206, endPoint x: 572, endPoint y: 200, distance: 6.7
click at [574, 205] on span "2021" at bounding box center [573, 197] width 33 height 20
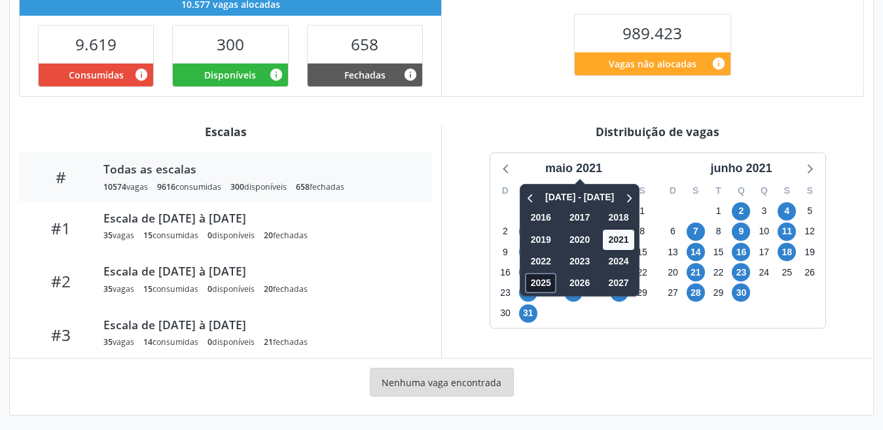
click at [536, 281] on span "2025" at bounding box center [540, 283] width 31 height 20
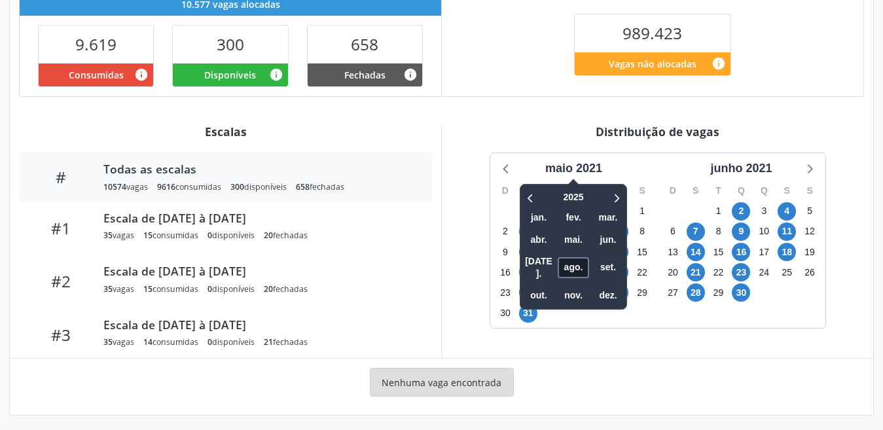
click at [577, 257] on span "ago." at bounding box center [573, 267] width 31 height 20
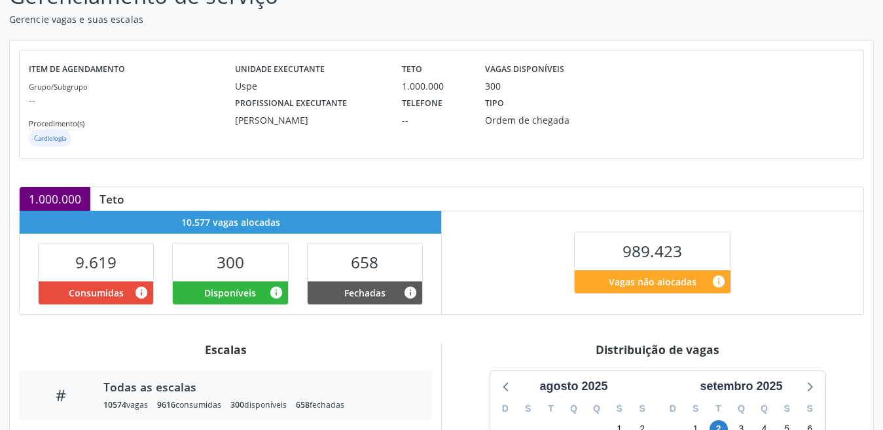
scroll to position [131, 0]
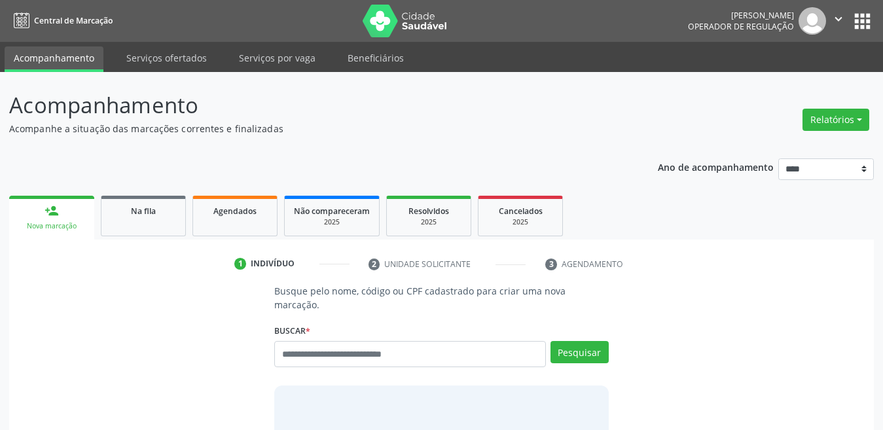
scroll to position [7, 0]
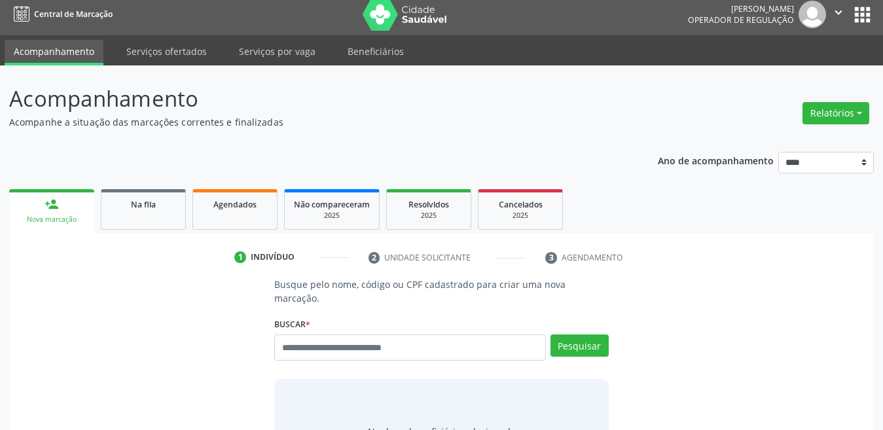
click at [333, 338] on input "text" at bounding box center [410, 348] width 272 height 26
type input "**********"
click at [591, 337] on button "Pesquisar" at bounding box center [580, 346] width 58 height 22
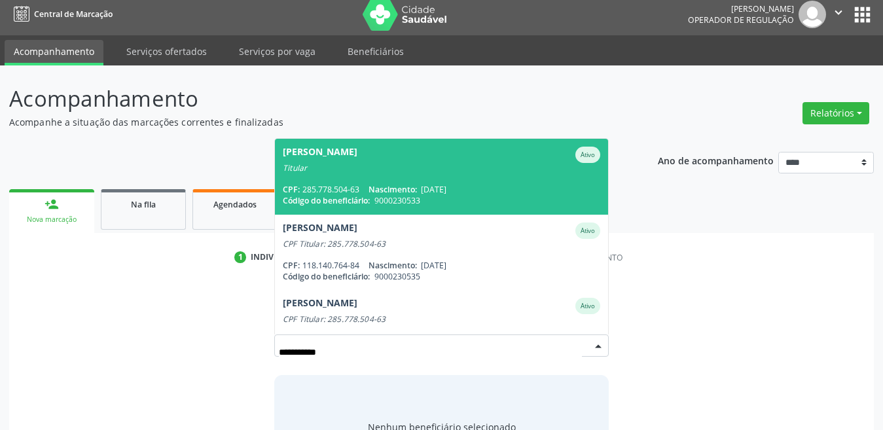
click at [344, 149] on div "[PERSON_NAME]" at bounding box center [320, 155] width 75 height 16
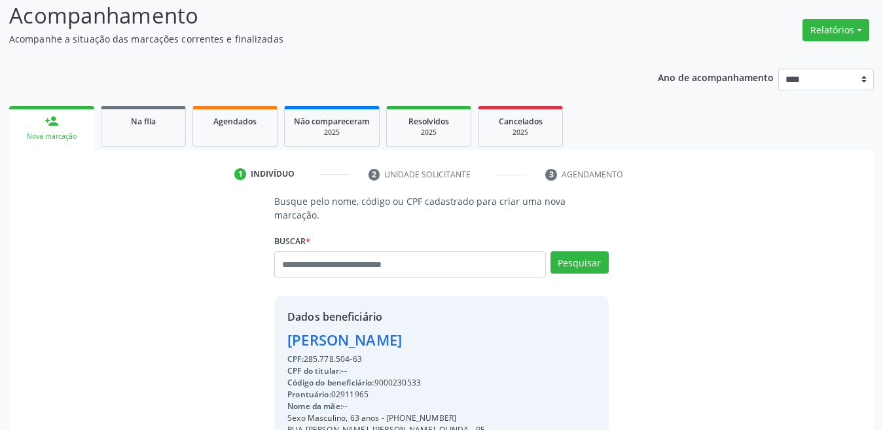
scroll to position [196, 0]
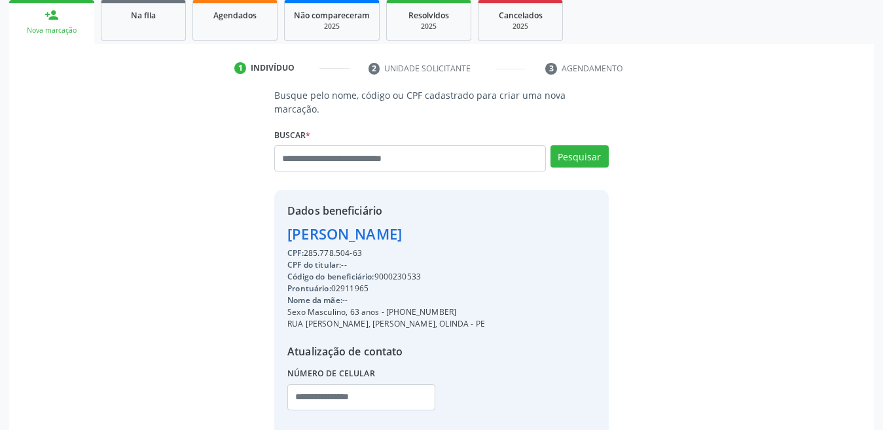
click at [389, 271] on div "Código do beneficiário: 9000230533" at bounding box center [386, 277] width 198 height 12
copy div "9000230533"
click at [348, 146] on input "text" at bounding box center [410, 158] width 272 height 26
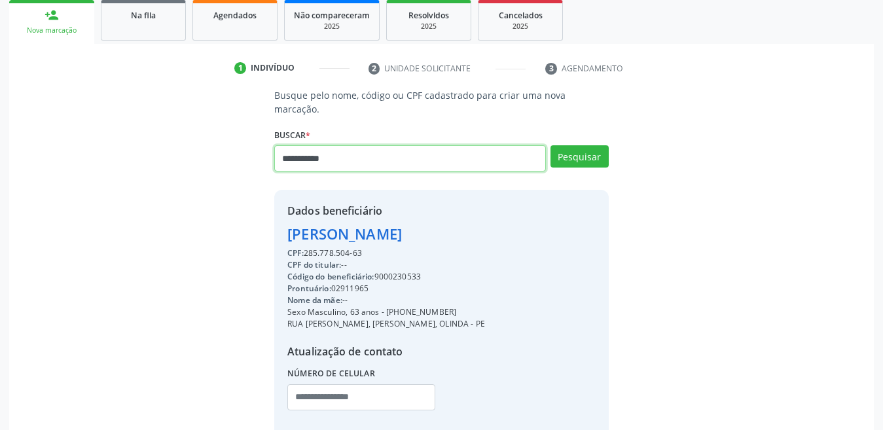
click at [354, 156] on input "**********" at bounding box center [410, 158] width 272 height 26
type input "**********"
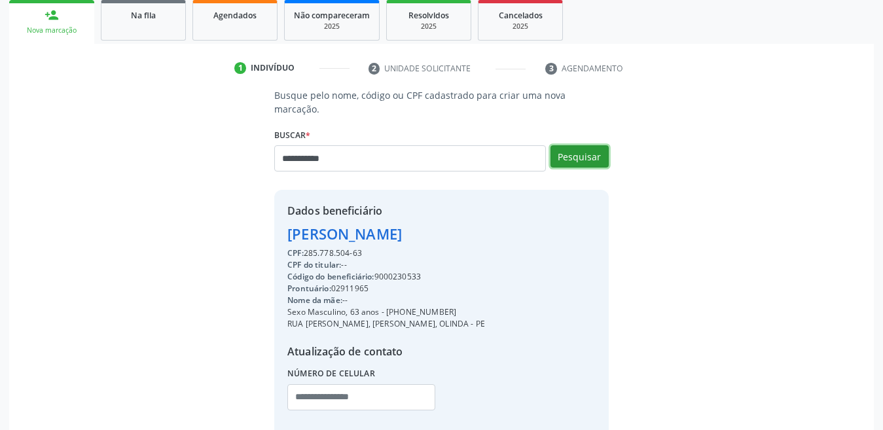
click at [591, 145] on button "Pesquisar" at bounding box center [580, 156] width 58 height 22
type input "**********"
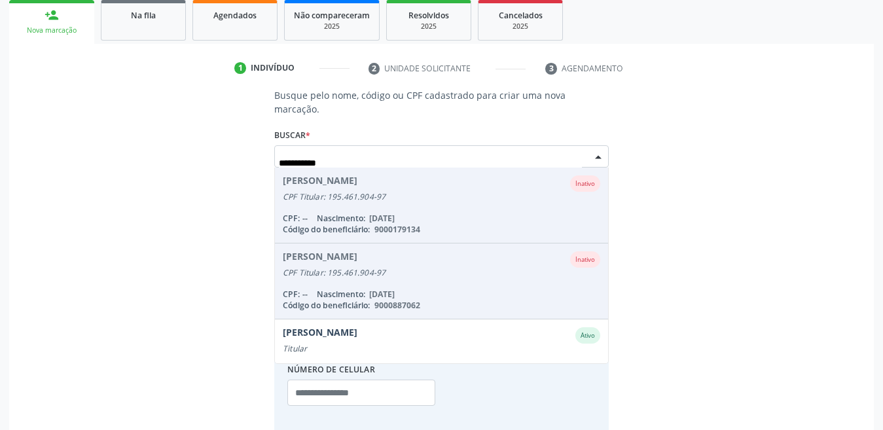
scroll to position [31, 0]
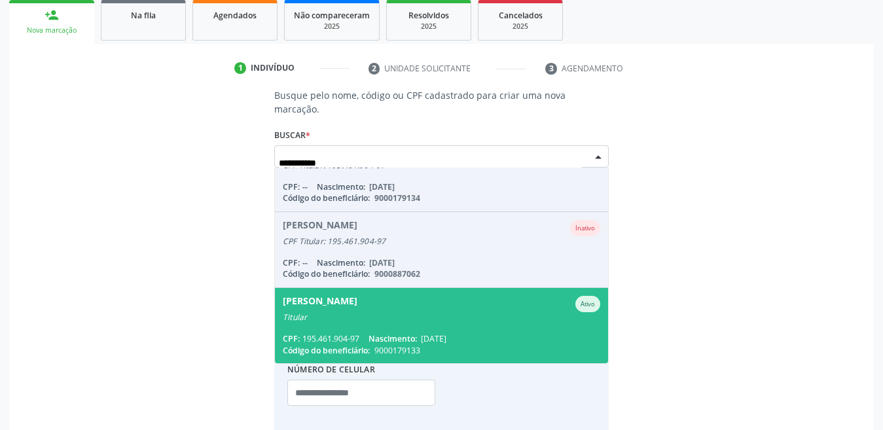
click at [442, 312] on span "[PERSON_NAME] Titular CPF: 195.461.904-97 Nascimento: [DATE] Código do benefici…" at bounding box center [441, 325] width 333 height 75
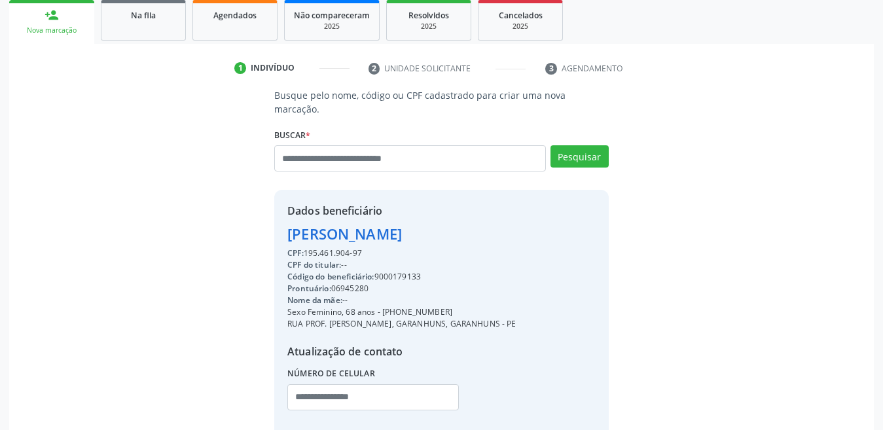
click at [401, 271] on div "Código do beneficiário: 9000179133" at bounding box center [401, 277] width 229 height 12
copy div "9000179133"
click at [337, 145] on input "text" at bounding box center [410, 158] width 272 height 26
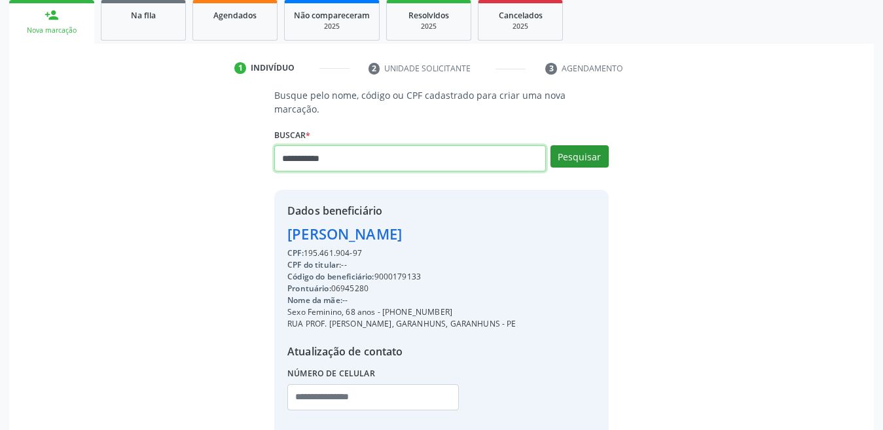
type input "**********"
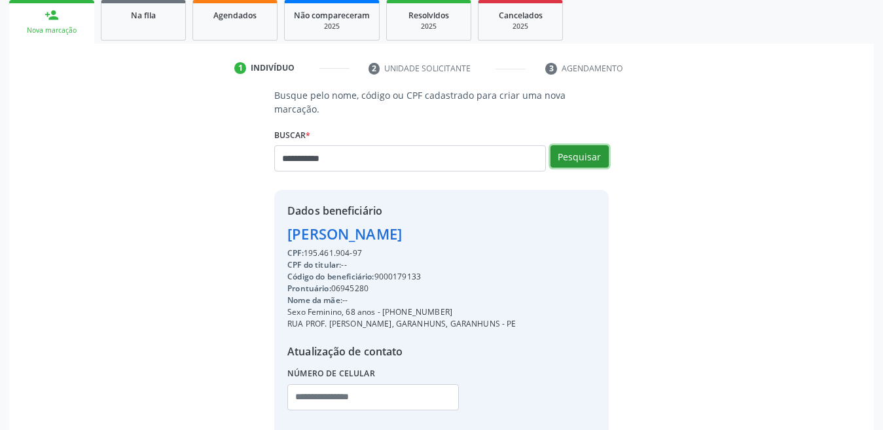
click at [577, 150] on button "Pesquisar" at bounding box center [580, 156] width 58 height 22
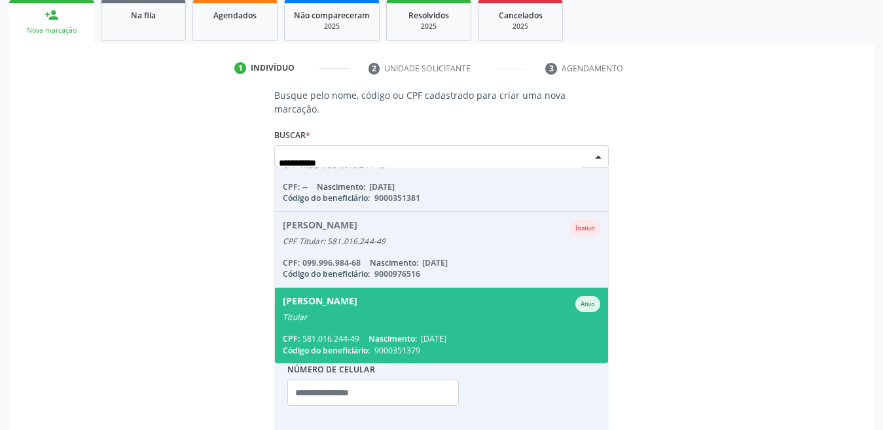
click at [409, 296] on div "[PERSON_NAME]" at bounding box center [442, 304] width 318 height 16
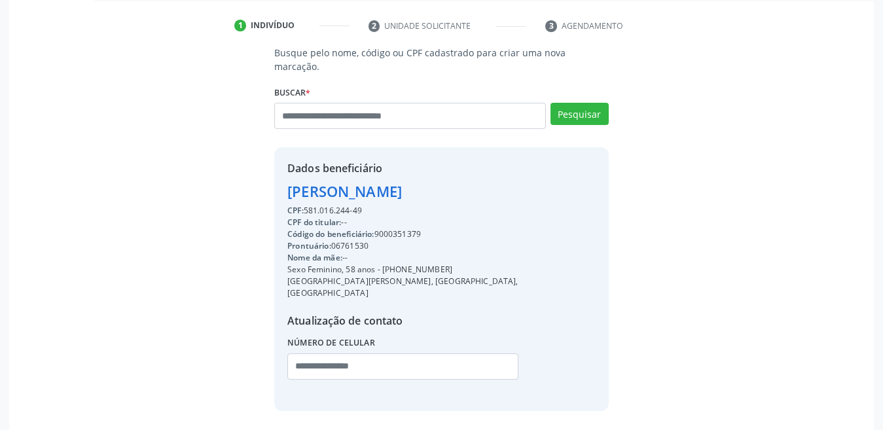
scroll to position [261, 0]
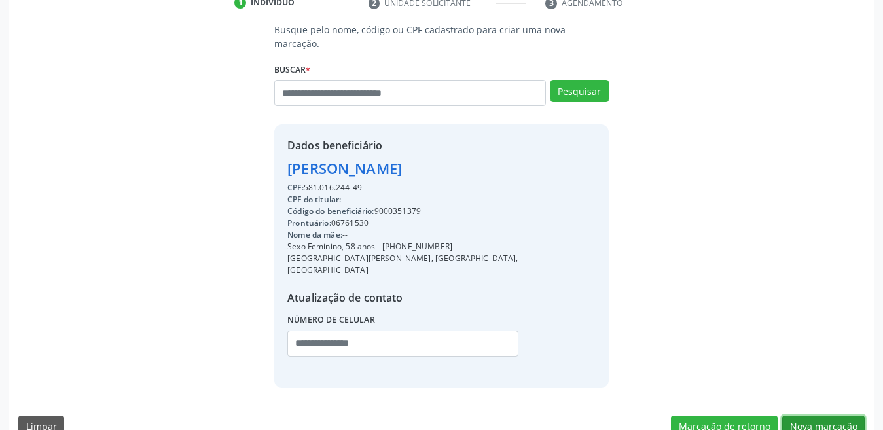
click at [804, 416] on button "Nova marcação" at bounding box center [823, 427] width 82 height 22
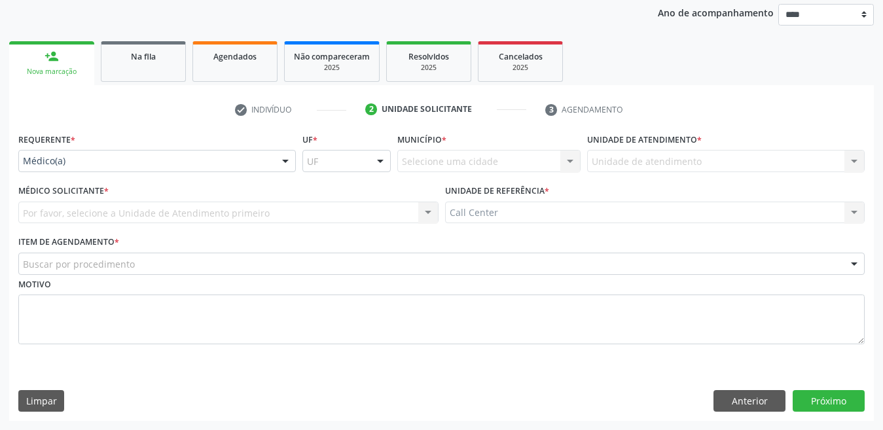
scroll to position [155, 0]
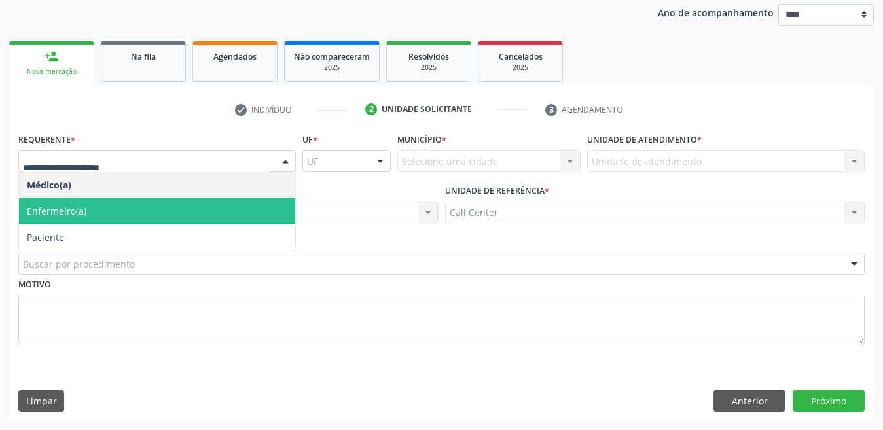
click at [74, 223] on span "Enfermeiro(a)" at bounding box center [157, 211] width 276 height 26
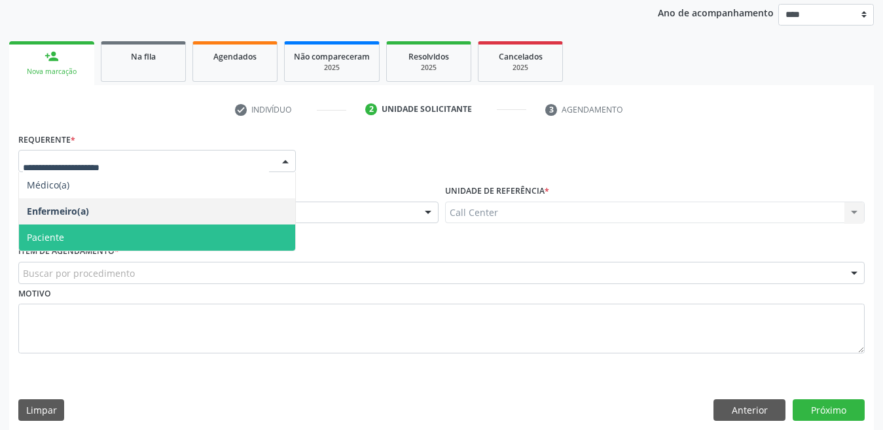
click at [81, 228] on span "Paciente" at bounding box center [157, 238] width 276 height 26
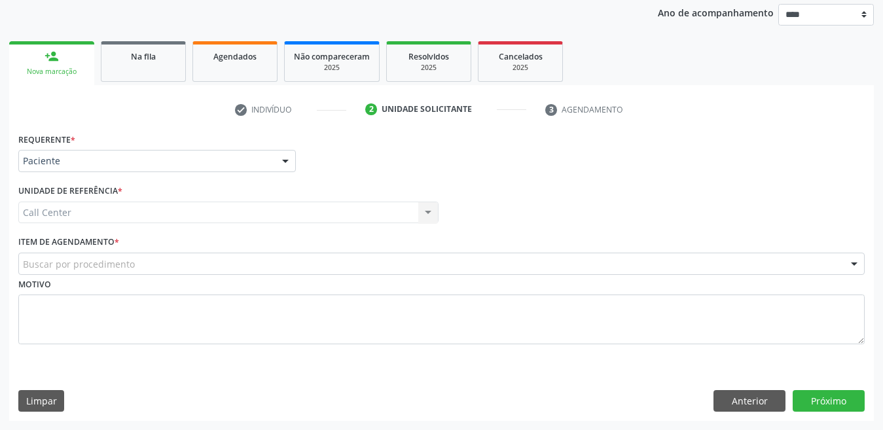
click at [74, 257] on div "Buscar por procedimento" at bounding box center [441, 264] width 847 height 22
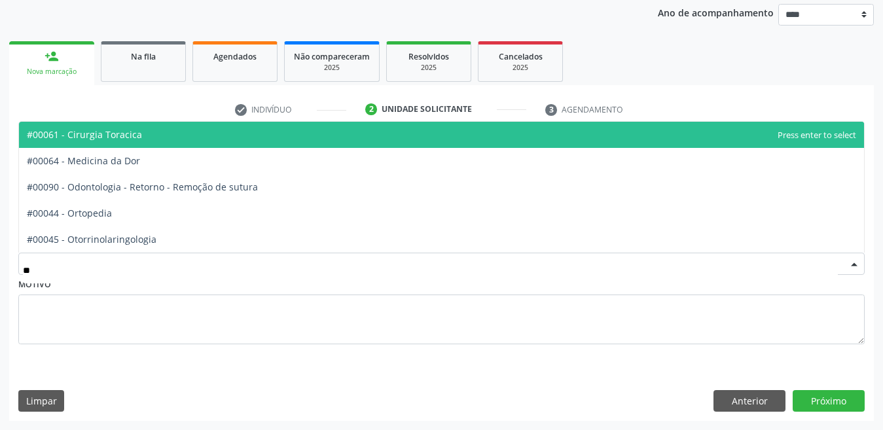
type input "***"
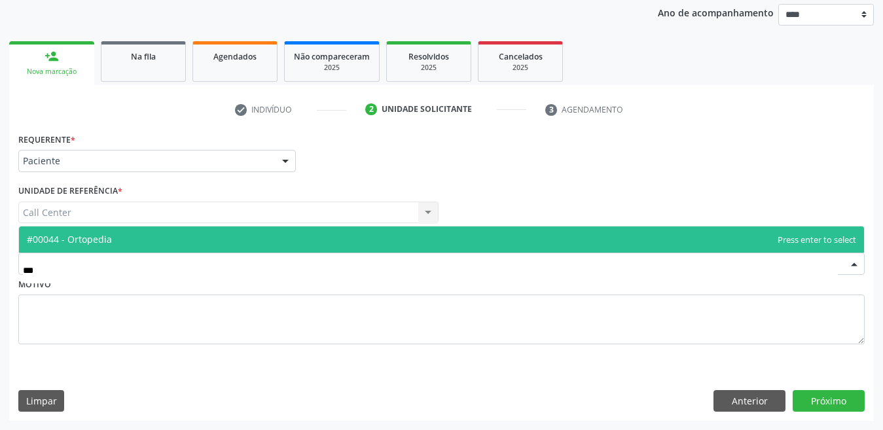
click at [77, 240] on span "#00044 - Ortopedia" at bounding box center [69, 239] width 85 height 12
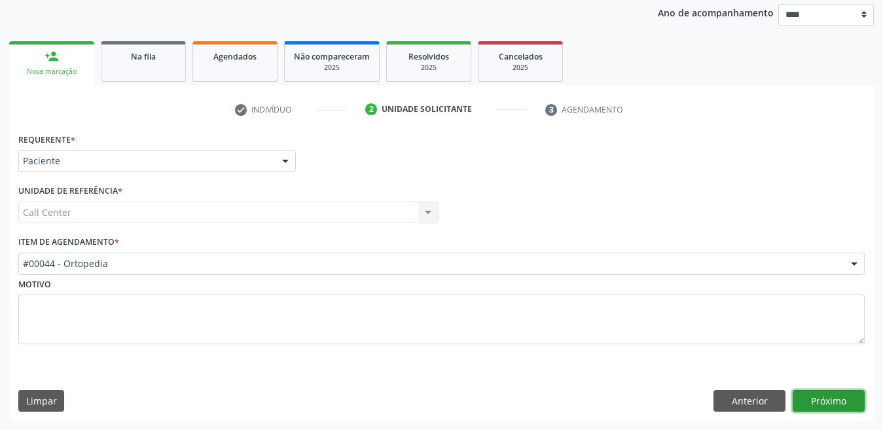
click at [813, 397] on button "Próximo" at bounding box center [829, 401] width 72 height 22
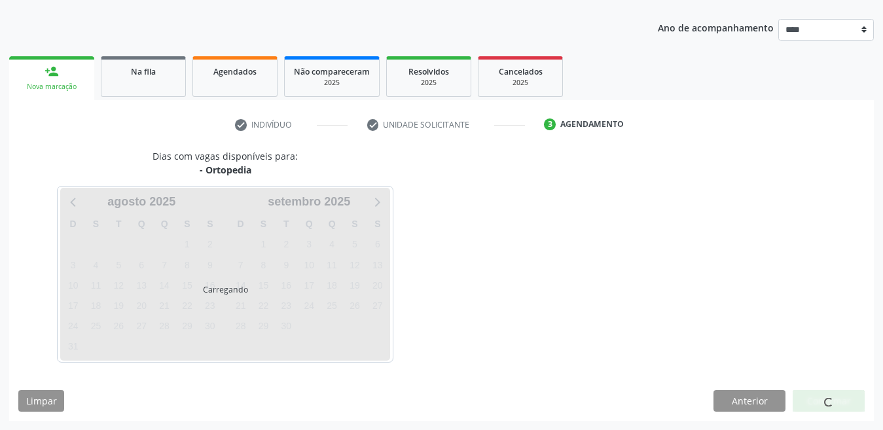
scroll to position [139, 0]
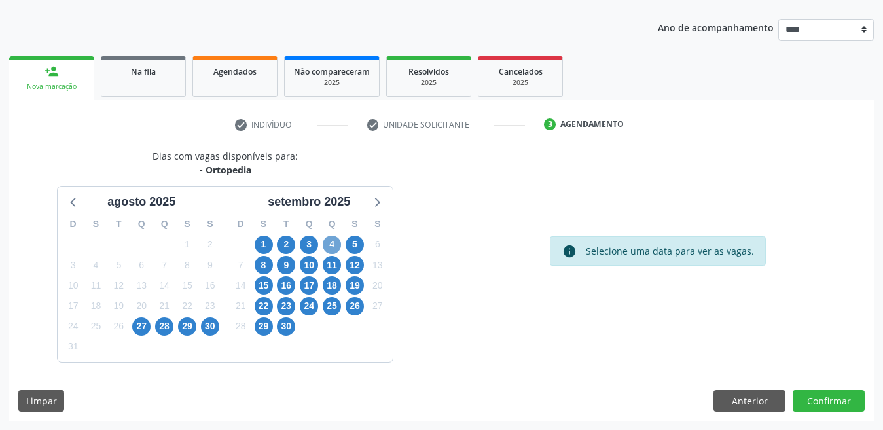
click at [333, 238] on span "4" at bounding box center [332, 245] width 18 height 18
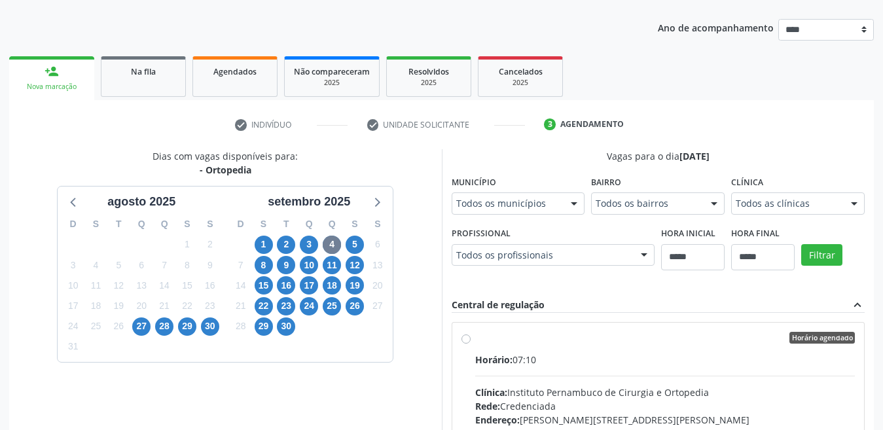
click at [475, 211] on div "Todos os municípios" at bounding box center [519, 203] width 134 height 22
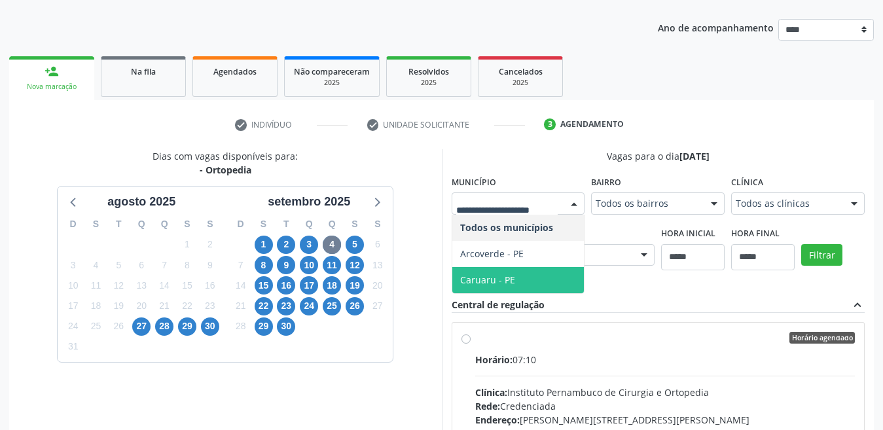
click at [498, 274] on span "Caruaru - PE" at bounding box center [487, 280] width 55 height 12
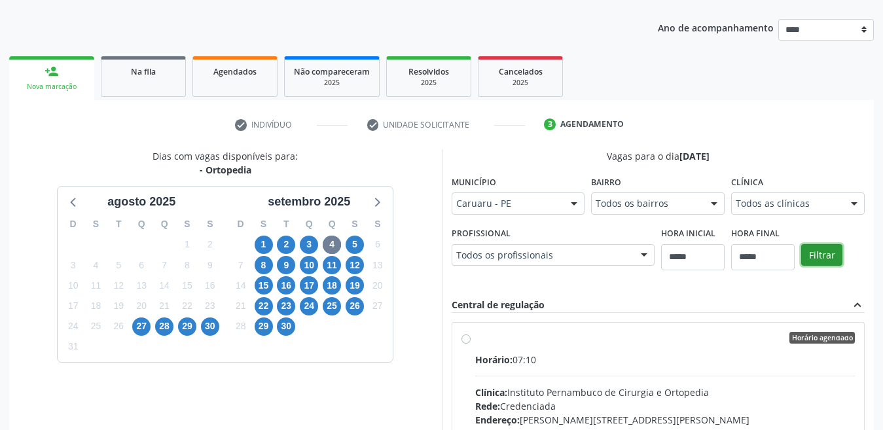
click at [833, 251] on button "Filtrar" at bounding box center [821, 255] width 41 height 22
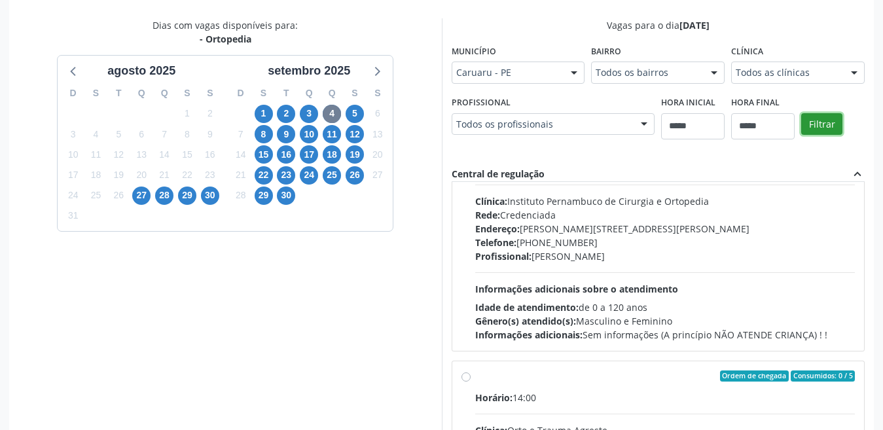
scroll to position [3667, 0]
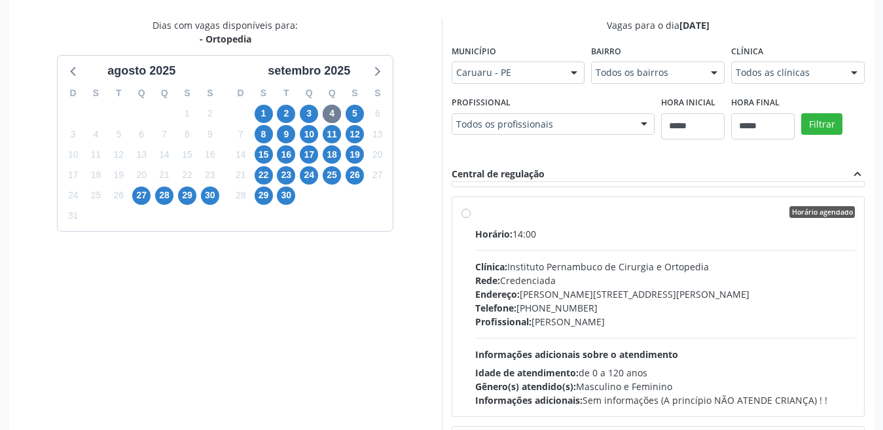
click at [475, 213] on label "Horário agendado Horário: 14:00 Clínica: Instituto Pernambuco de Cirurgia e Ort…" at bounding box center [665, 306] width 380 height 201
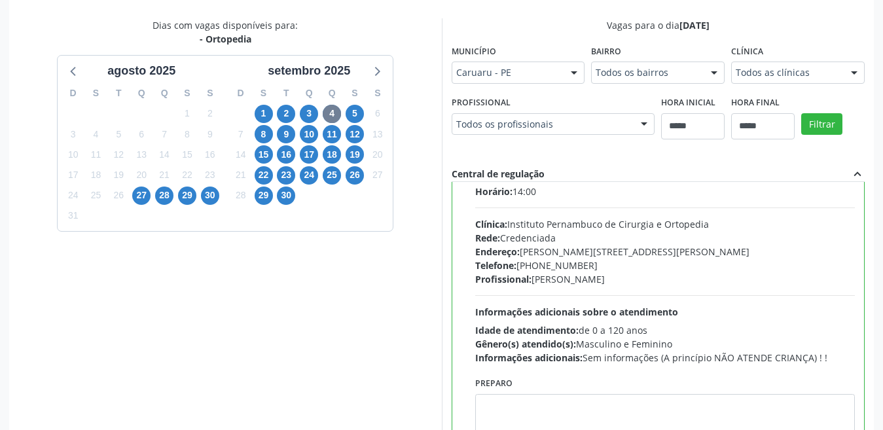
scroll to position [3732, 0]
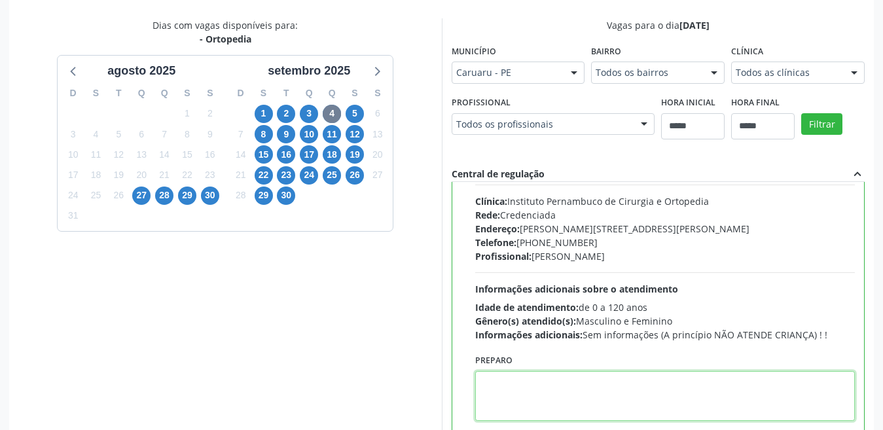
paste textarea "**********"
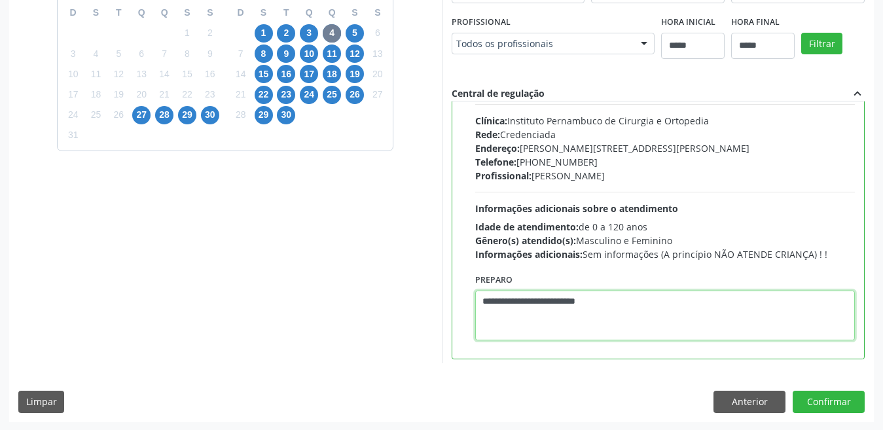
scroll to position [352, 0]
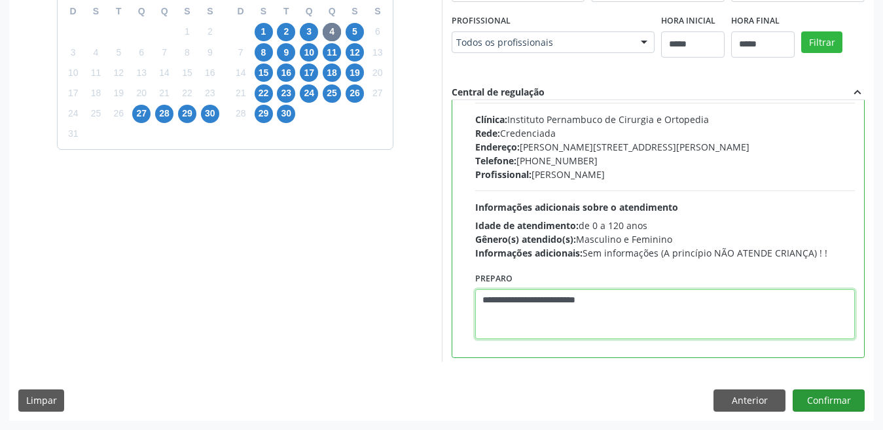
type textarea "**********"
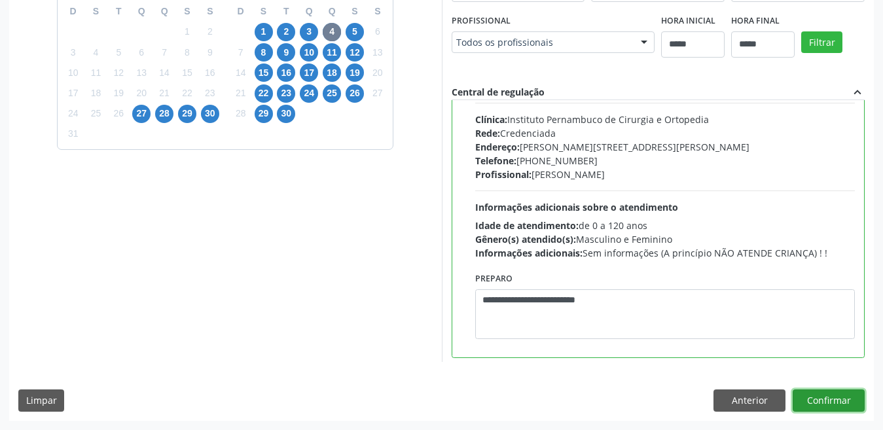
click at [811, 395] on button "Confirmar" at bounding box center [829, 401] width 72 height 22
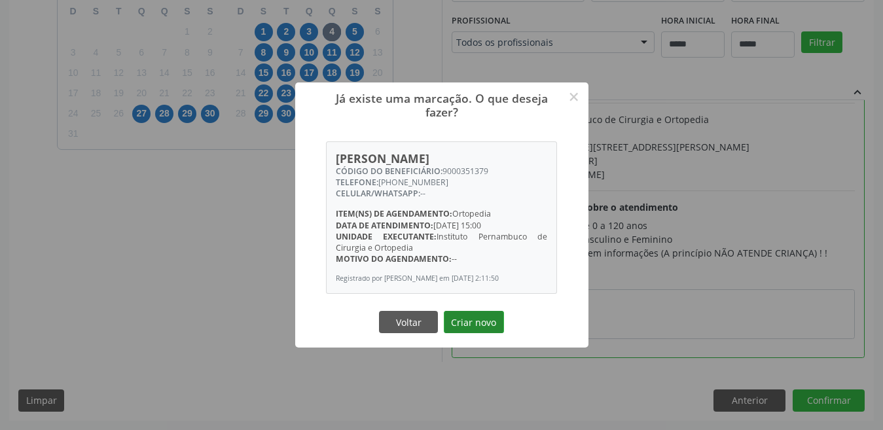
click at [483, 329] on button "Criar novo" at bounding box center [474, 322] width 60 height 22
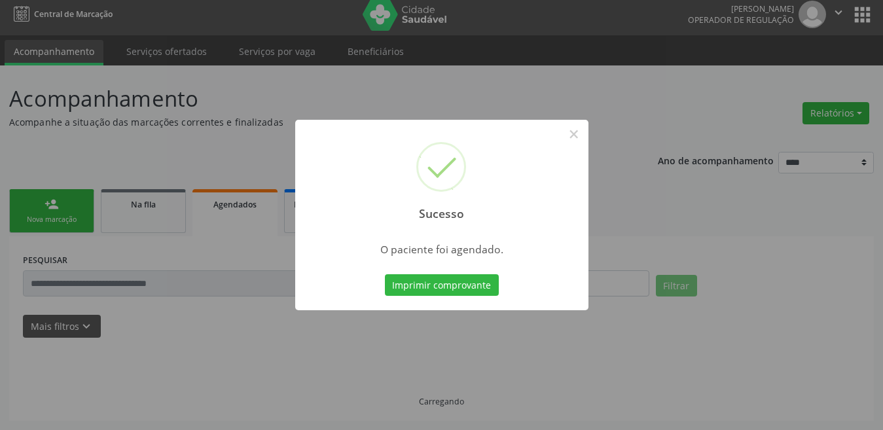
scroll to position [7, 0]
click at [414, 273] on div "Imprimir comprovante Cancel" at bounding box center [442, 285] width 120 height 27
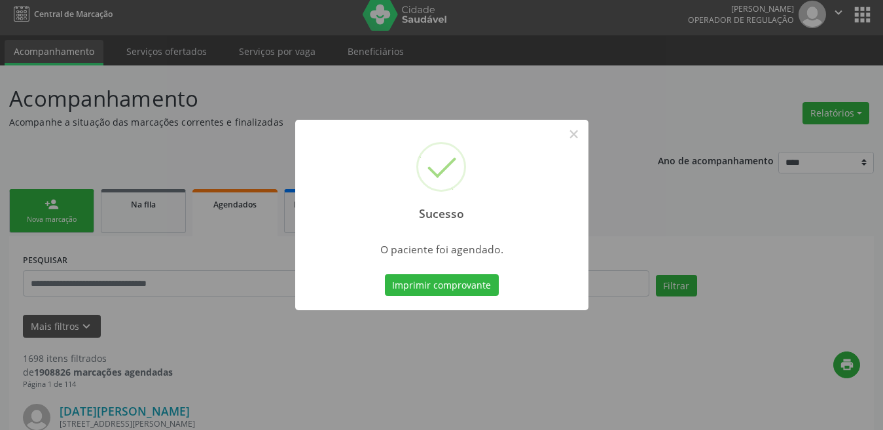
click at [414, 273] on div "Imprimir comprovante Cancel" at bounding box center [442, 285] width 120 height 27
click at [433, 307] on div "Sucesso × O paciente foi agendado. Imprimir comprovante Cancel" at bounding box center [441, 215] width 293 height 191
click at [427, 280] on button "Imprimir comprovante" at bounding box center [442, 285] width 114 height 22
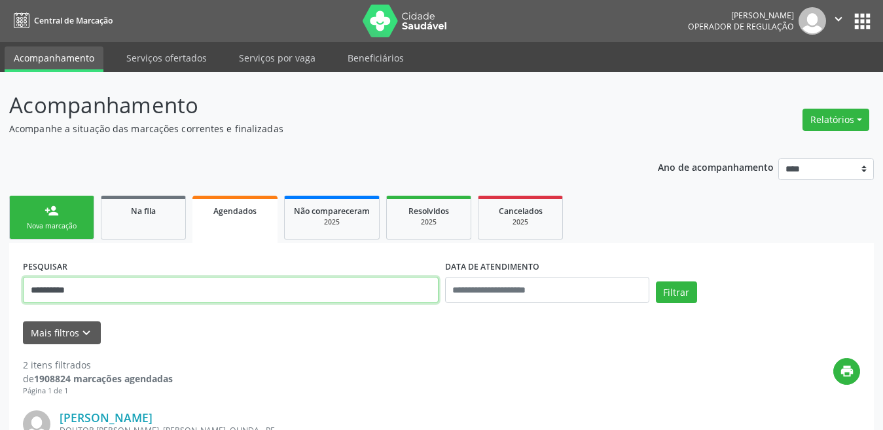
click at [313, 280] on input "**********" at bounding box center [231, 290] width 416 height 26
paste input "text"
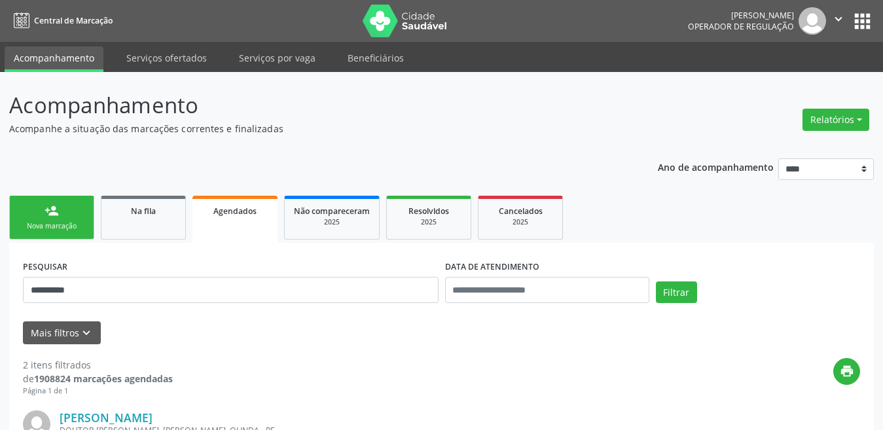
click at [666, 272] on div "**********" at bounding box center [442, 285] width 844 height 56
click at [680, 302] on button "Filtrar" at bounding box center [676, 293] width 41 height 22
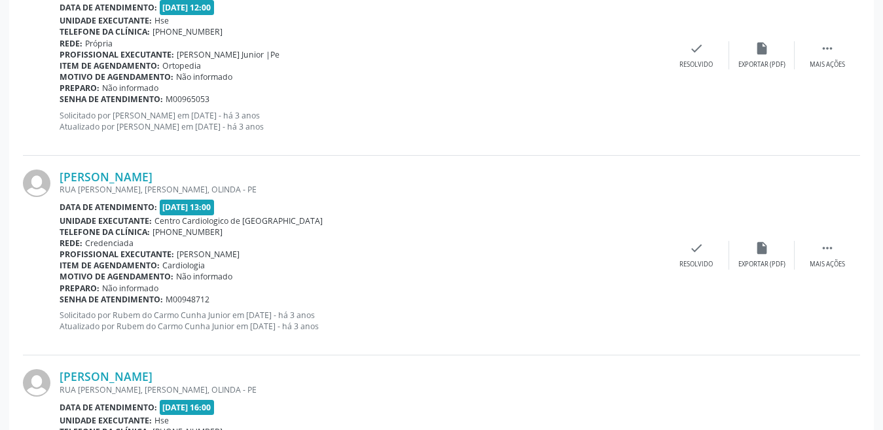
scroll to position [3024, 0]
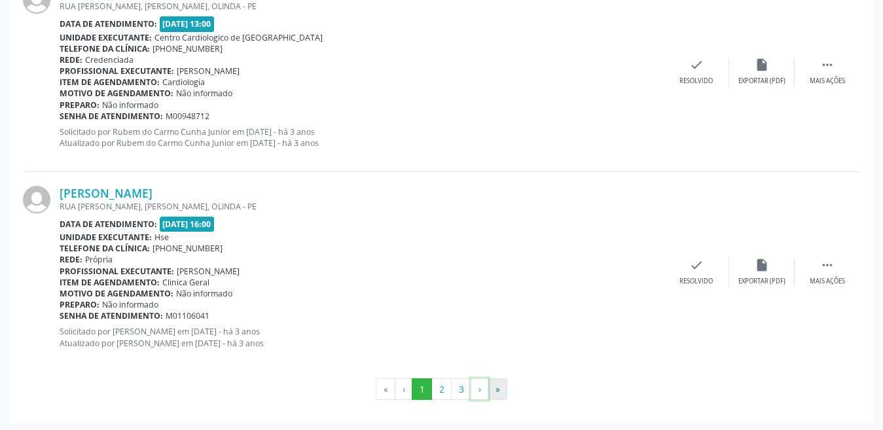
click at [490, 389] on ul "« ‹ 1 2 3 › »" at bounding box center [441, 389] width 837 height 22
click at [503, 386] on button "»" at bounding box center [498, 389] width 20 height 22
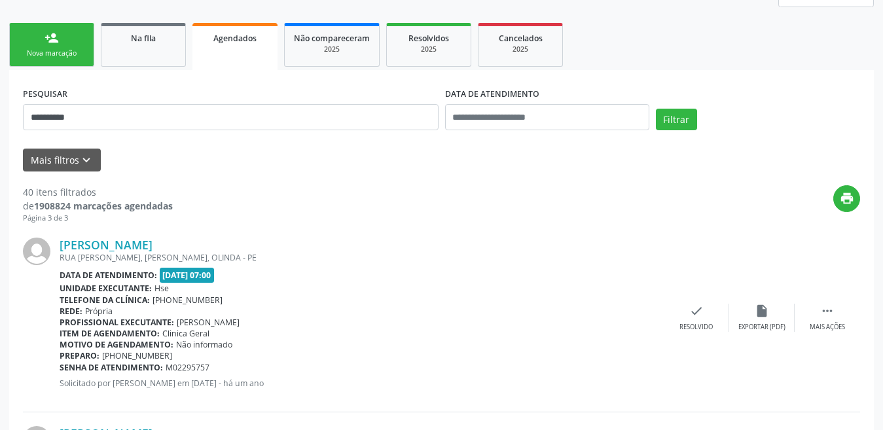
scroll to position [0, 0]
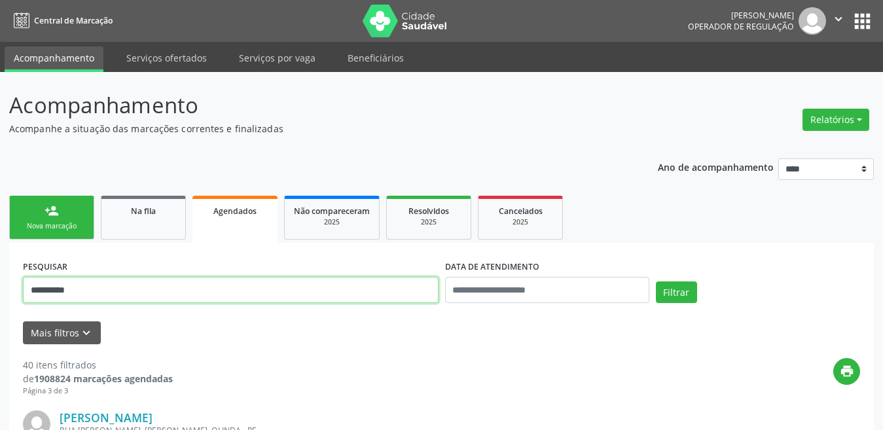
click at [186, 295] on input "**********" at bounding box center [231, 290] width 416 height 26
paste input "text"
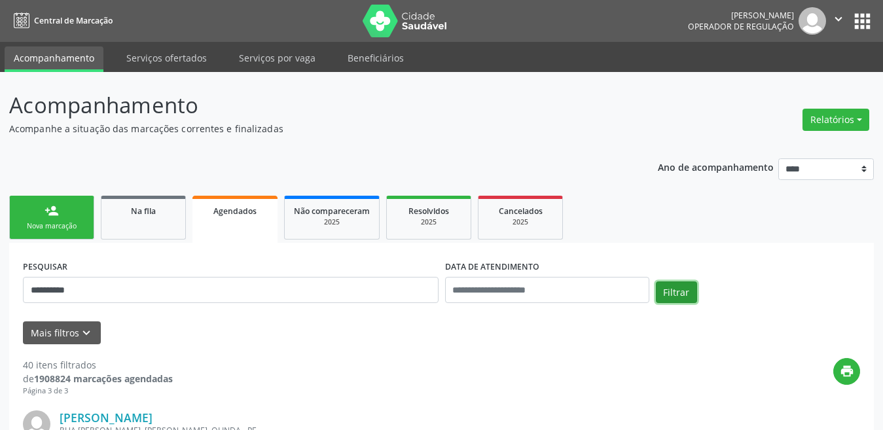
click at [688, 299] on button "Filtrar" at bounding box center [676, 293] width 41 height 22
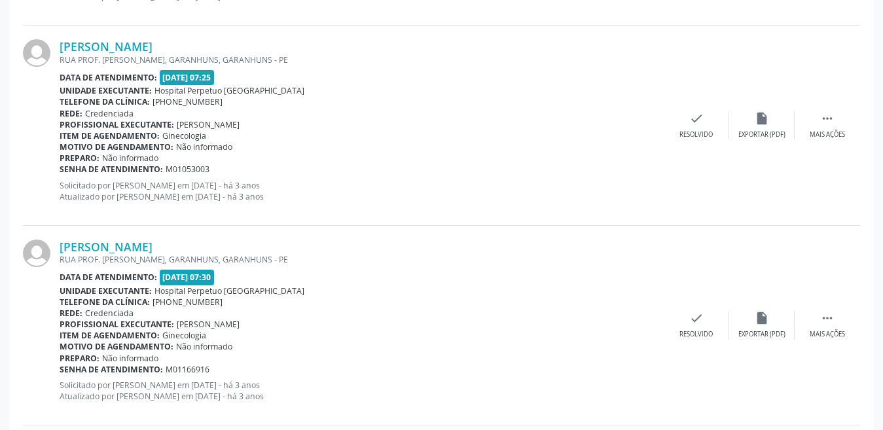
scroll to position [3024, 0]
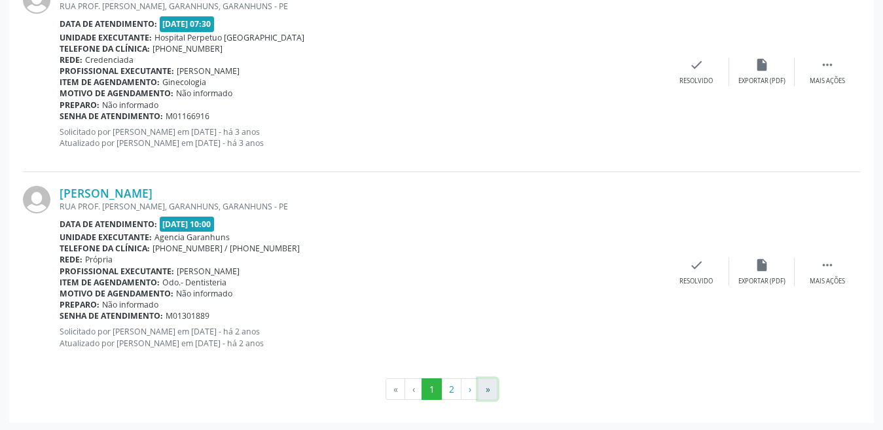
click at [489, 385] on button "»" at bounding box center [488, 389] width 20 height 22
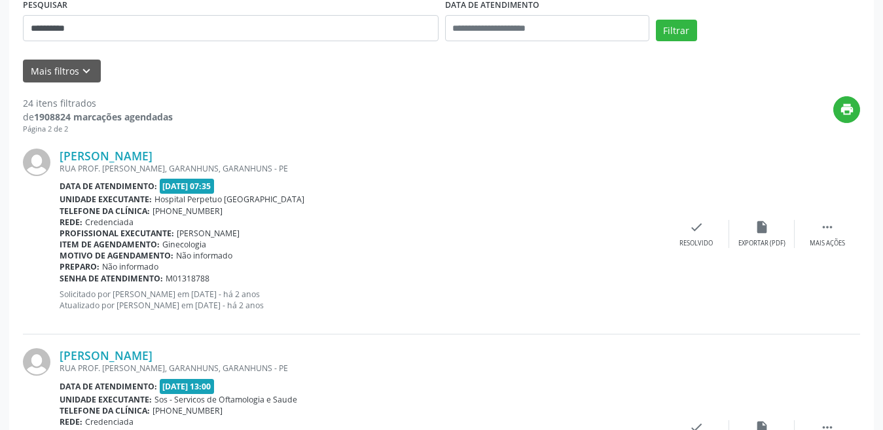
scroll to position [46, 0]
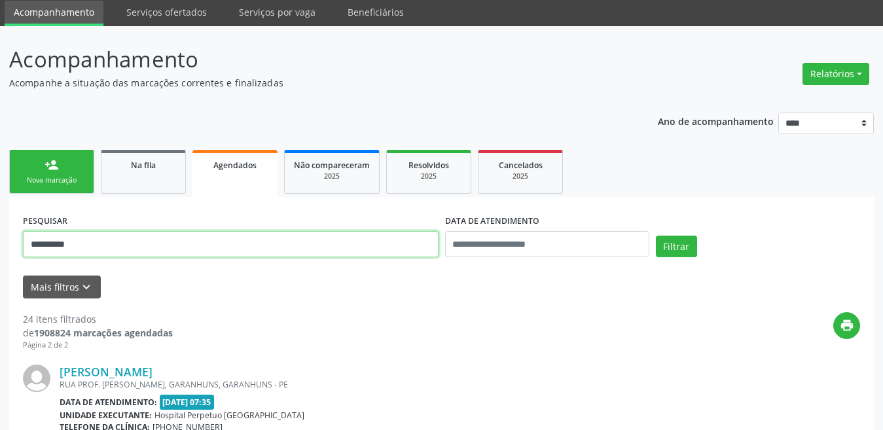
click at [225, 253] on input "**********" at bounding box center [231, 244] width 416 height 26
paste input "text"
type input "**********"
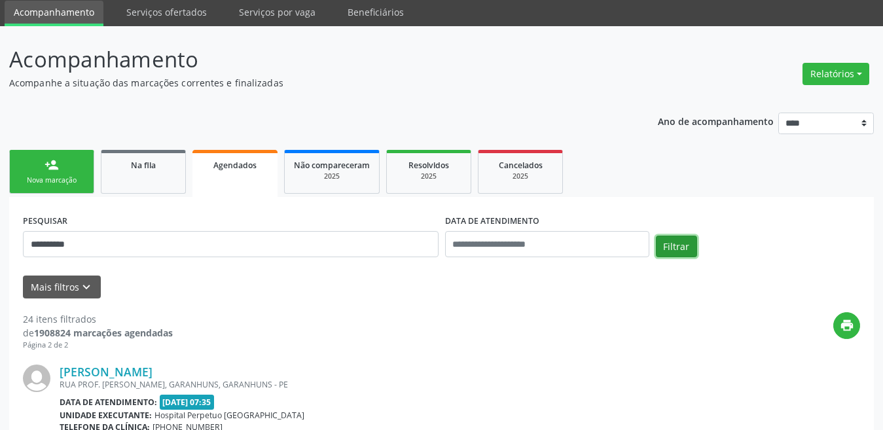
click at [666, 240] on button "Filtrar" at bounding box center [676, 247] width 41 height 22
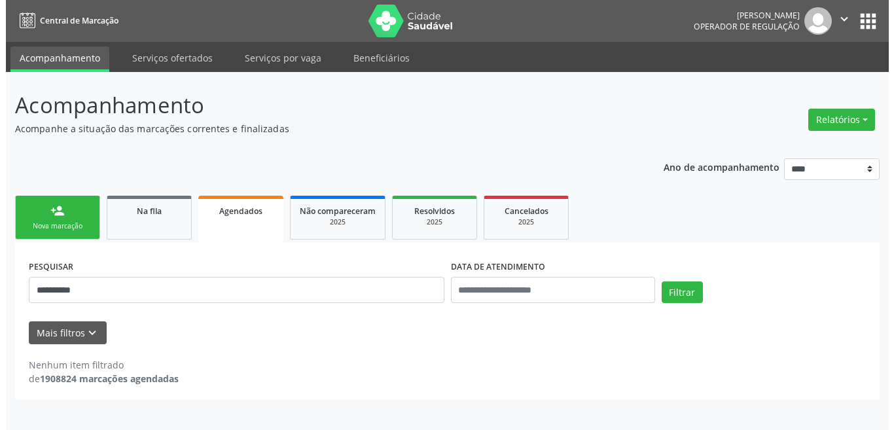
scroll to position [0, 0]
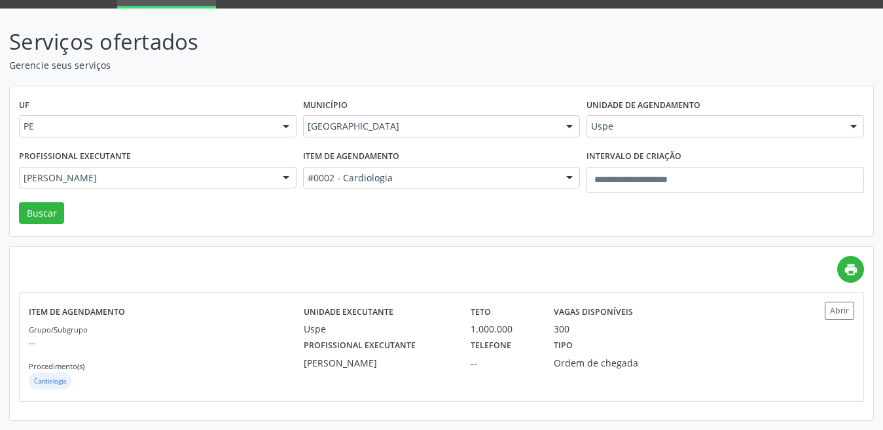
scroll to position [64, 0]
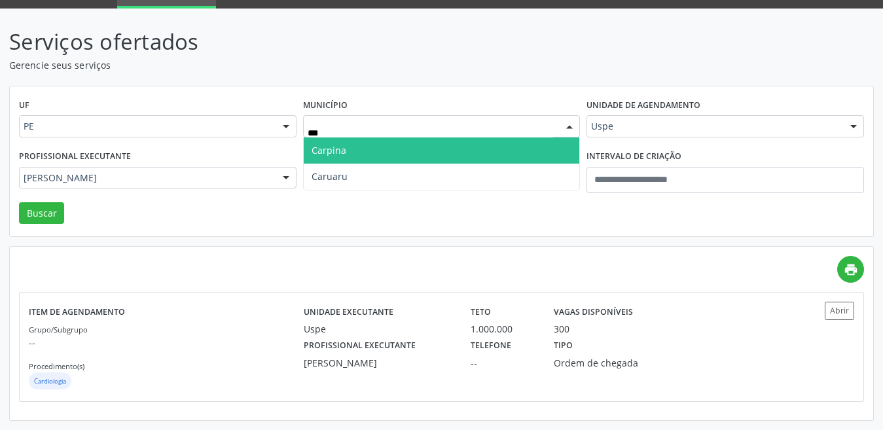
type input "****"
click at [412, 151] on span "Caruaru" at bounding box center [442, 150] width 276 height 26
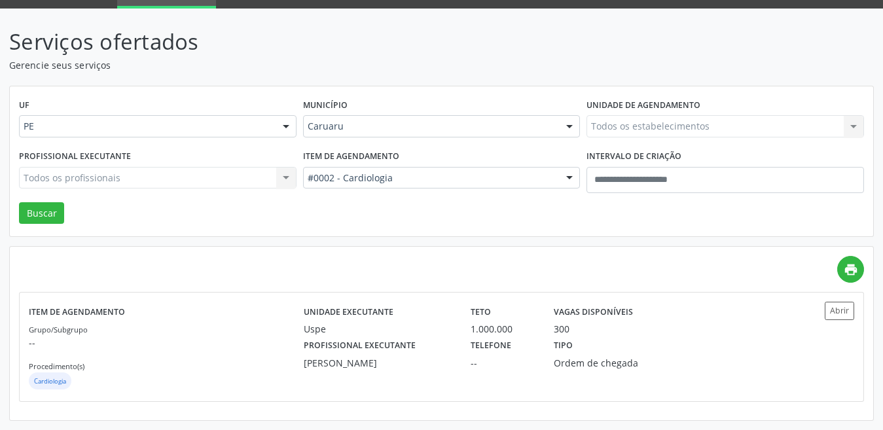
click at [404, 165] on div "Item de agendamento #0002 - Cardiologia Todos os itens #0000 - Alergologia #000…" at bounding box center [442, 175] width 284 height 56
click at [405, 168] on div "#0002 - Cardiologia" at bounding box center [442, 178] width 278 height 22
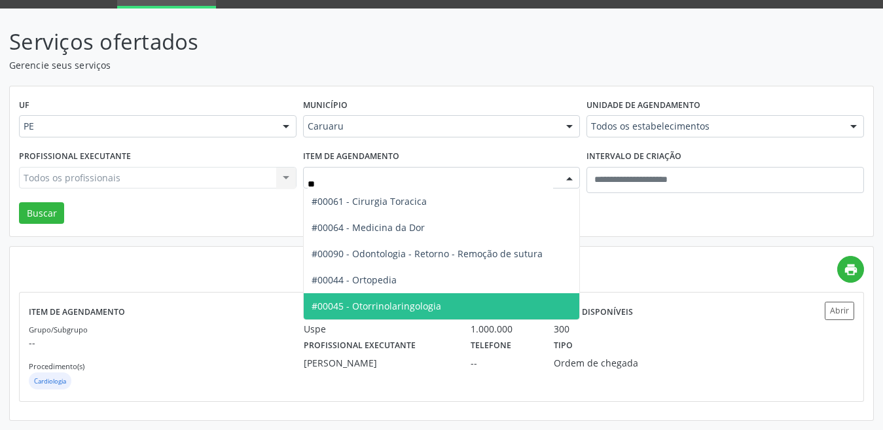
type input "***"
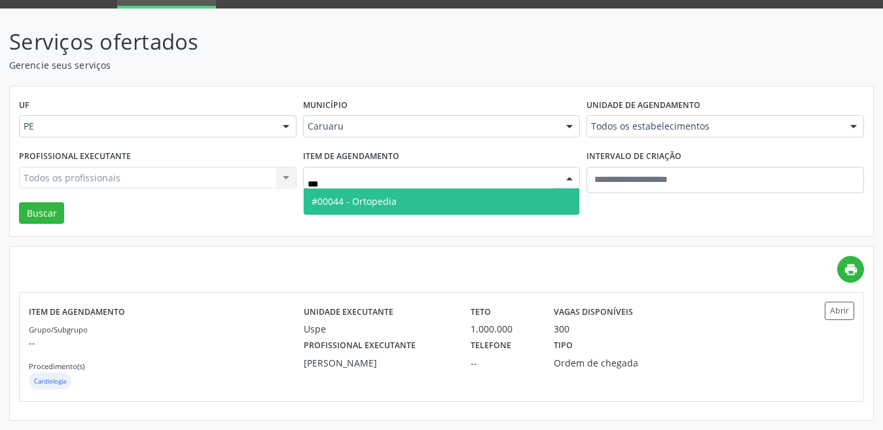
click at [363, 208] on span "#00044 - Ortopedia" at bounding box center [442, 202] width 276 height 26
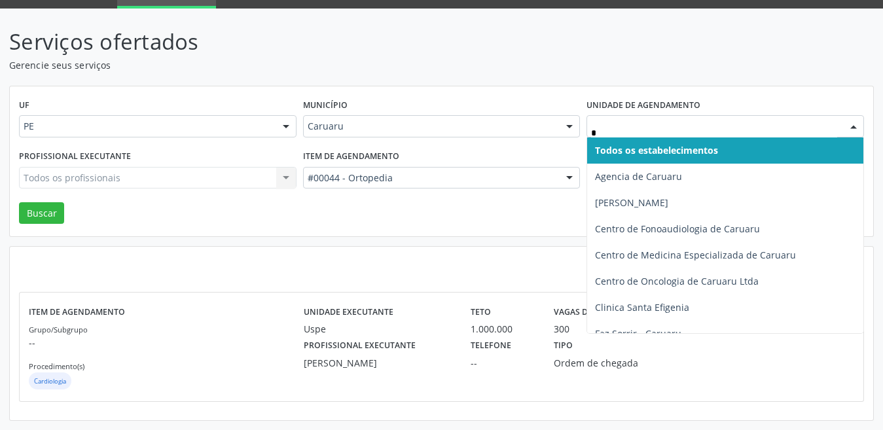
type input "**"
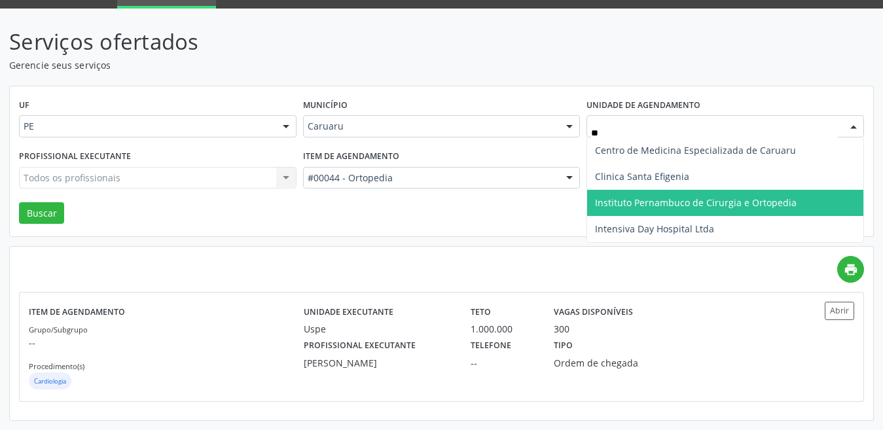
click at [654, 196] on span "Instituto Pernambuco de Cirurgia e Ortopedia" at bounding box center [696, 202] width 202 height 12
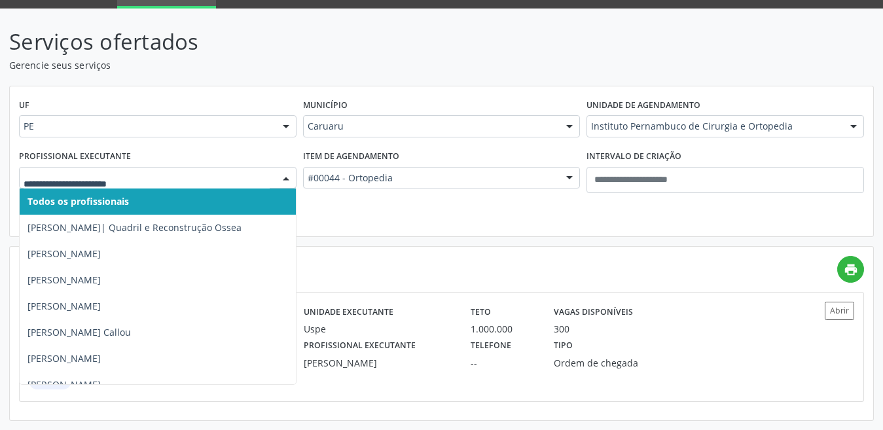
click at [181, 187] on div at bounding box center [158, 178] width 278 height 22
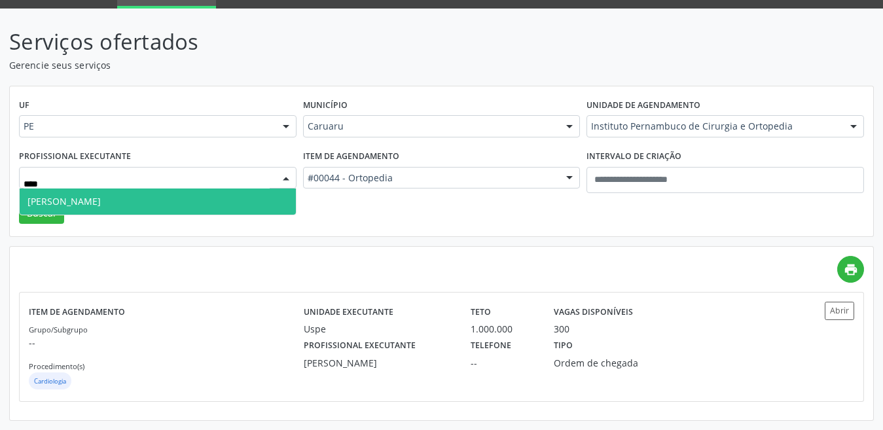
type input "*****"
click at [213, 196] on span "[PERSON_NAME]" at bounding box center [158, 202] width 276 height 26
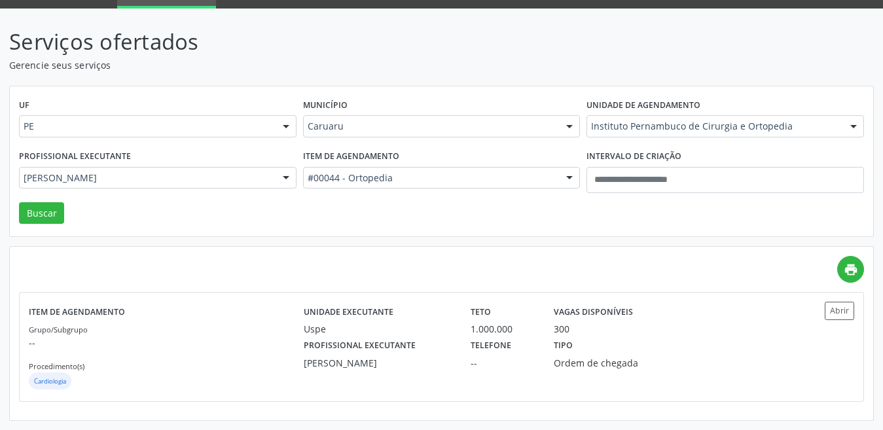
click at [37, 228] on div "UF PE PE Nenhum resultado encontrado para: " " Não há nenhuma opção para ser ex…" at bounding box center [442, 161] width 864 height 151
click at [37, 215] on button "Buscar" at bounding box center [41, 213] width 45 height 22
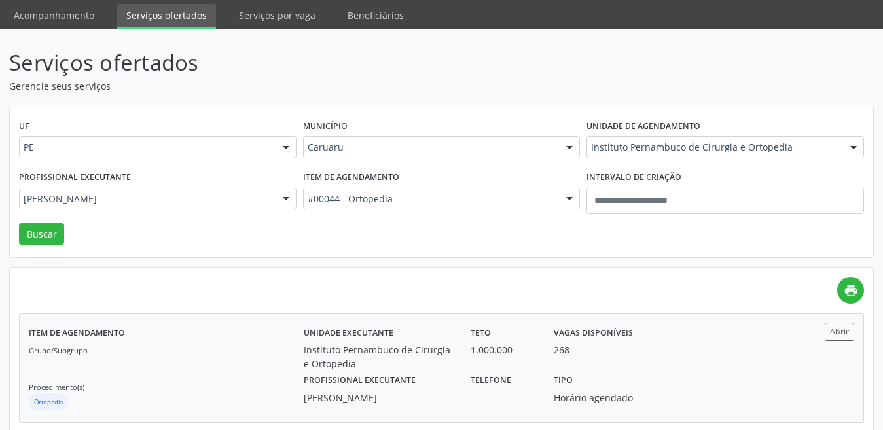
scroll to position [65, 0]
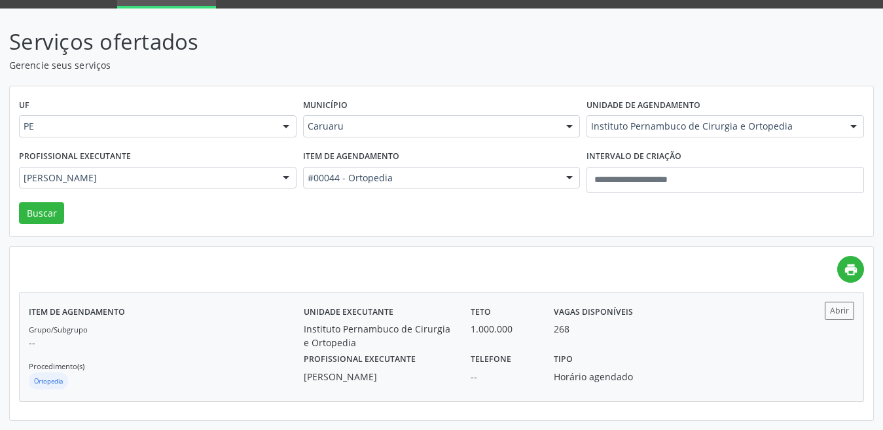
click at [512, 350] on div "Telefone --" at bounding box center [503, 367] width 83 height 34
click at [373, 132] on div "Caruaru" at bounding box center [442, 126] width 278 height 22
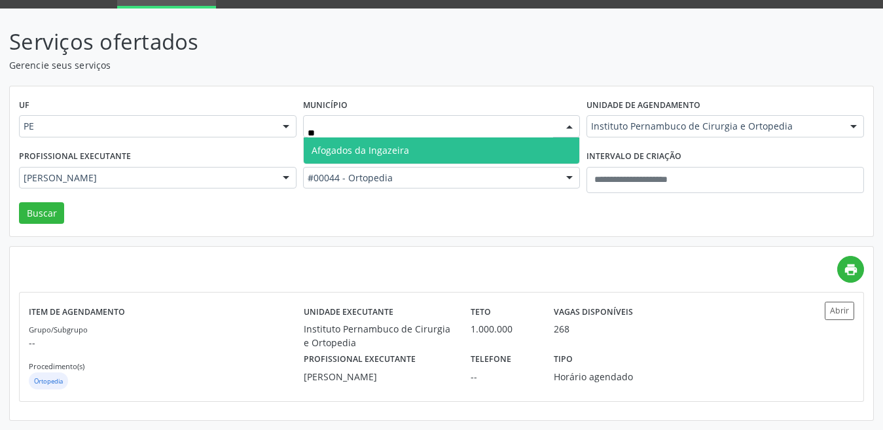
type input "***"
click at [395, 150] on span "Afogados da Ingazeira" at bounding box center [361, 150] width 98 height 12
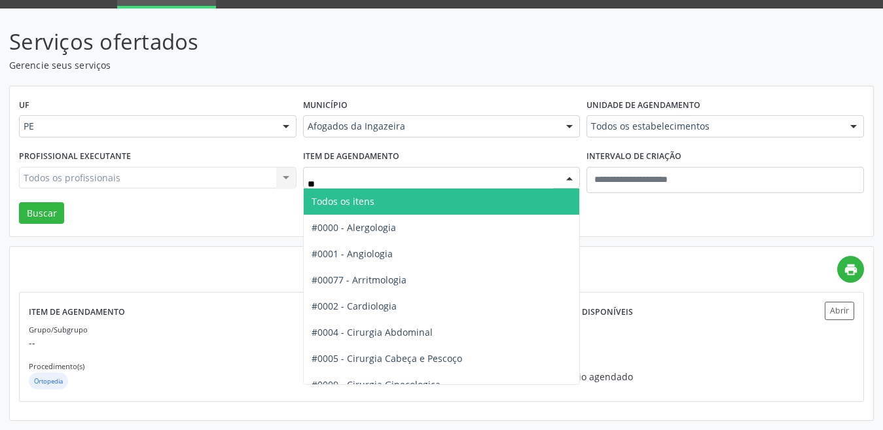
type input "***"
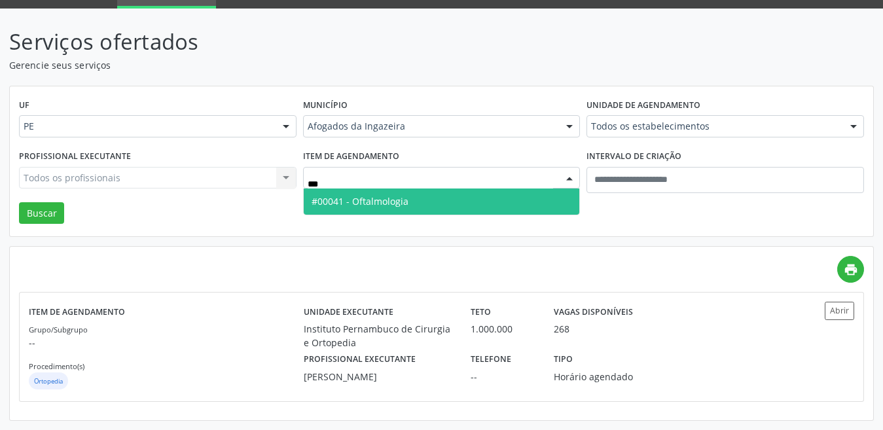
click at [397, 191] on span "#00041 - Oftalmologia" at bounding box center [442, 202] width 276 height 26
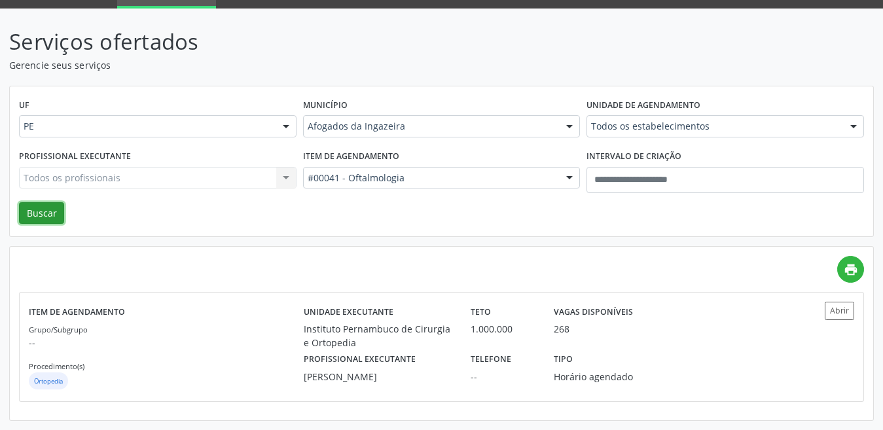
click at [48, 214] on button "Buscar" at bounding box center [41, 213] width 45 height 22
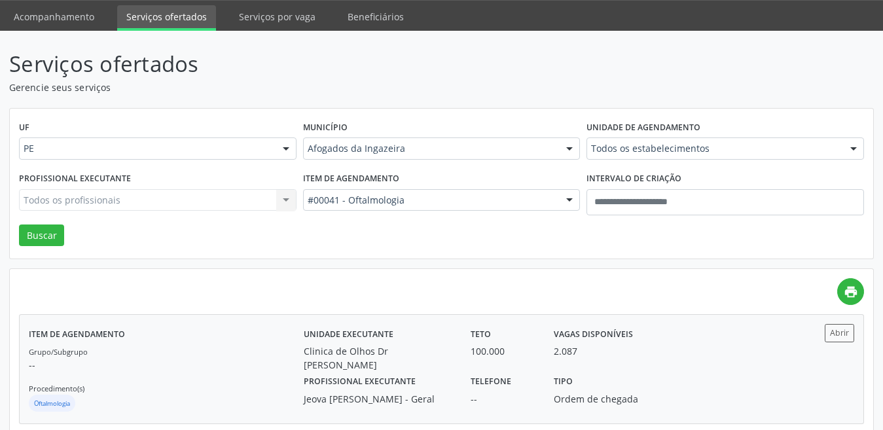
scroll to position [64, 0]
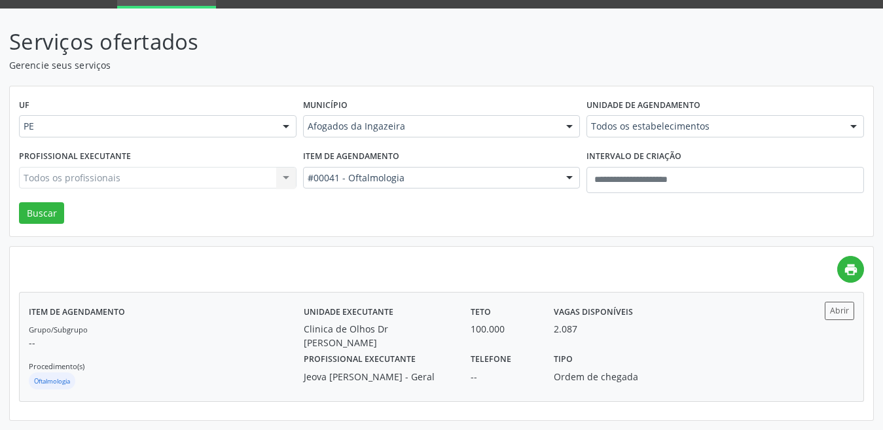
click at [477, 323] on div "100.000" at bounding box center [503, 329] width 65 height 14
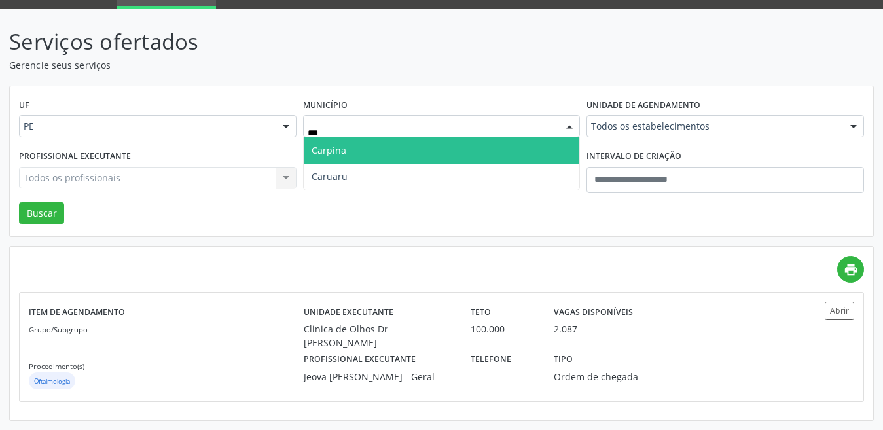
type input "****"
click at [352, 160] on span "Caruaru" at bounding box center [442, 150] width 276 height 26
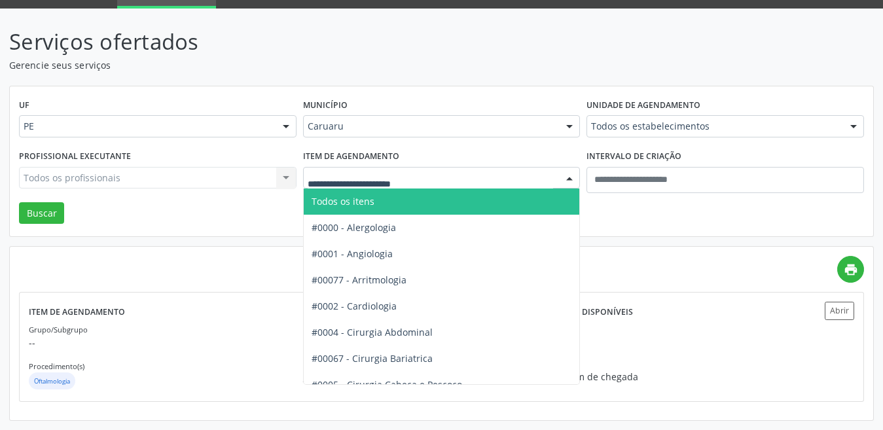
click at [350, 174] on div at bounding box center [442, 178] width 278 height 22
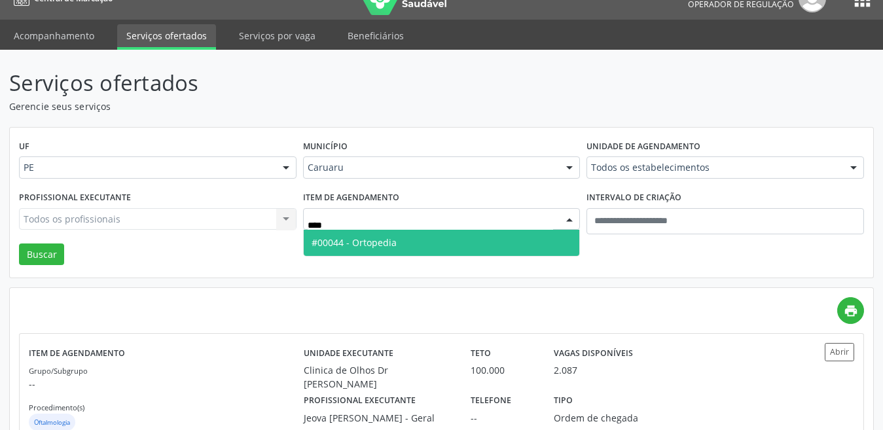
scroll to position [0, 0]
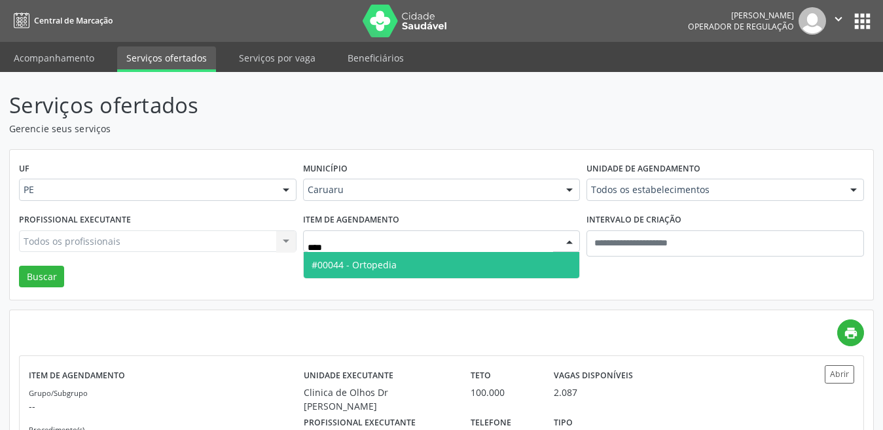
click at [335, 265] on span "#00044 - Ortopedia" at bounding box center [354, 265] width 85 height 12
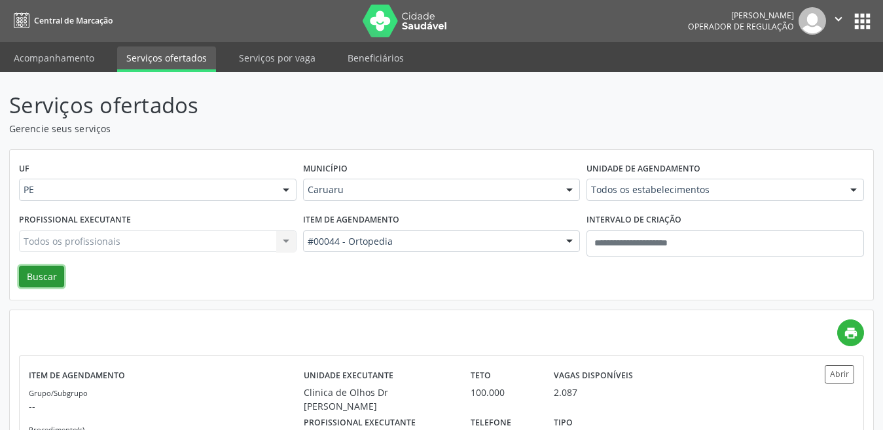
click at [37, 272] on button "Buscar" at bounding box center [41, 277] width 45 height 22
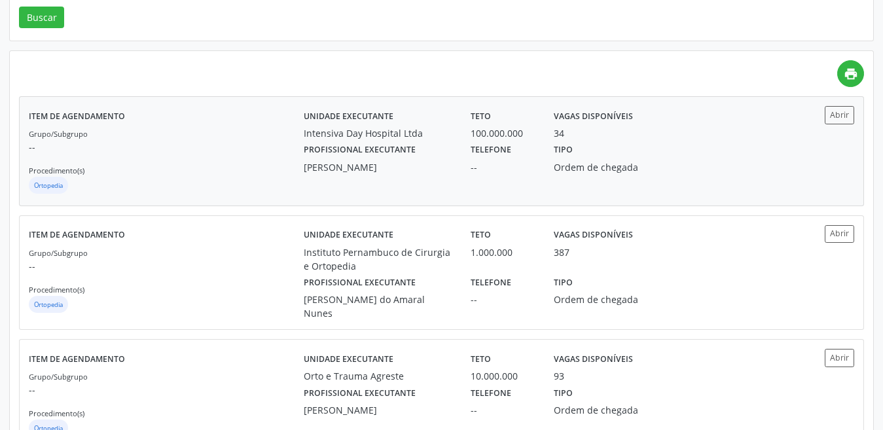
scroll to position [327, 0]
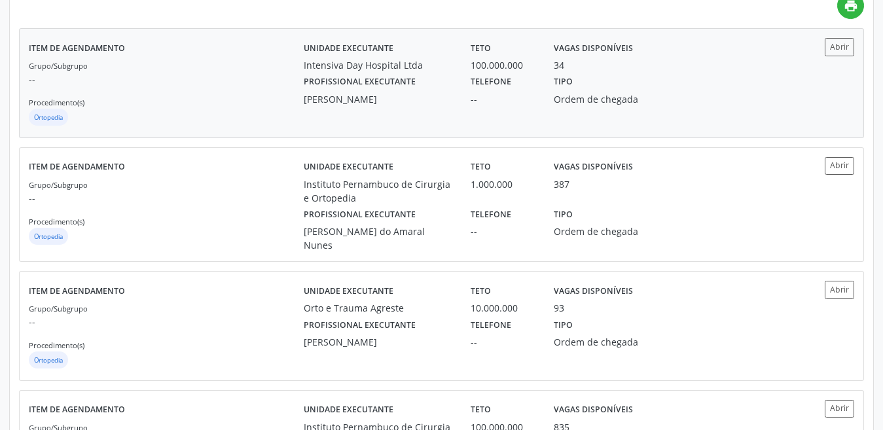
click at [517, 88] on div "Telefone --" at bounding box center [503, 89] width 83 height 34
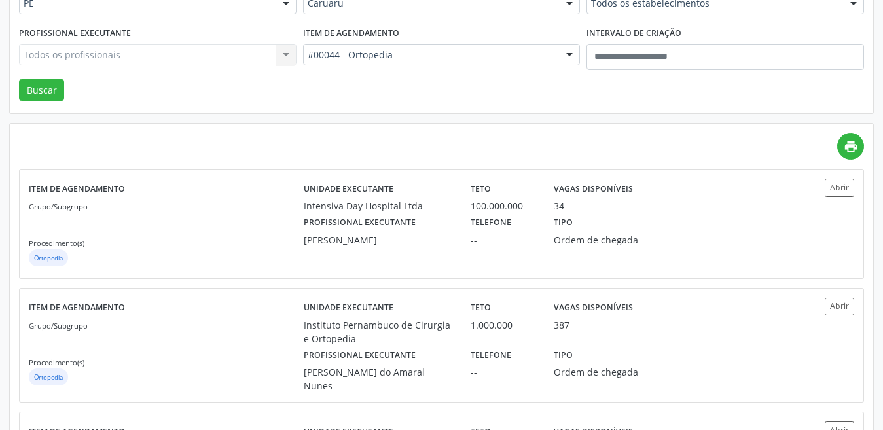
scroll to position [65, 0]
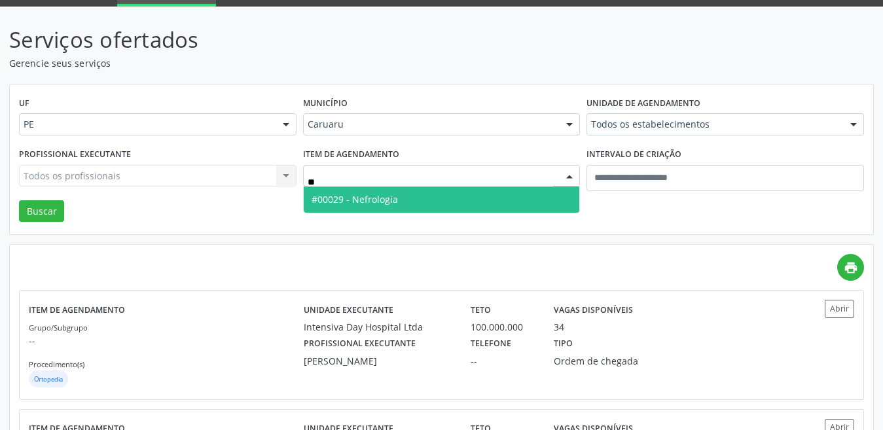
type input "*"
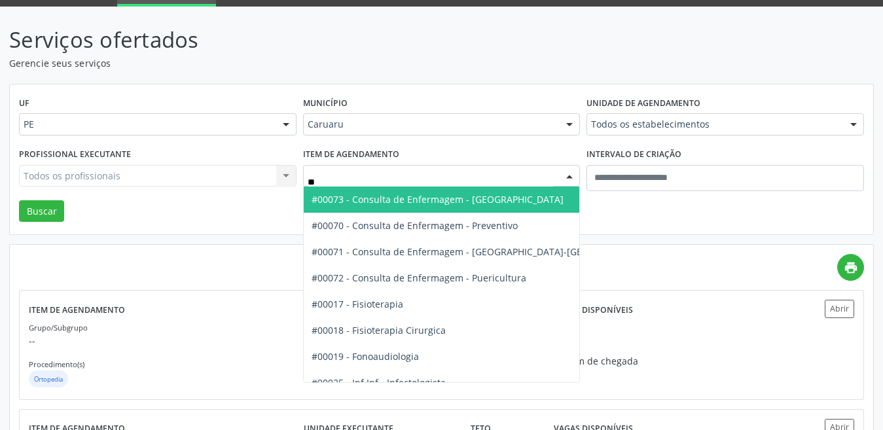
type input "***"
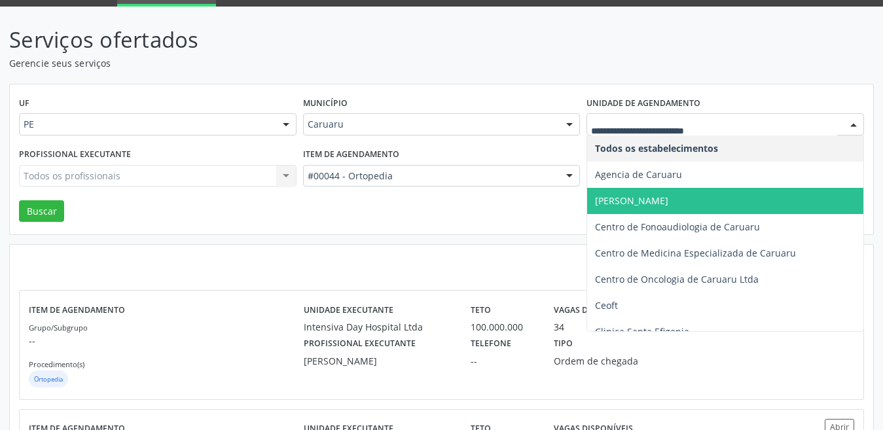
click at [638, 116] on div at bounding box center [726, 124] width 278 height 22
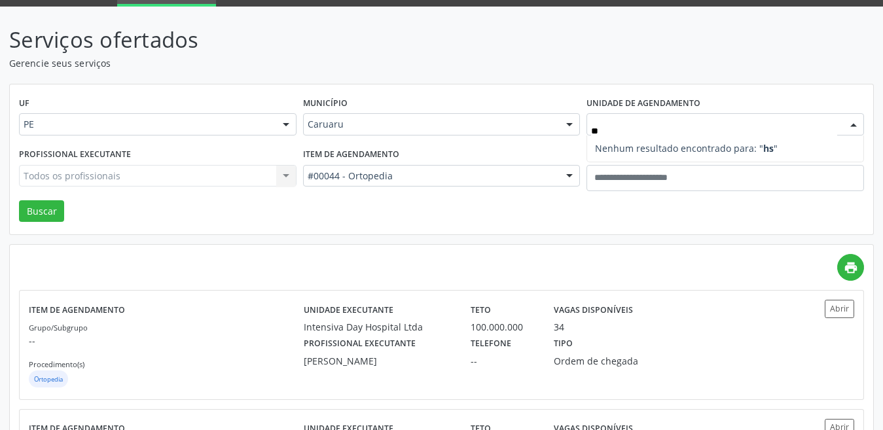
type input "***"
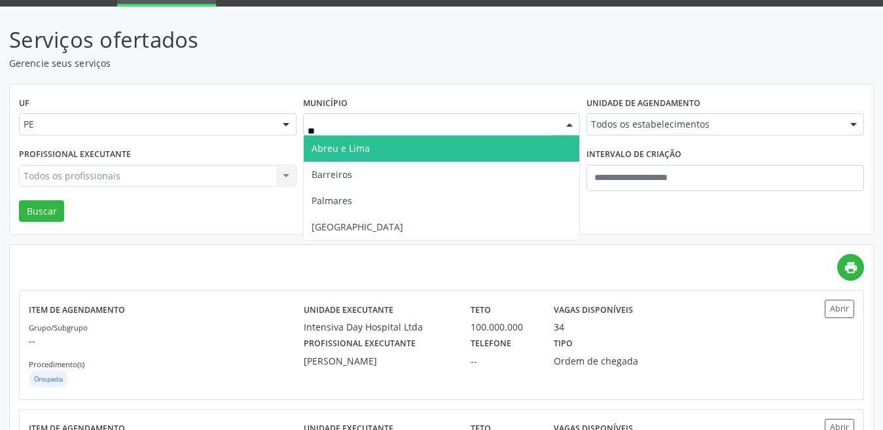
type input "***"
click at [428, 155] on span "[GEOGRAPHIC_DATA]" at bounding box center [442, 149] width 276 height 26
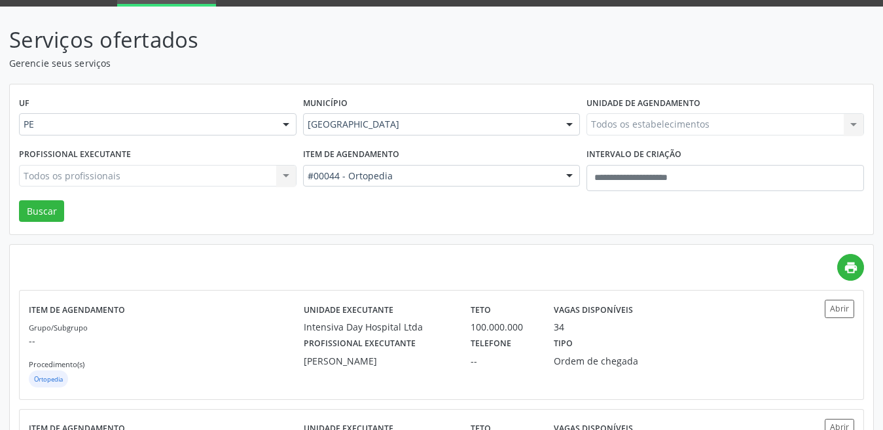
click at [653, 123] on div "Todos os estabelecimentos Todos os estabelecimentos Agencia de Caruaru Alergoim…" at bounding box center [726, 124] width 278 height 22
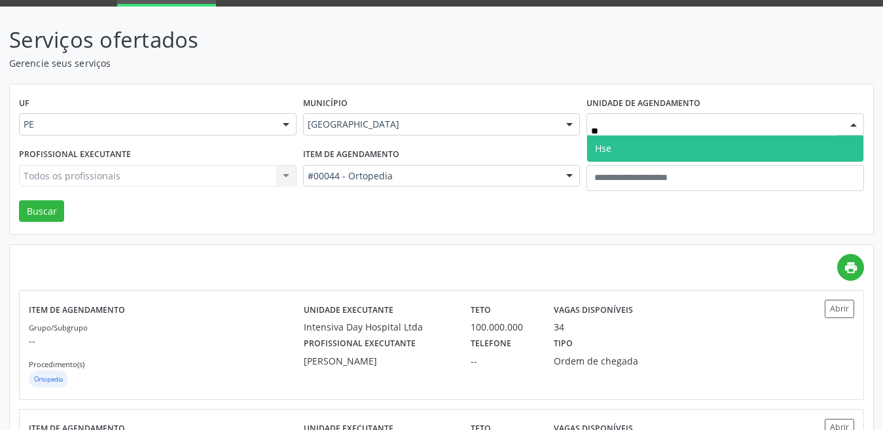
type input "***"
click at [645, 141] on span "Hse" at bounding box center [725, 149] width 276 height 26
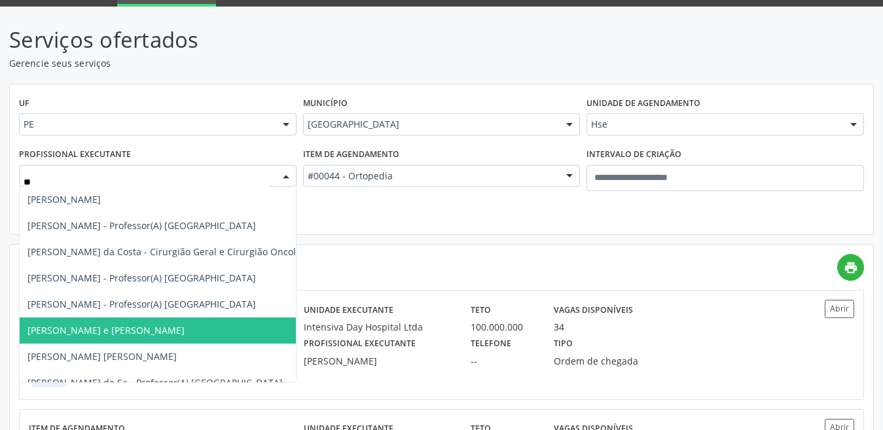
type input "*"
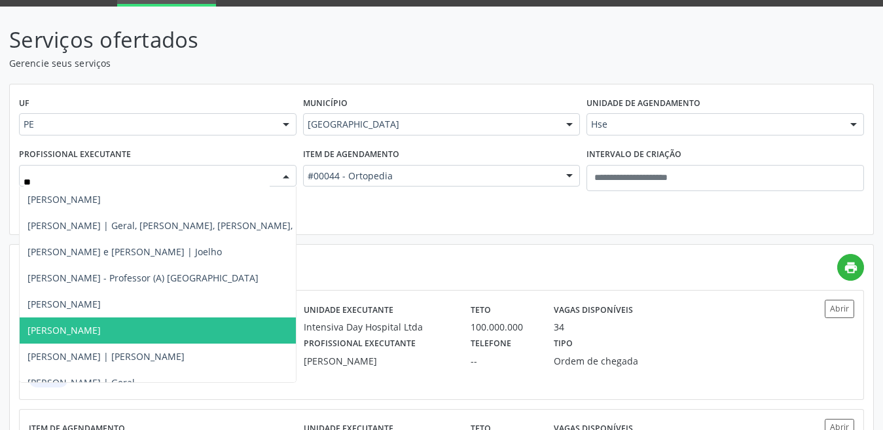
type input "***"
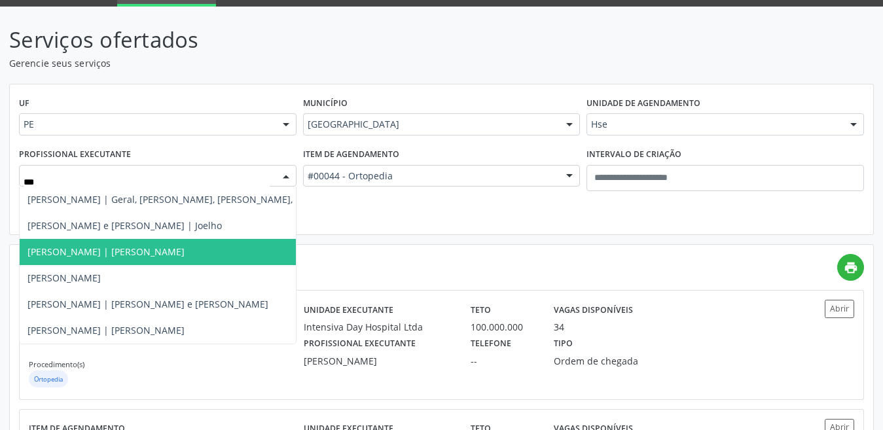
click at [83, 244] on span "[PERSON_NAME] | [PERSON_NAME]" at bounding box center [240, 252] width 441 height 26
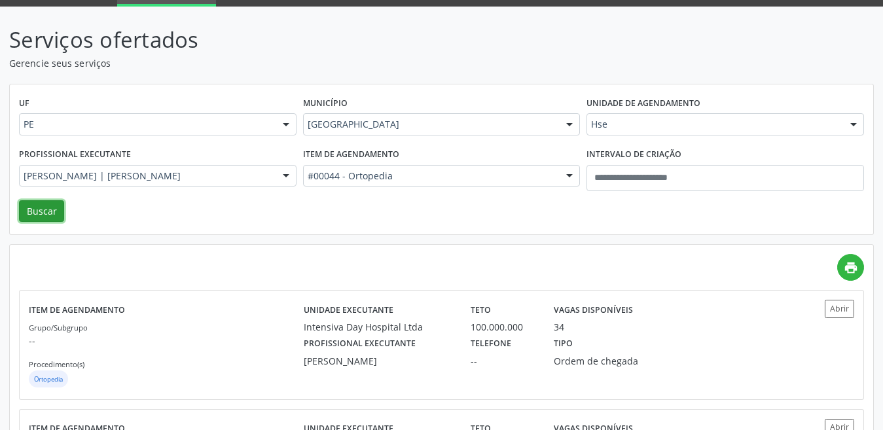
click at [48, 214] on button "Buscar" at bounding box center [41, 211] width 45 height 22
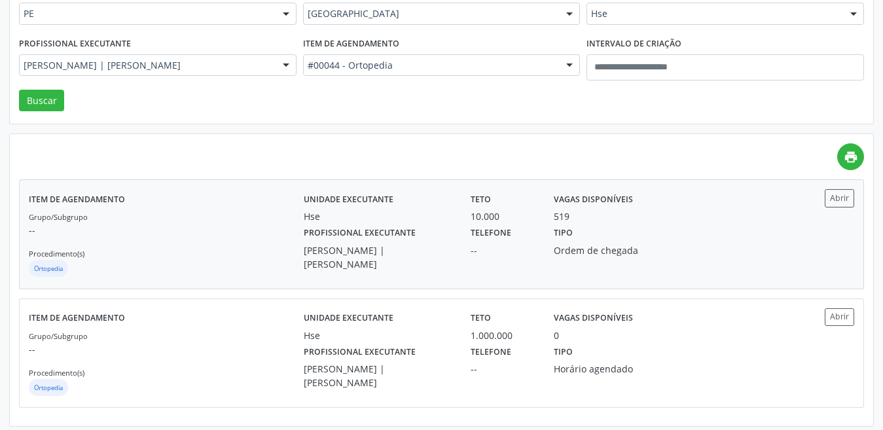
scroll to position [182, 0]
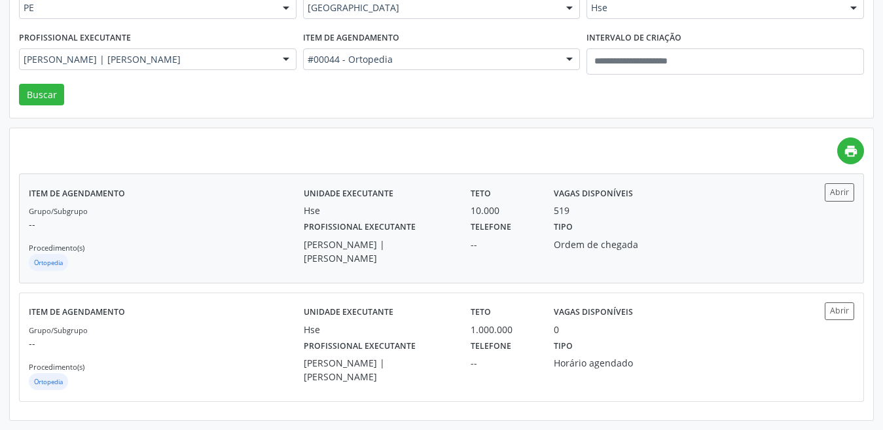
click at [523, 198] on div "Teto 10.000" at bounding box center [503, 200] width 83 height 34
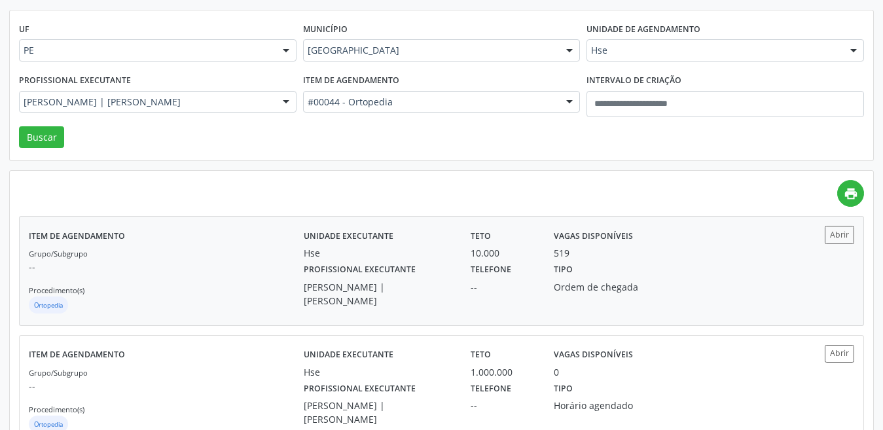
scroll to position [117, 0]
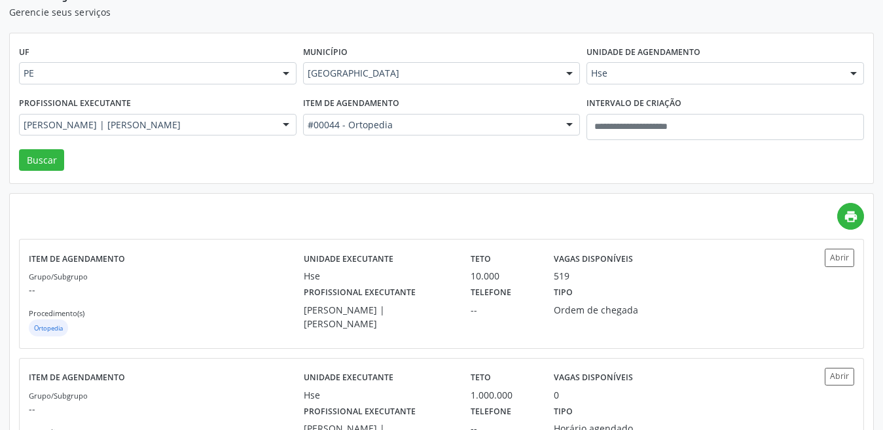
click at [643, 65] on div "Hse" at bounding box center [726, 73] width 278 height 22
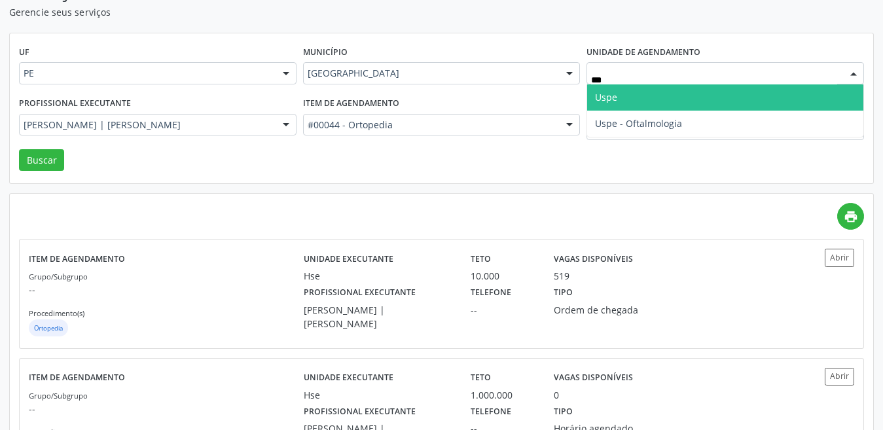
type input "****"
click at [627, 87] on span "Uspe" at bounding box center [725, 97] width 276 height 26
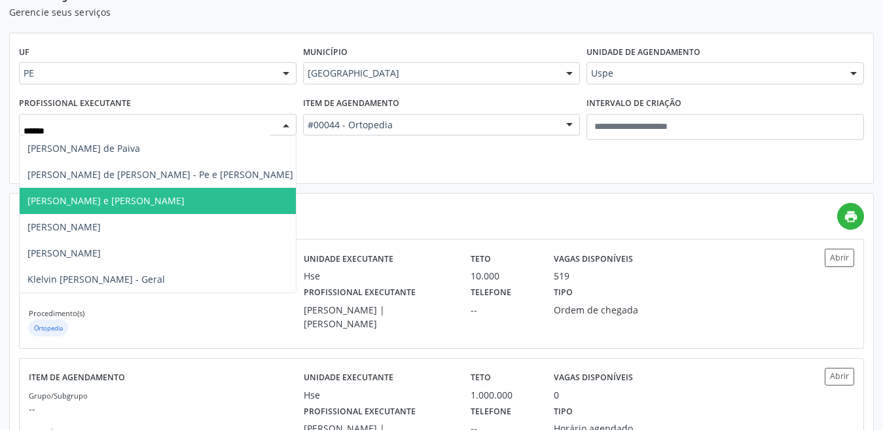
type input "******"
click at [134, 200] on span "Carlos Henrique Magalhaes de Carvalho - Pé e Tornozelo" at bounding box center [105, 200] width 157 height 12
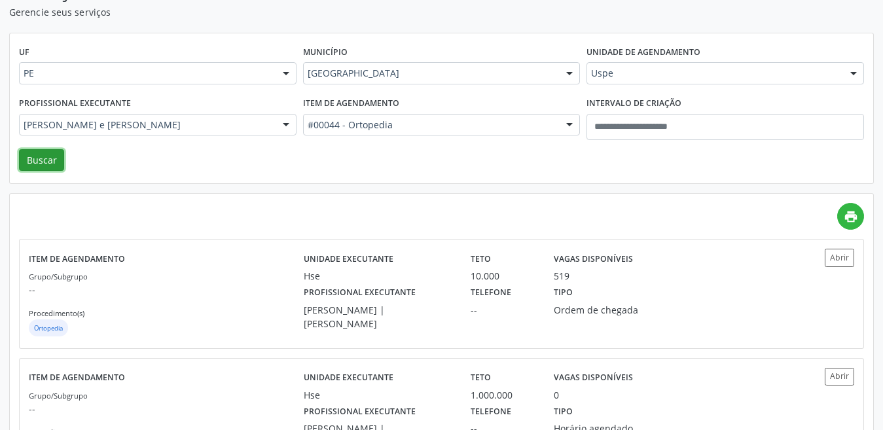
click at [49, 160] on button "Buscar" at bounding box center [41, 160] width 45 height 22
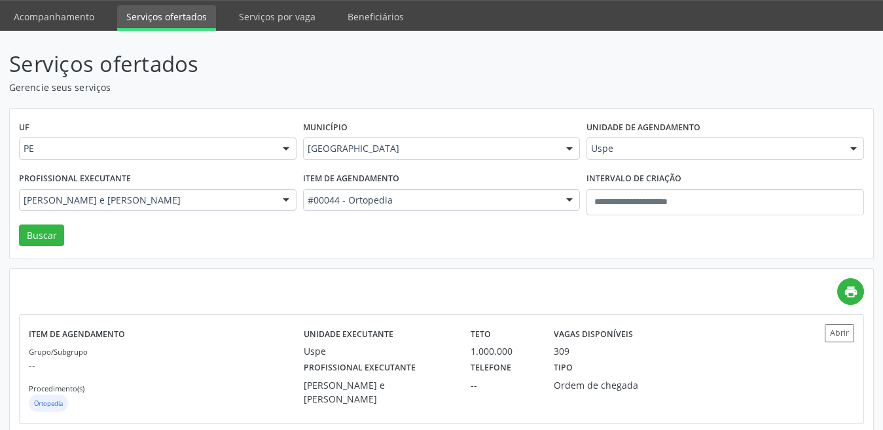
scroll to position [64, 0]
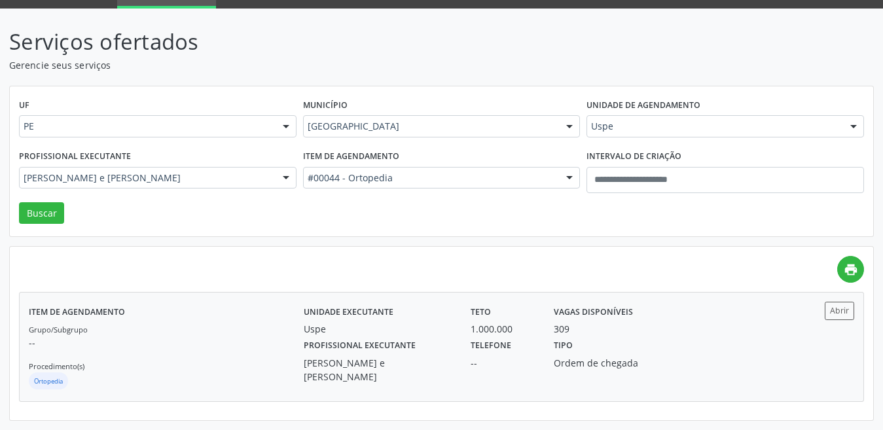
click at [514, 327] on div "1.000.000" at bounding box center [503, 329] width 65 height 14
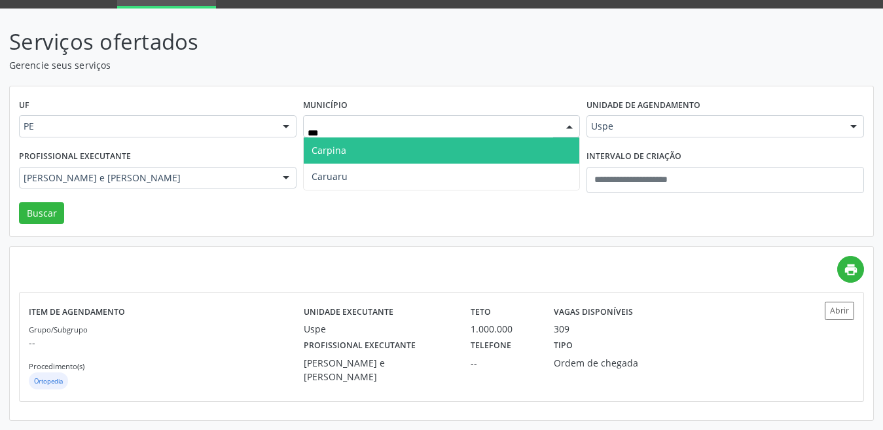
type input "****"
click at [376, 154] on span "Caruaru" at bounding box center [442, 150] width 276 height 26
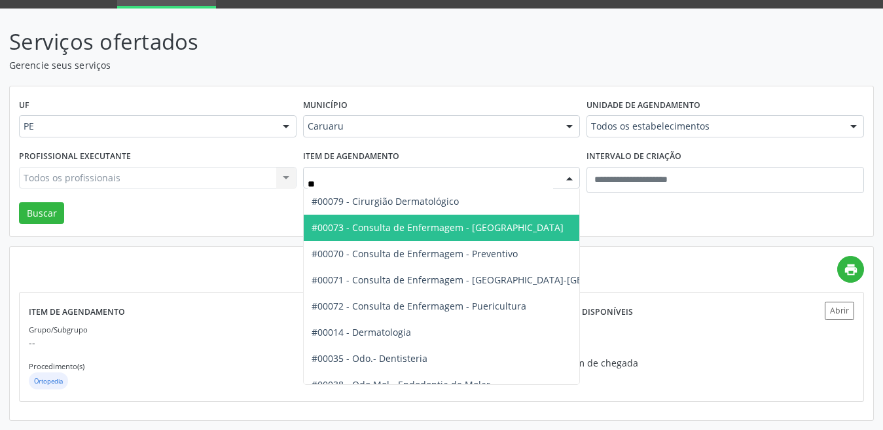
type input "***"
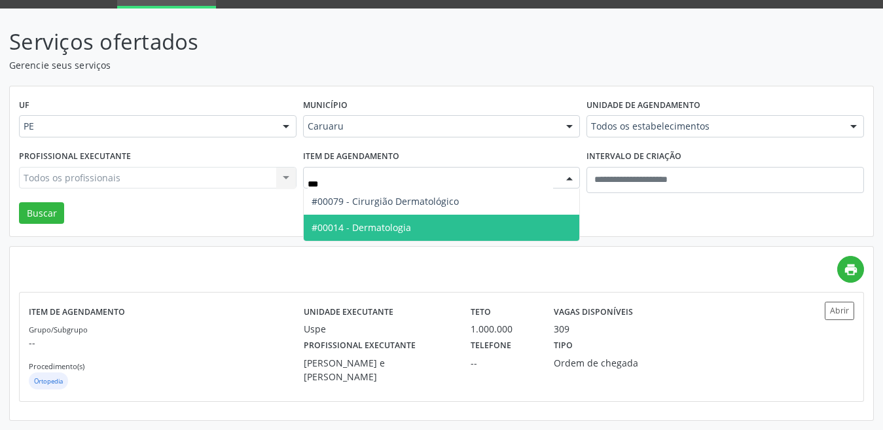
click at [386, 227] on span "#00014 - Dermatologia" at bounding box center [362, 227] width 100 height 12
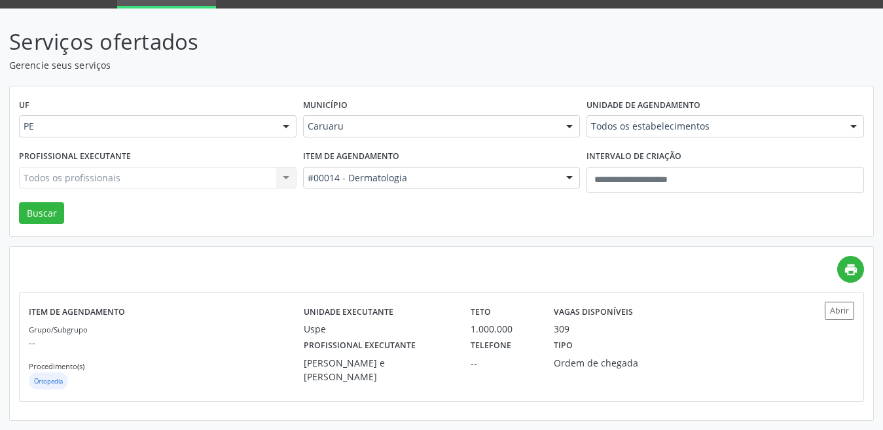
click at [691, 113] on label "Unidade de agendamento" at bounding box center [644, 106] width 114 height 20
click at [32, 212] on button "Buscar" at bounding box center [41, 213] width 45 height 22
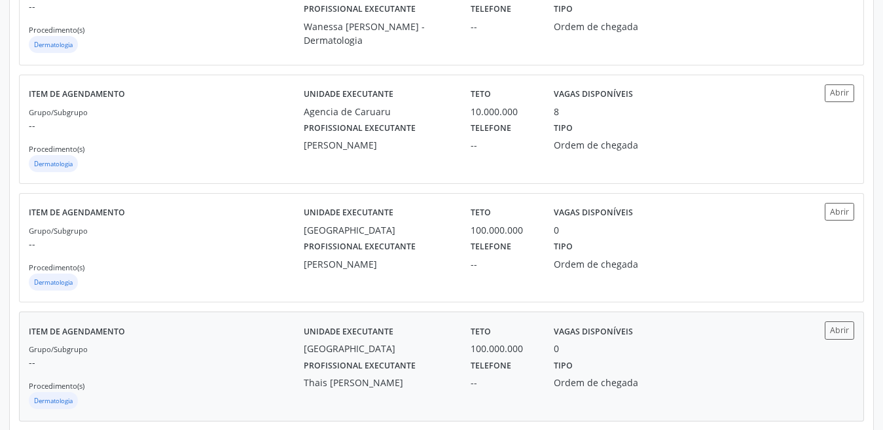
scroll to position [395, 0]
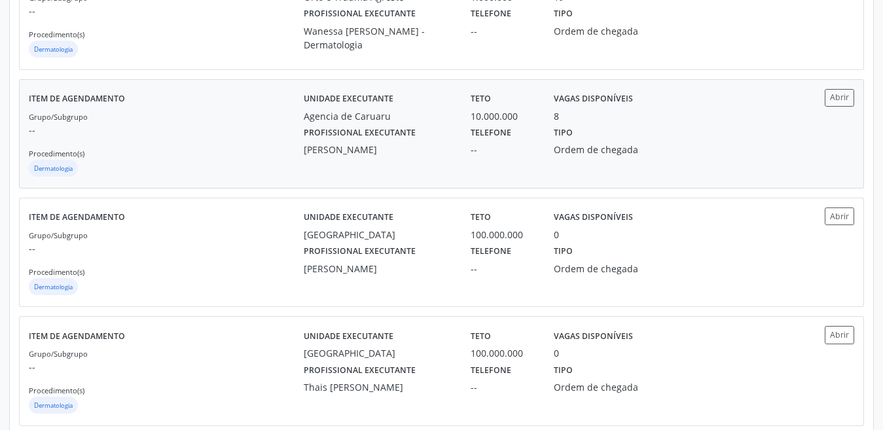
click at [373, 162] on div "Unidade executante Agencia de Caruaru Teto 10.000.000 Vagas disponíveis 8 Profi…" at bounding box center [545, 134] width 482 height 90
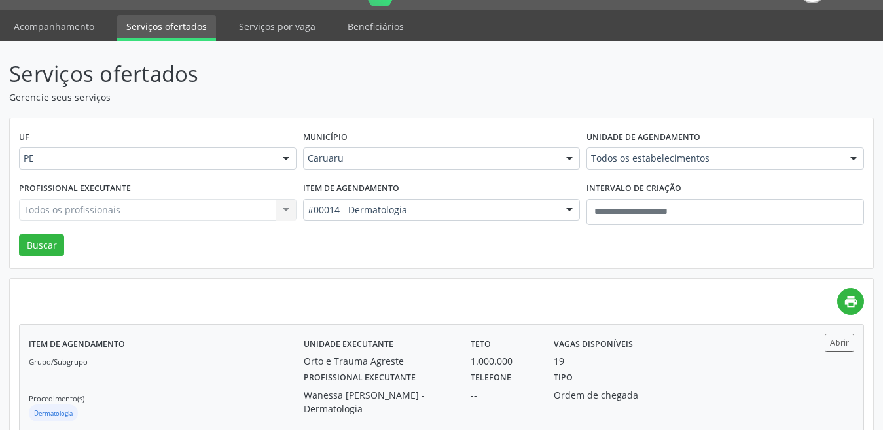
scroll to position [0, 0]
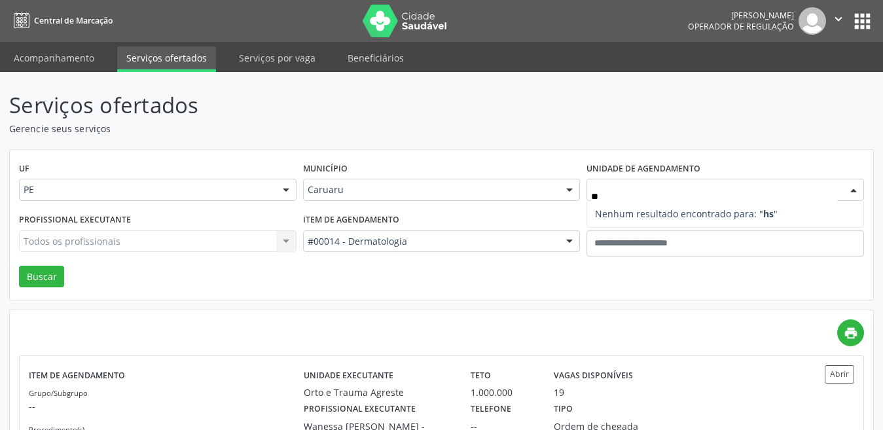
type input "***"
click at [323, 183] on div "Caruaru" at bounding box center [442, 190] width 278 height 22
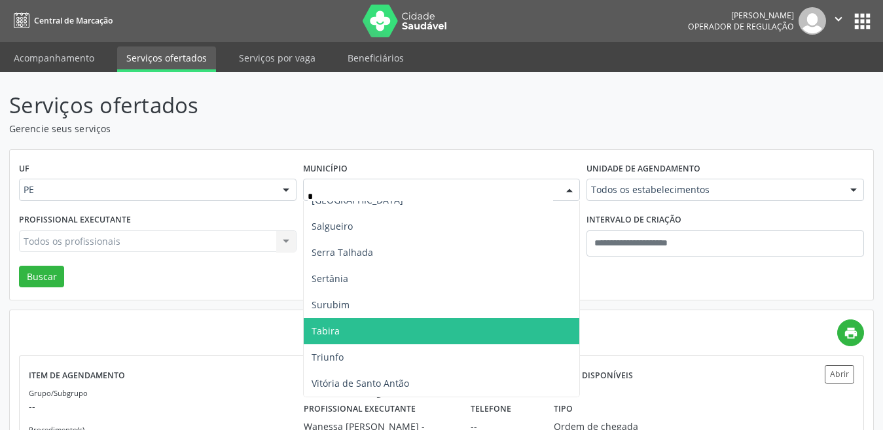
scroll to position [459, 0]
type input "**"
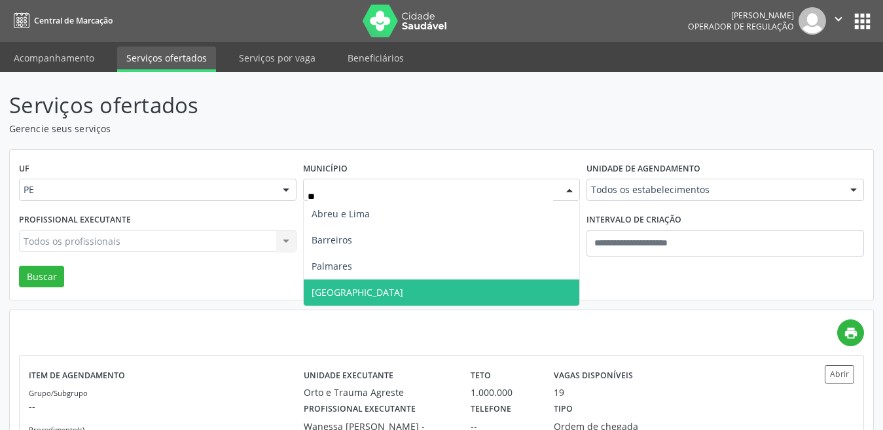
scroll to position [0, 0]
click at [341, 284] on span "Recife" at bounding box center [442, 293] width 276 height 26
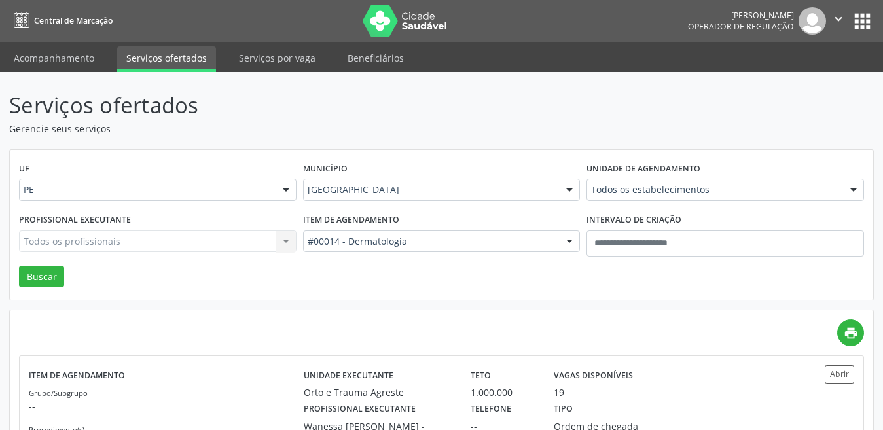
click at [661, 195] on div "Todos os estabelecimentos Todos os estabelecimentos Alergoimuno W Antunes Ltda …" at bounding box center [726, 190] width 278 height 22
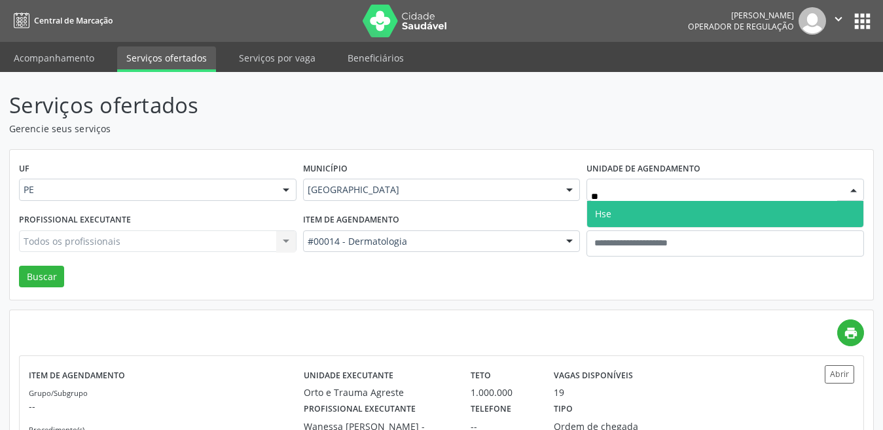
type input "***"
click at [628, 213] on span "Hse" at bounding box center [725, 214] width 276 height 26
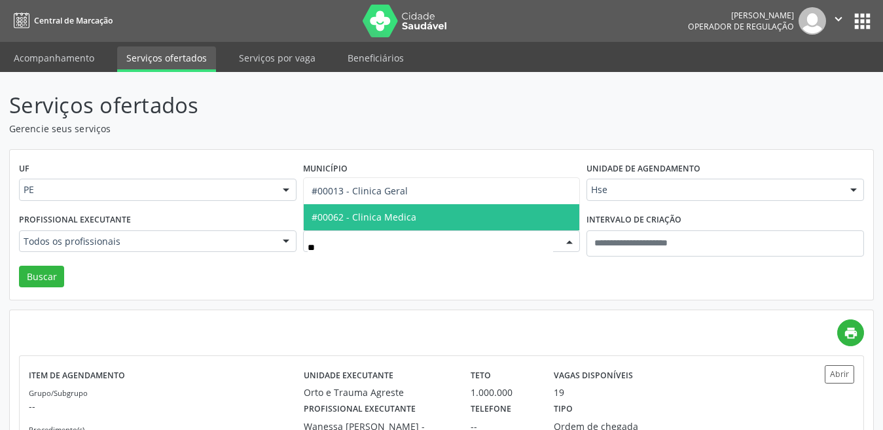
type input "***"
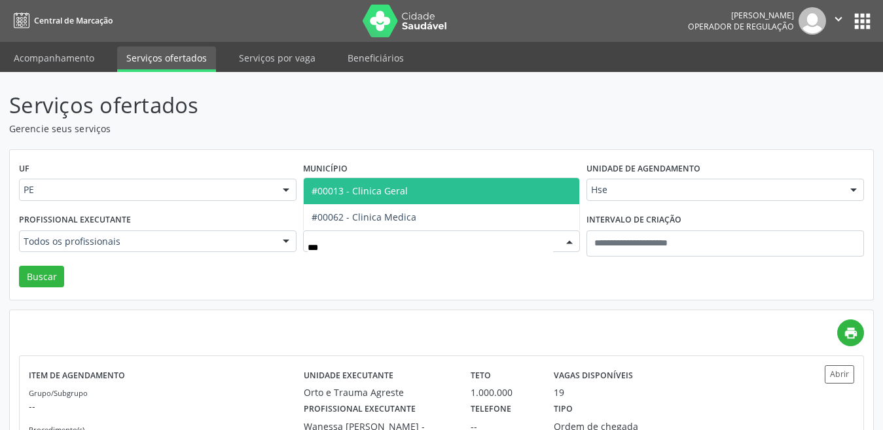
click at [355, 194] on span "#00013 - Clinica Geral" at bounding box center [360, 191] width 96 height 12
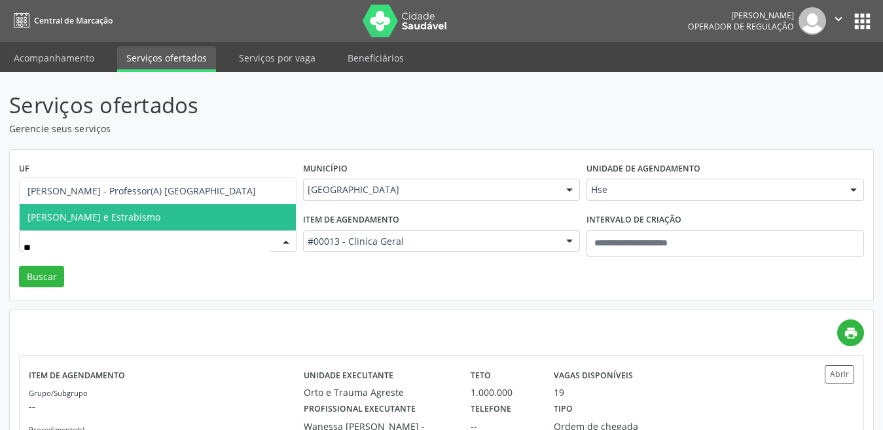
type input "*"
type input "*****"
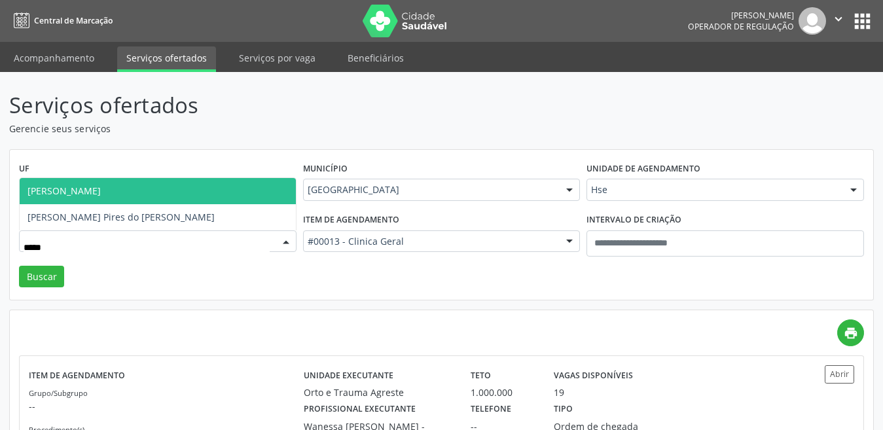
click at [84, 201] on span "Amanda Brito Barros" at bounding box center [158, 191] width 276 height 26
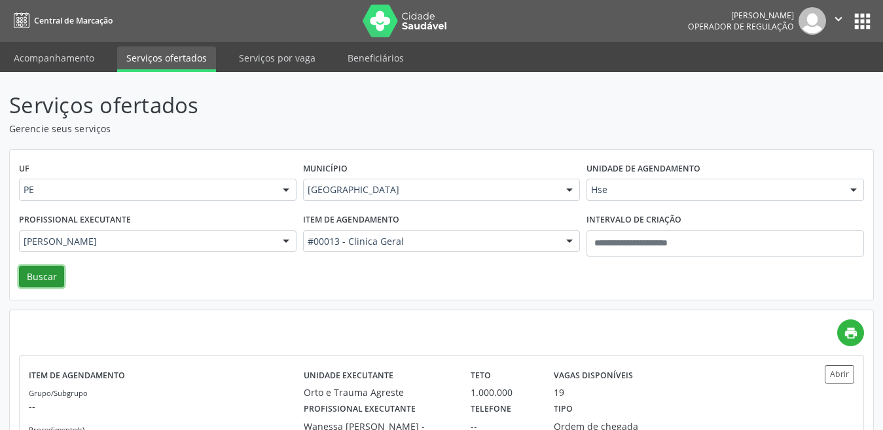
click at [53, 270] on button "Buscar" at bounding box center [41, 277] width 45 height 22
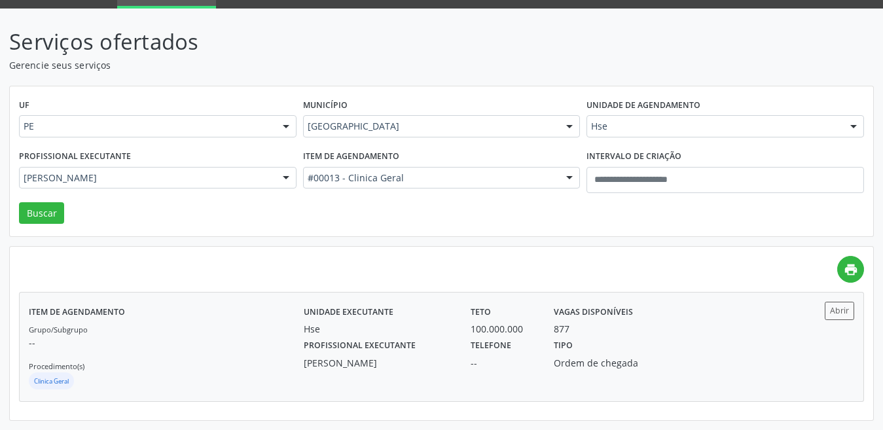
click at [564, 320] on label "Vagas disponíveis" at bounding box center [593, 312] width 79 height 20
click at [357, 119] on div "Recife" at bounding box center [442, 126] width 278 height 22
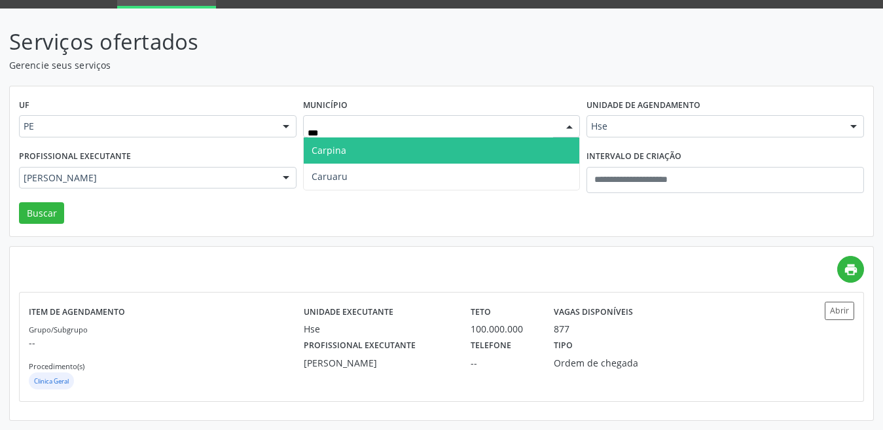
type input "****"
click at [358, 151] on span "Caruaru" at bounding box center [442, 150] width 276 height 26
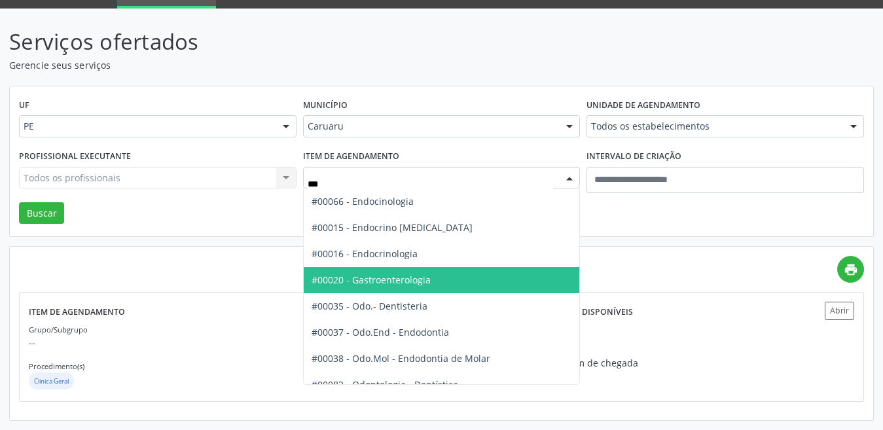
scroll to position [0, 0]
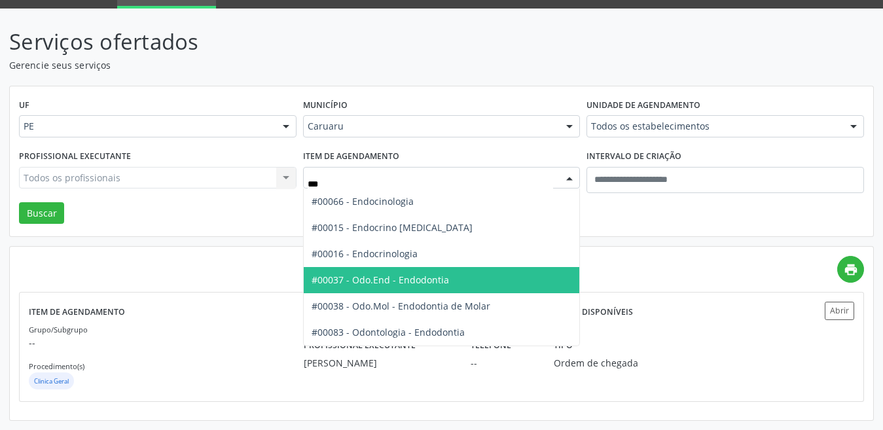
type input "****"
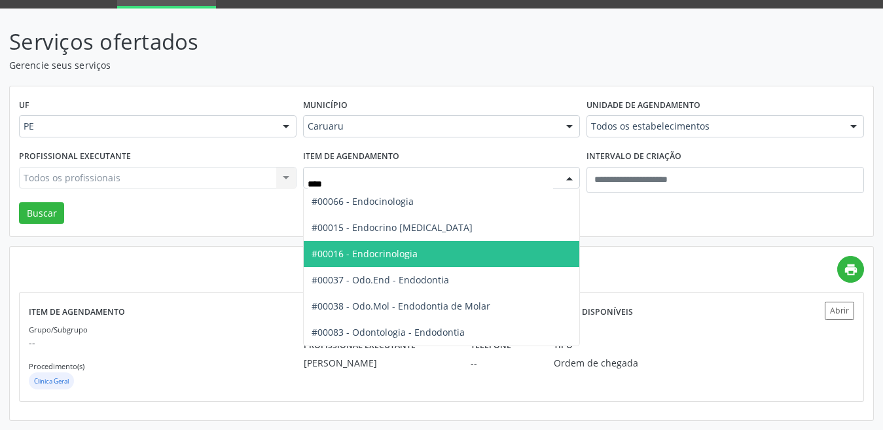
click at [403, 252] on span "#00016 - Endocrinologia" at bounding box center [365, 253] width 106 height 12
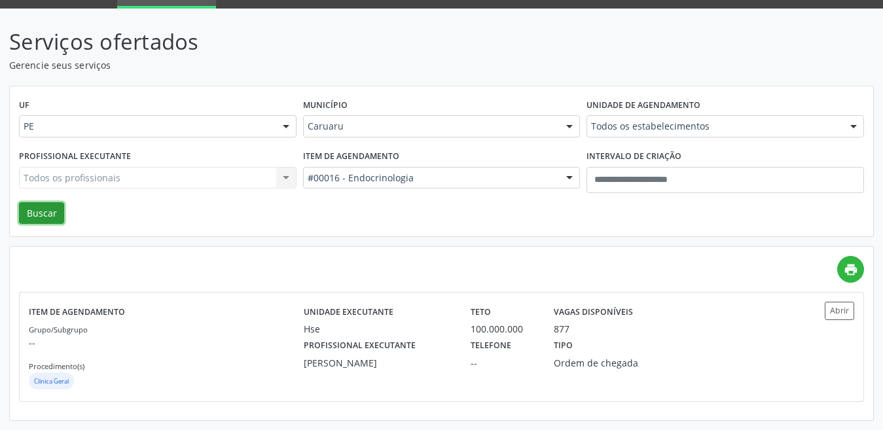
click at [29, 210] on button "Buscar" at bounding box center [41, 213] width 45 height 22
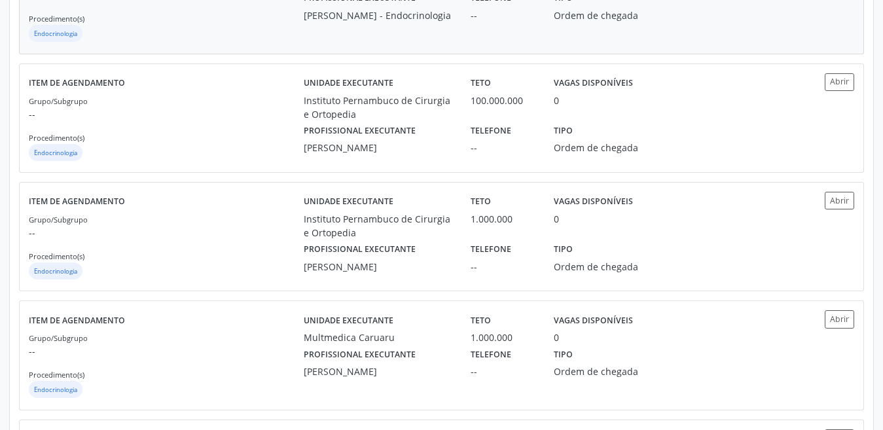
scroll to position [327, 0]
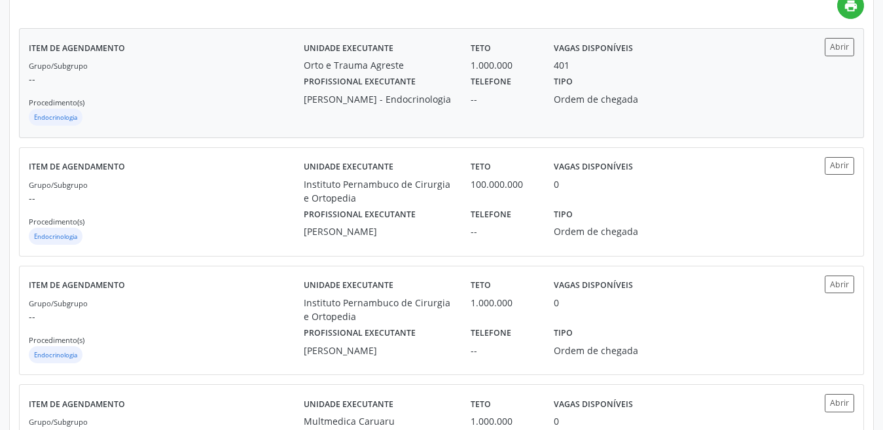
click at [445, 69] on div "Orto e Trauma Agreste" at bounding box center [378, 65] width 149 height 14
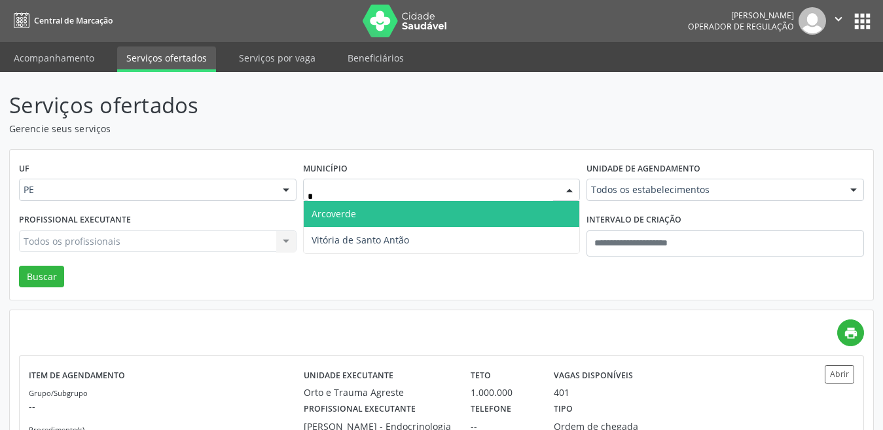
type input "**"
click at [363, 210] on span "Vitória de Santo Antão" at bounding box center [361, 214] width 98 height 12
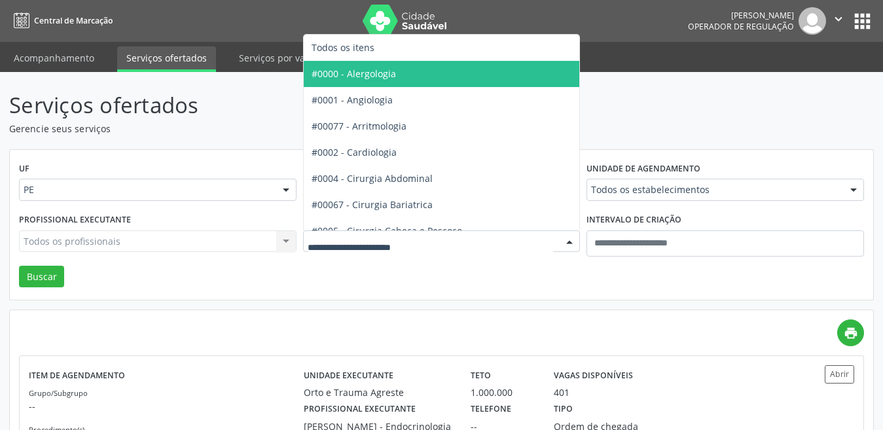
type input "*"
type input "***"
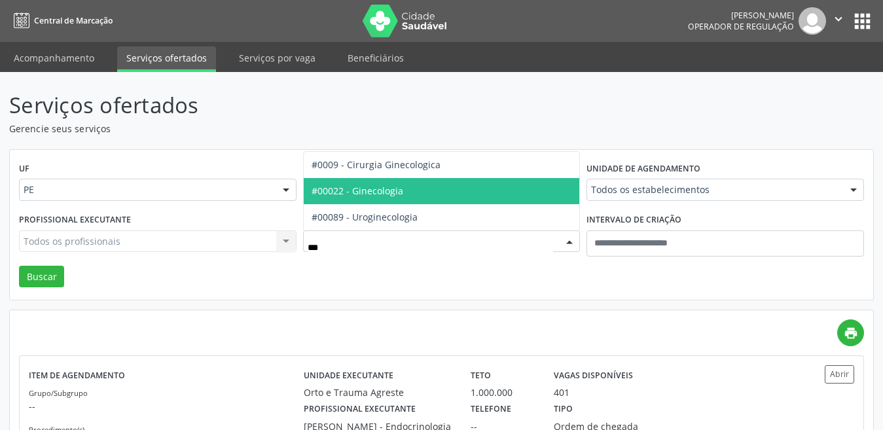
click at [373, 196] on span "#00022 - Ginecologia" at bounding box center [358, 191] width 92 height 12
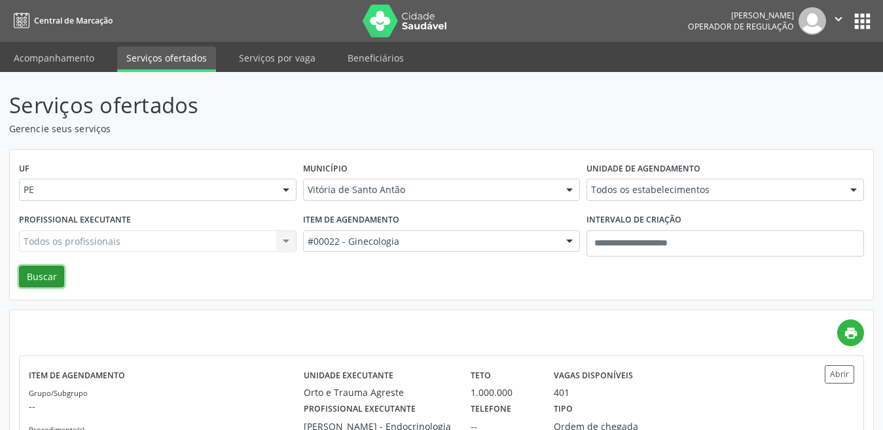
click at [40, 279] on button "Buscar" at bounding box center [41, 277] width 45 height 22
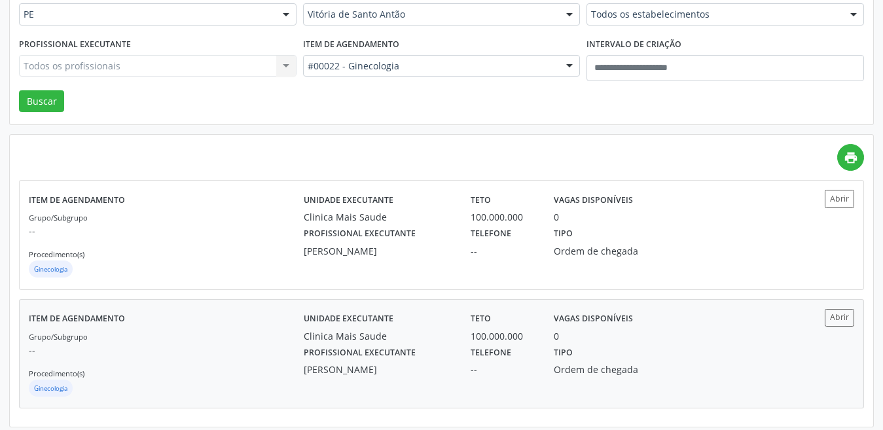
scroll to position [182, 0]
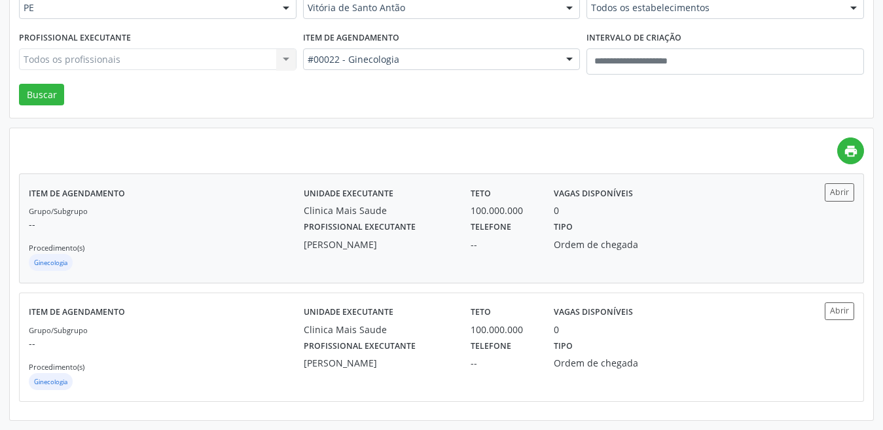
drag, startPoint x: 136, startPoint y: 242, endPoint x: 155, endPoint y: 246, distance: 18.7
click at [145, 245] on div "Grupo/Subgrupo -- Procedimento(s) Ginecologia" at bounding box center [166, 239] width 275 height 70
click at [422, 384] on div "Unidade executante Clinica Mais Saude Teto 100.000.000 Vagas disponíveis 0 Prof…" at bounding box center [545, 347] width 482 height 90
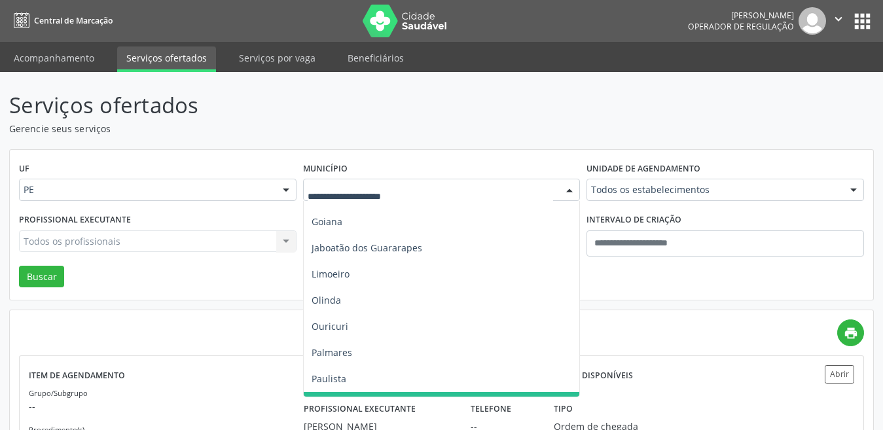
scroll to position [262, 0]
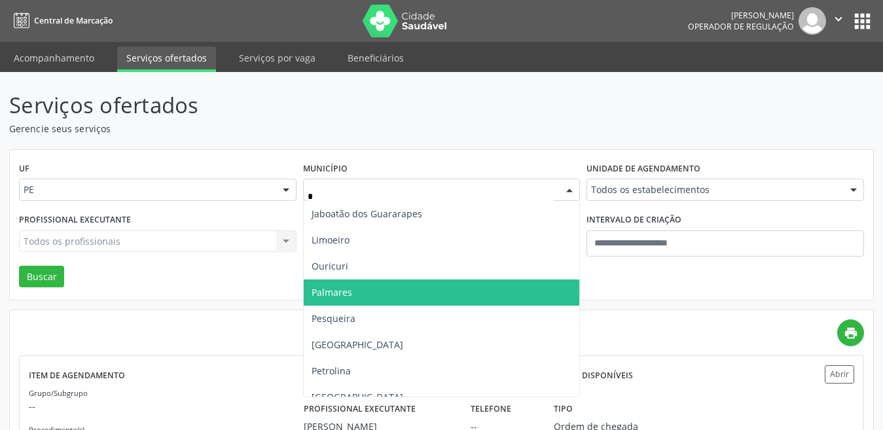
type input "**"
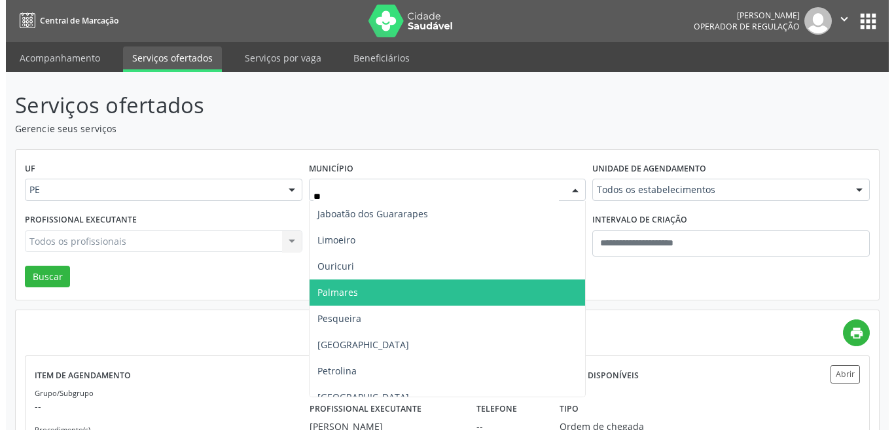
scroll to position [0, 0]
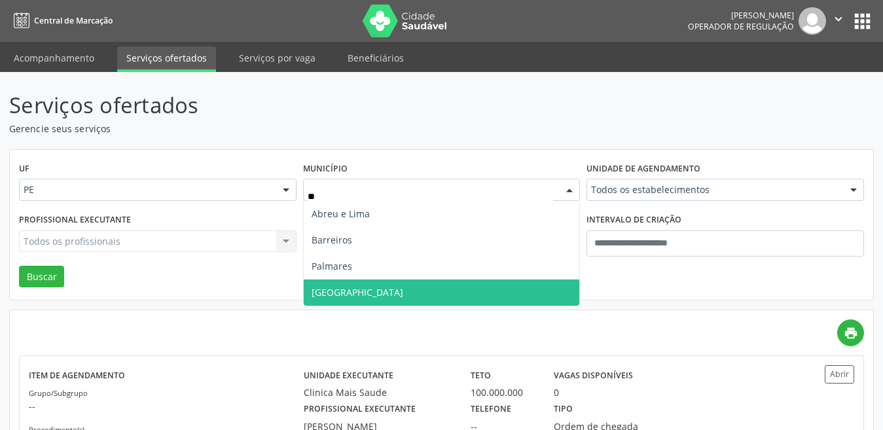
click at [420, 294] on span "Recife" at bounding box center [442, 293] width 276 height 26
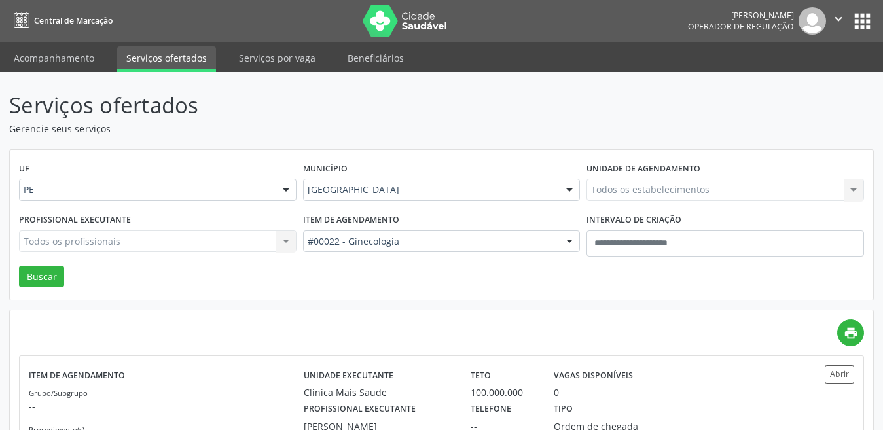
click at [656, 196] on div "Todos os estabelecimentos Todos os estabelecimentos Clinica Mais Saude Covi_Cli…" at bounding box center [726, 190] width 278 height 22
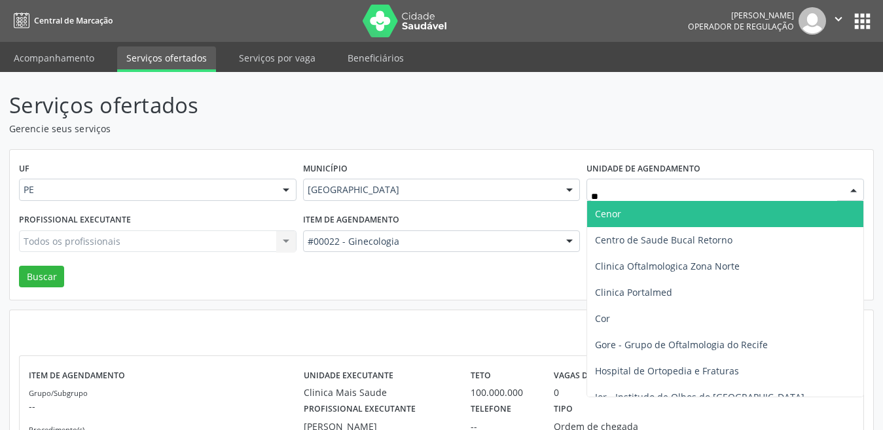
type input "***"
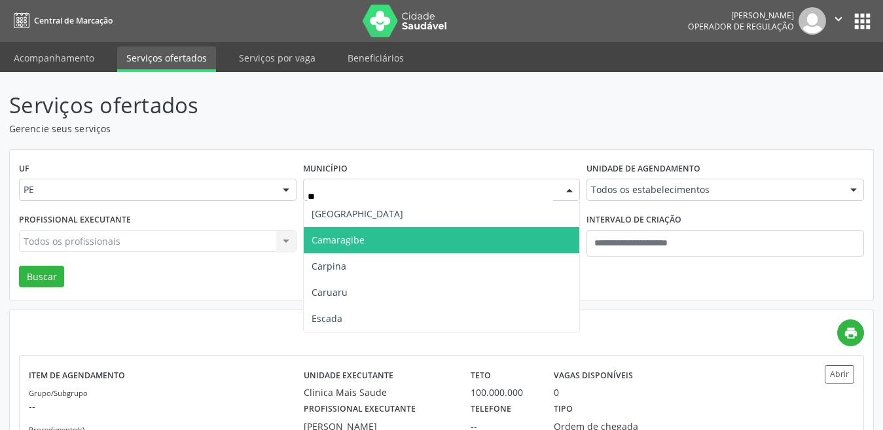
type input "***"
click at [340, 246] on span "Caruaru" at bounding box center [330, 240] width 36 height 12
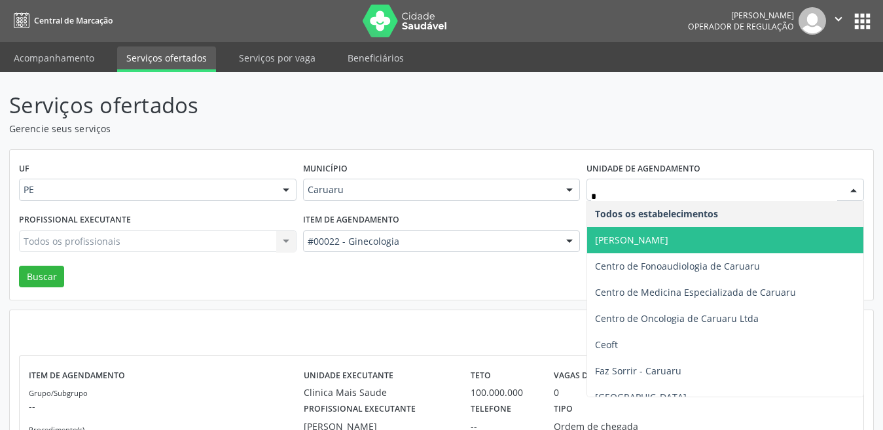
type input "**"
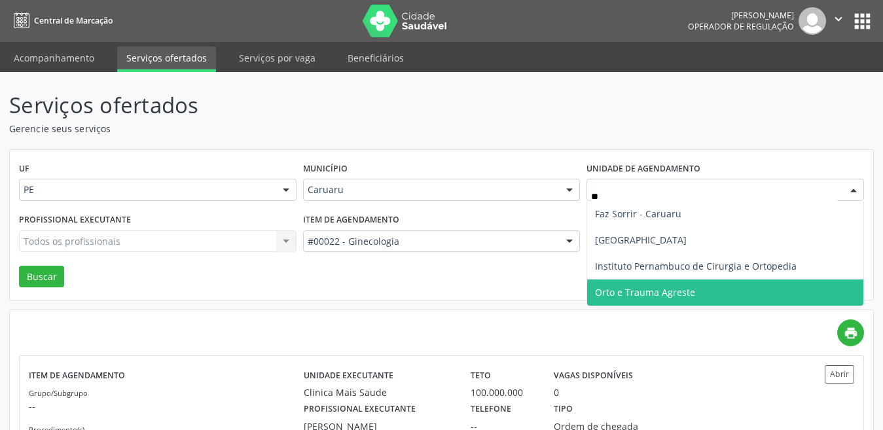
click at [613, 285] on span "Orto e Trauma Agreste" at bounding box center [725, 293] width 276 height 26
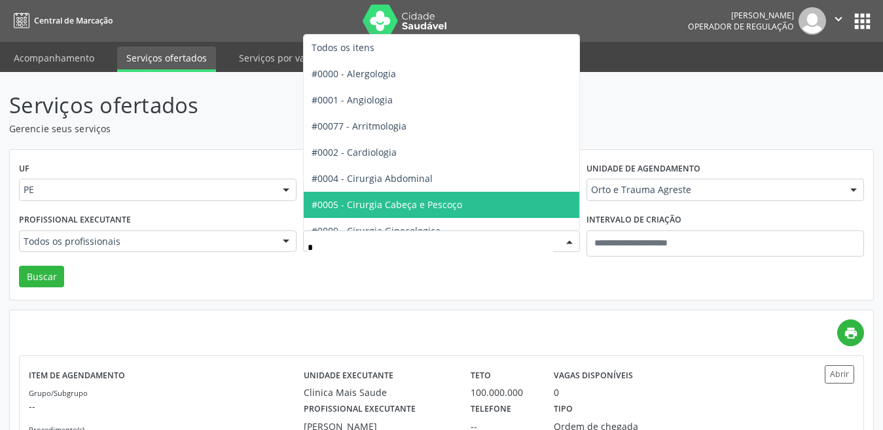
type input "**"
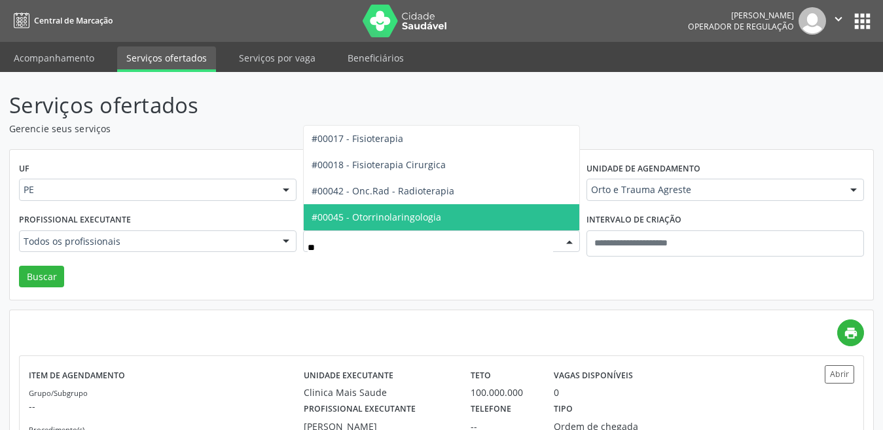
click at [436, 219] on span "#00045 - Otorrinolaringologia" at bounding box center [377, 217] width 130 height 12
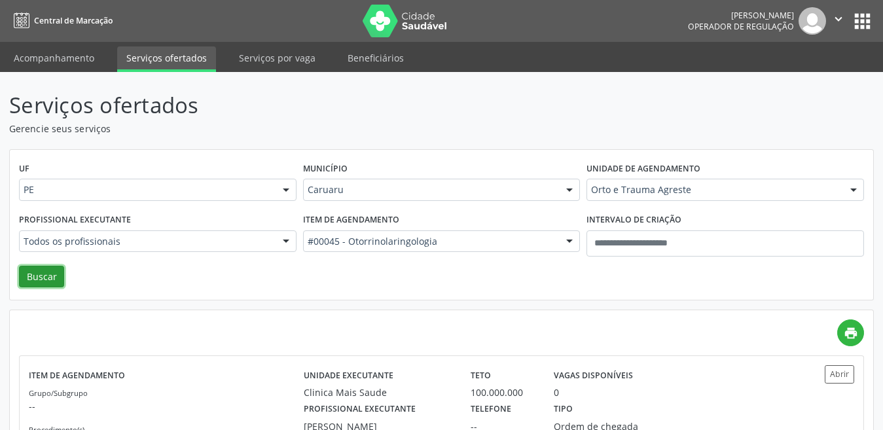
click at [34, 286] on button "Buscar" at bounding box center [41, 277] width 45 height 22
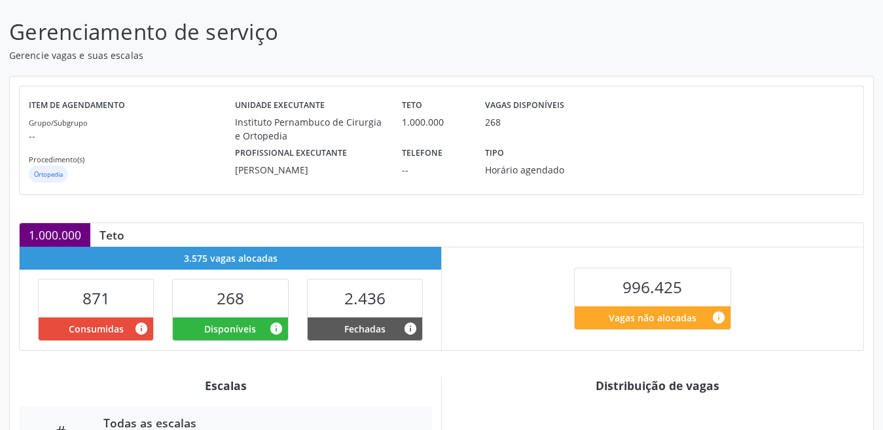
scroll to position [268, 0]
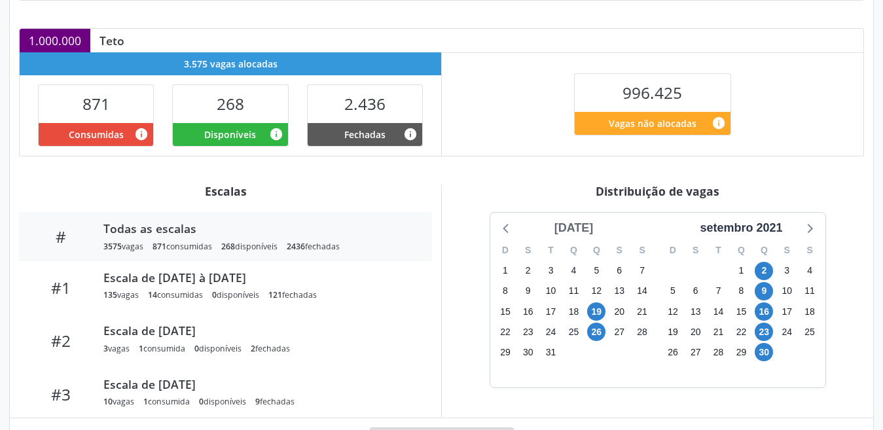
click at [568, 227] on div "[DATE]" at bounding box center [574, 228] width 50 height 18
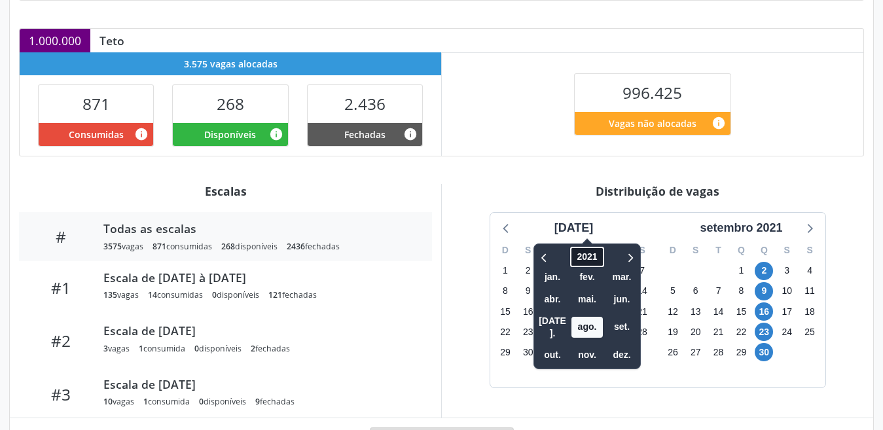
click at [572, 263] on span "2021" at bounding box center [586, 257] width 33 height 20
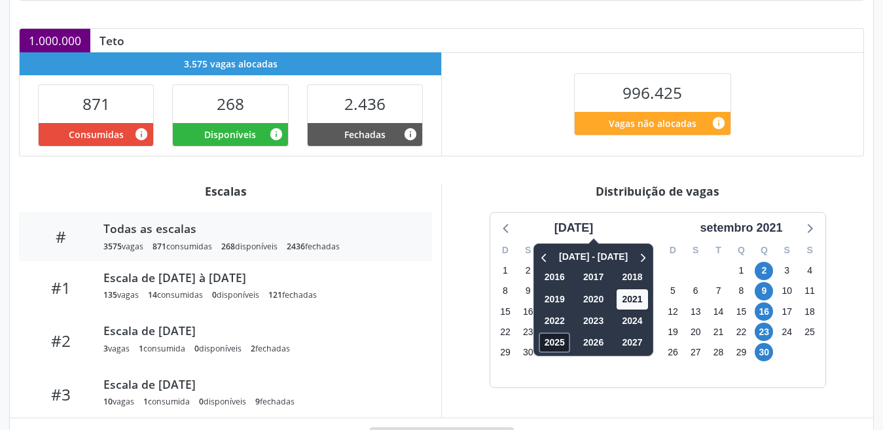
click at [539, 347] on span "2025" at bounding box center [554, 343] width 31 height 20
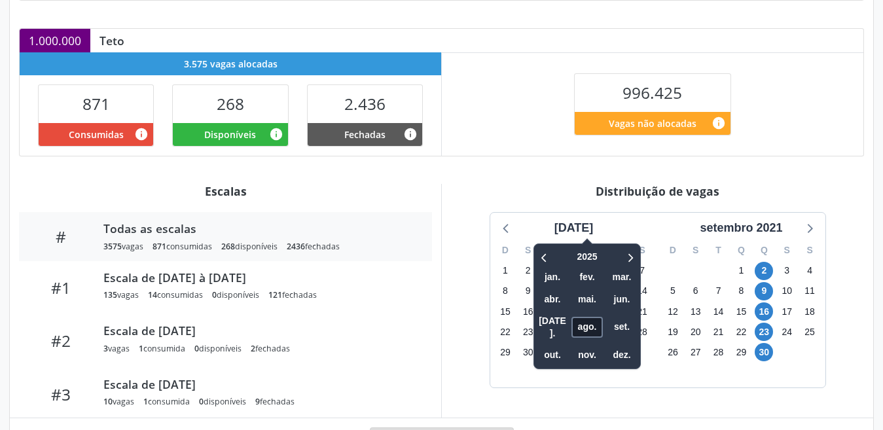
click at [577, 327] on span "ago." at bounding box center [587, 327] width 31 height 20
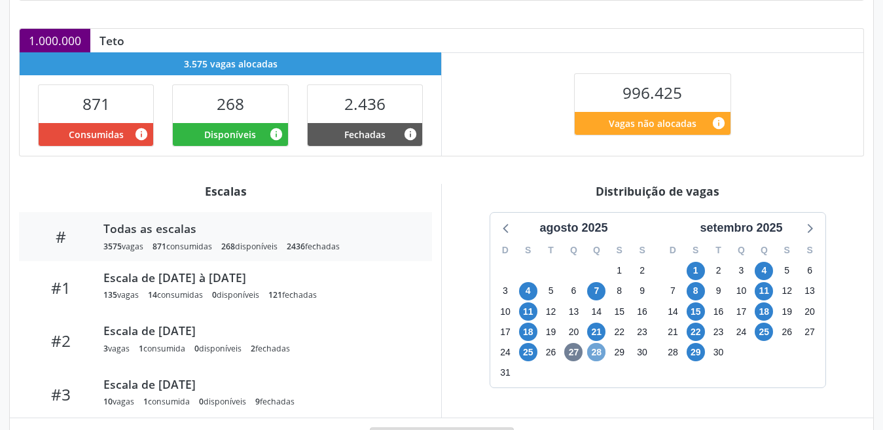
click at [593, 357] on span "28" at bounding box center [596, 352] width 18 height 18
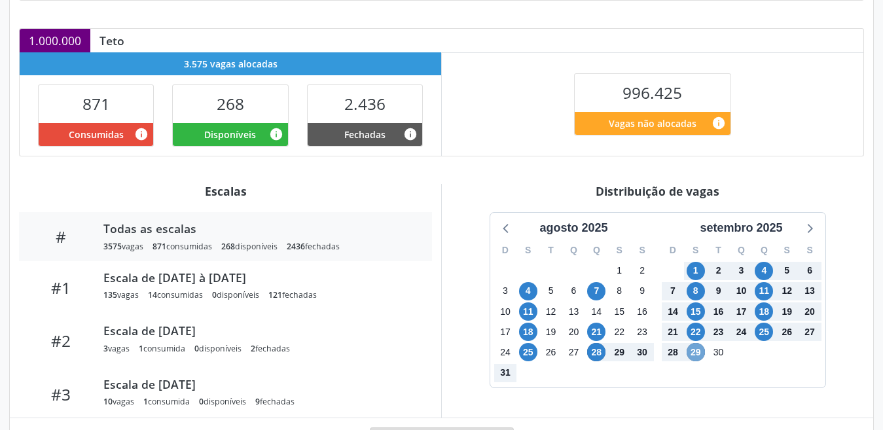
click at [696, 359] on span "29" at bounding box center [696, 352] width 18 height 18
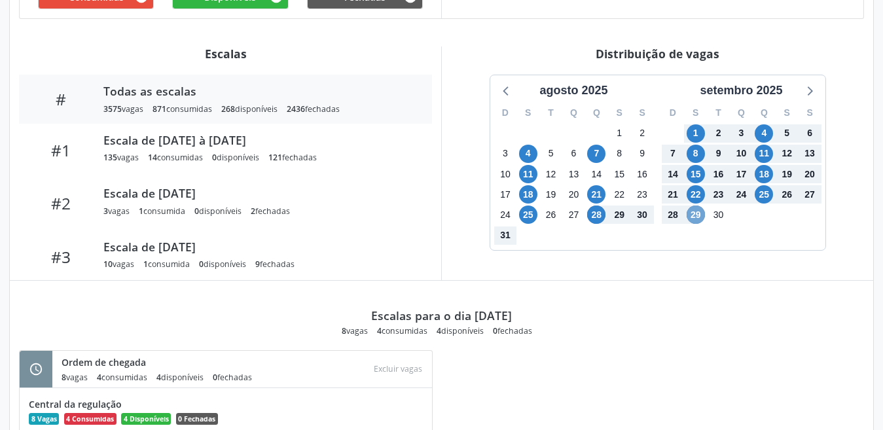
scroll to position [929, 0]
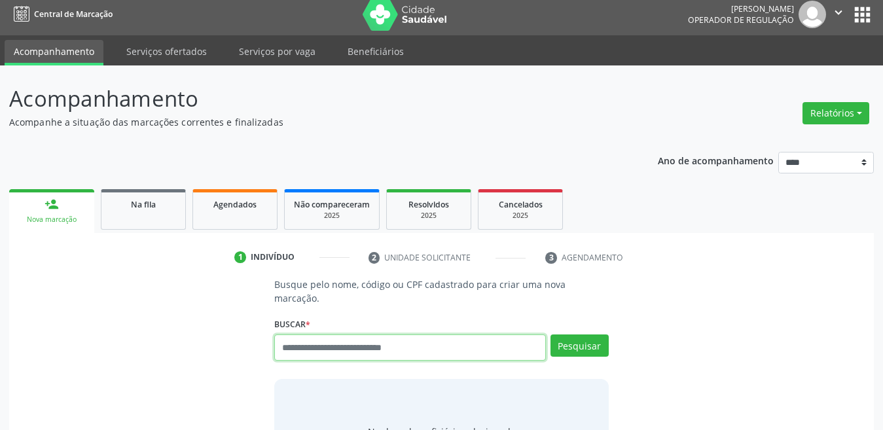
scroll to position [7, 0]
click at [297, 335] on input "text" at bounding box center [410, 348] width 272 height 26
type input "**********"
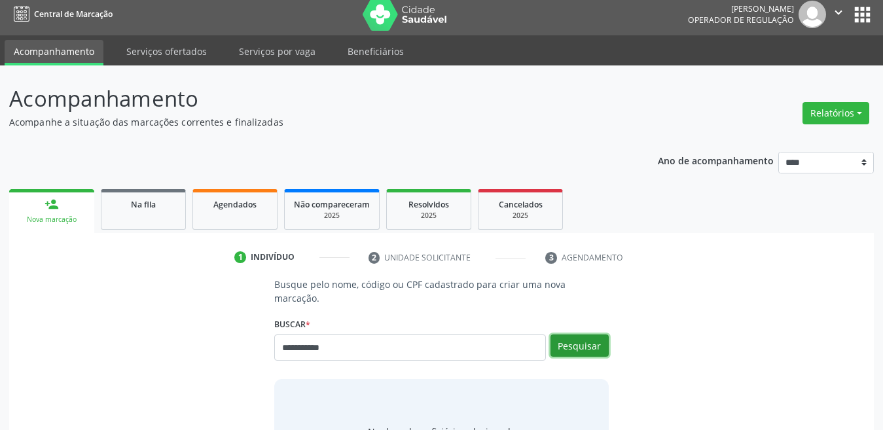
click at [569, 338] on button "Pesquisar" at bounding box center [580, 346] width 58 height 22
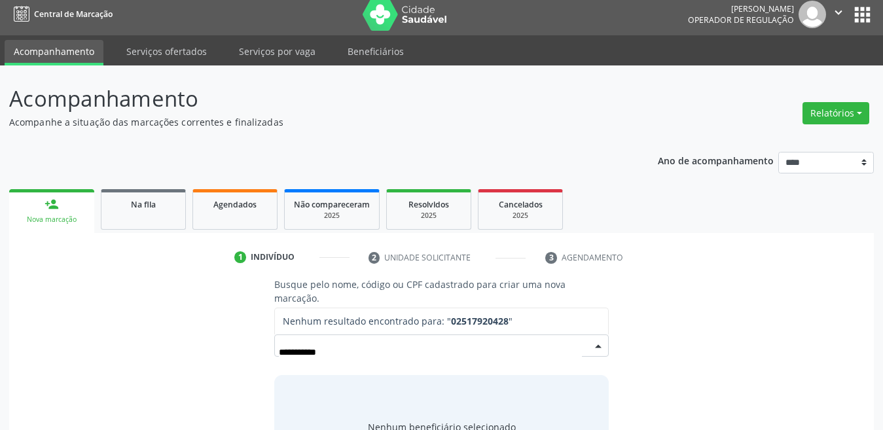
click at [418, 342] on input "**********" at bounding box center [430, 352] width 303 height 26
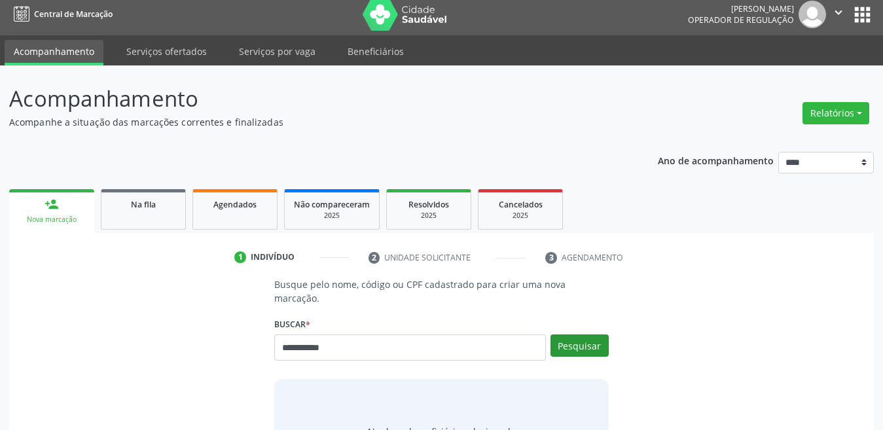
type input "**********"
click at [589, 341] on button "Pesquisar" at bounding box center [580, 346] width 58 height 22
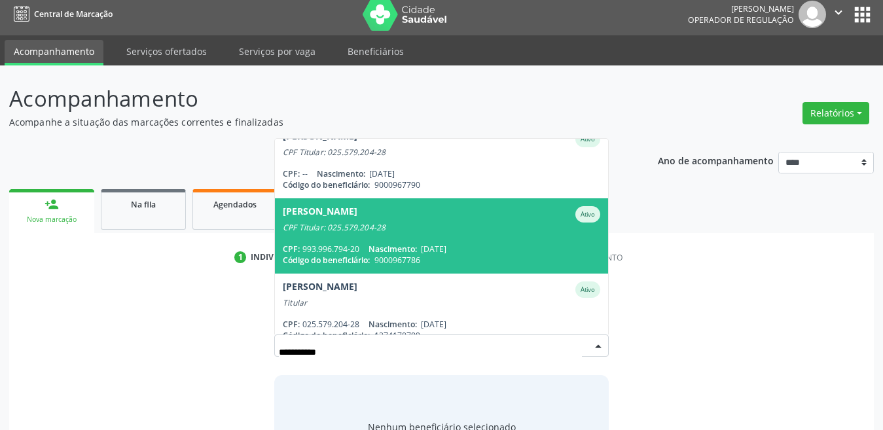
scroll to position [106, 0]
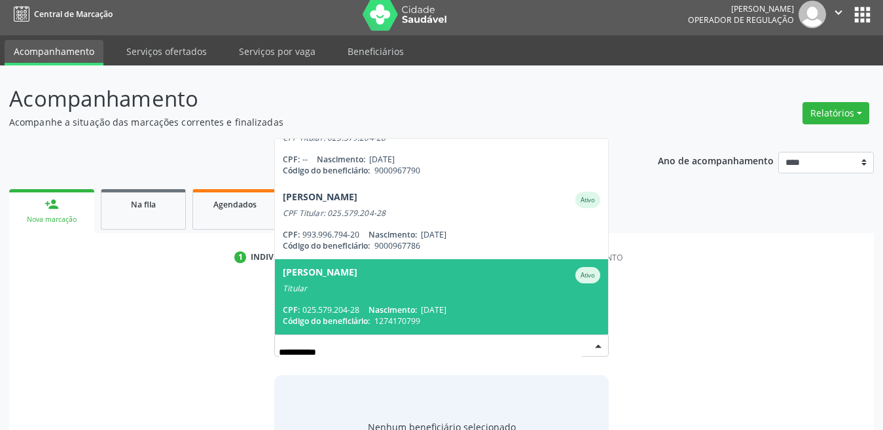
click at [363, 284] on div "Titular" at bounding box center [442, 289] width 318 height 10
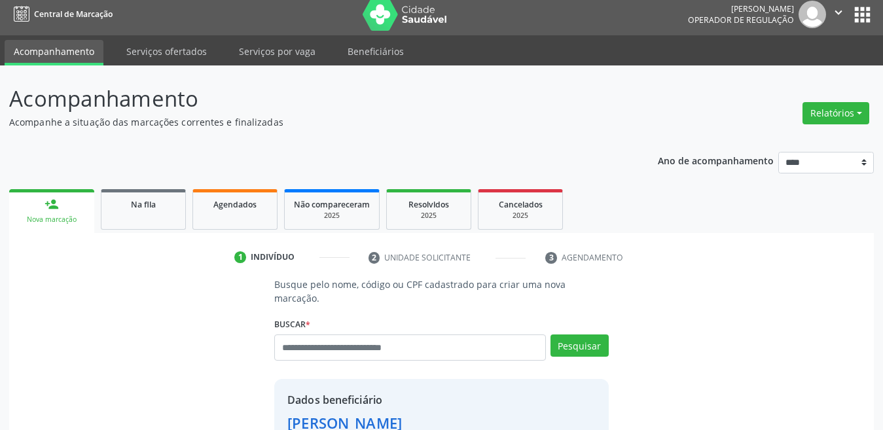
scroll to position [295, 0]
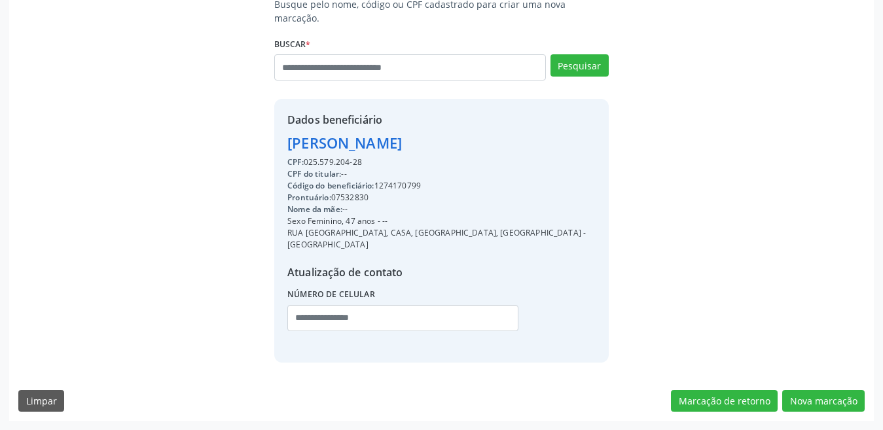
click at [386, 185] on div "Código do beneficiário: 1274170799" at bounding box center [441, 186] width 308 height 12
copy div "1274170799"
click at [401, 233] on div "RUA [GEOGRAPHIC_DATA], CASA, [GEOGRAPHIC_DATA], [GEOGRAPHIC_DATA] - [GEOGRAPHIC…" at bounding box center [441, 239] width 308 height 24
click at [344, 323] on input "text" at bounding box center [402, 318] width 231 height 26
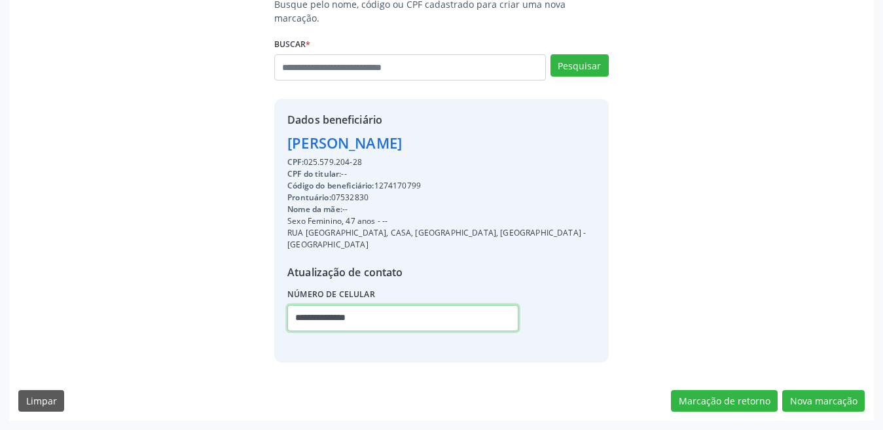
scroll to position [229, 0]
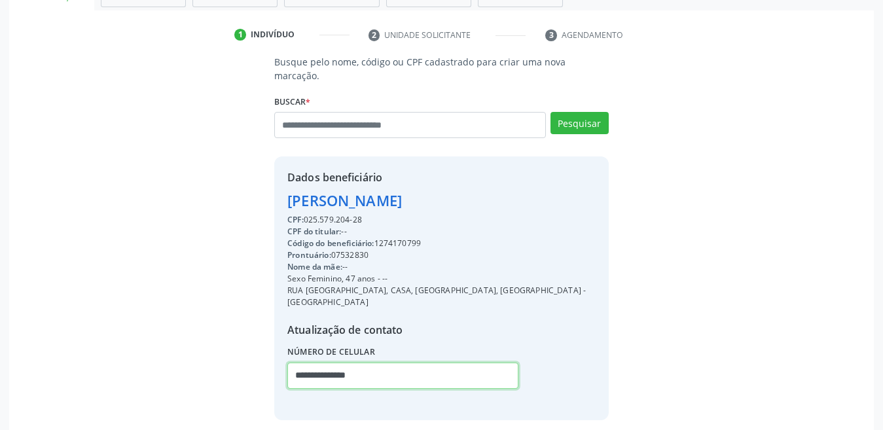
click at [370, 382] on input "**********" at bounding box center [402, 376] width 231 height 26
click at [372, 382] on input "**********" at bounding box center [402, 376] width 231 height 26
drag, startPoint x: 372, startPoint y: 382, endPoint x: 354, endPoint y: 387, distance: 18.3
click at [354, 387] on input "**********" at bounding box center [402, 376] width 231 height 26
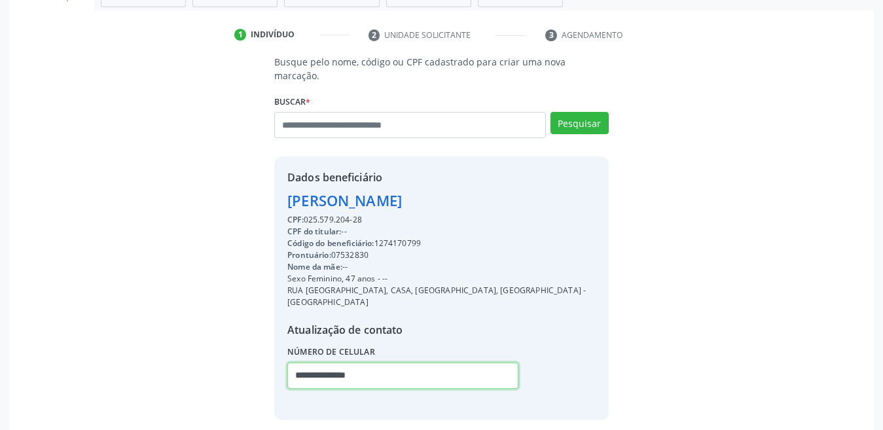
click at [354, 387] on input "**********" at bounding box center [402, 376] width 231 height 26
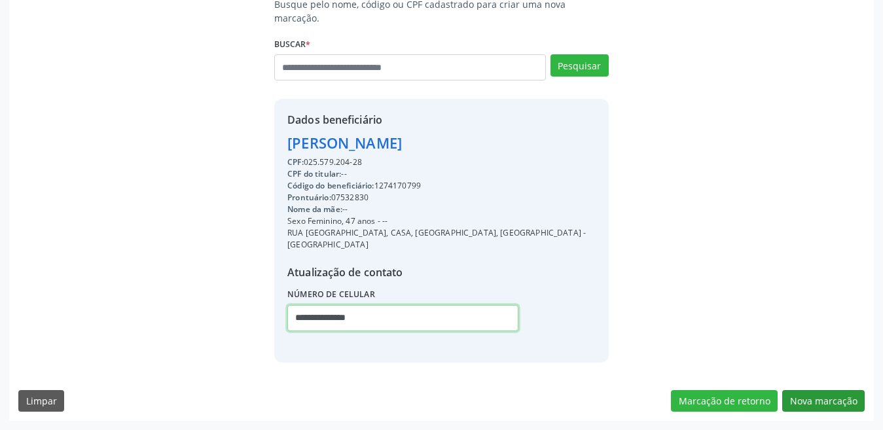
type input "**********"
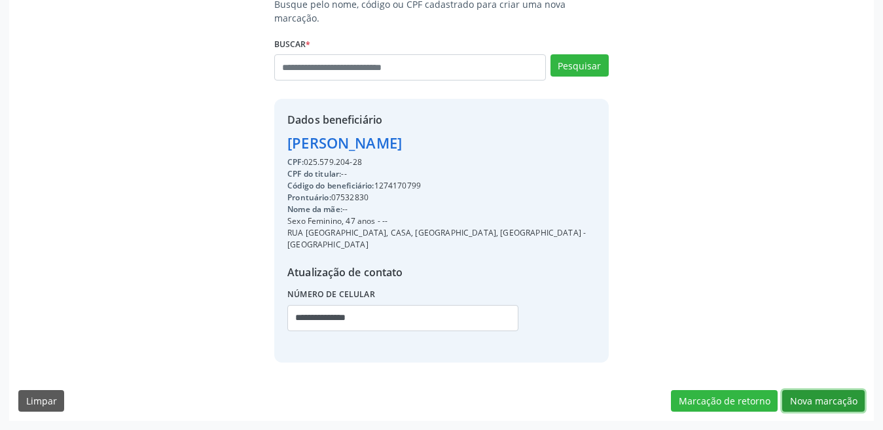
click at [807, 397] on button "Nova marcação" at bounding box center [823, 401] width 82 height 22
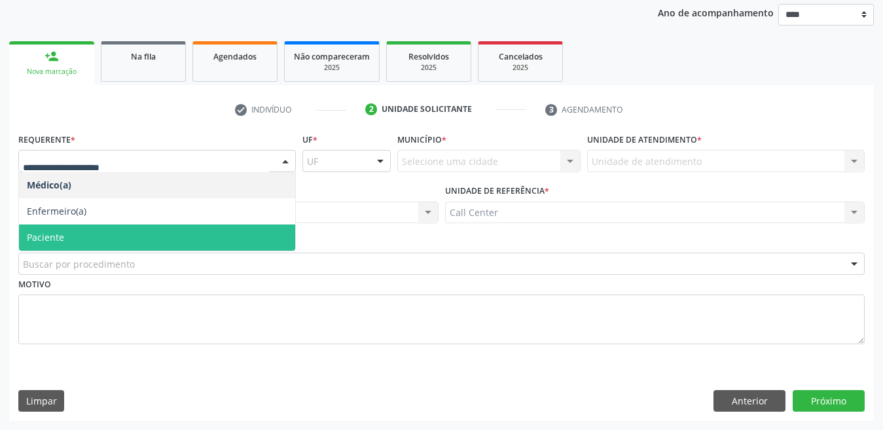
click at [72, 246] on span "Paciente" at bounding box center [157, 238] width 276 height 26
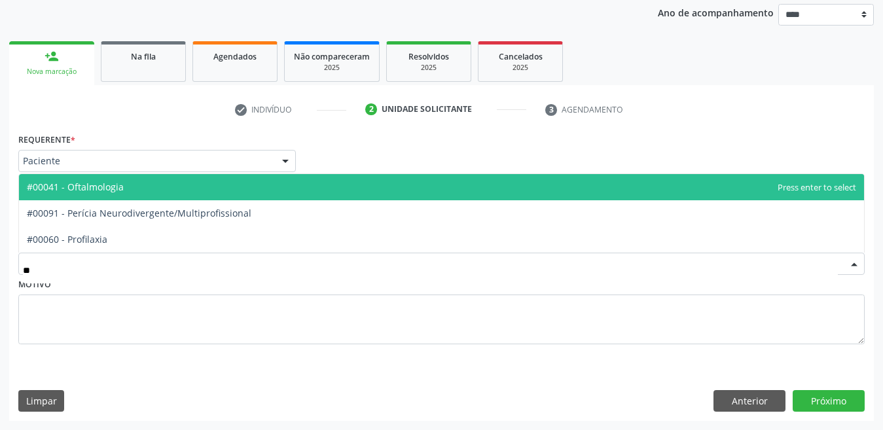
type input "***"
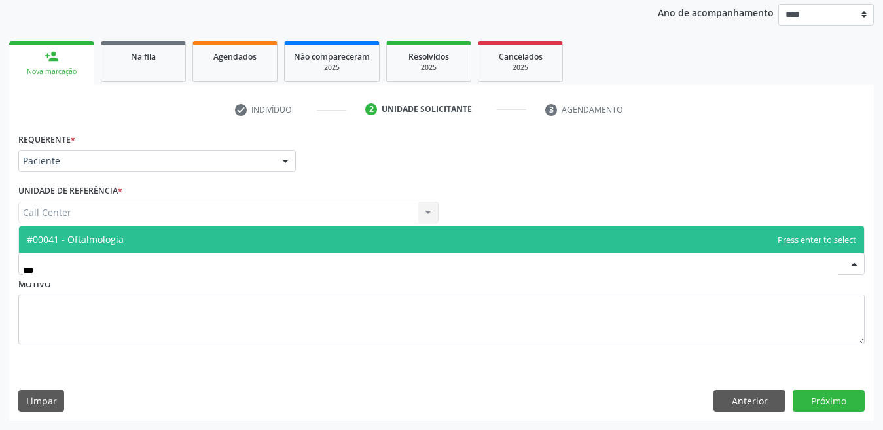
click at [94, 236] on span "#00041 - Oftalmologia" at bounding box center [75, 239] width 97 height 12
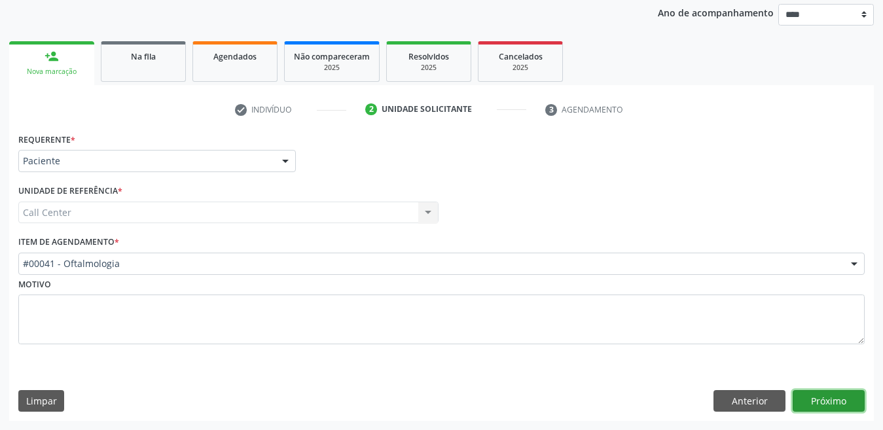
click at [808, 393] on button "Próximo" at bounding box center [829, 401] width 72 height 22
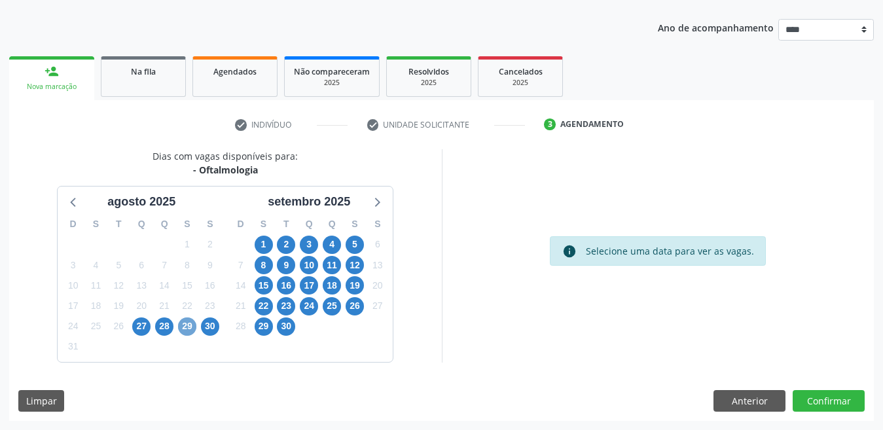
click at [187, 329] on span "29" at bounding box center [187, 327] width 18 height 18
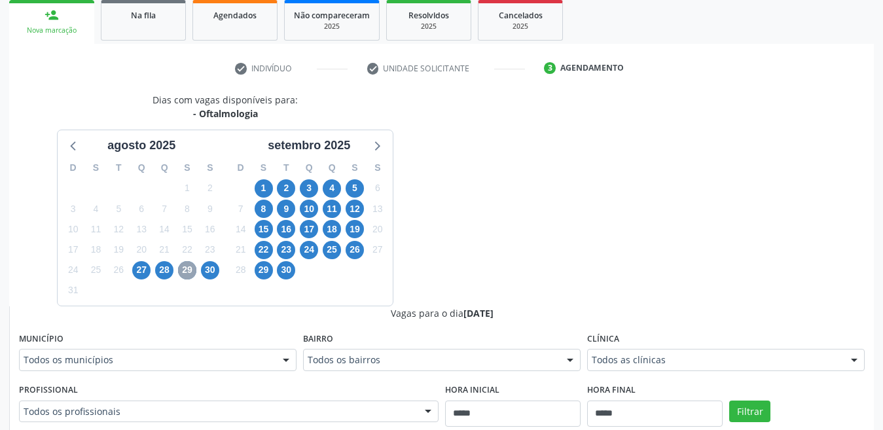
scroll to position [270, 0]
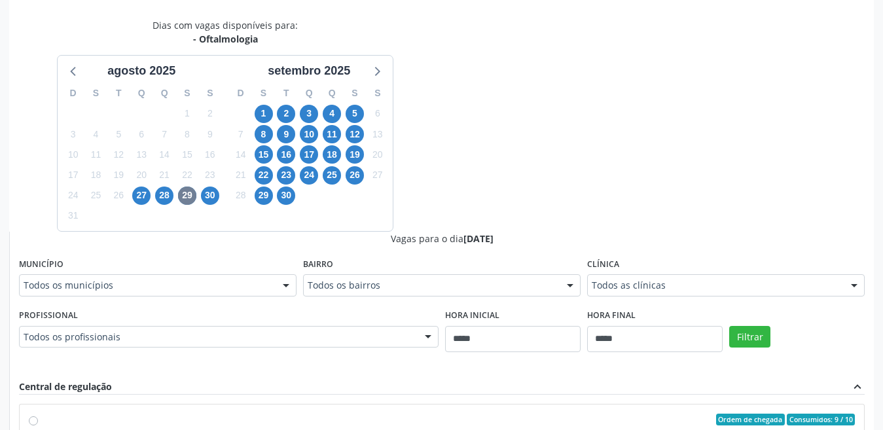
click at [86, 276] on div "Todos os municípios" at bounding box center [158, 285] width 278 height 22
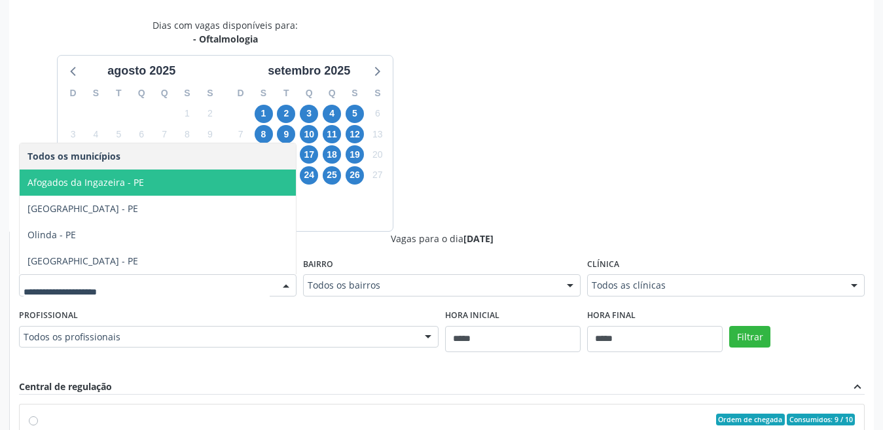
click at [86, 193] on span "Afogados da Ingazeira - PE" at bounding box center [158, 183] width 276 height 26
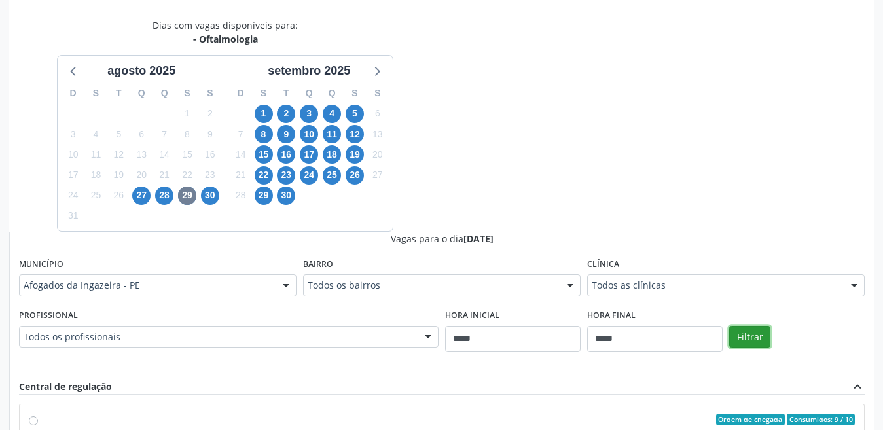
click at [748, 339] on button "Filtrar" at bounding box center [749, 337] width 41 height 22
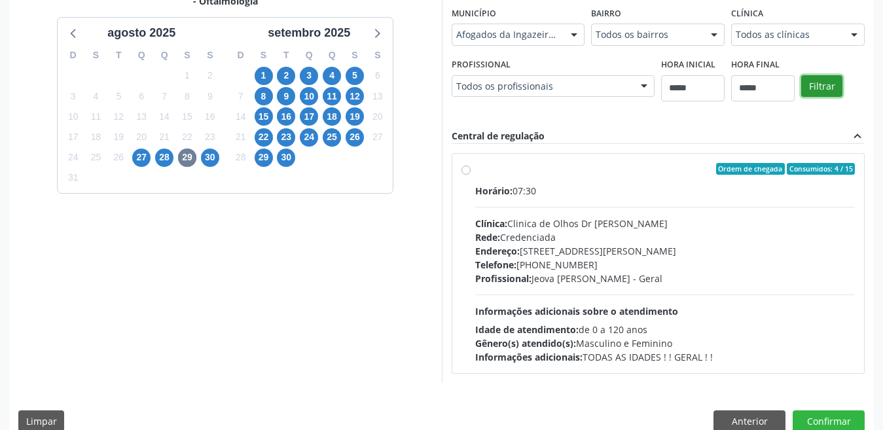
scroll to position [329, 0]
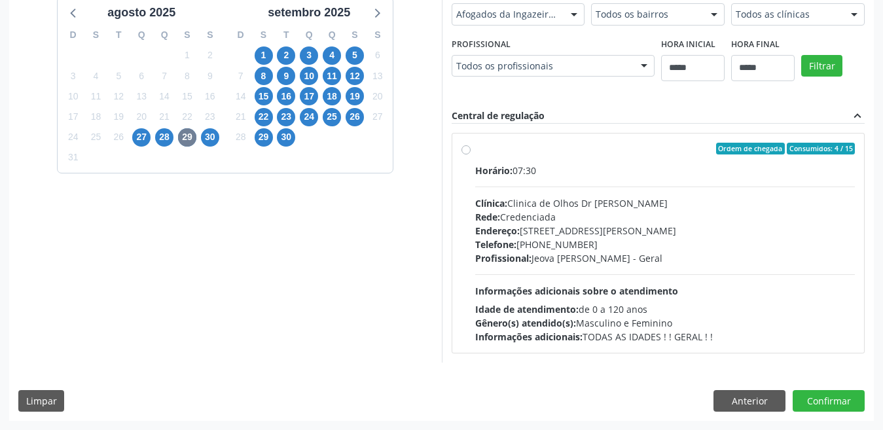
click at [475, 151] on label "Ordem de chegada Consumidos: 4 / 15 Horário: 07:30 Clínica: Clinica de Olhos Dr…" at bounding box center [665, 243] width 380 height 201
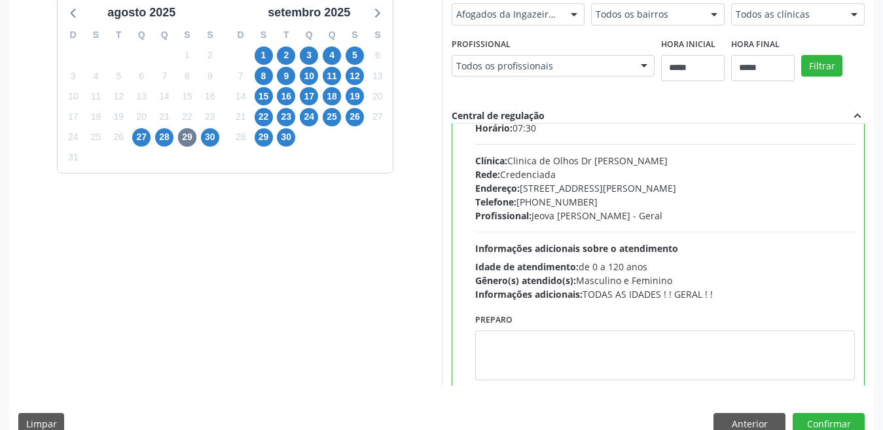
scroll to position [65, 0]
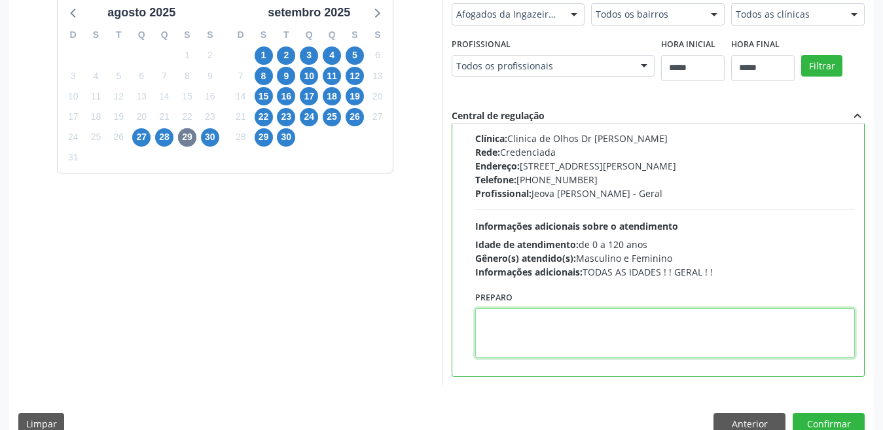
paste textarea "**********"
type textarea "**********"
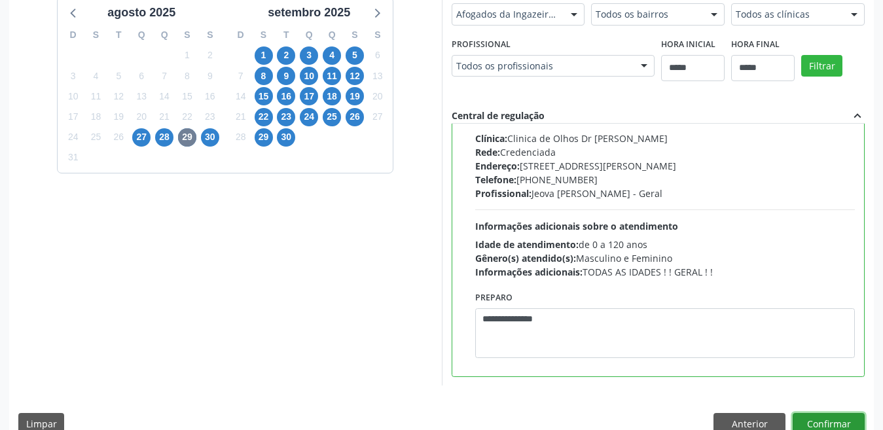
click at [813, 414] on button "Confirmar" at bounding box center [829, 424] width 72 height 22
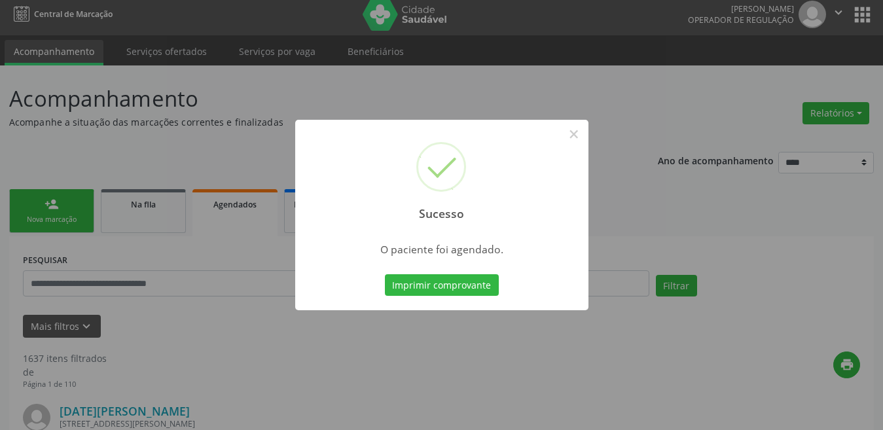
click at [435, 273] on div "Imprimir comprovante Cancel" at bounding box center [442, 285] width 120 height 27
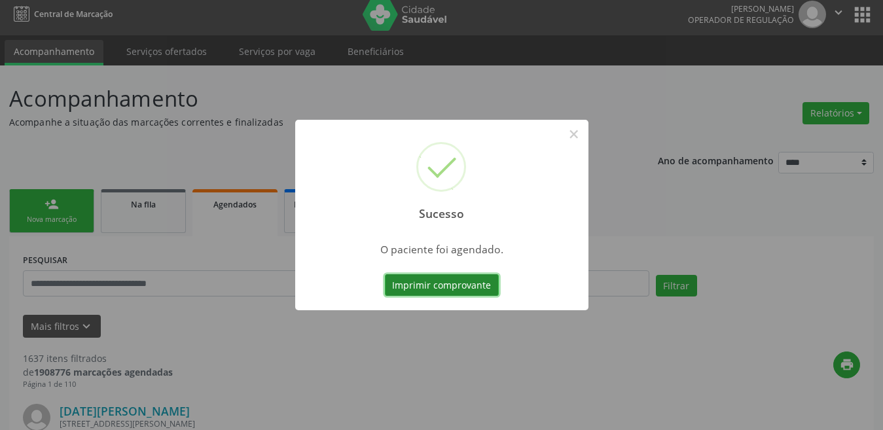
click at [431, 278] on button "Imprimir comprovante" at bounding box center [442, 285] width 114 height 22
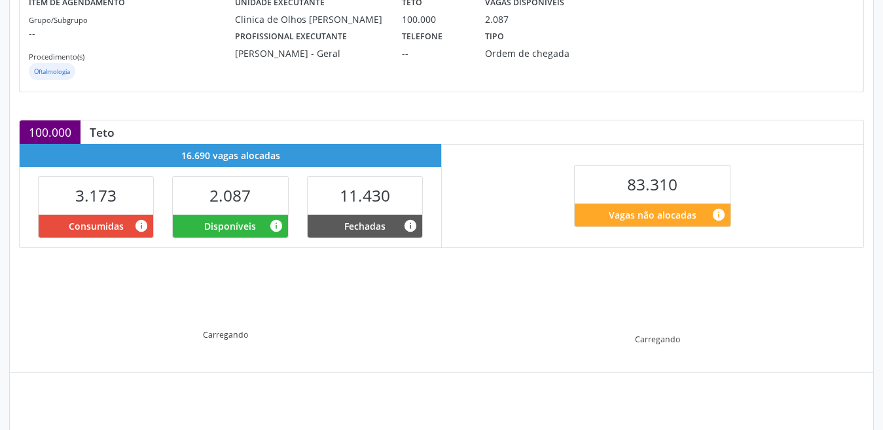
scroll to position [242, 0]
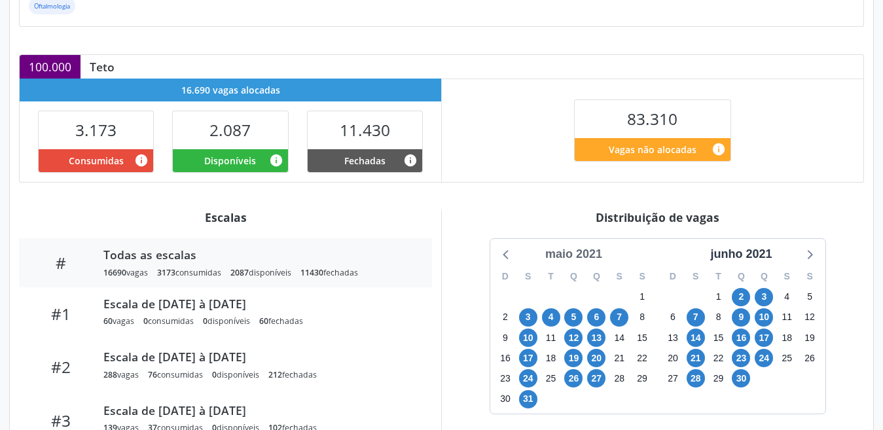
click at [588, 247] on div "maio 2021" at bounding box center [573, 255] width 67 height 18
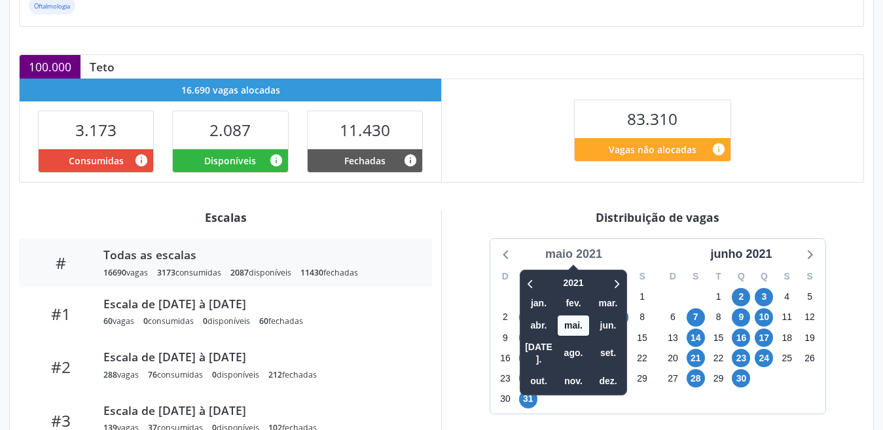
click at [574, 261] on div "maio 2021" at bounding box center [573, 255] width 67 height 18
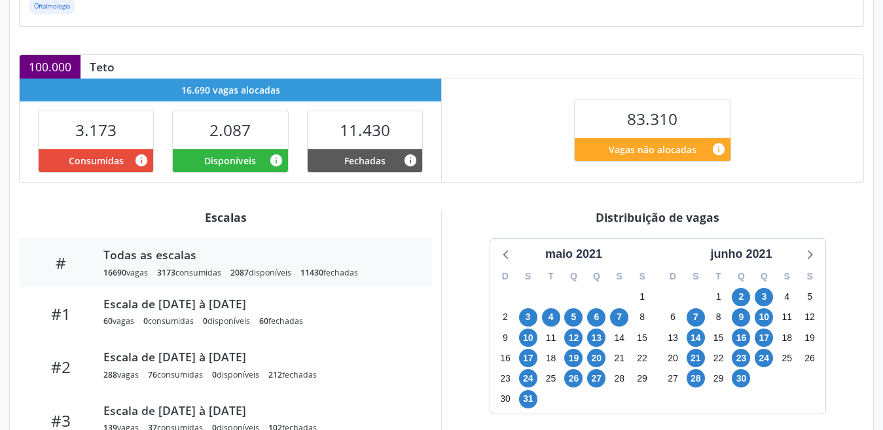
click at [570, 242] on div "maio 2021" at bounding box center [574, 251] width 168 height 24
click at [570, 253] on div "maio 2021" at bounding box center [573, 255] width 67 height 18
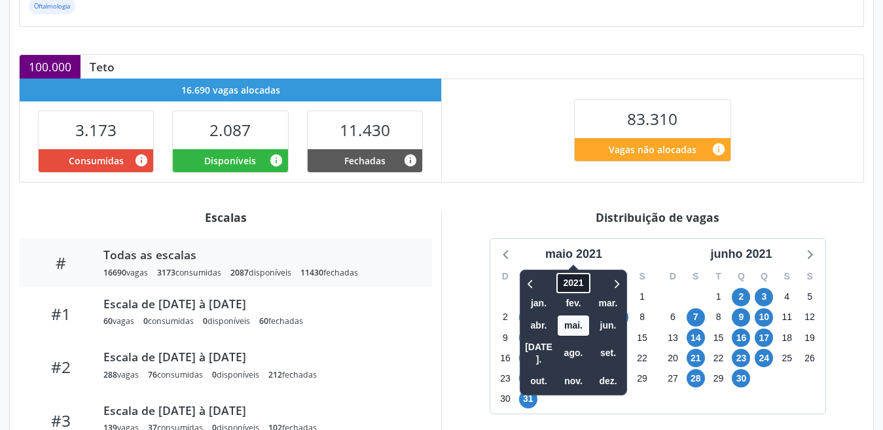
click at [574, 282] on span "2021" at bounding box center [573, 283] width 33 height 20
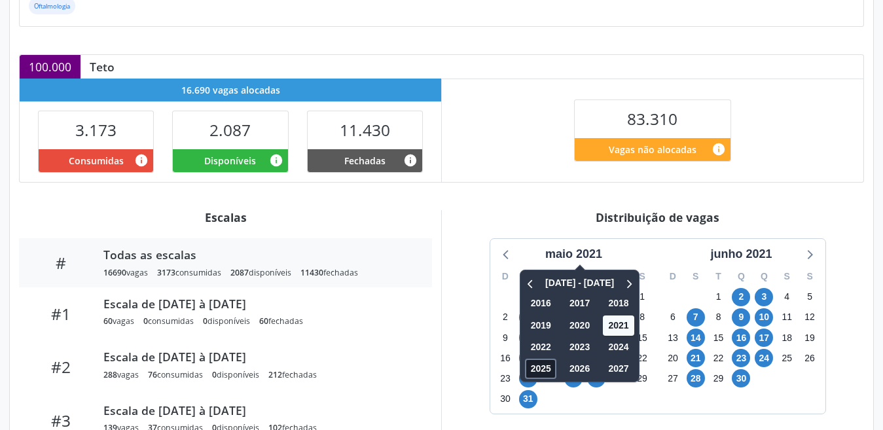
click at [537, 369] on span "2025" at bounding box center [540, 369] width 31 height 20
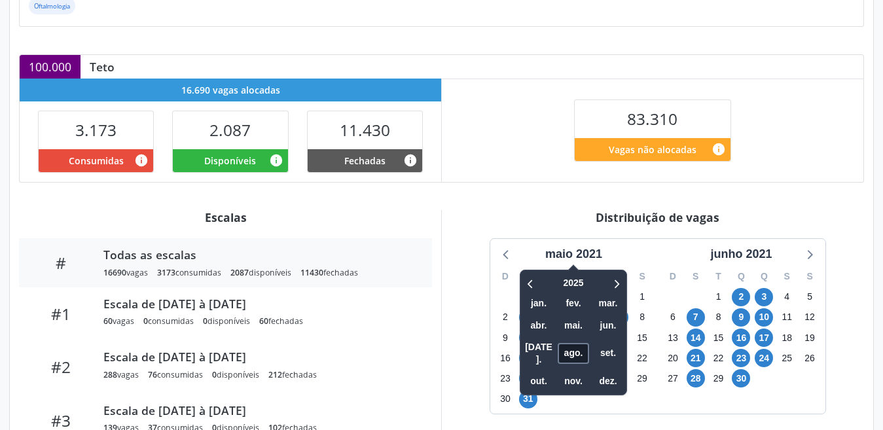
click at [570, 344] on span "ago." at bounding box center [573, 353] width 31 height 20
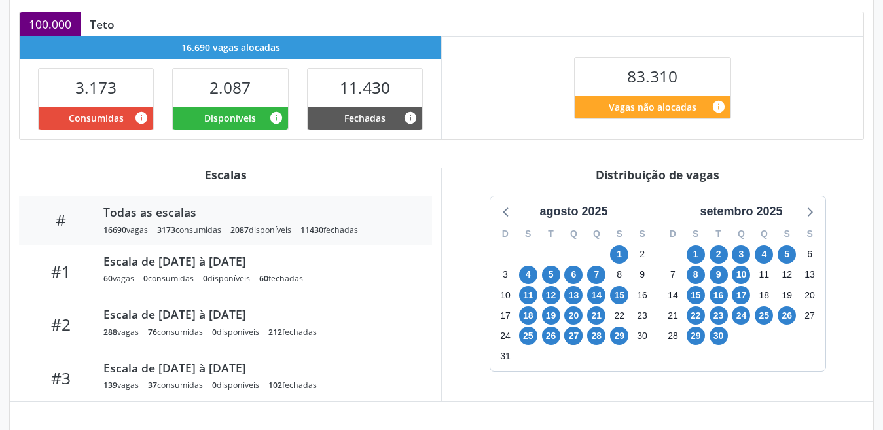
scroll to position [307, 0]
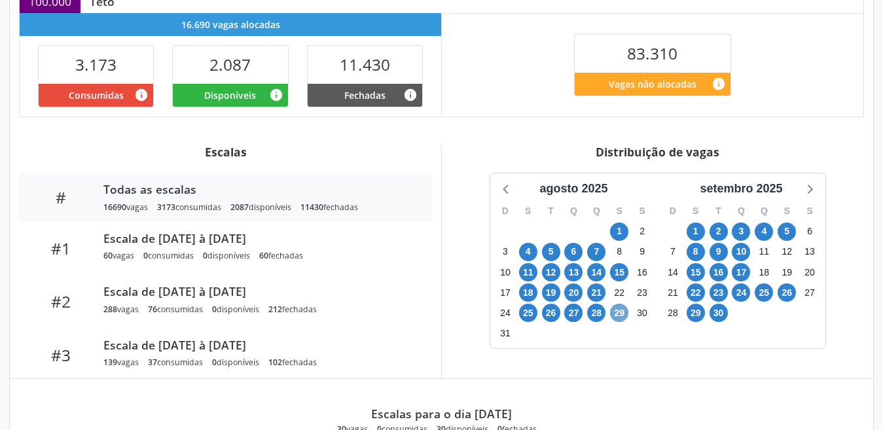
click at [615, 310] on span "29" at bounding box center [619, 313] width 18 height 18
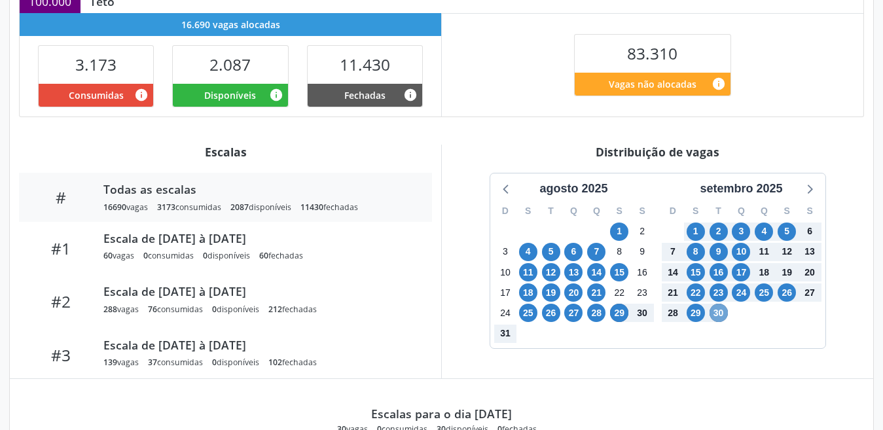
click at [720, 305] on span "30" at bounding box center [719, 313] width 18 height 18
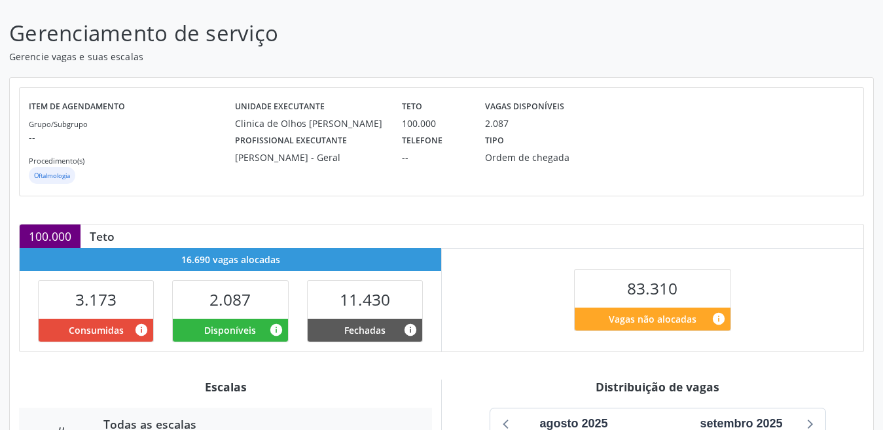
scroll to position [137, 0]
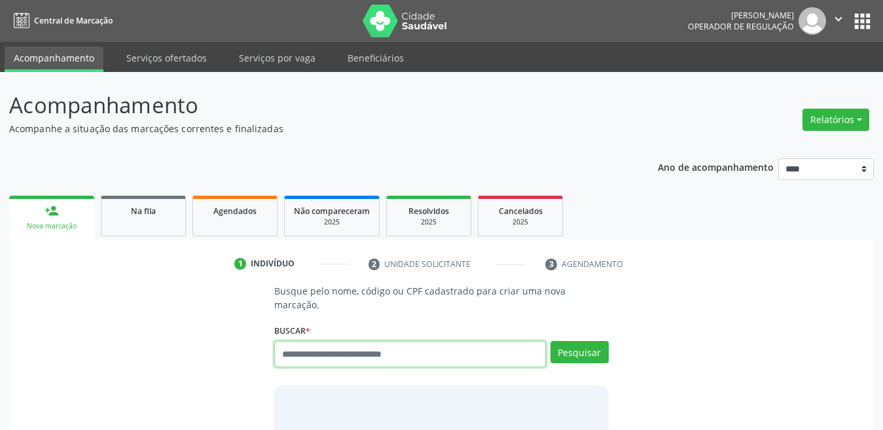
scroll to position [7, 0]
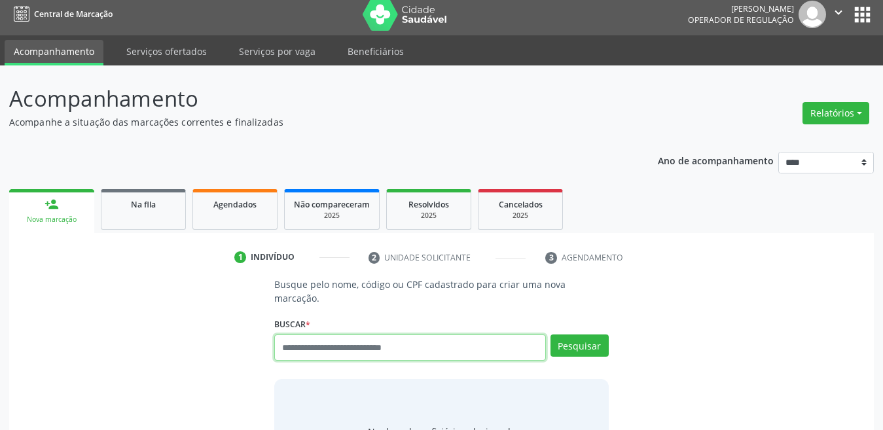
click at [329, 335] on input "text" at bounding box center [410, 348] width 272 height 26
click at [335, 335] on input "text" at bounding box center [410, 348] width 272 height 26
click at [365, 335] on input "text" at bounding box center [410, 348] width 272 height 26
type input "**********"
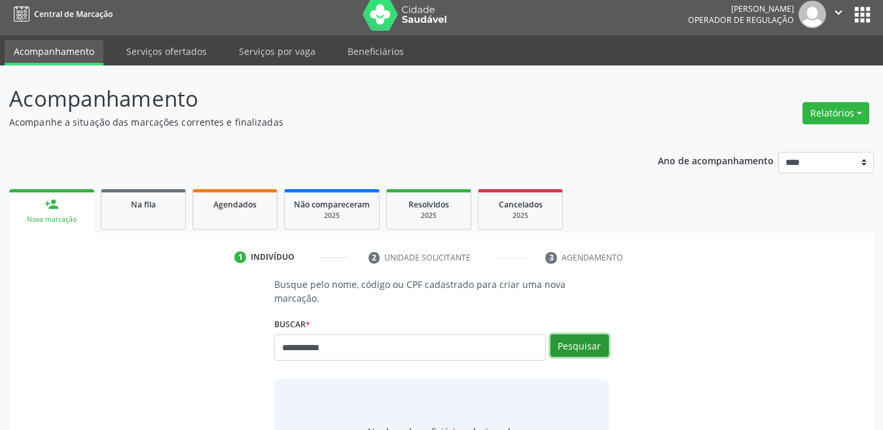
click at [559, 339] on button "Pesquisar" at bounding box center [580, 346] width 58 height 22
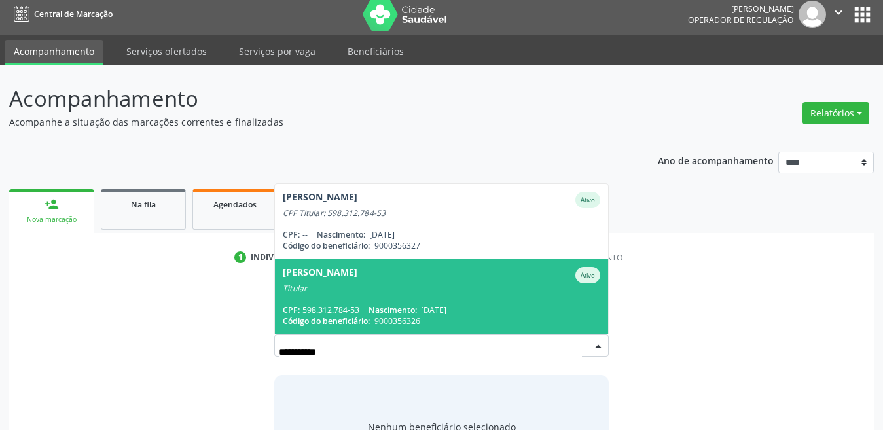
click at [309, 345] on input "**********" at bounding box center [430, 352] width 303 height 26
click at [308, 344] on input "**********" at bounding box center [430, 352] width 303 height 26
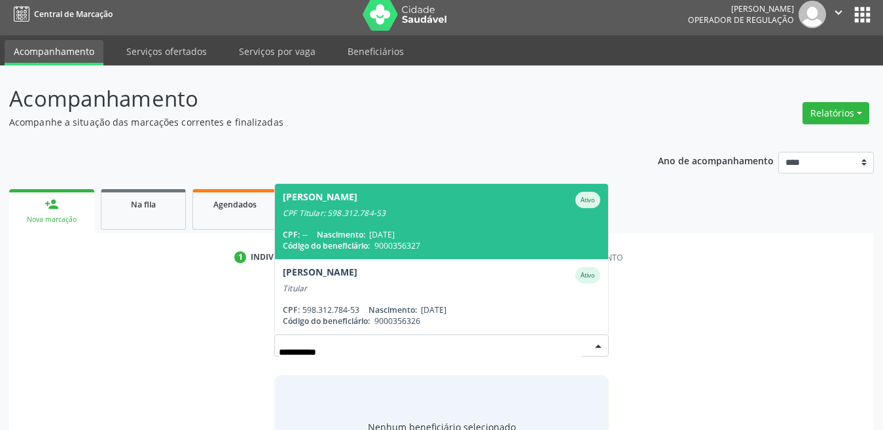
click at [339, 208] on div "CPF Titular: 598.312.784-53" at bounding box center [442, 213] width 318 height 10
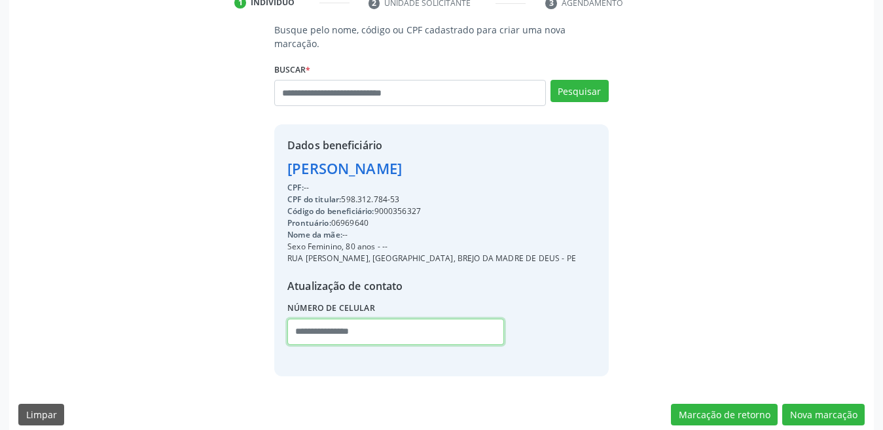
click at [302, 319] on input "text" at bounding box center [395, 332] width 217 height 26
type input "*"
click at [356, 319] on input "**********" at bounding box center [395, 332] width 217 height 26
drag, startPoint x: 356, startPoint y: 306, endPoint x: 343, endPoint y: 317, distance: 17.2
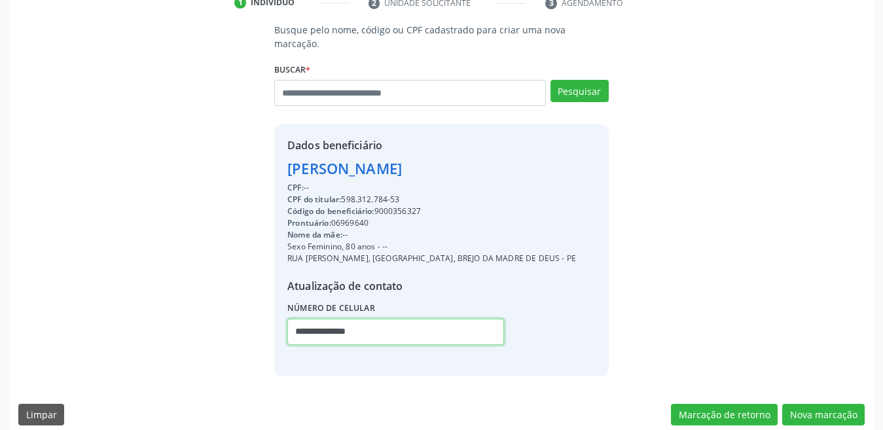
click at [343, 319] on input "**********" at bounding box center [395, 332] width 217 height 26
type input "**********"
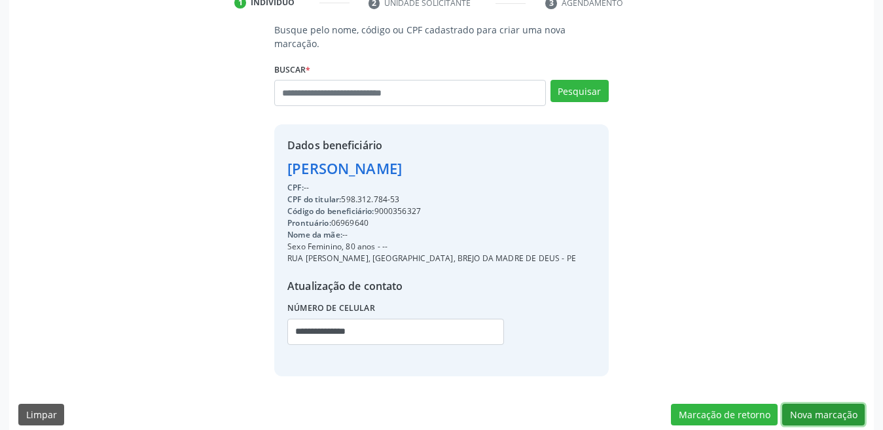
click at [820, 405] on button "Nova marcação" at bounding box center [823, 415] width 82 height 22
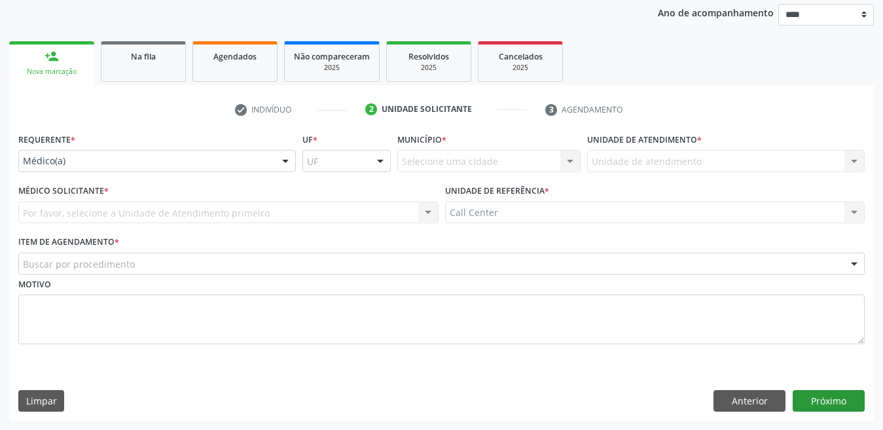
scroll to position [155, 0]
click at [86, 145] on div "Requerente * Médico(a) Médico(a) Enfermeiro(a) Paciente Nenhum resultado encont…" at bounding box center [157, 151] width 278 height 42
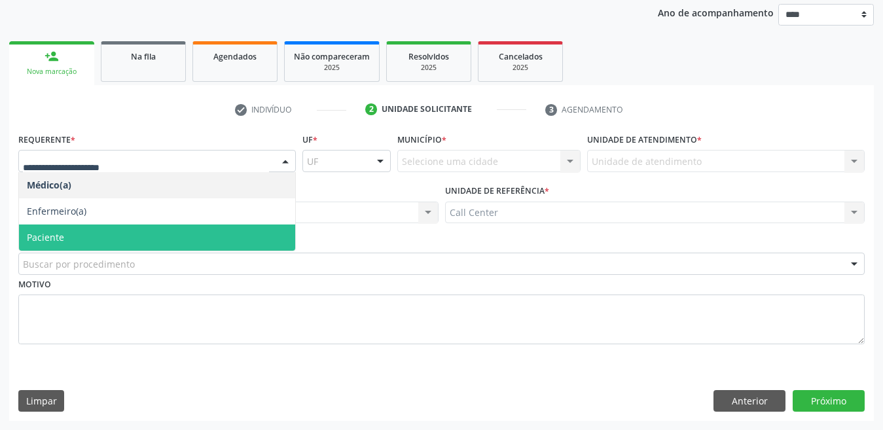
click at [100, 238] on span "Paciente" at bounding box center [157, 238] width 276 height 26
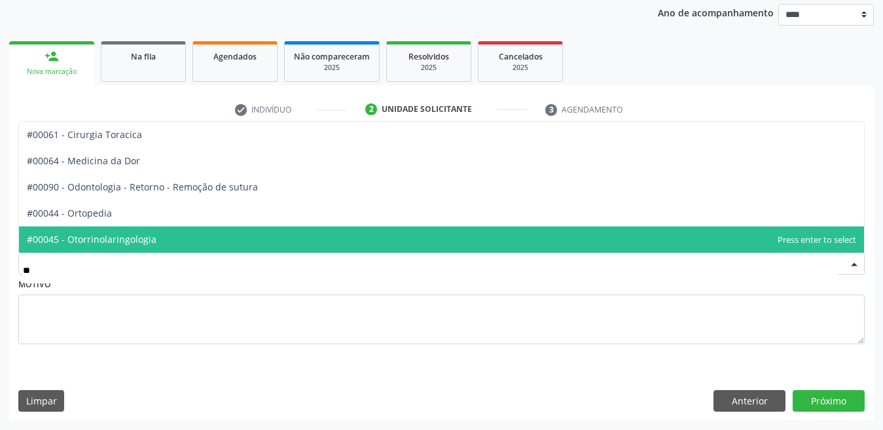
type input "***"
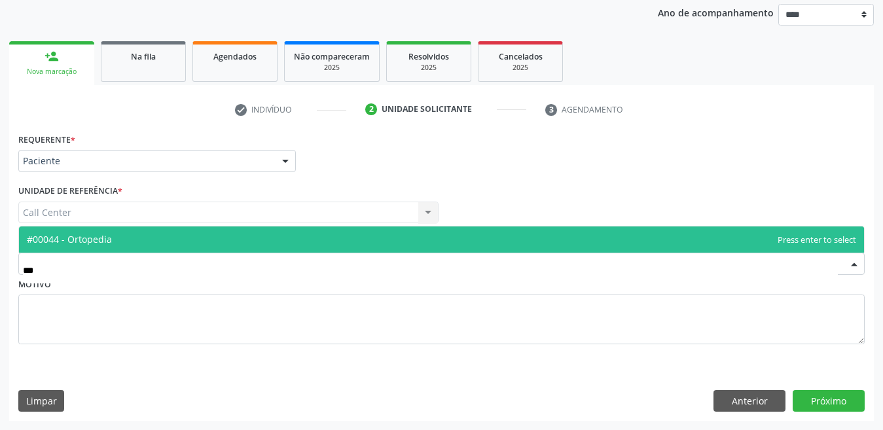
click at [99, 251] on span "#00044 - Ortopedia" at bounding box center [441, 240] width 845 height 26
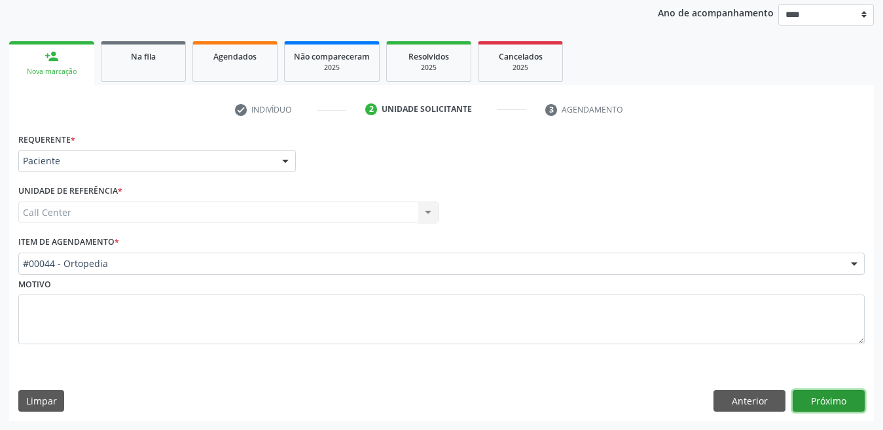
click at [805, 404] on button "Próximo" at bounding box center [829, 401] width 72 height 22
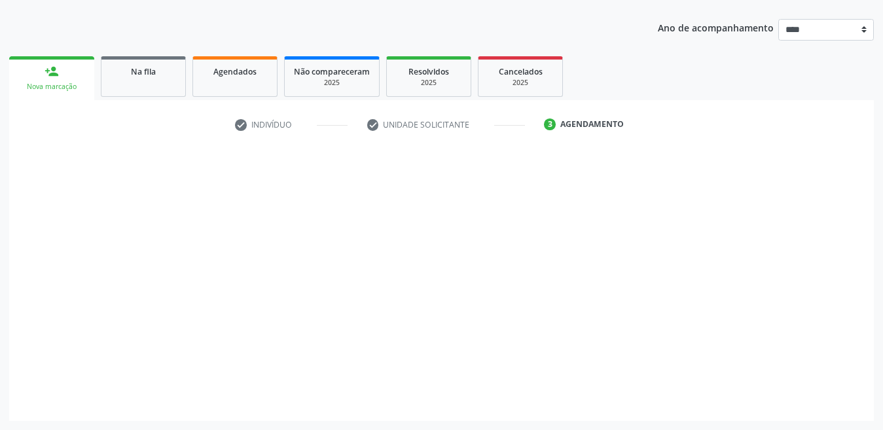
scroll to position [139, 0]
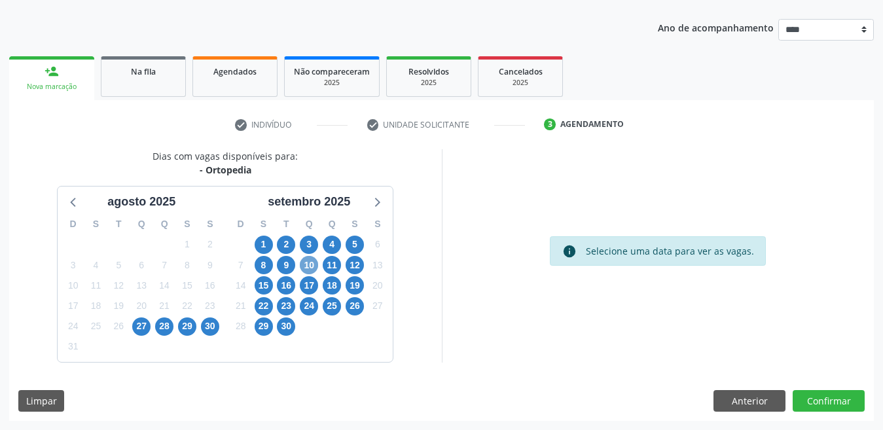
click at [310, 265] on span "10" at bounding box center [309, 265] width 18 height 18
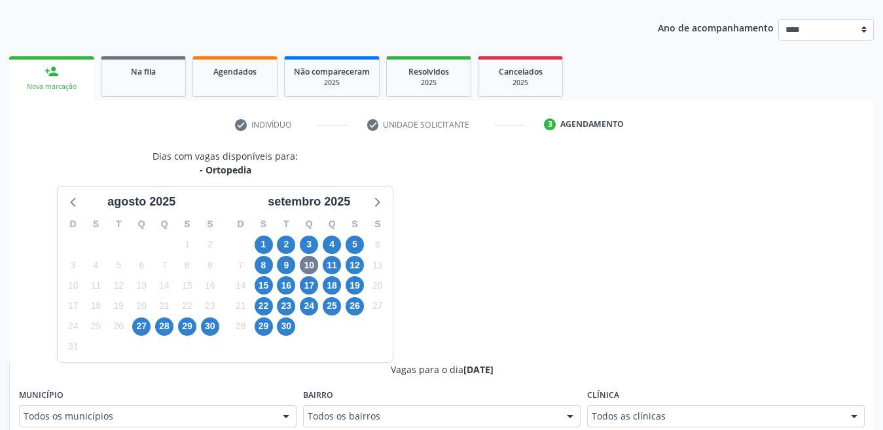
scroll to position [145, 0]
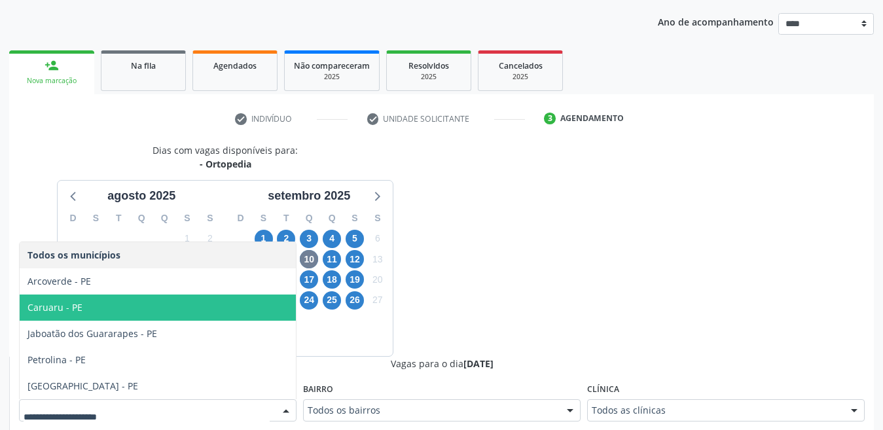
click at [132, 315] on span "Caruaru - PE" at bounding box center [158, 308] width 276 height 26
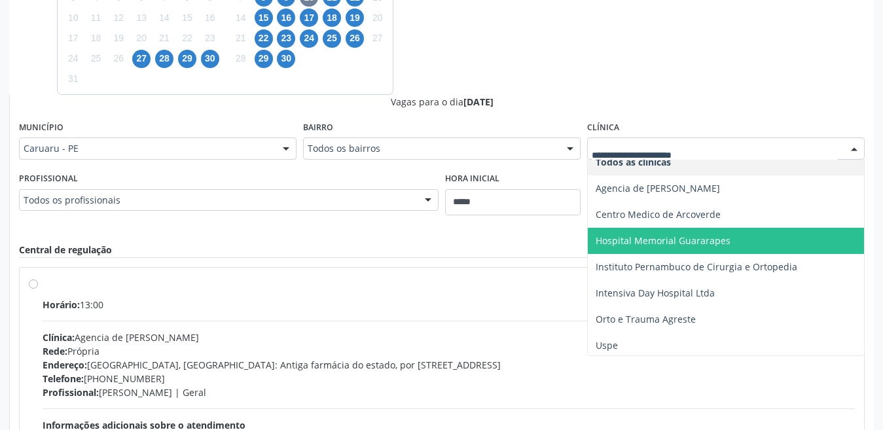
scroll to position [14, 0]
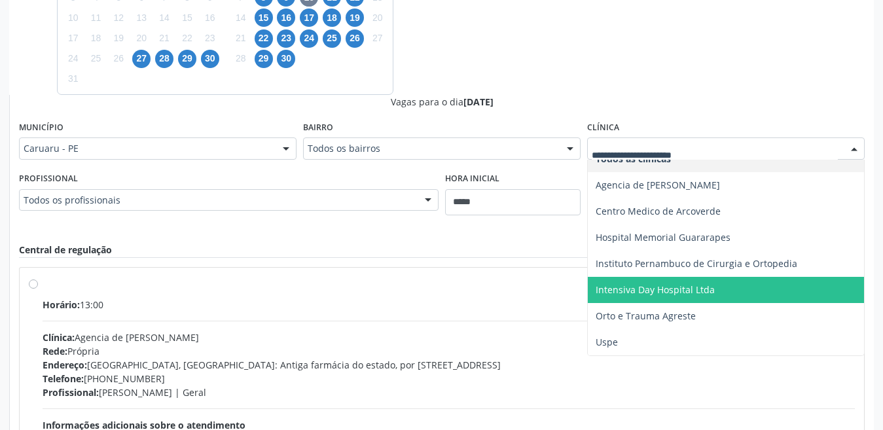
click at [661, 283] on span "Intensiva Day Hospital Ltda" at bounding box center [726, 290] width 276 height 26
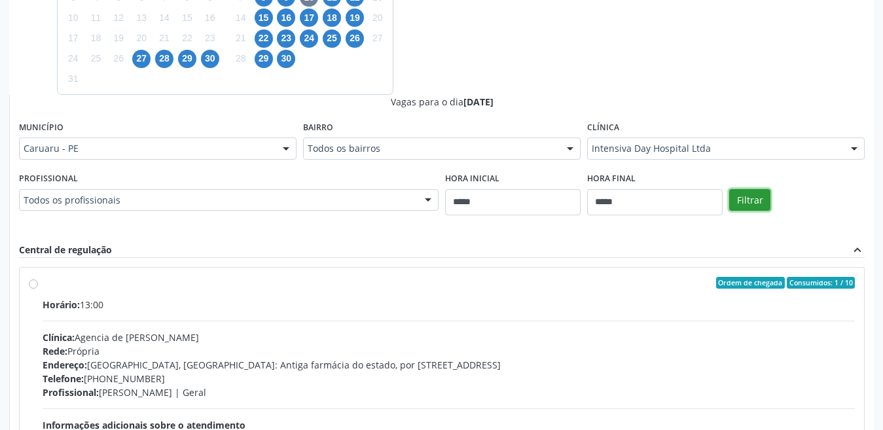
click at [748, 192] on button "Filtrar" at bounding box center [749, 200] width 41 height 22
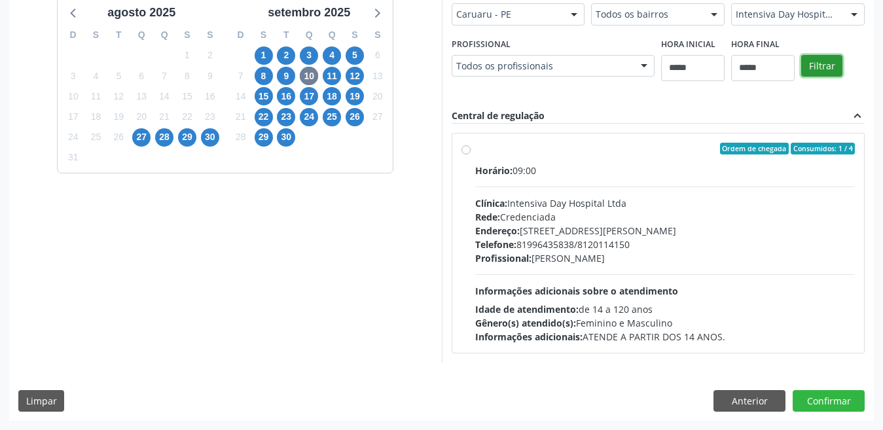
scroll to position [329, 0]
click at [475, 149] on label "Ordem de chegada Consumidos: 1 / 4 Horário: 09:00 Clínica: Intensiva Day Hospit…" at bounding box center [665, 243] width 380 height 201
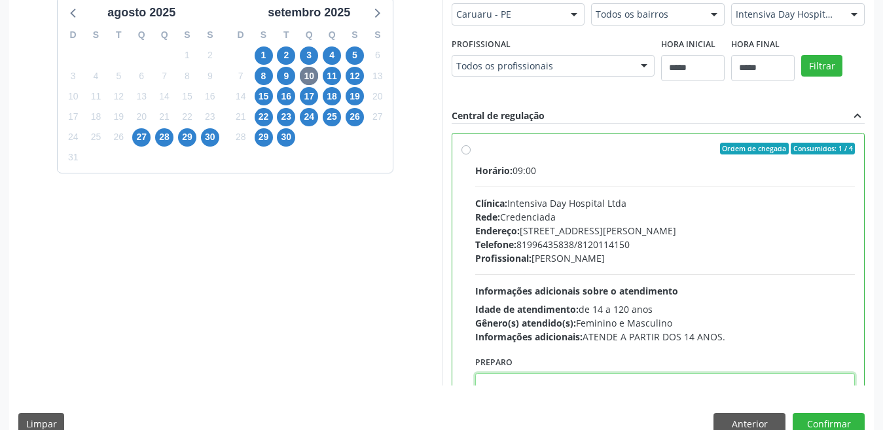
paste textarea "**********"
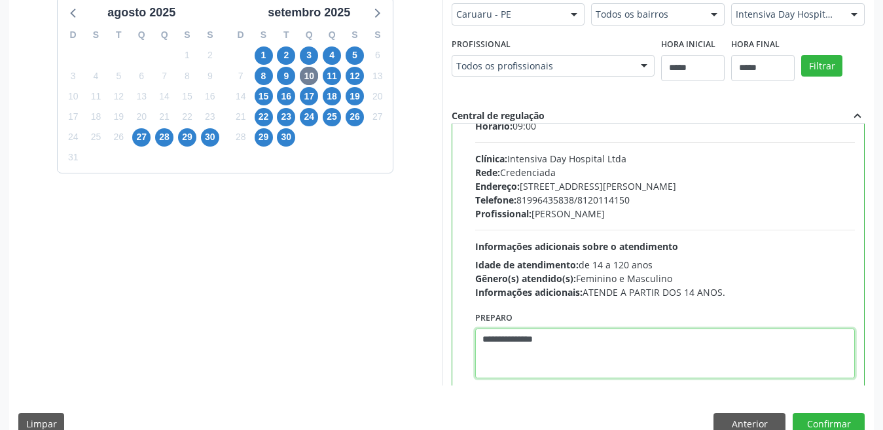
scroll to position [65, 0]
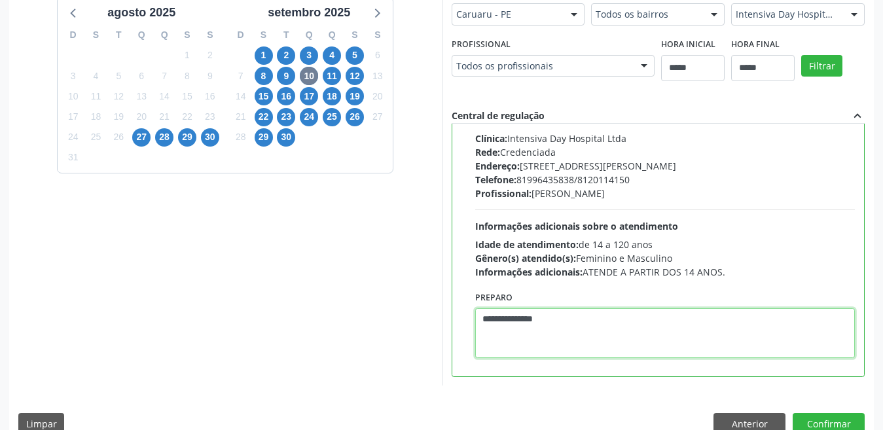
type textarea "**********"
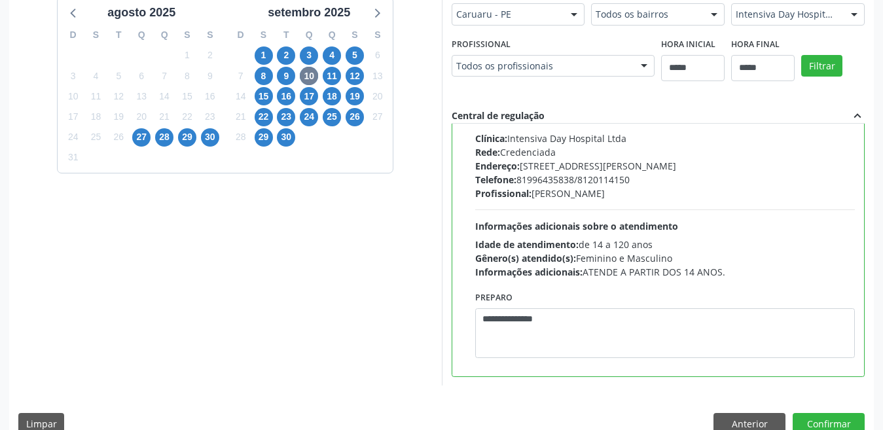
click at [815, 412] on div "Dias com vagas disponíveis para: - Ortopedia agosto 2025 D S T Q Q S S 27 28 29…" at bounding box center [441, 202] width 865 height 484
click at [815, 413] on div "Dias com vagas disponíveis para: - Ortopedia agosto 2025 D S T Q Q S S 27 28 29…" at bounding box center [441, 202] width 865 height 484
click at [818, 419] on button "Confirmar" at bounding box center [829, 424] width 72 height 22
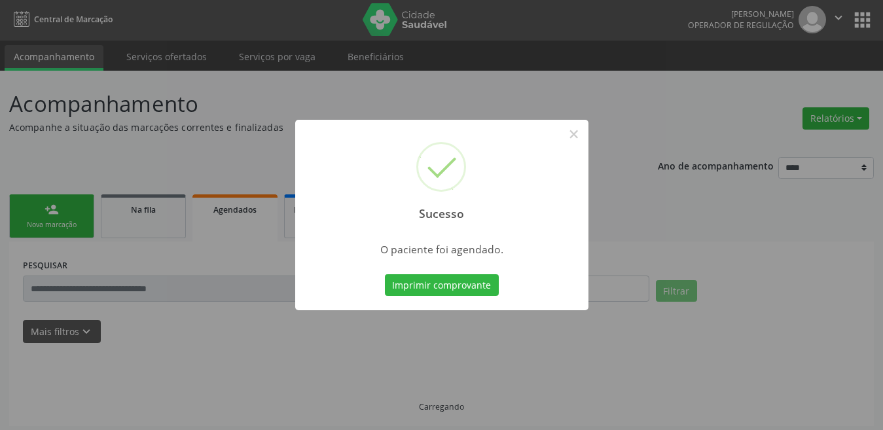
scroll to position [0, 0]
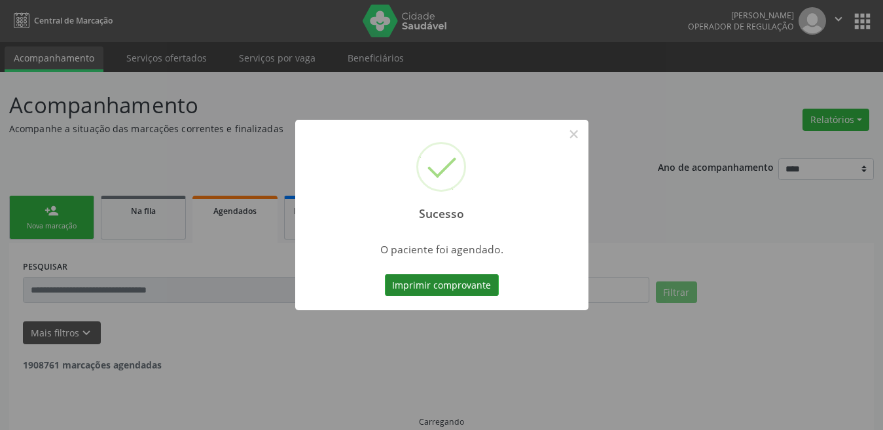
drag, startPoint x: 392, startPoint y: 284, endPoint x: 411, endPoint y: 287, distance: 19.4
click at [411, 287] on button "Imprimir comprovante" at bounding box center [442, 285] width 114 height 22
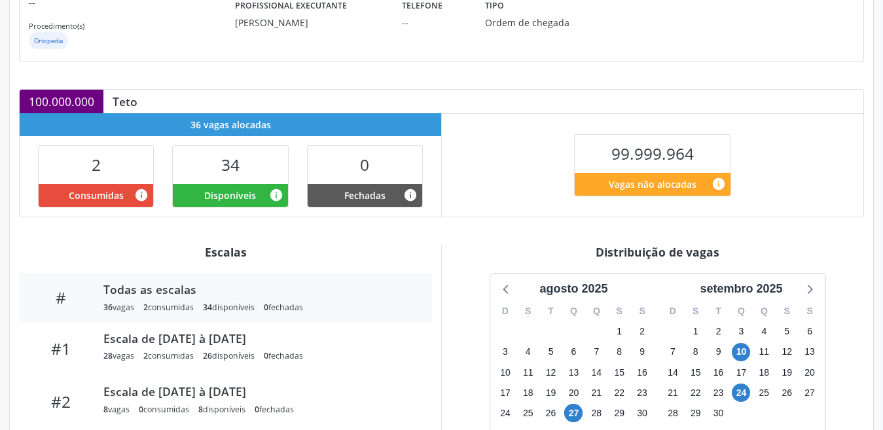
scroll to position [327, 0]
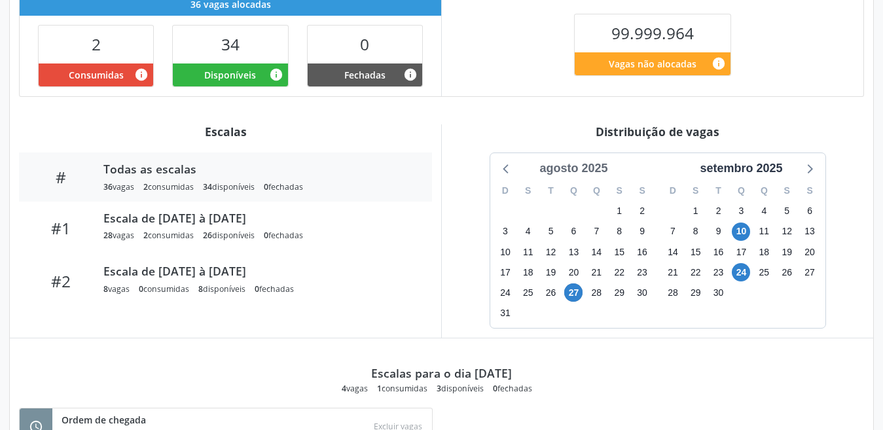
click at [570, 166] on div "agosto 2025" at bounding box center [573, 169] width 79 height 18
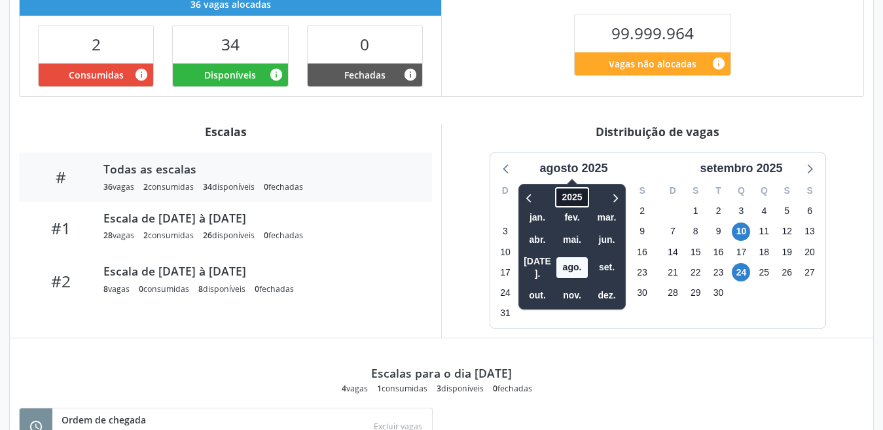
click at [575, 199] on span "2025" at bounding box center [572, 197] width 33 height 20
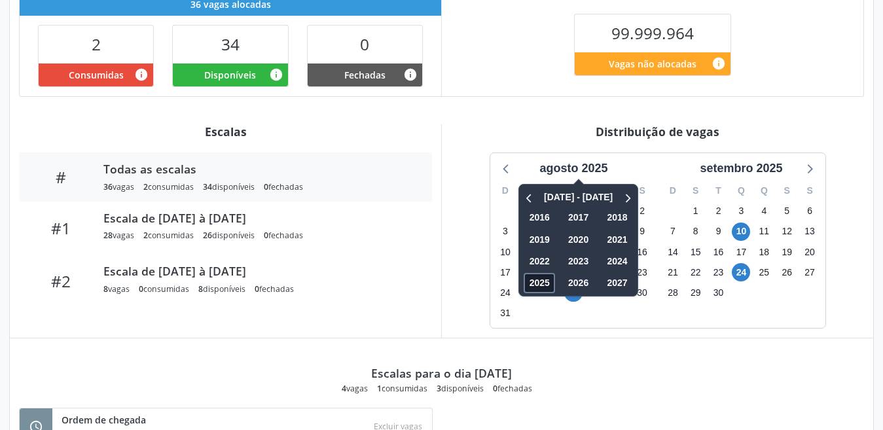
click at [545, 282] on span "2025" at bounding box center [539, 283] width 31 height 20
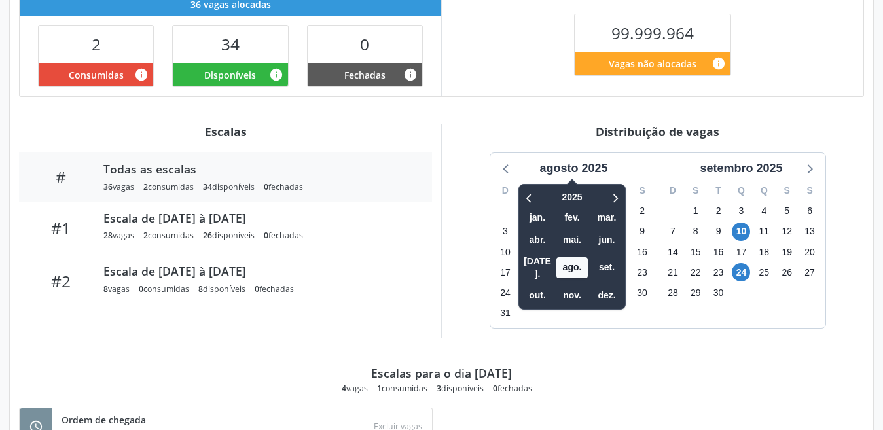
click at [579, 303] on div "D S T Q Q S S 27 28 29 30 31 1 2 3 4 5 6 7 8 9 10 11 12 13 14 15 16 17 18 19 20…" at bounding box center [574, 252] width 168 height 151
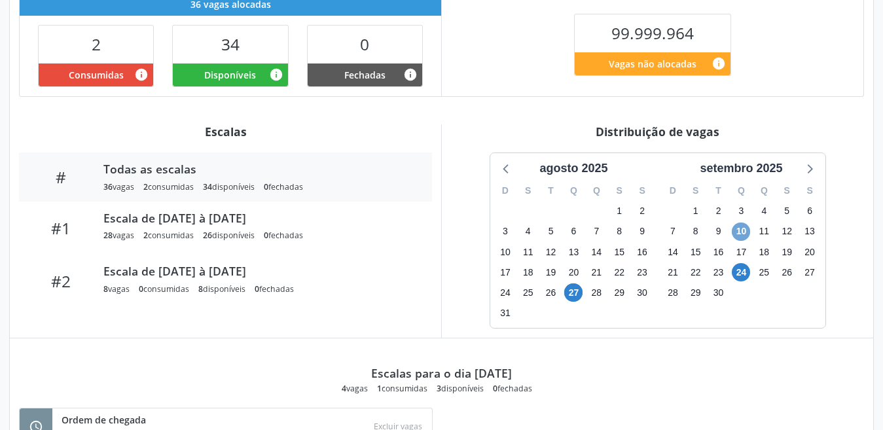
click at [741, 229] on span "10" at bounding box center [741, 232] width 18 height 18
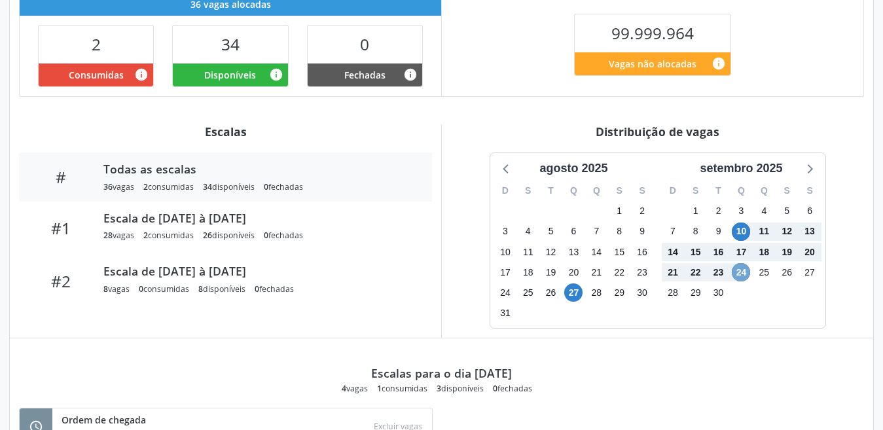
click at [740, 276] on span "24" at bounding box center [741, 272] width 18 height 18
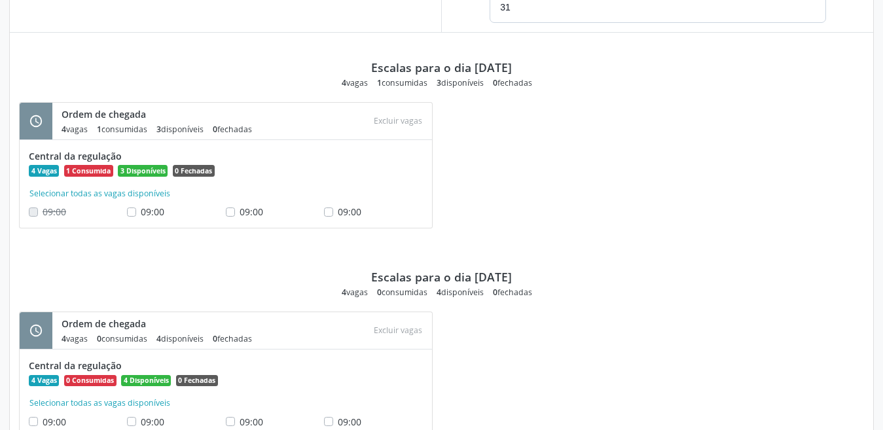
scroll to position [655, 0]
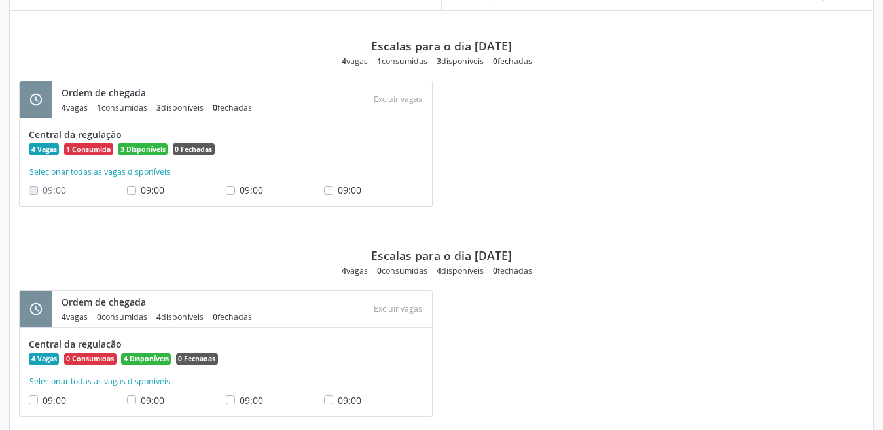
drag, startPoint x: 462, startPoint y: 258, endPoint x: 488, endPoint y: 362, distance: 107.4
click at [488, 362] on div "schedule Ordem de chegada 4 vagas 0 consumidas 4 disponíveis 0 fechadas Atenção…" at bounding box center [442, 360] width 864 height 140
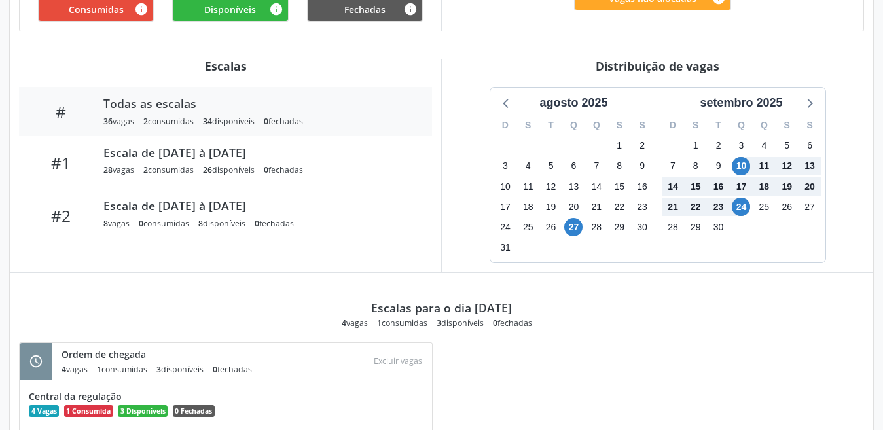
scroll to position [589, 0]
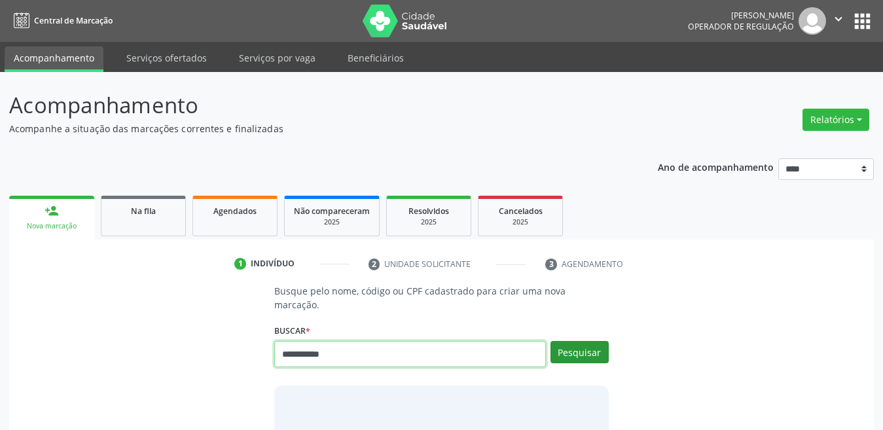
type input "**********"
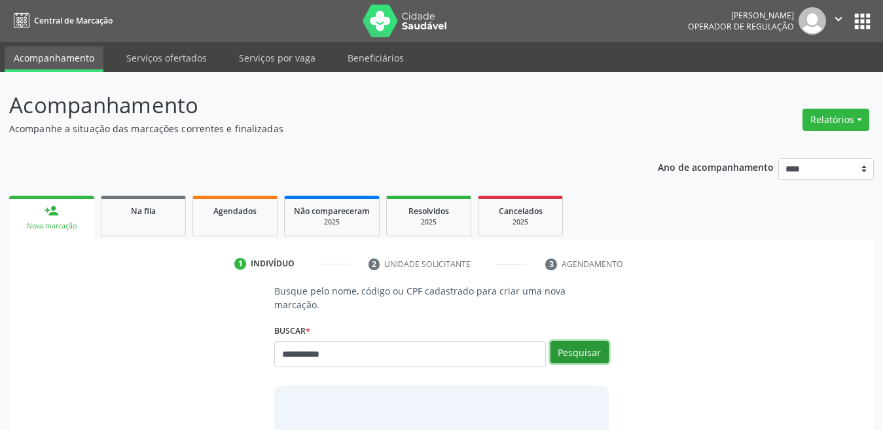
click at [565, 341] on button "Pesquisar" at bounding box center [580, 352] width 58 height 22
type input "**********"
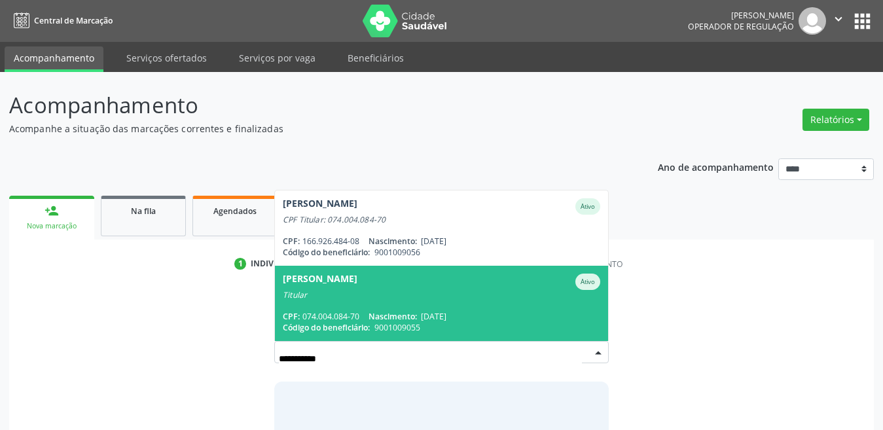
click at [320, 274] on div "[PERSON_NAME]" at bounding box center [320, 282] width 75 height 16
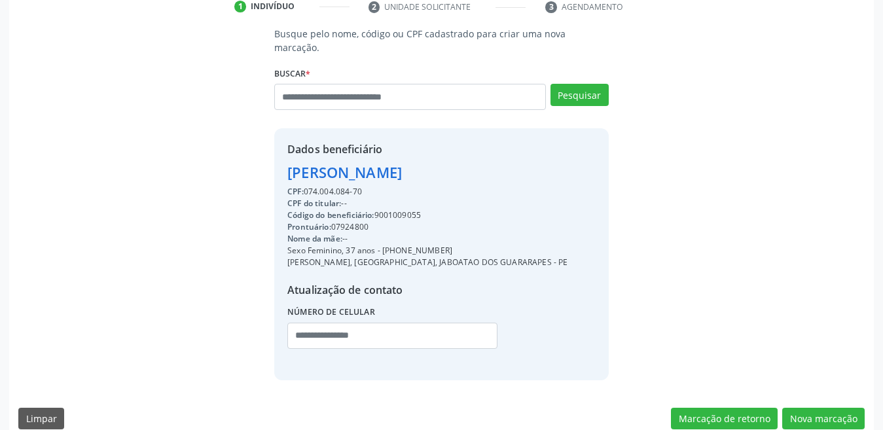
scroll to position [261, 0]
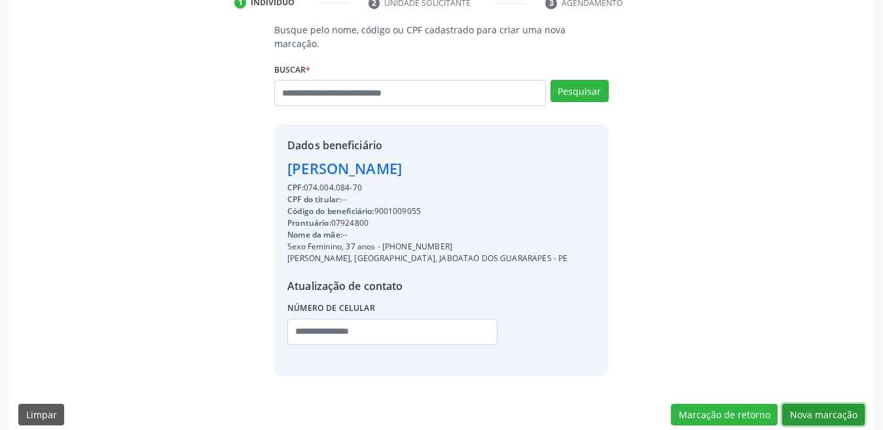
click at [805, 404] on button "Nova marcação" at bounding box center [823, 415] width 82 height 22
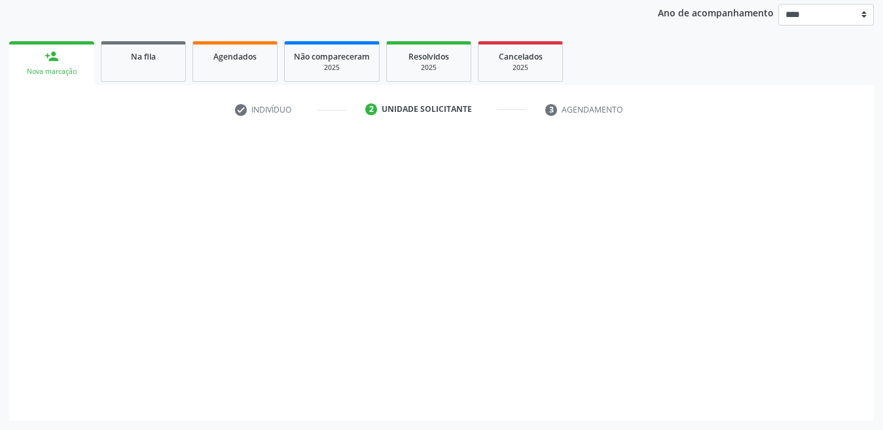
scroll to position [155, 0]
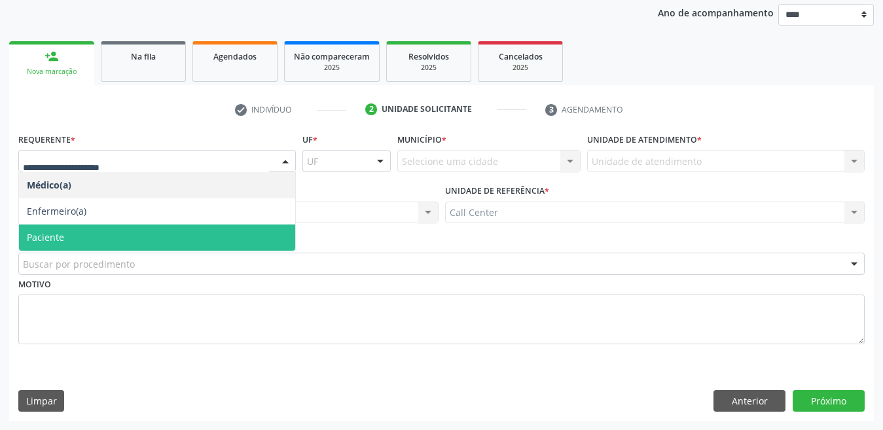
click at [92, 238] on span "Paciente" at bounding box center [157, 238] width 276 height 26
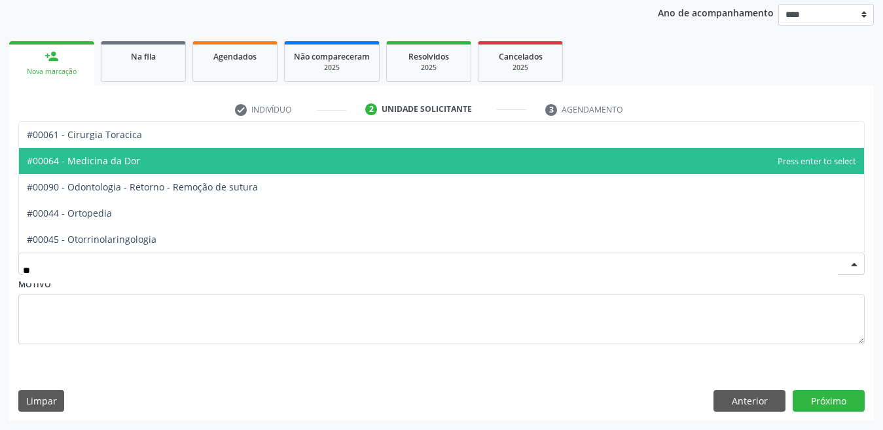
scroll to position [0, 0]
type input "***"
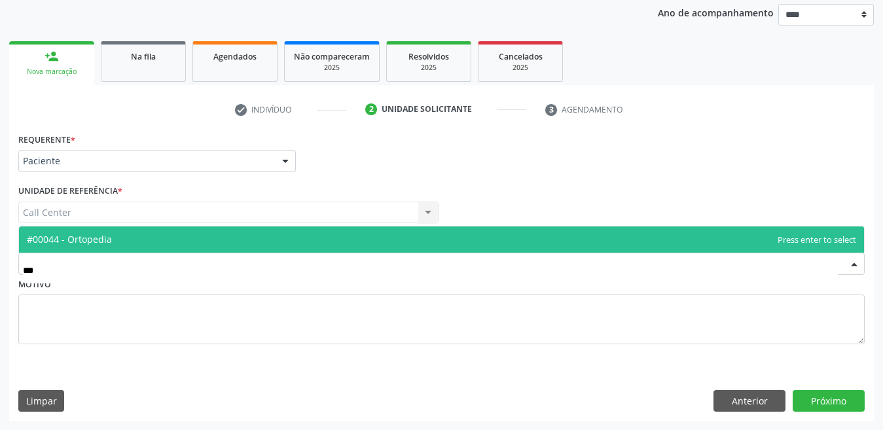
click at [198, 228] on span "#00044 - Ortopedia" at bounding box center [441, 240] width 845 height 26
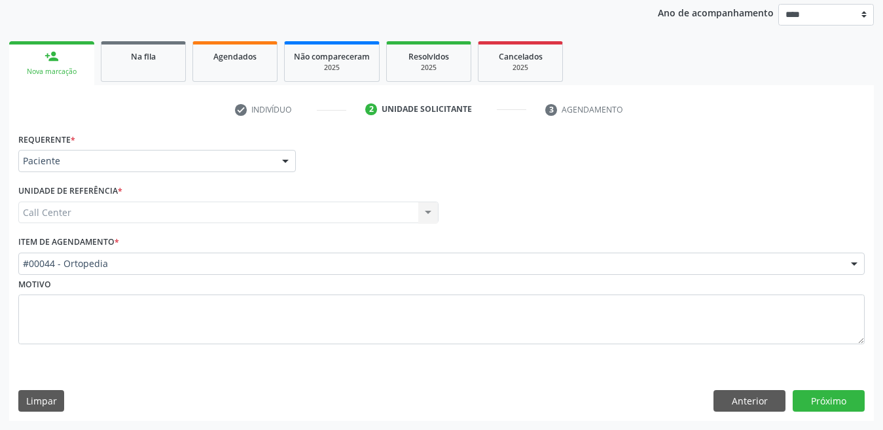
click at [832, 388] on div "Requerente * Paciente Médico(a) Enfermeiro(a) Paciente Nenhum resultado encontr…" at bounding box center [441, 275] width 865 height 291
click at [830, 415] on div "Requerente * Paciente Médico(a) Enfermeiro(a) Paciente Nenhum resultado encontr…" at bounding box center [441, 275] width 865 height 291
click at [830, 395] on button "Próximo" at bounding box center [829, 401] width 72 height 22
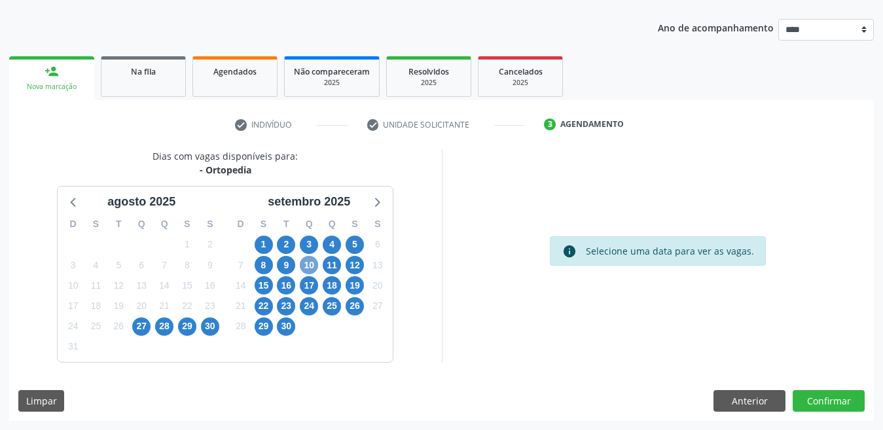
click at [308, 264] on span "10" at bounding box center [309, 265] width 18 height 18
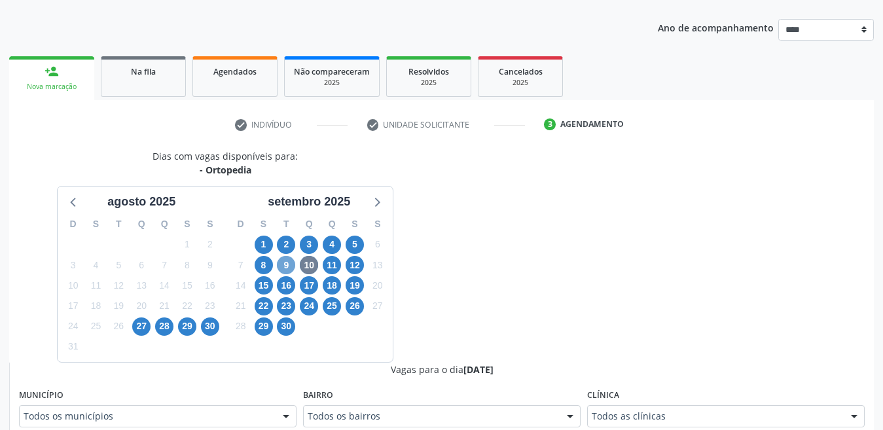
click at [281, 263] on span "9" at bounding box center [286, 265] width 18 height 18
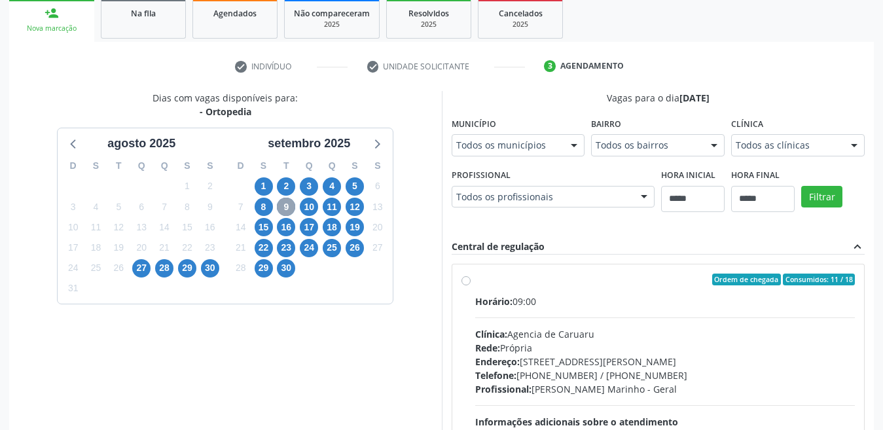
scroll to position [270, 0]
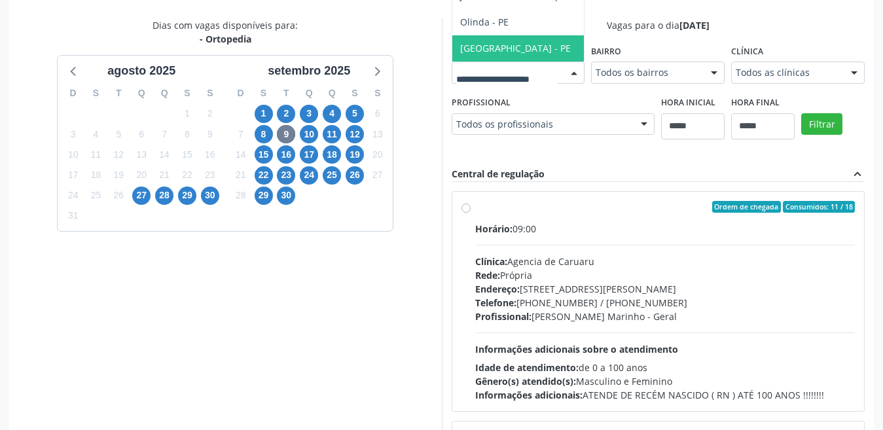
click at [452, 62] on span "Recife - PE" at bounding box center [524, 48] width 145 height 26
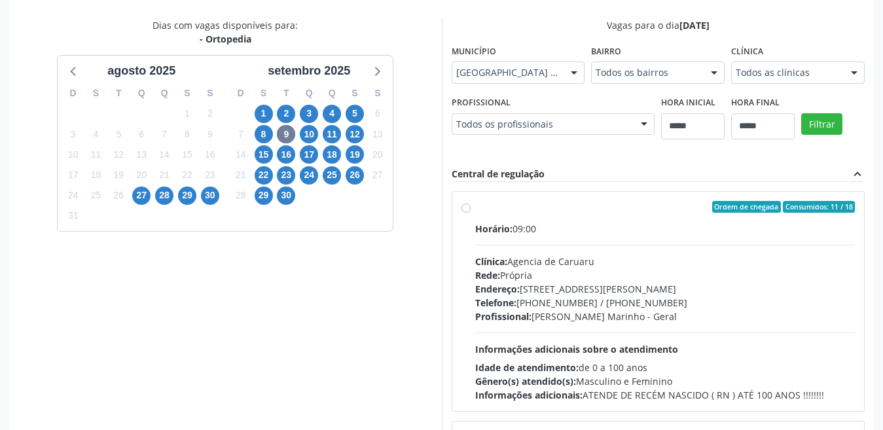
click at [733, 84] on div "Todos as clínicas" at bounding box center [798, 73] width 134 height 22
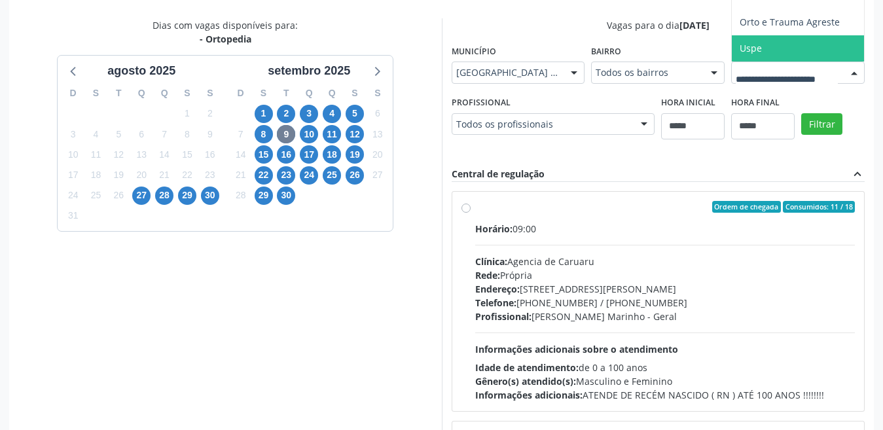
click at [732, 62] on span "Uspe" at bounding box center [840, 48] width 217 height 26
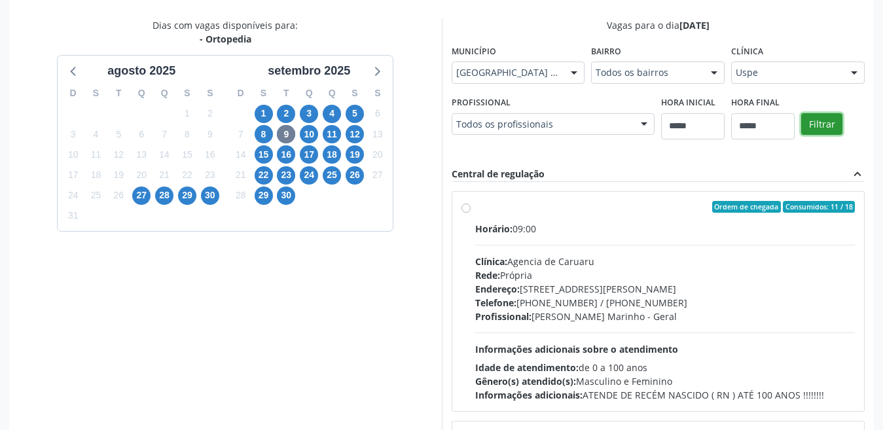
click at [801, 136] on button "Filtrar" at bounding box center [821, 124] width 41 height 22
click at [464, 201] on div "Ordem de chegada Consumidos: 7 / 12 Horário: 10:00 Clínica: Uspe Rede: Credenci…" at bounding box center [659, 301] width 394 height 201
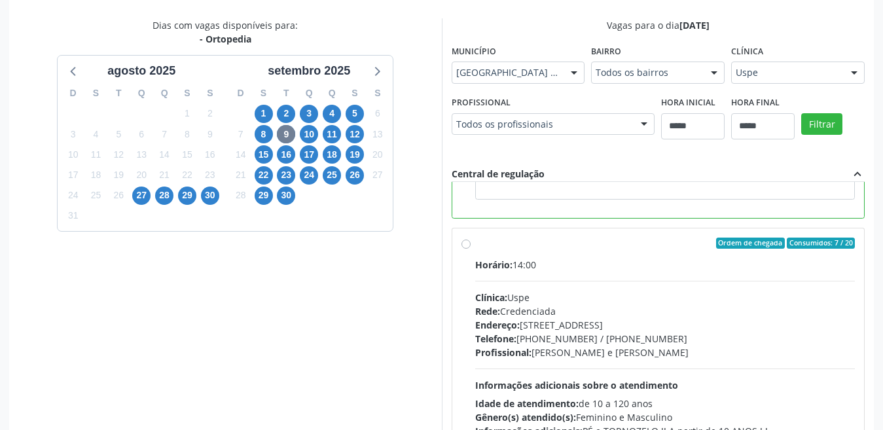
scroll to position [295, 0]
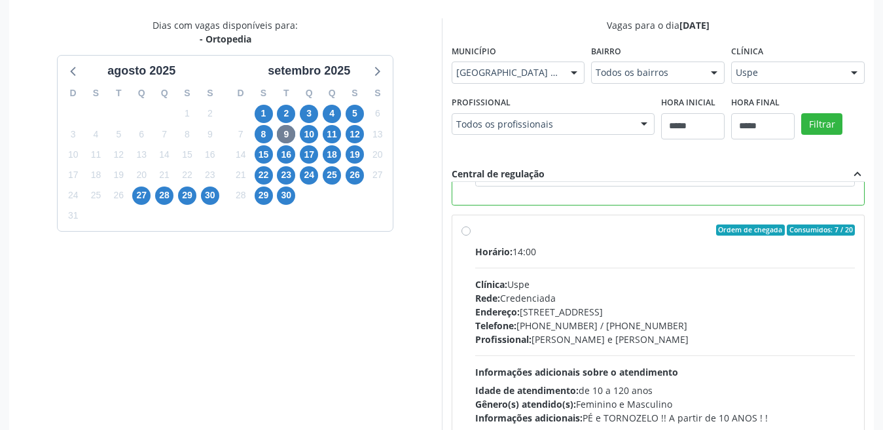
click at [475, 230] on label "Ordem de chegada Consumidos: 7 / 20 Horário: 14:00 Clínica: Uspe Rede: Credenci…" at bounding box center [665, 325] width 380 height 201
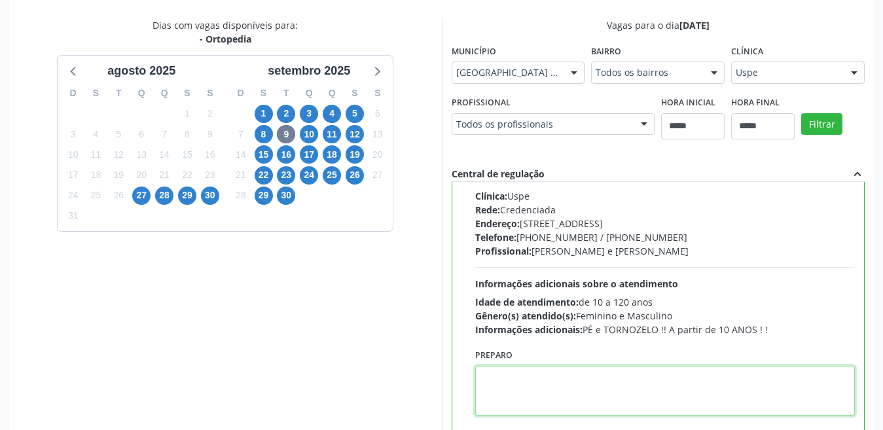
paste textarea "**********"
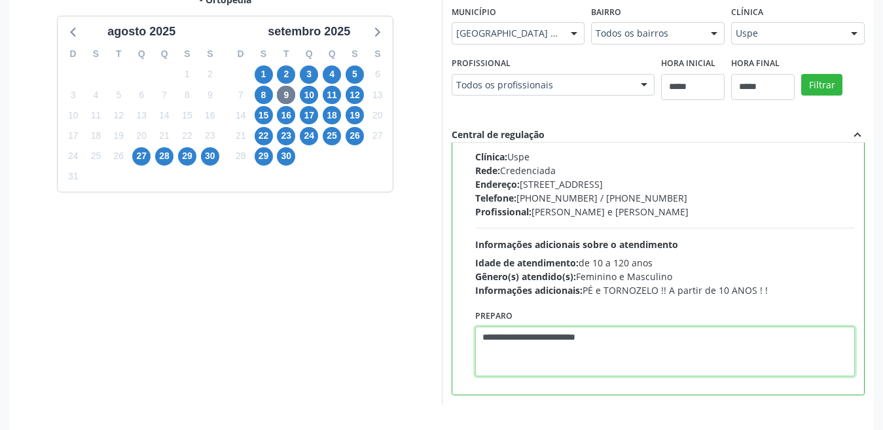
scroll to position [352, 0]
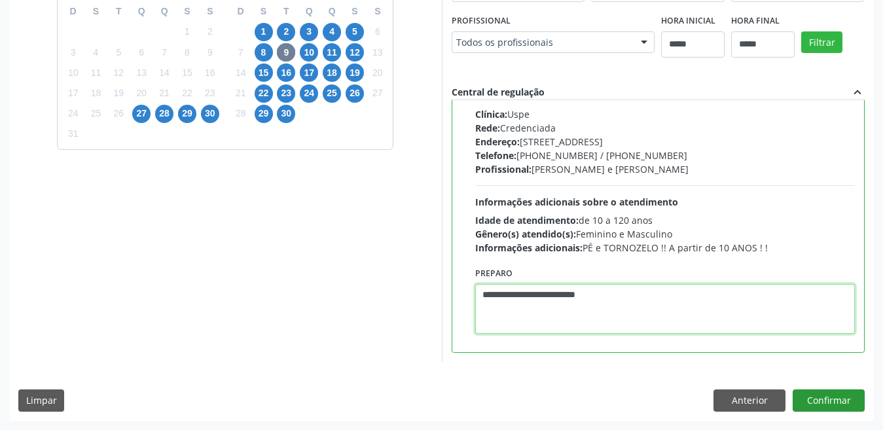
type textarea "**********"
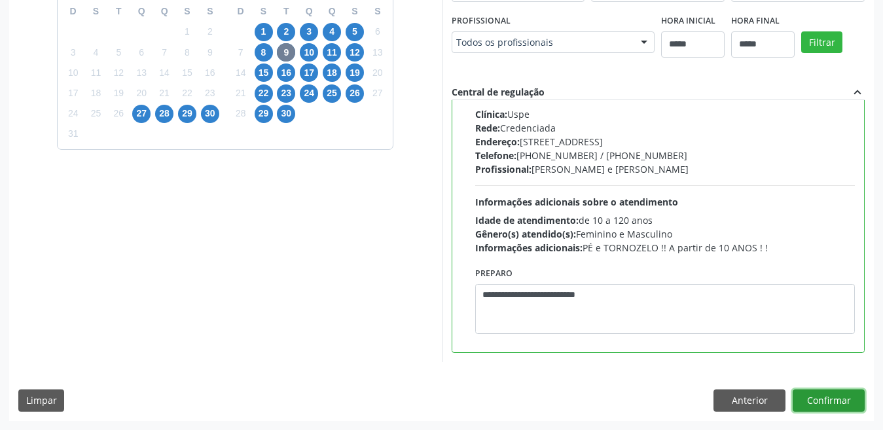
click at [829, 401] on button "Confirmar" at bounding box center [829, 401] width 72 height 22
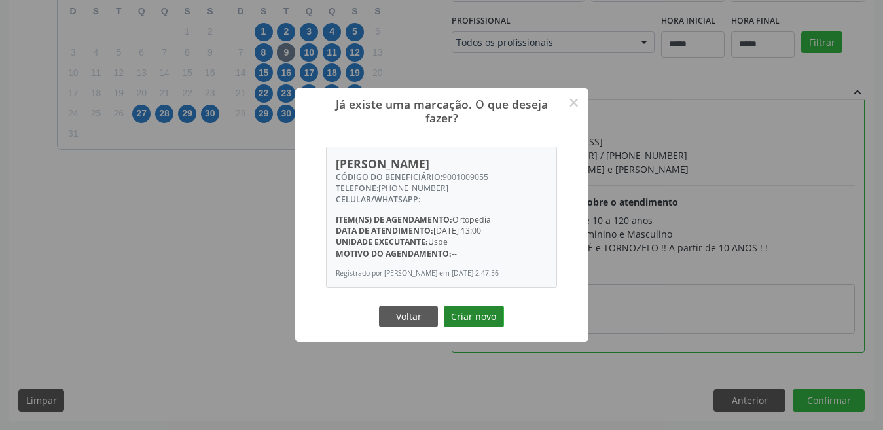
click at [463, 322] on button "Criar novo" at bounding box center [474, 317] width 60 height 22
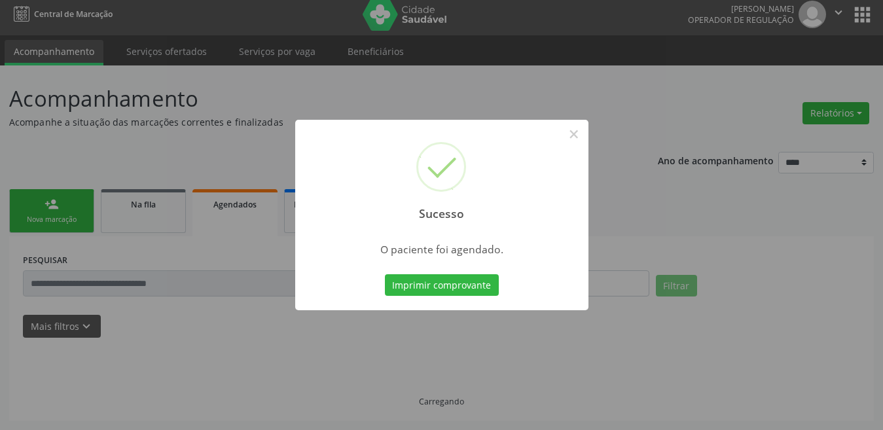
scroll to position [7, 0]
click at [459, 282] on button "Imprimir comprovante" at bounding box center [442, 285] width 114 height 22
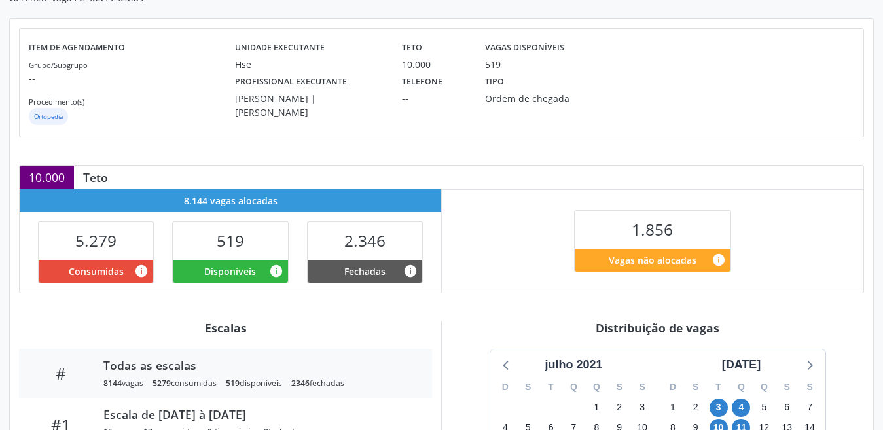
scroll to position [262, 0]
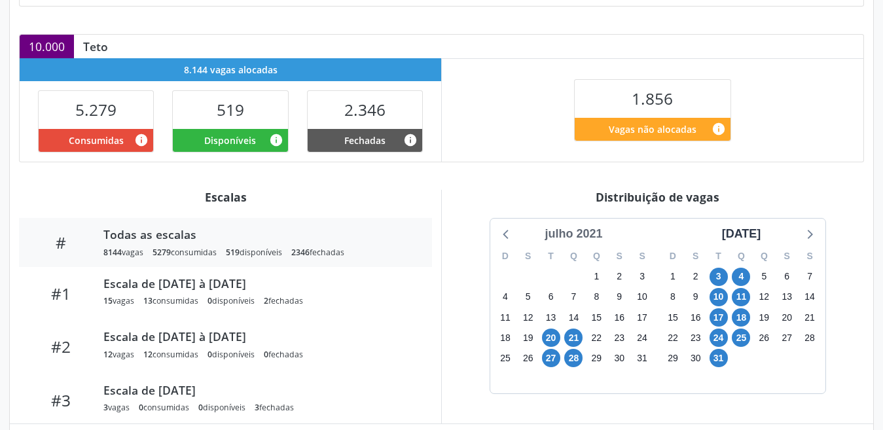
click at [574, 229] on div "julho 2021" at bounding box center [574, 234] width 68 height 18
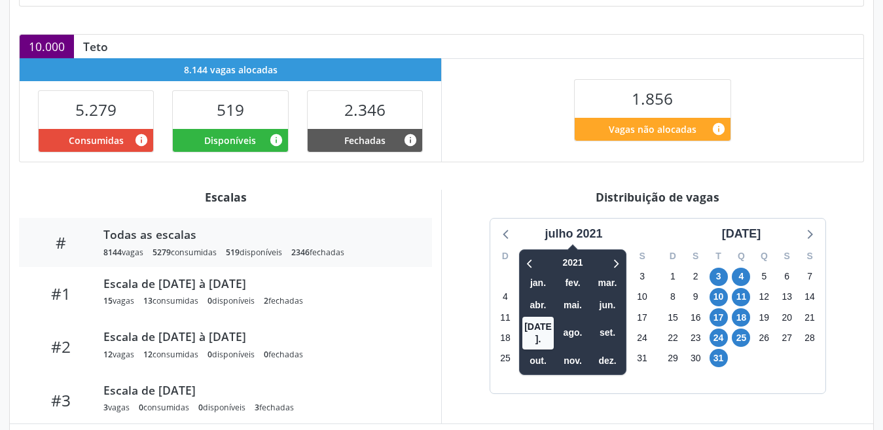
click at [574, 251] on span at bounding box center [573, 250] width 11 height 11
click at [575, 262] on span "2021" at bounding box center [573, 263] width 33 height 20
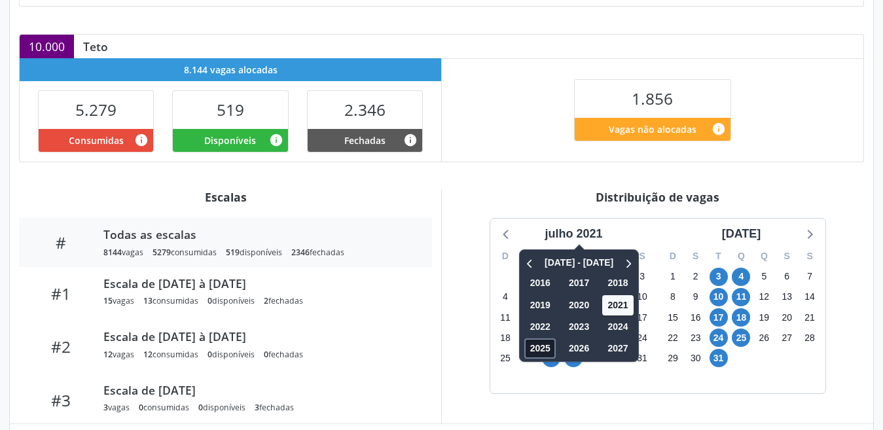
click at [534, 352] on span "2025" at bounding box center [540, 349] width 31 height 20
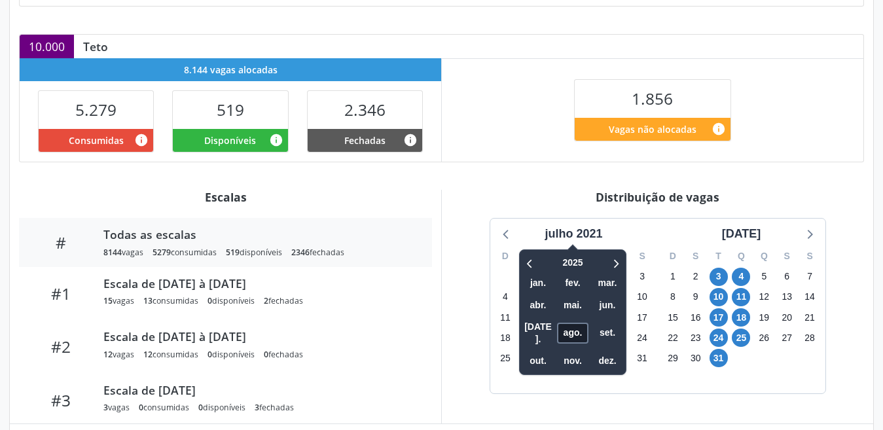
click at [567, 323] on span "ago." at bounding box center [572, 333] width 31 height 20
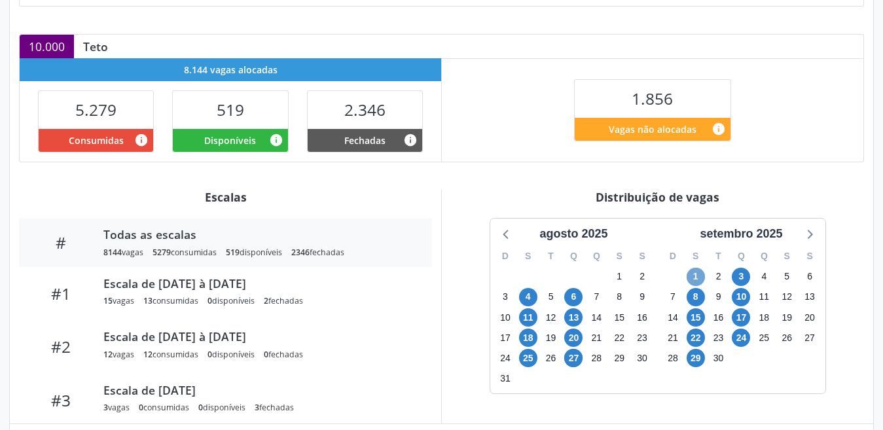
click at [694, 273] on span "1" at bounding box center [696, 277] width 18 height 18
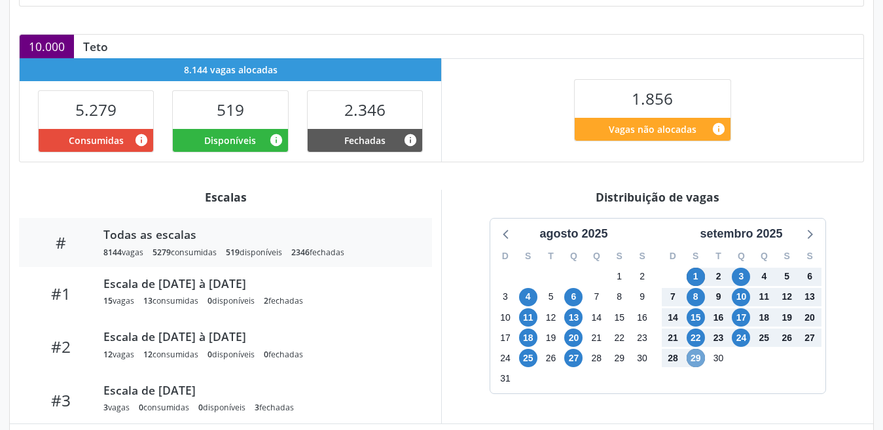
click at [695, 361] on span "29" at bounding box center [696, 358] width 18 height 18
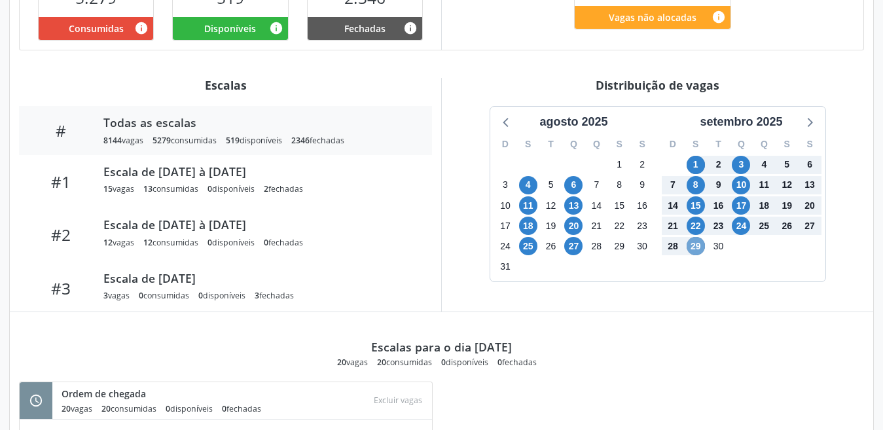
scroll to position [308, 0]
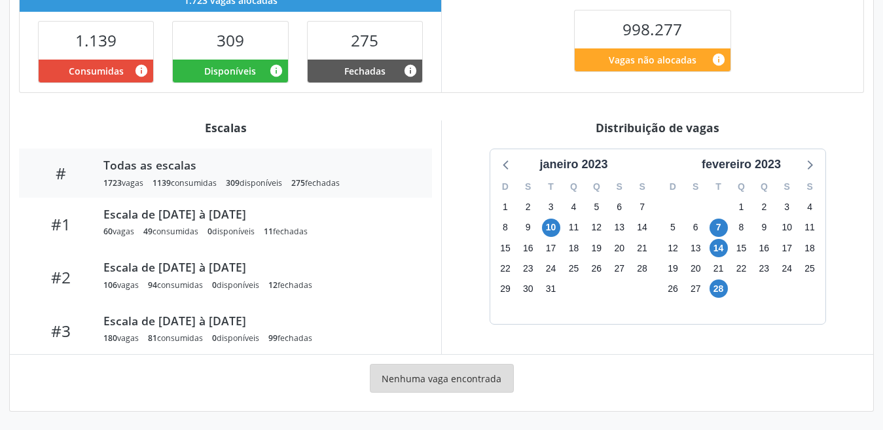
scroll to position [289, 0]
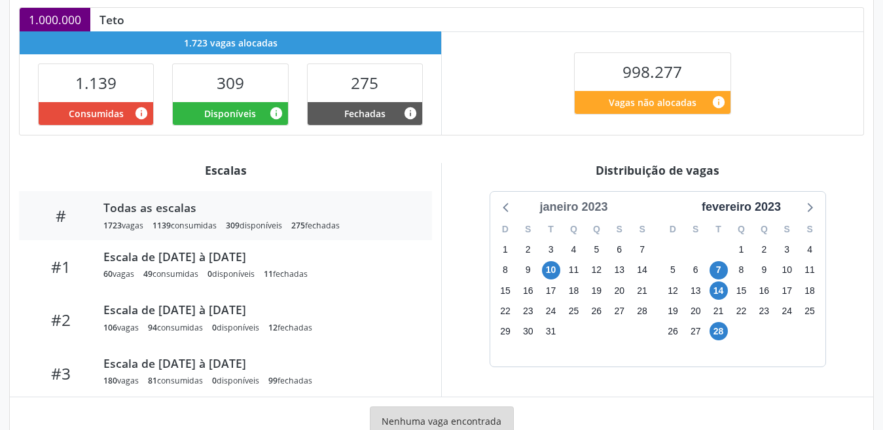
click at [566, 204] on div "janeiro 2023" at bounding box center [573, 207] width 79 height 18
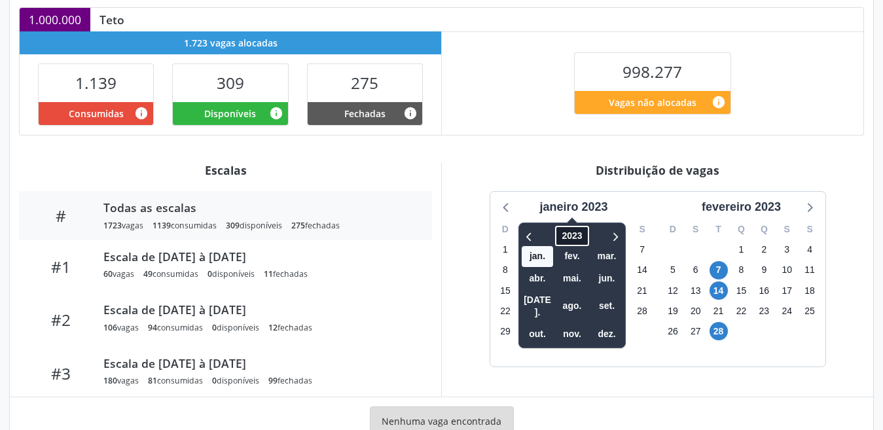
click at [571, 242] on span "2023" at bounding box center [572, 236] width 33 height 20
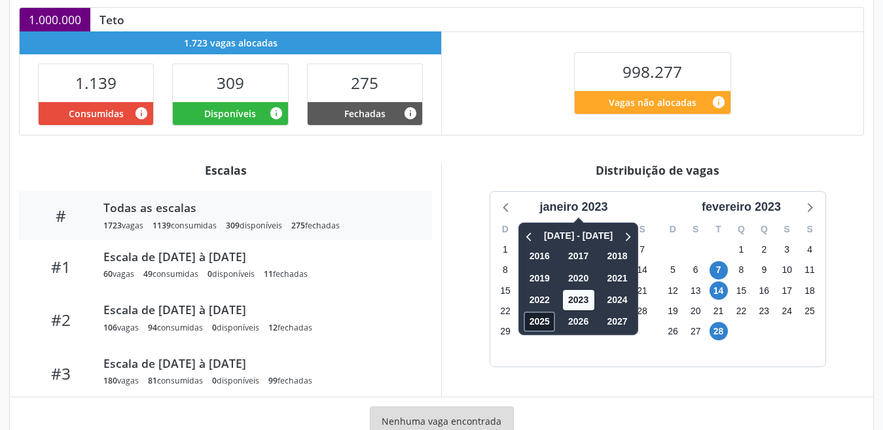
click at [541, 323] on span "2025" at bounding box center [539, 322] width 31 height 20
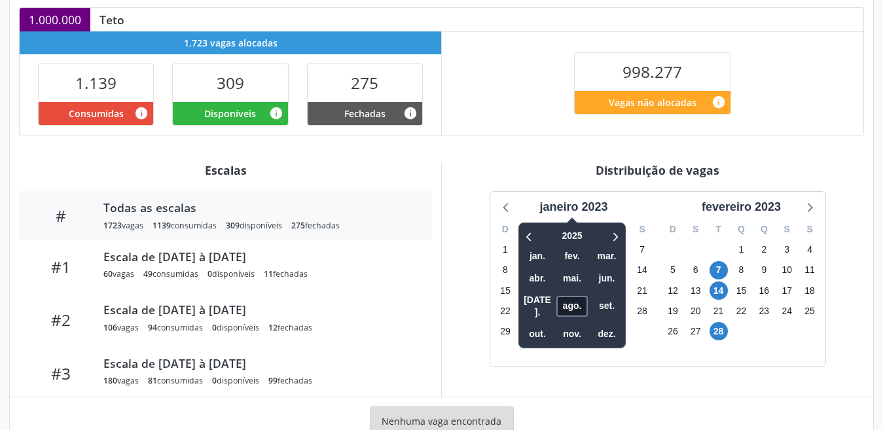
click at [568, 302] on span "ago." at bounding box center [572, 306] width 31 height 20
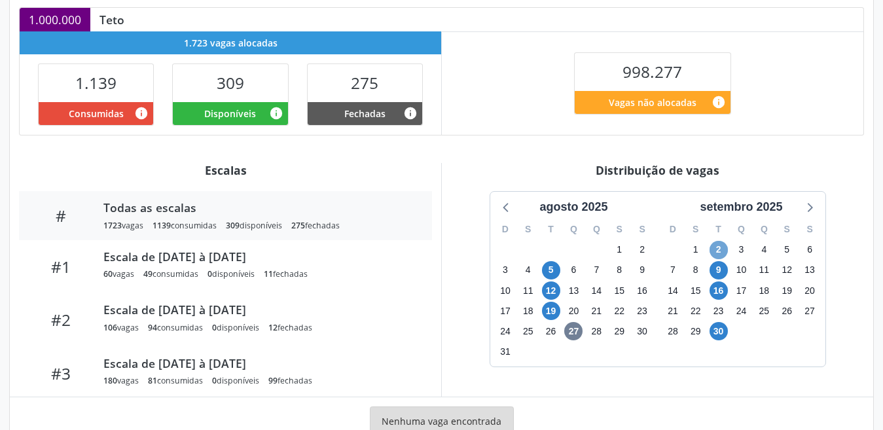
click at [716, 247] on span "2" at bounding box center [719, 250] width 18 height 18
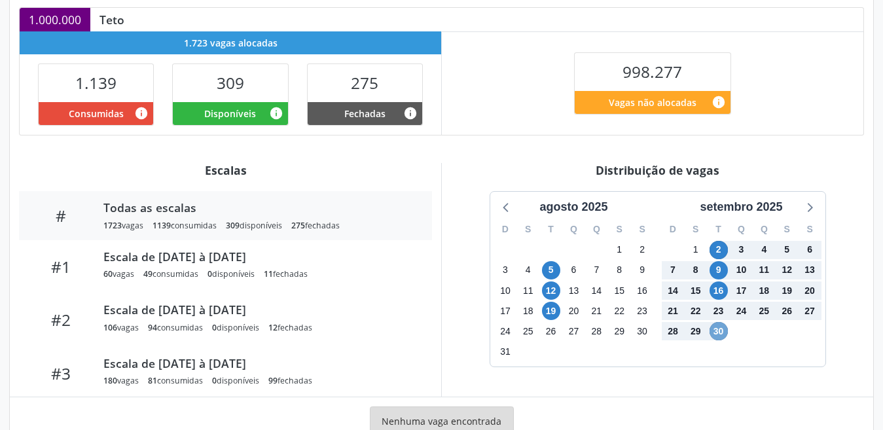
click at [720, 335] on span "30" at bounding box center [719, 331] width 18 height 18
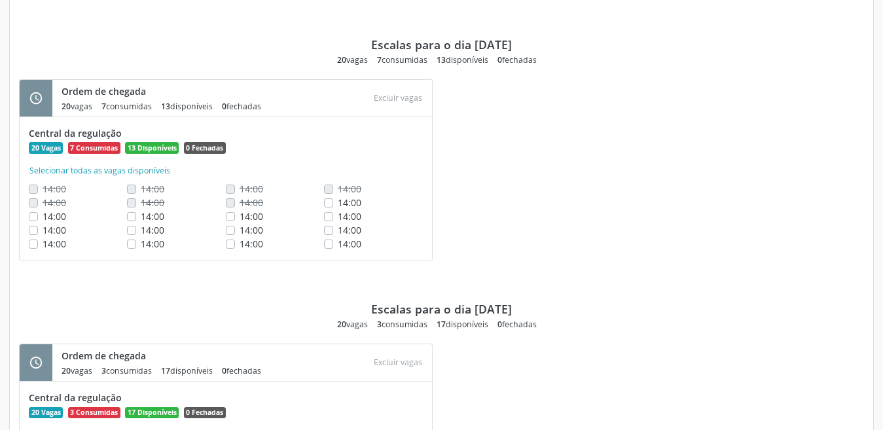
scroll to position [878, 0]
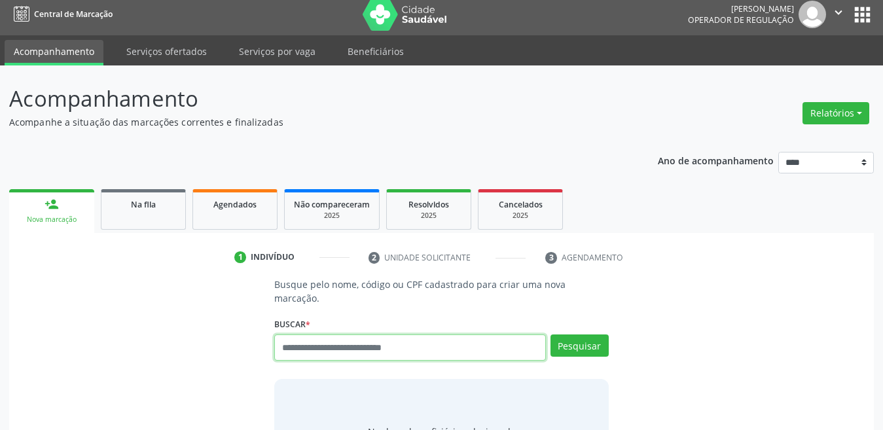
scroll to position [7, 0]
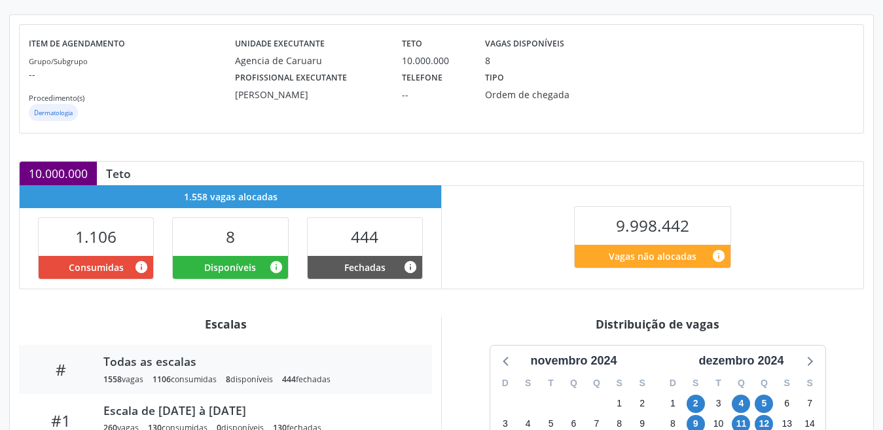
scroll to position [262, 0]
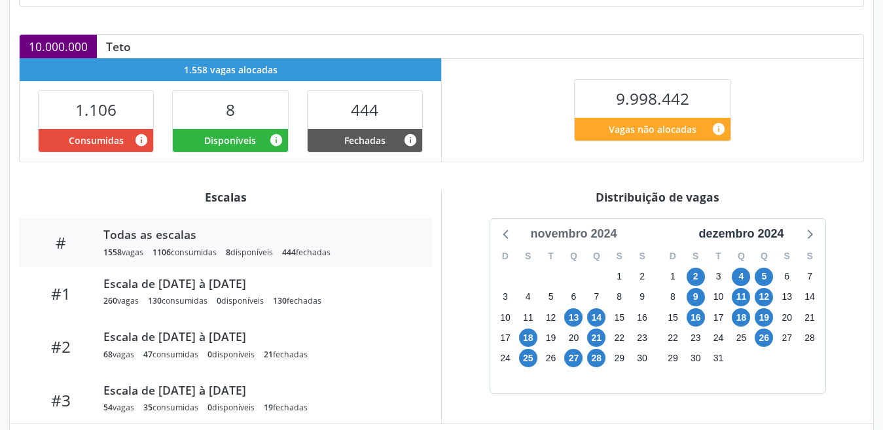
click at [585, 233] on div "novembro 2024" at bounding box center [573, 234] width 97 height 18
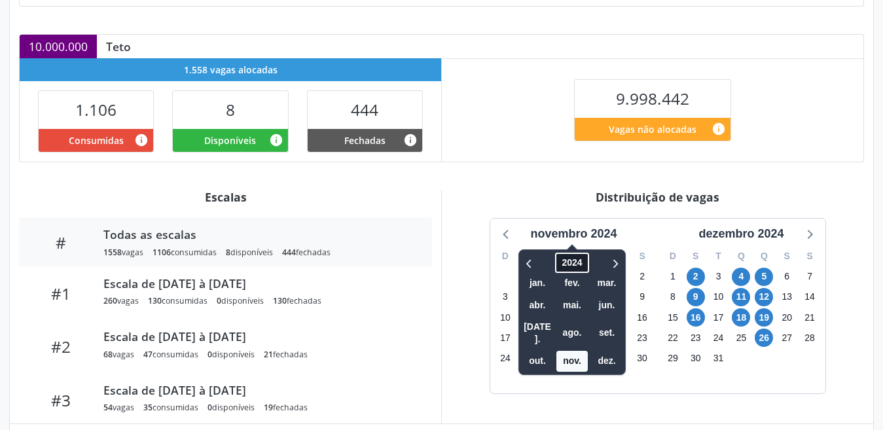
click at [573, 269] on span "2024" at bounding box center [572, 263] width 33 height 20
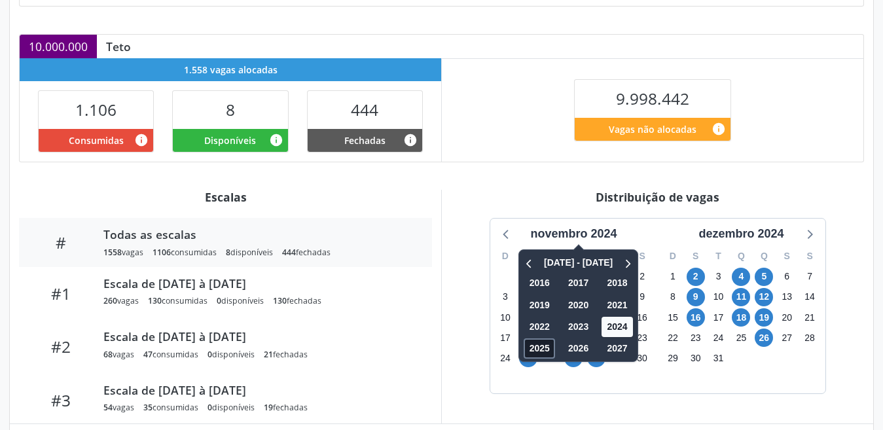
click at [541, 354] on span "2025" at bounding box center [539, 349] width 31 height 20
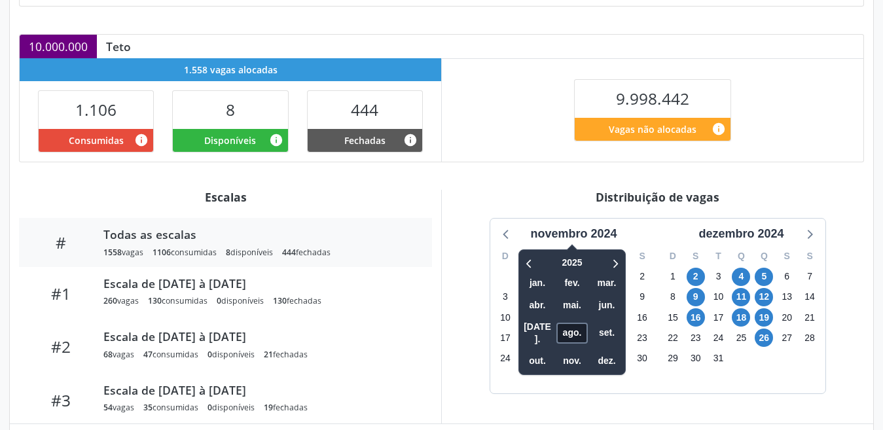
click at [581, 324] on span "ago." at bounding box center [572, 333] width 31 height 20
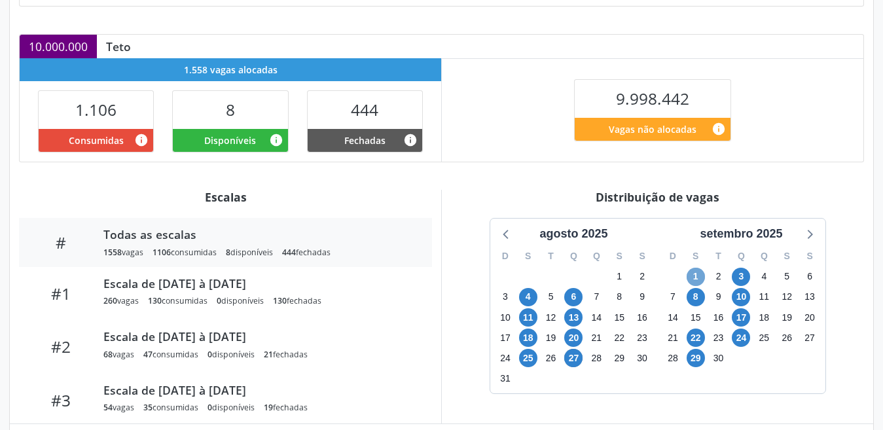
click at [694, 276] on span "1" at bounding box center [696, 277] width 18 height 18
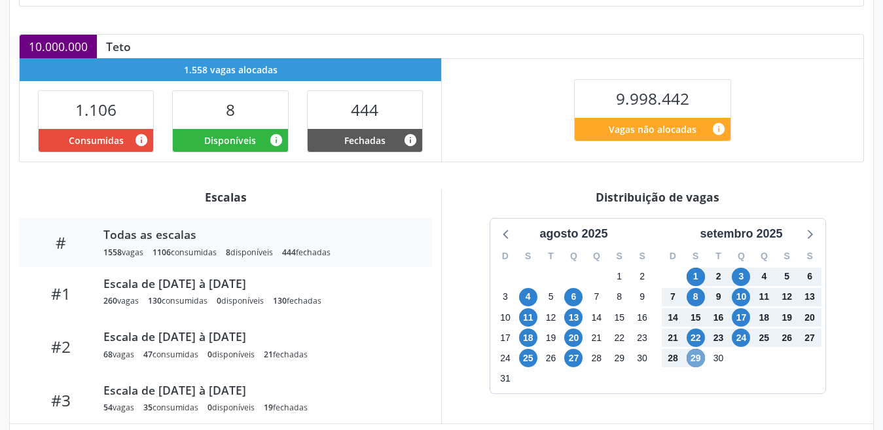
click at [698, 361] on span "29" at bounding box center [696, 358] width 18 height 18
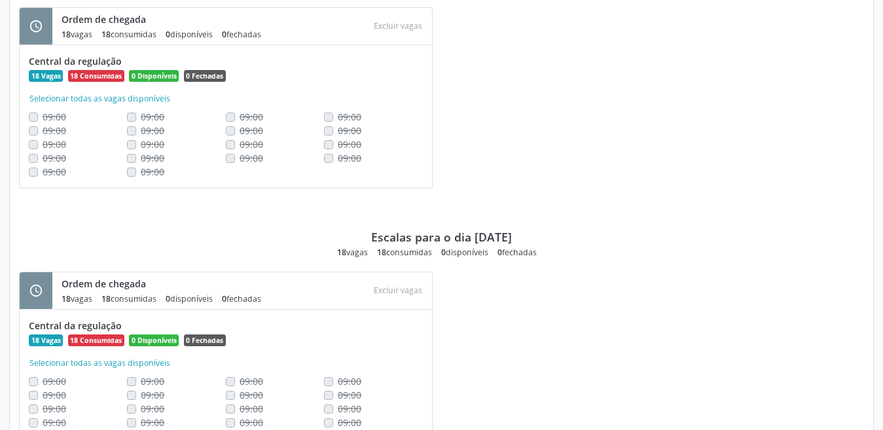
scroll to position [2401, 0]
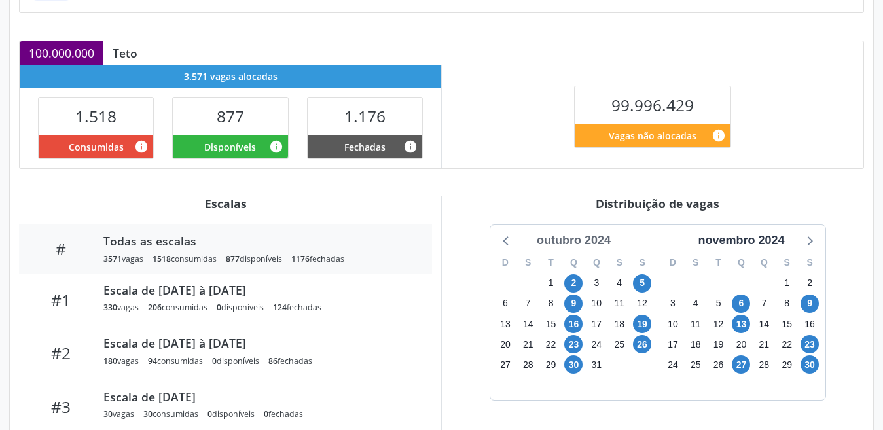
scroll to position [327, 0]
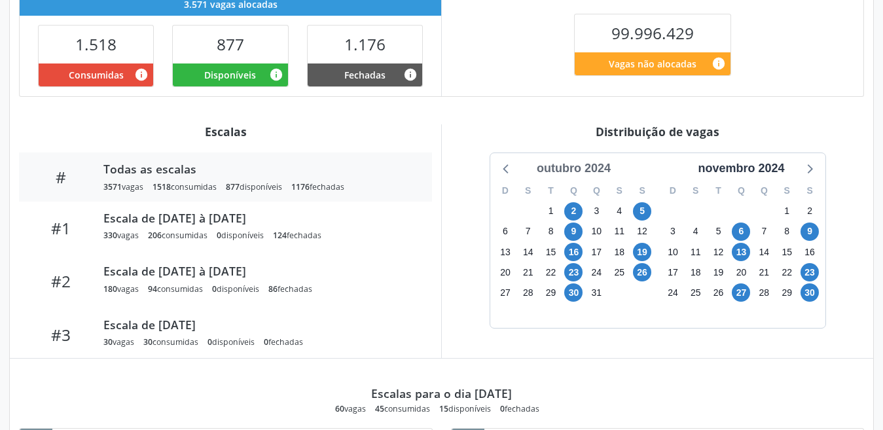
click at [543, 168] on div "outubro 2024" at bounding box center [574, 169] width 84 height 18
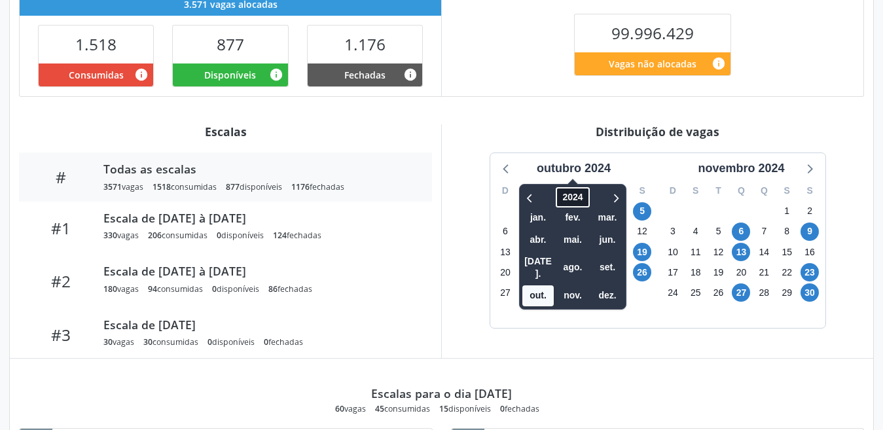
click at [572, 196] on span "2024" at bounding box center [572, 197] width 33 height 20
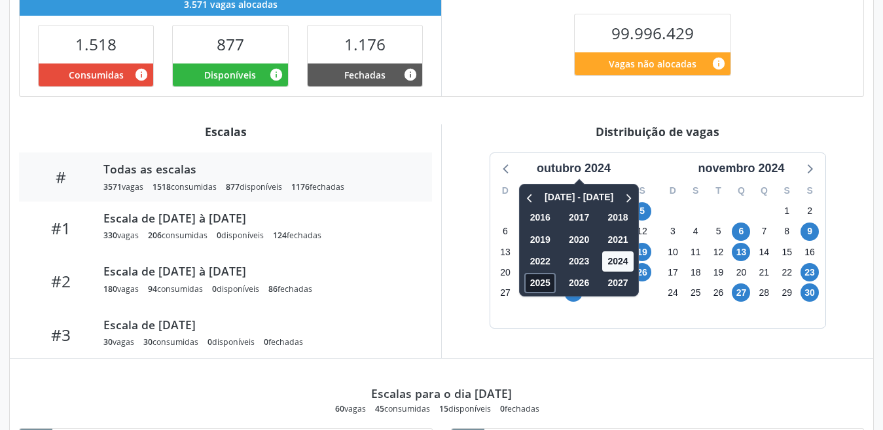
click at [528, 283] on span "2025" at bounding box center [539, 283] width 31 height 20
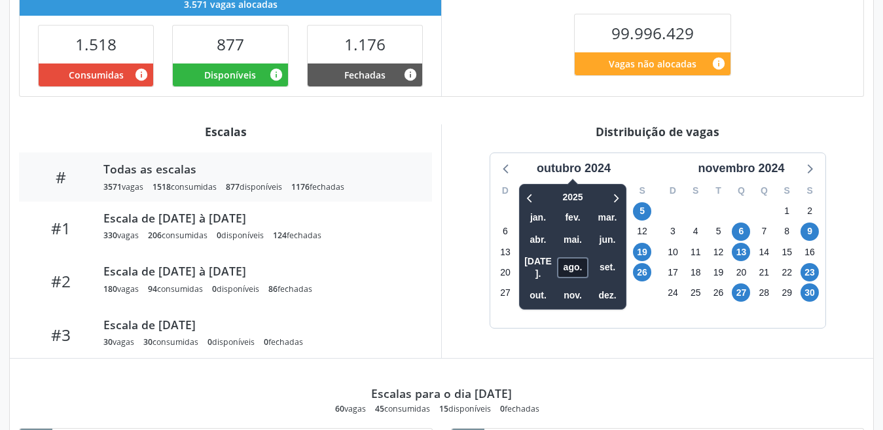
click at [566, 259] on span "ago." at bounding box center [572, 267] width 31 height 20
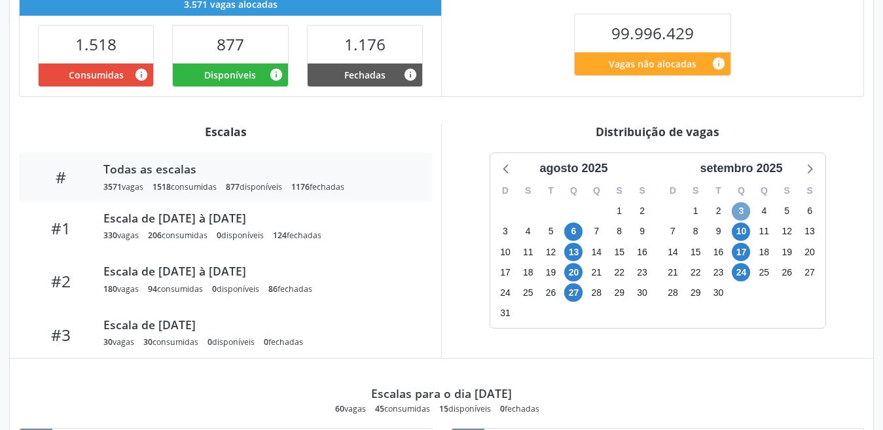
click at [740, 218] on span "3" at bounding box center [741, 211] width 18 height 18
click at [735, 216] on span "3" at bounding box center [741, 211] width 18 height 18
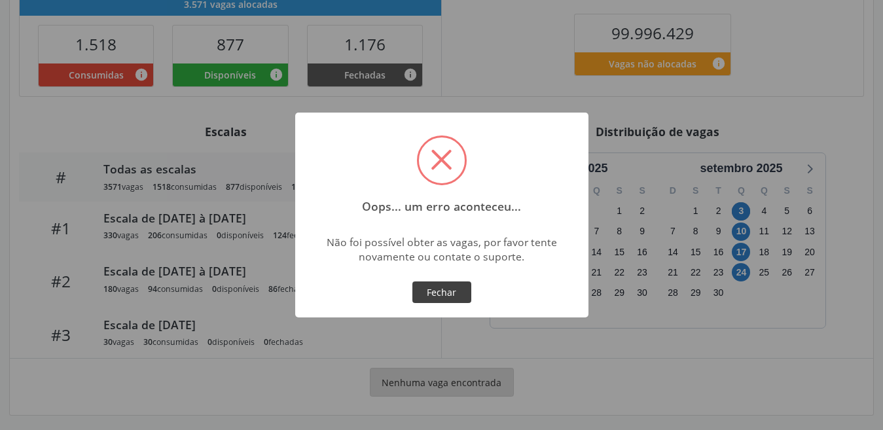
click at [446, 299] on button "Fechar" at bounding box center [441, 293] width 59 height 22
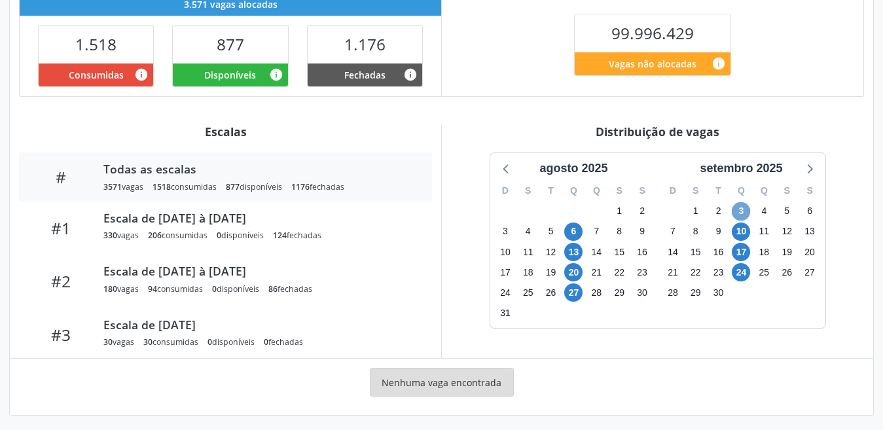
click at [737, 212] on span "3" at bounding box center [741, 211] width 18 height 18
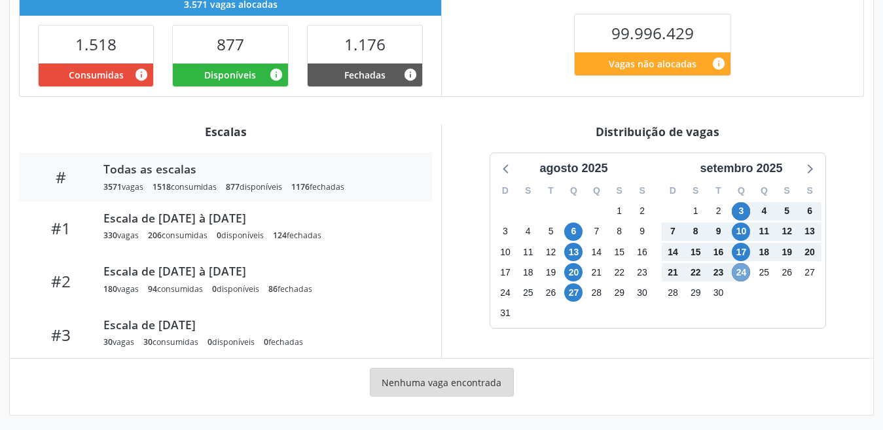
click at [739, 280] on span "24" at bounding box center [741, 272] width 18 height 18
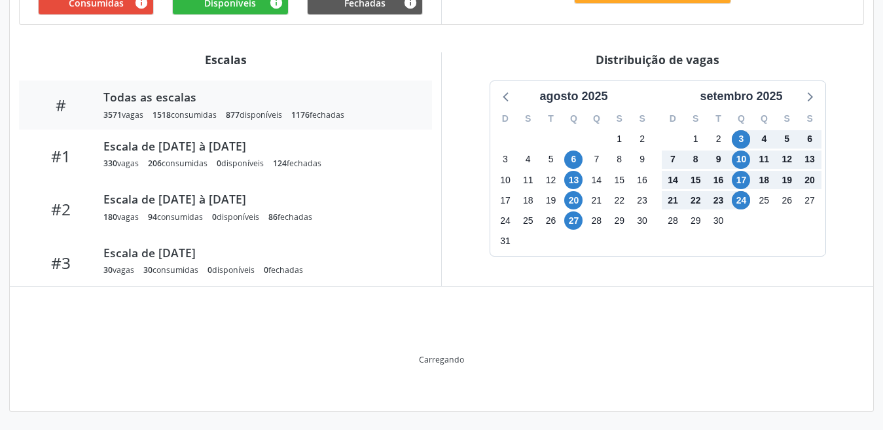
scroll to position [331, 0]
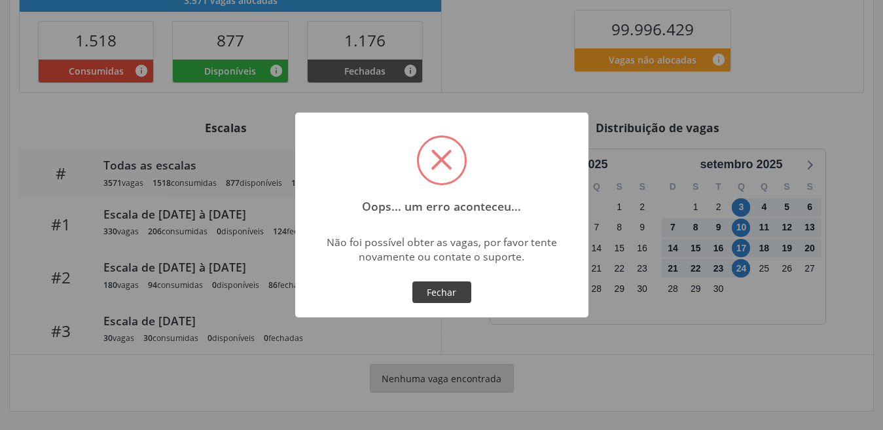
click at [449, 295] on button "Fechar" at bounding box center [441, 293] width 59 height 22
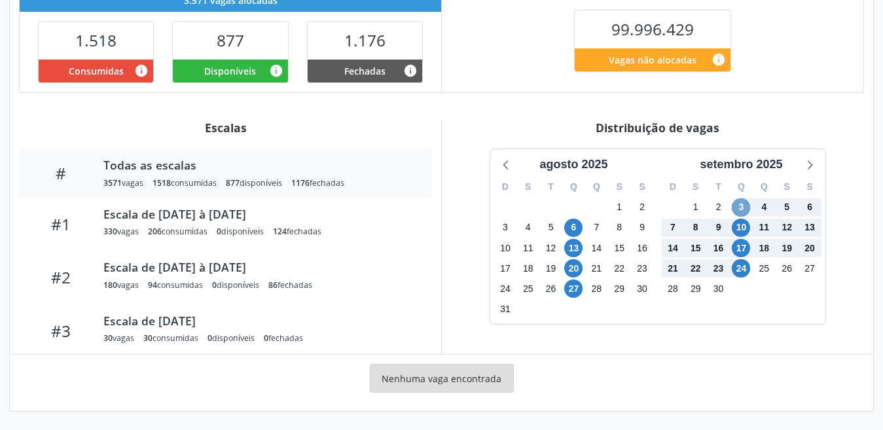
click at [742, 209] on span "3" at bounding box center [741, 207] width 18 height 18
click at [740, 265] on span "24" at bounding box center [741, 268] width 18 height 18
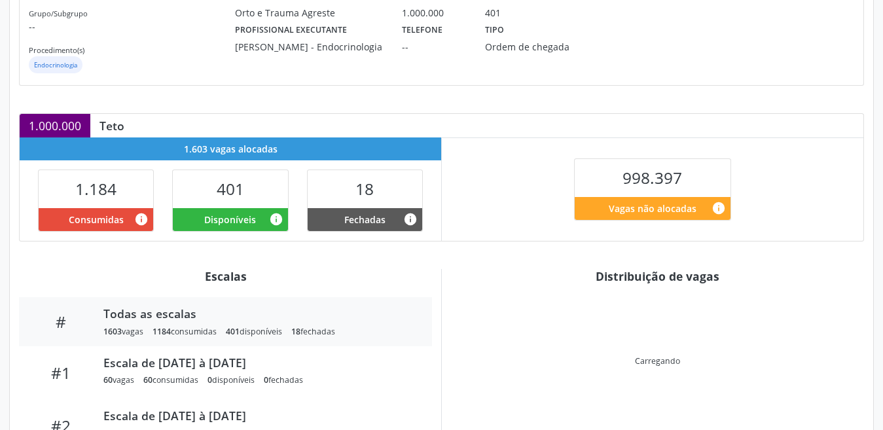
scroll to position [262, 0]
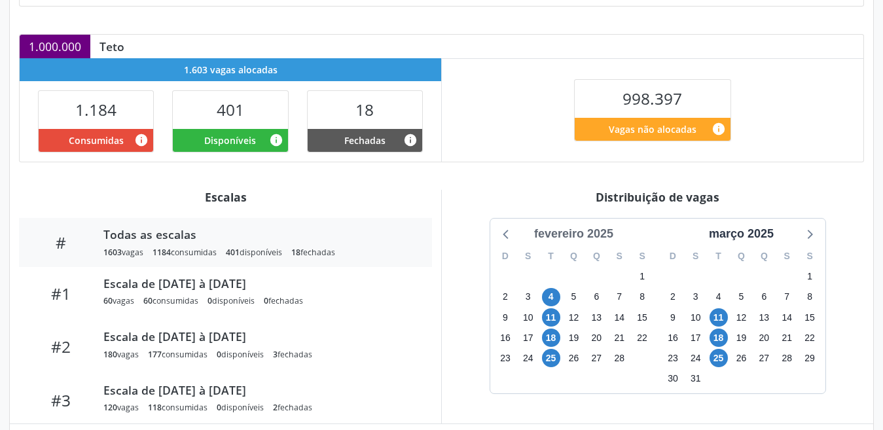
click at [576, 235] on div "fevereiro 2025" at bounding box center [574, 234] width 90 height 18
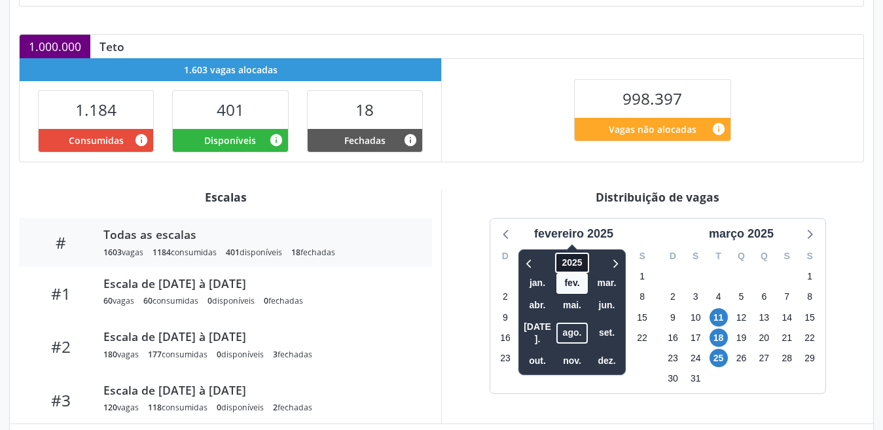
click at [568, 263] on span "2025" at bounding box center [571, 263] width 33 height 20
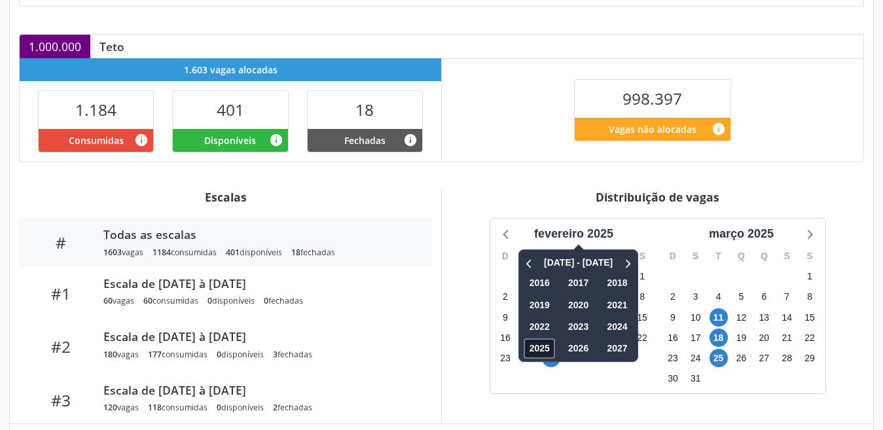
click at [540, 344] on span "2025" at bounding box center [539, 349] width 31 height 20
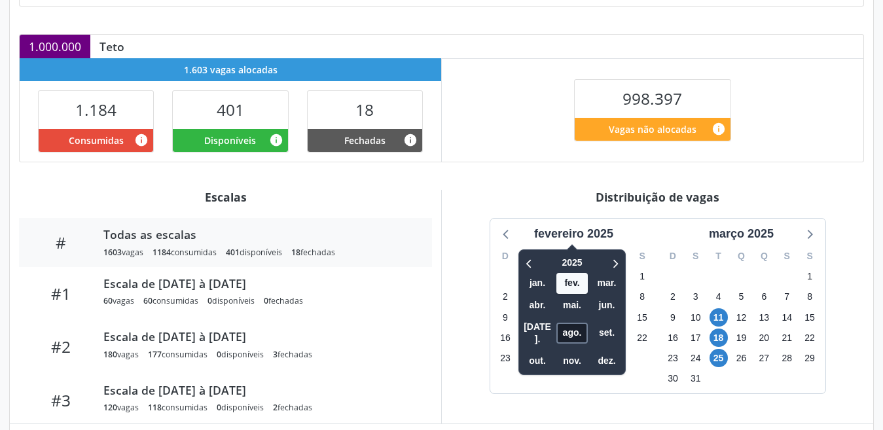
click at [563, 324] on span "ago." at bounding box center [572, 333] width 31 height 20
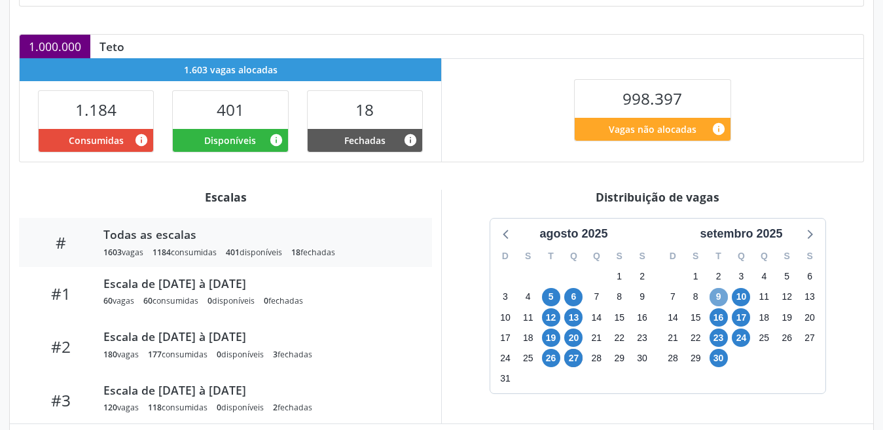
click at [716, 297] on span "9" at bounding box center [719, 297] width 18 height 18
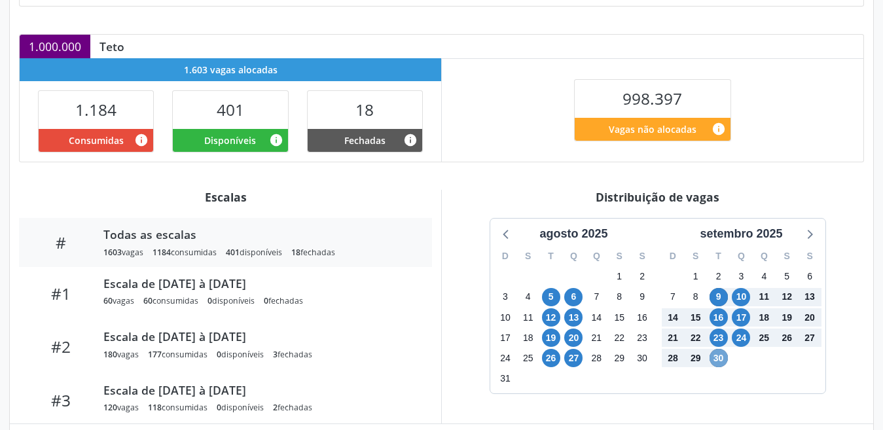
click at [716, 357] on span "30" at bounding box center [719, 358] width 18 height 18
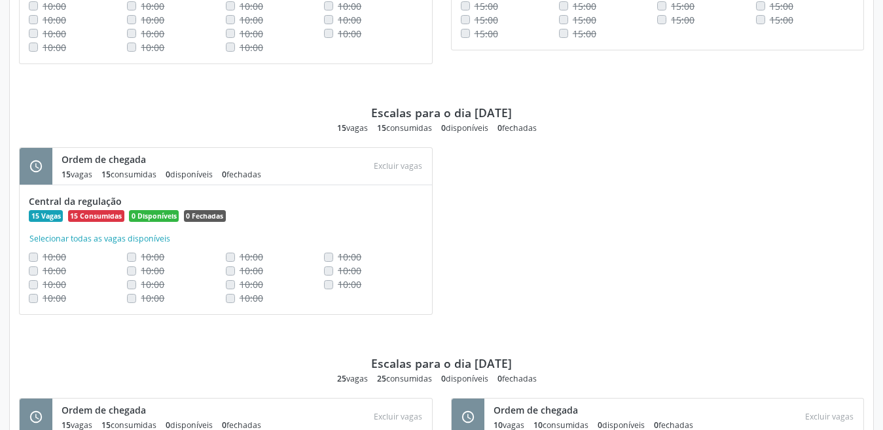
scroll to position [2222, 0]
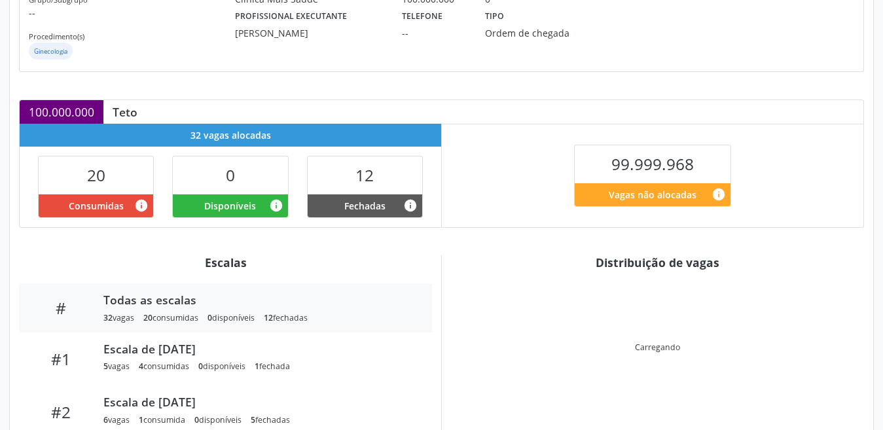
scroll to position [196, 0]
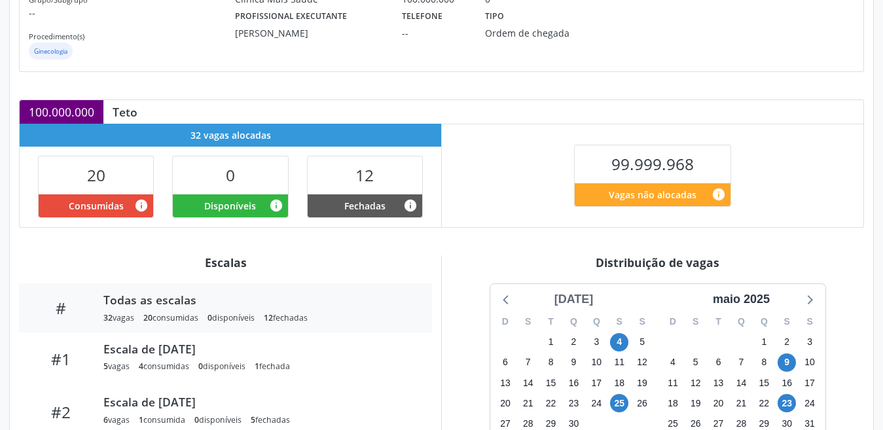
drag, startPoint x: 566, startPoint y: 299, endPoint x: 564, endPoint y: 291, distance: 8.0
click at [565, 299] on div "abril 2025" at bounding box center [574, 300] width 50 height 18
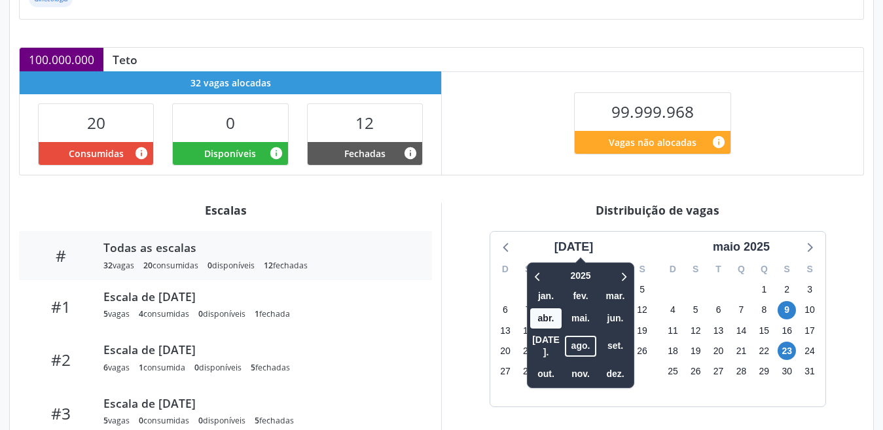
scroll to position [327, 0]
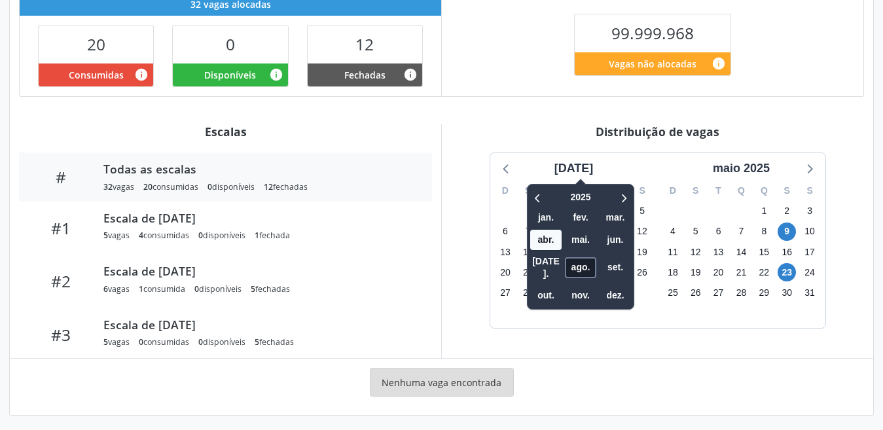
click at [568, 265] on span "ago." at bounding box center [580, 267] width 31 height 20
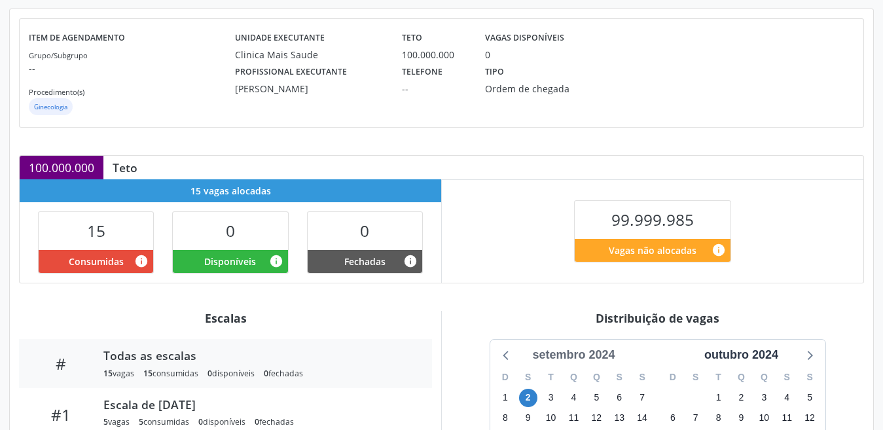
scroll to position [262, 0]
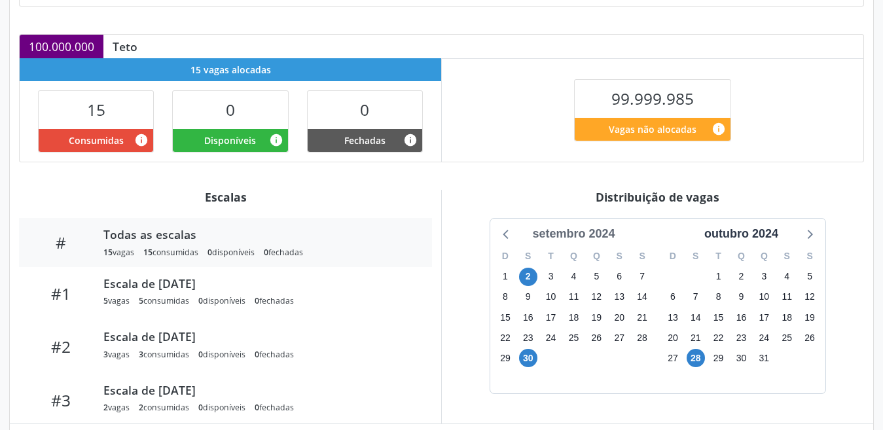
click at [587, 236] on div "setembro 2024" at bounding box center [573, 234] width 93 height 18
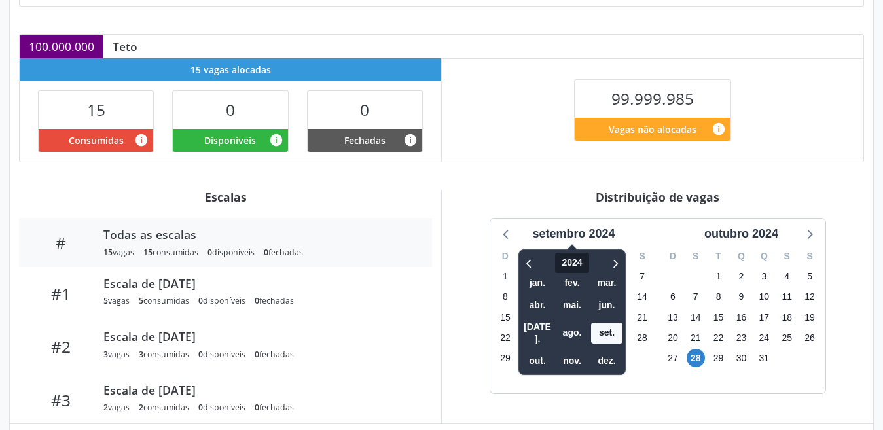
click at [565, 253] on div "2024 jan. fev. mar. abr. mai. jun. [DATE]. ago. set. out. nov. dez." at bounding box center [572, 312] width 107 height 126
click at [570, 263] on span "2024" at bounding box center [572, 263] width 33 height 20
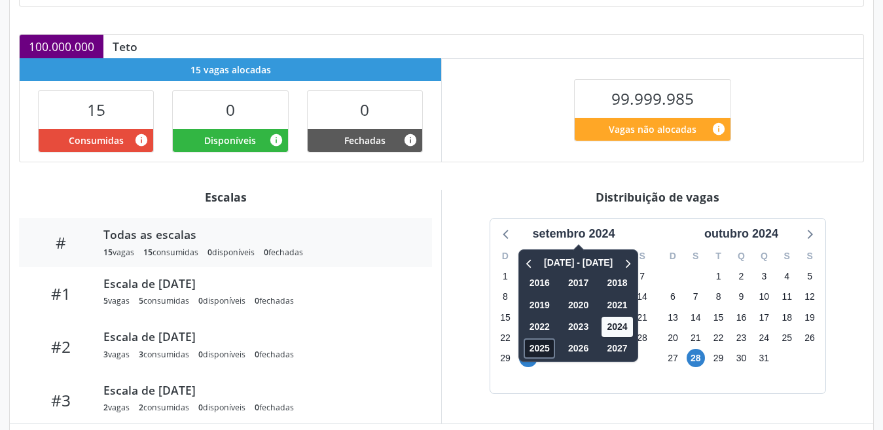
click at [544, 351] on span "2025" at bounding box center [539, 349] width 31 height 20
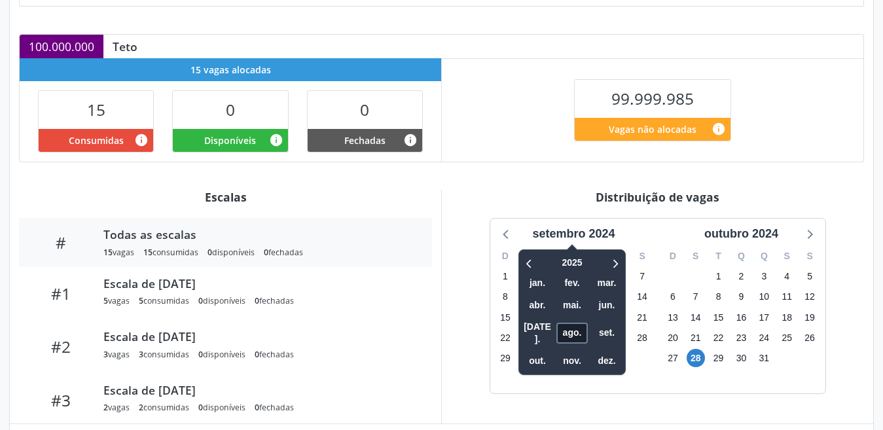
click at [564, 323] on span "ago." at bounding box center [572, 333] width 31 height 20
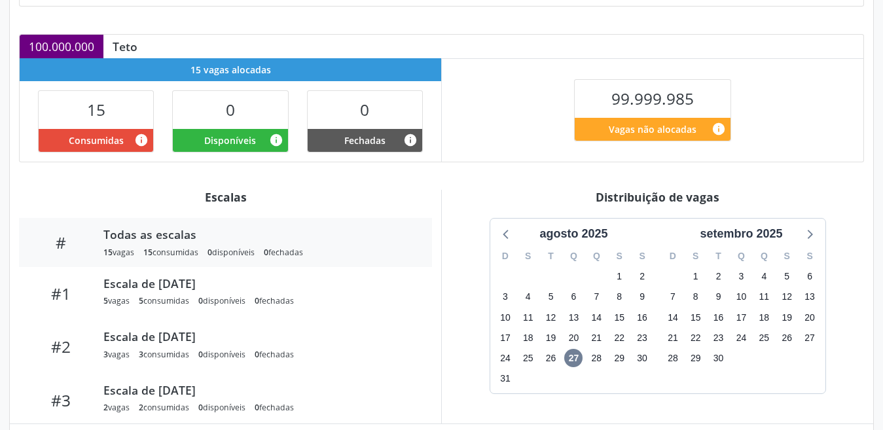
click at [493, 226] on div "agosto 2025" at bounding box center [574, 231] width 168 height 24
click at [505, 231] on icon at bounding box center [506, 233] width 17 height 17
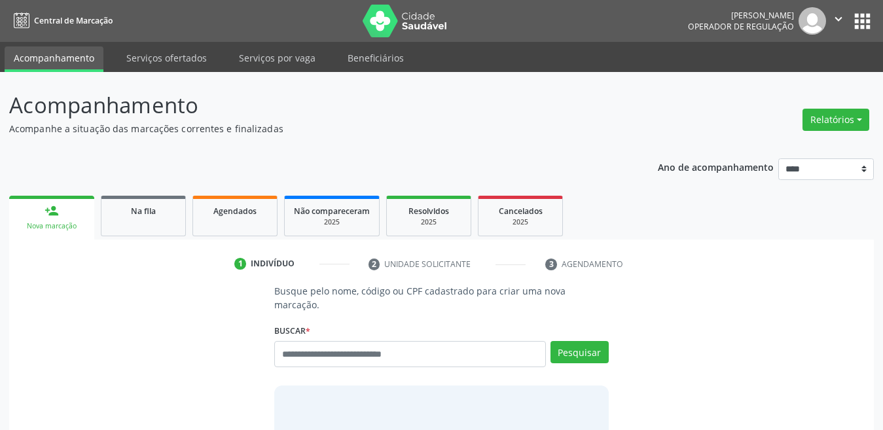
scroll to position [7, 0]
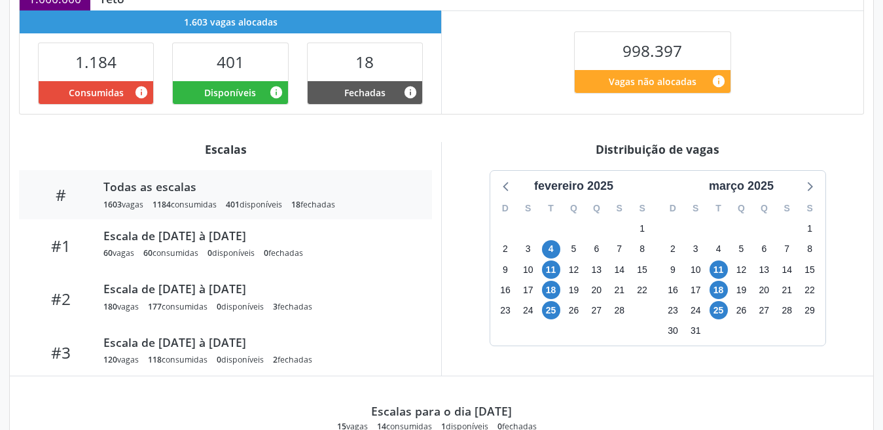
scroll to position [273, 0]
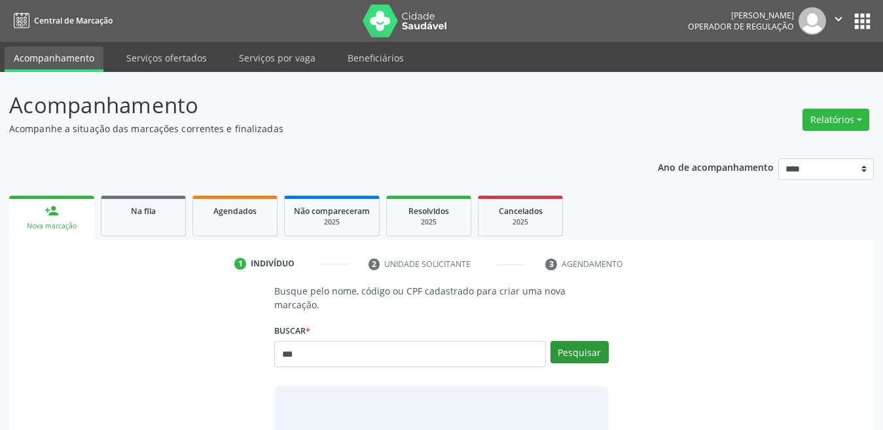
type input "***"
click at [574, 341] on button "Pesquisar" at bounding box center [580, 352] width 58 height 22
type input "***"
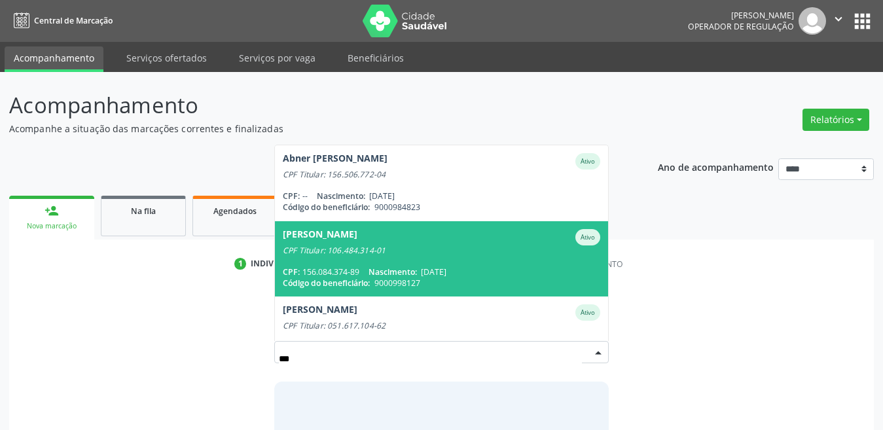
click at [357, 246] on div "CPF Titular: 106.484.314-01" at bounding box center [442, 251] width 318 height 10
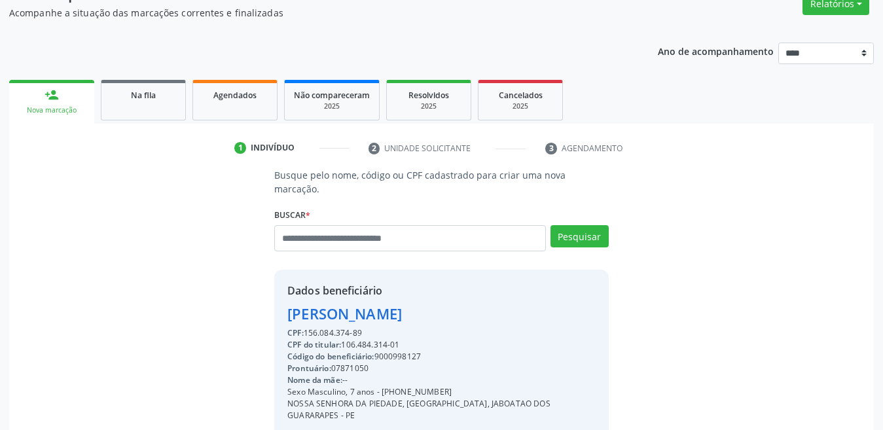
scroll to position [261, 0]
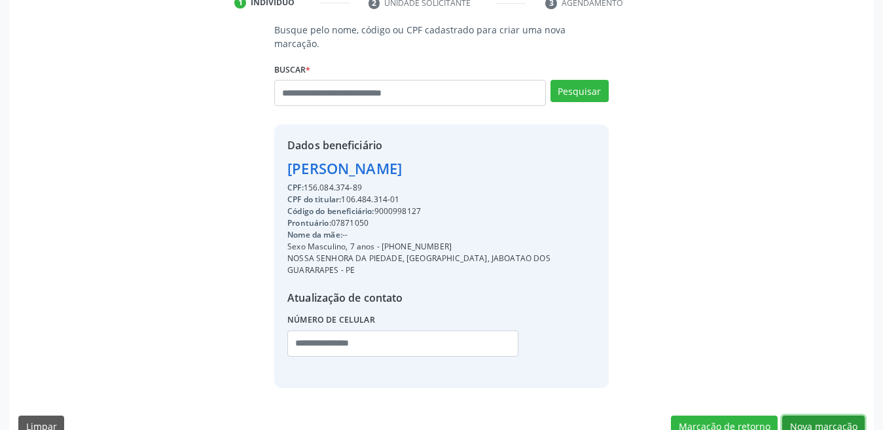
click at [813, 416] on button "Nova marcação" at bounding box center [823, 427] width 82 height 22
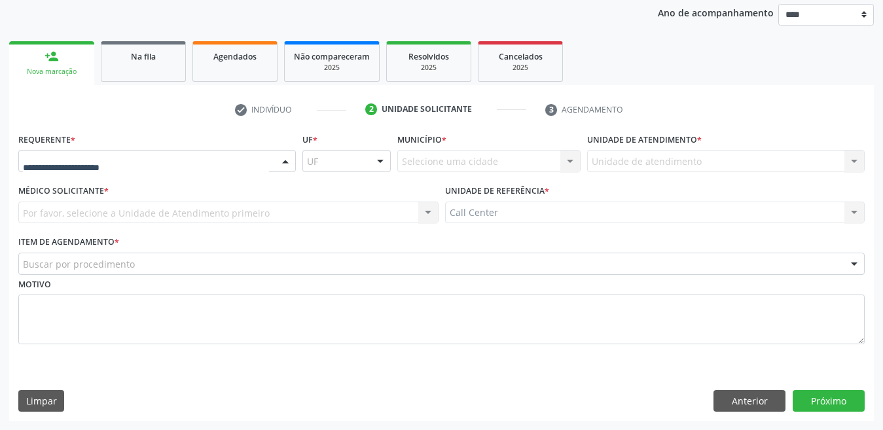
drag, startPoint x: 54, startPoint y: 157, endPoint x: 52, endPoint y: 167, distance: 9.9
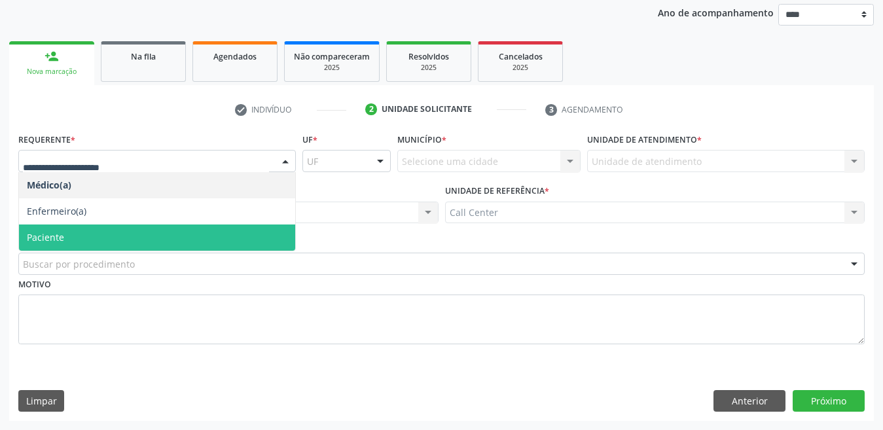
drag, startPoint x: 71, startPoint y: 232, endPoint x: 78, endPoint y: 258, distance: 26.4
click at [71, 233] on span "Paciente" at bounding box center [157, 238] width 276 height 26
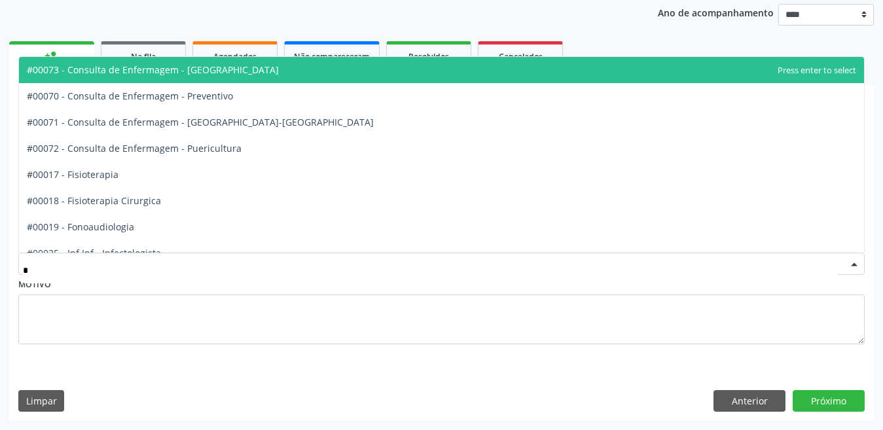
type input "**"
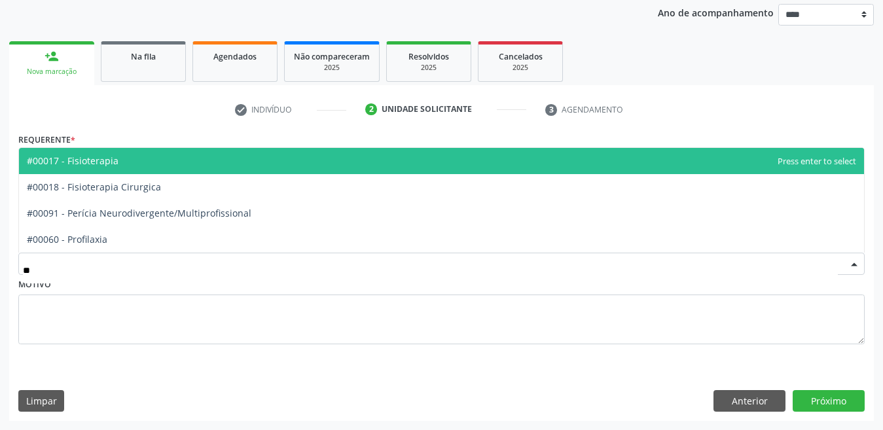
click at [102, 157] on span "#00017 - Fisioterapia" at bounding box center [73, 161] width 92 height 12
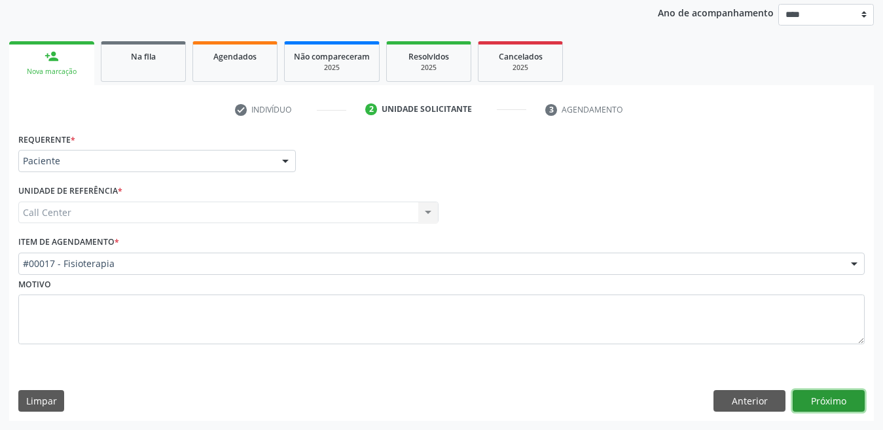
click at [858, 403] on button "Próximo" at bounding box center [829, 401] width 72 height 22
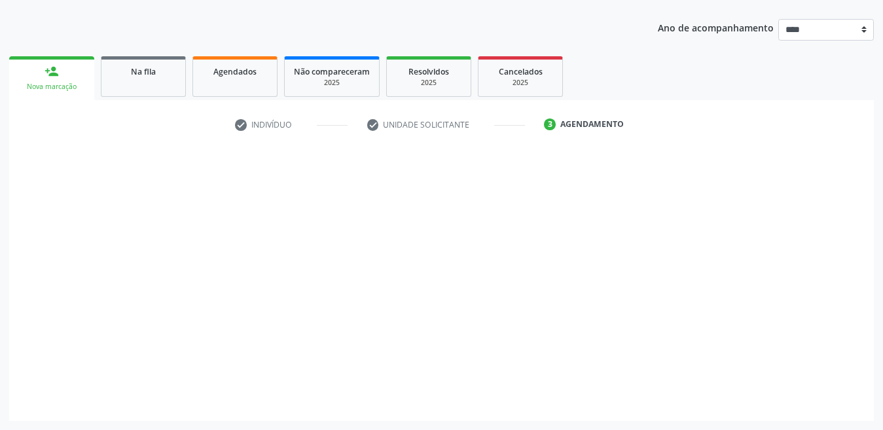
scroll to position [139, 0]
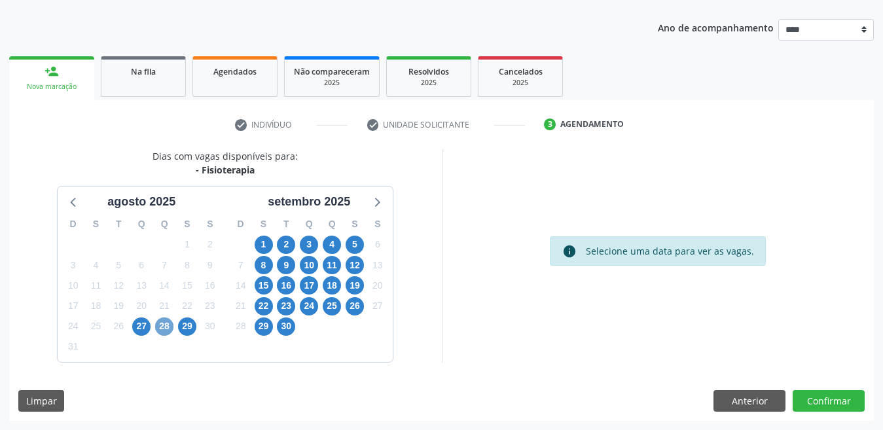
click at [168, 335] on span "28" at bounding box center [164, 327] width 18 height 18
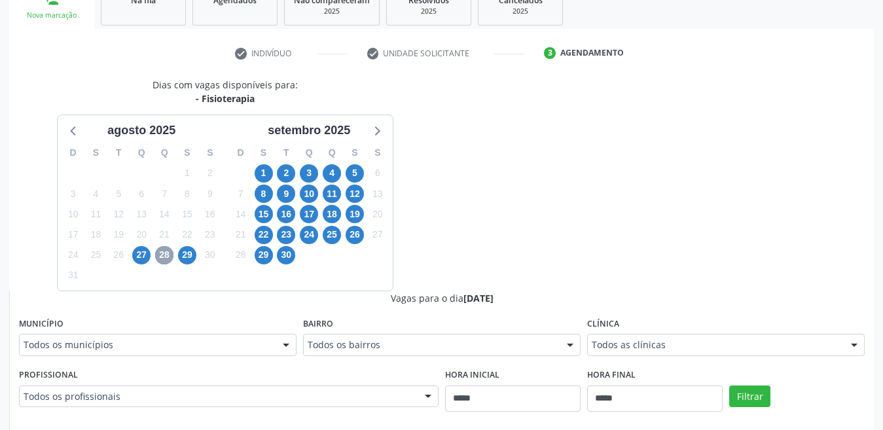
scroll to position [336, 0]
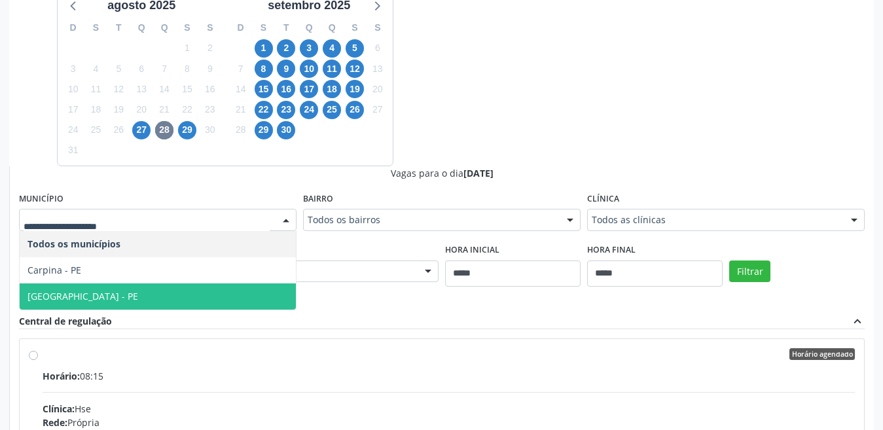
click at [77, 302] on span "[GEOGRAPHIC_DATA] - PE" at bounding box center [158, 297] width 276 height 26
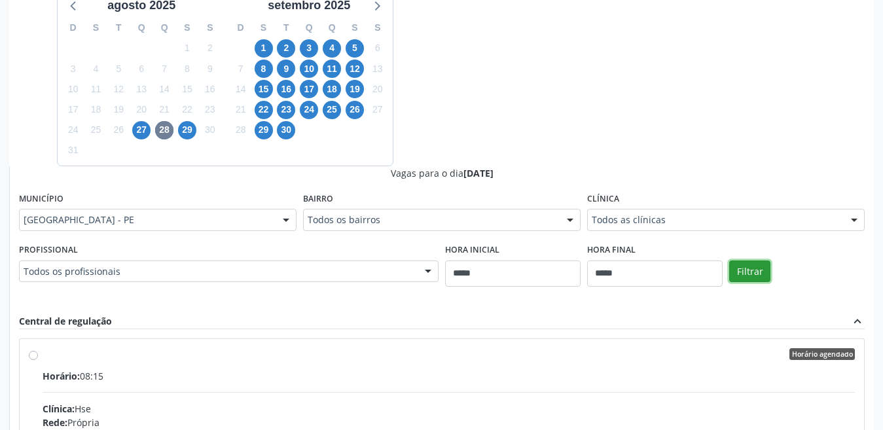
click at [739, 269] on button "Filtrar" at bounding box center [749, 272] width 41 height 22
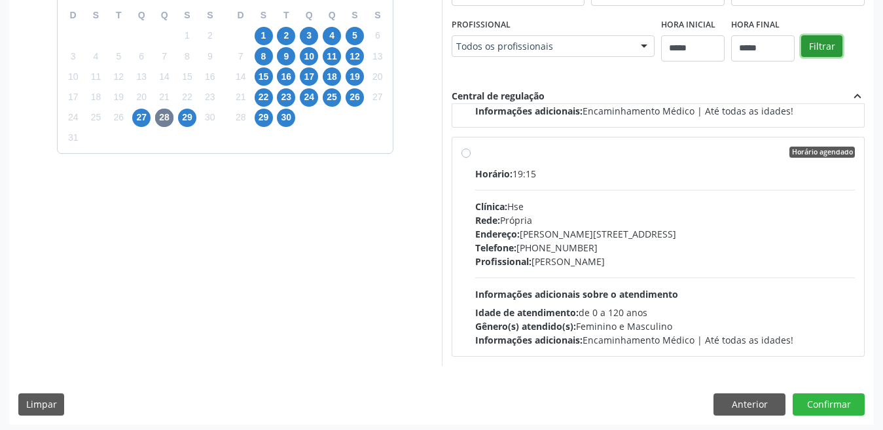
scroll to position [352, 0]
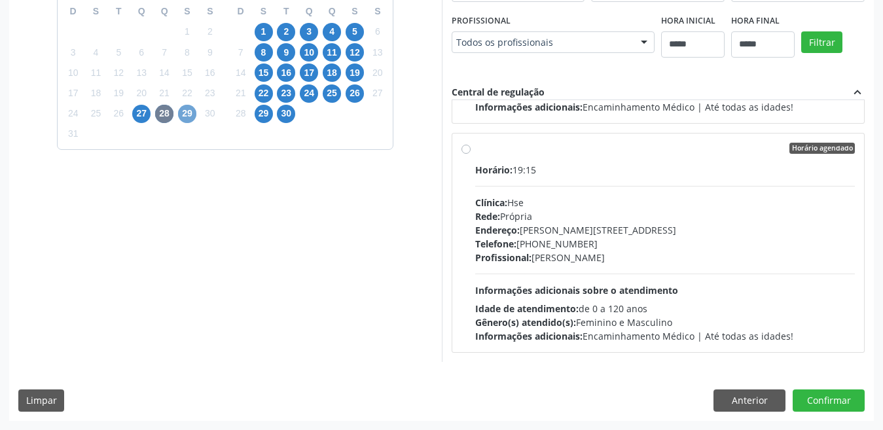
click at [191, 117] on span "29" at bounding box center [187, 114] width 18 height 18
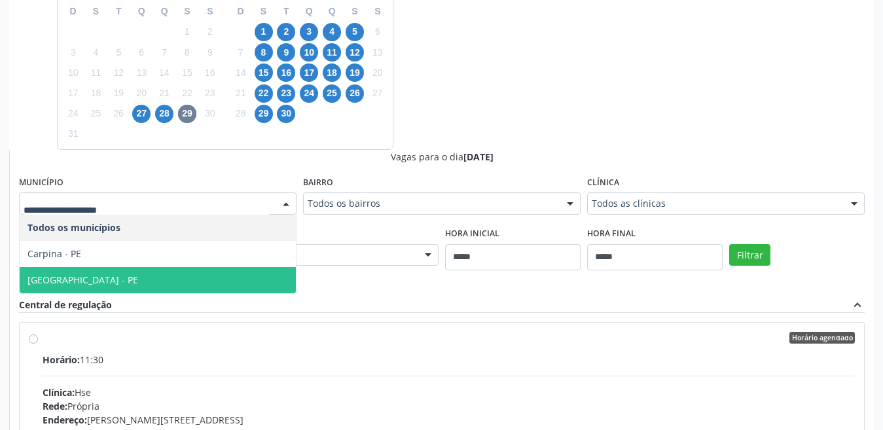
click at [62, 276] on span "[GEOGRAPHIC_DATA] - PE" at bounding box center [82, 280] width 111 height 12
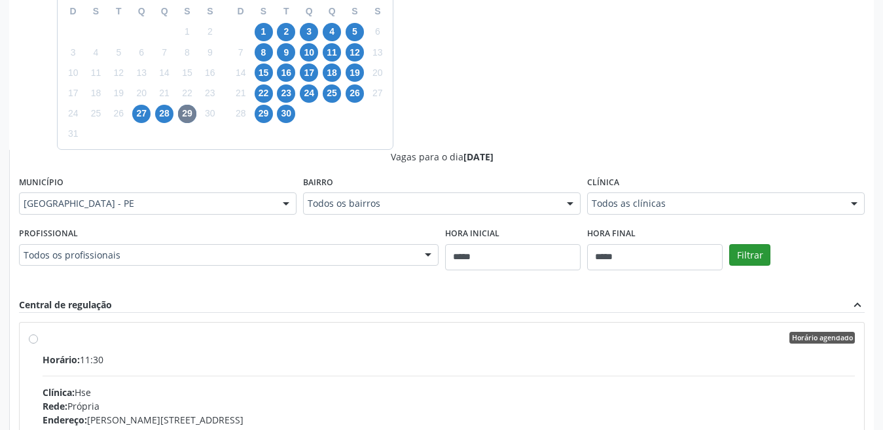
click at [737, 243] on div "Filtrar" at bounding box center [797, 254] width 142 height 60
click at [739, 249] on button "Filtrar" at bounding box center [749, 255] width 41 height 22
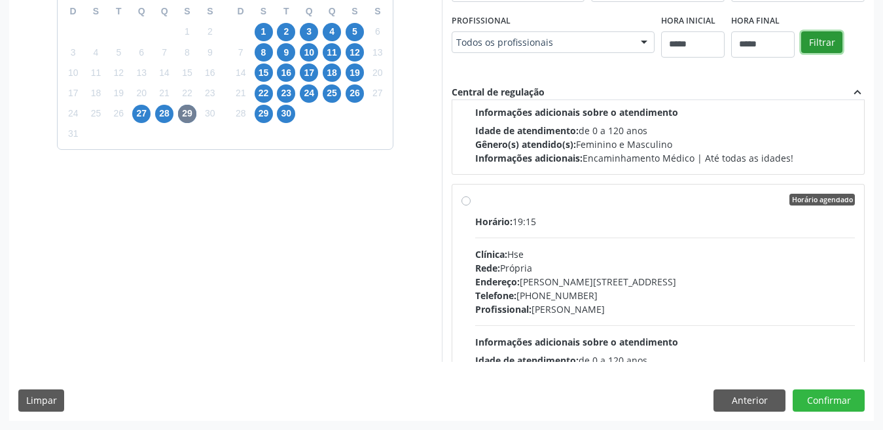
scroll to position [1354, 0]
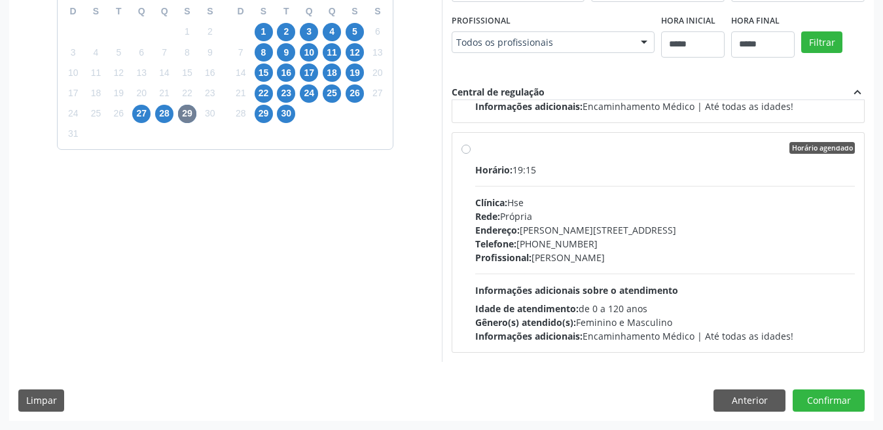
click at [298, 52] on div "10" at bounding box center [309, 53] width 23 height 20
click at [311, 63] on div "17" at bounding box center [309, 73] width 18 height 20
click at [310, 59] on span "10" at bounding box center [309, 52] width 18 height 18
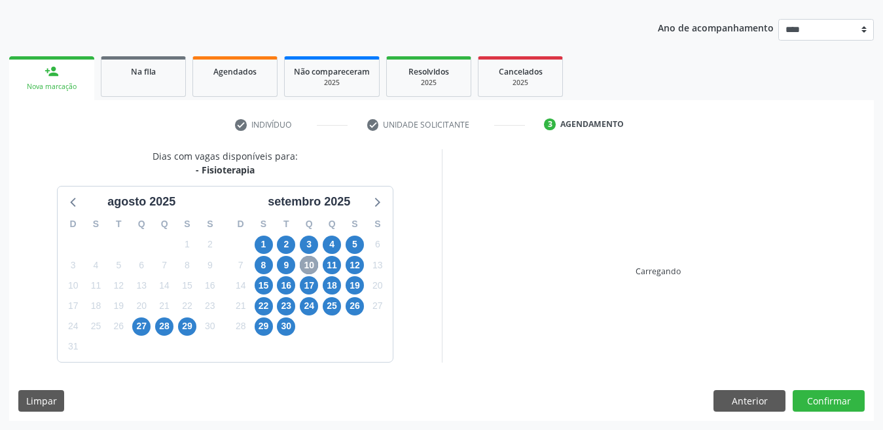
scroll to position [352, 0]
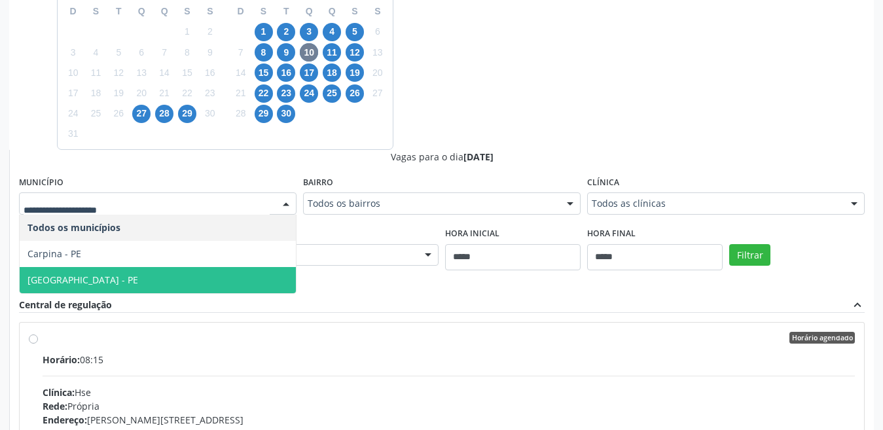
click at [124, 291] on span "[GEOGRAPHIC_DATA] - PE" at bounding box center [158, 280] width 276 height 26
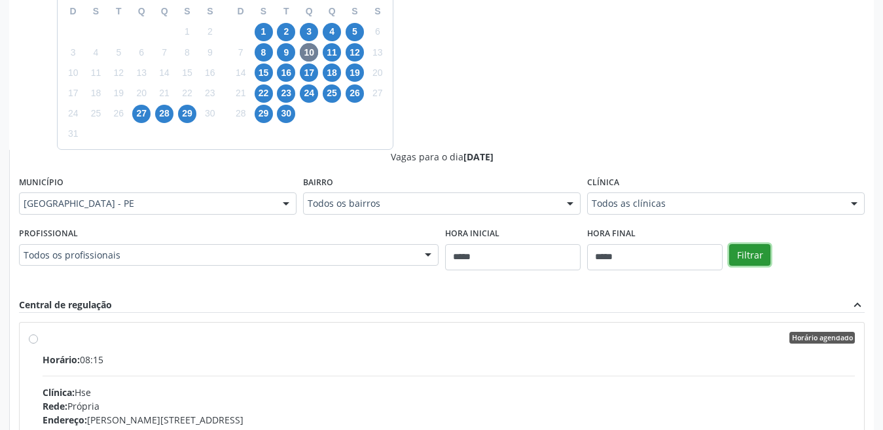
drag, startPoint x: 758, startPoint y: 261, endPoint x: 669, endPoint y: 270, distance: 88.9
click at [757, 261] on button "Filtrar" at bounding box center [749, 255] width 41 height 22
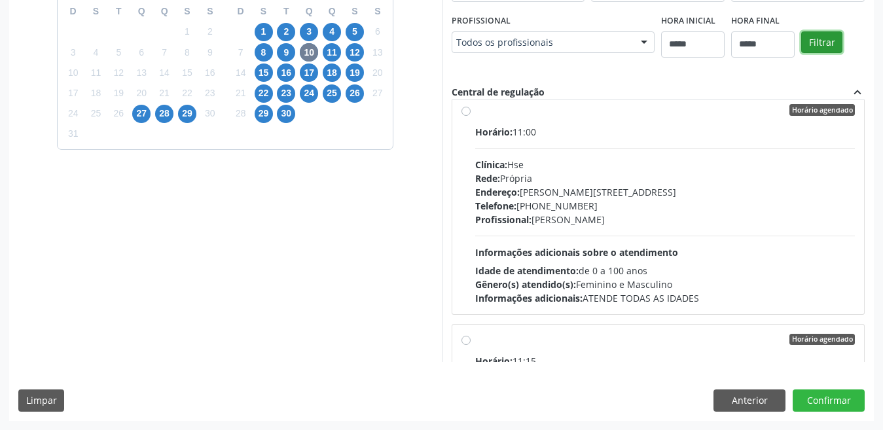
scroll to position [2488, 0]
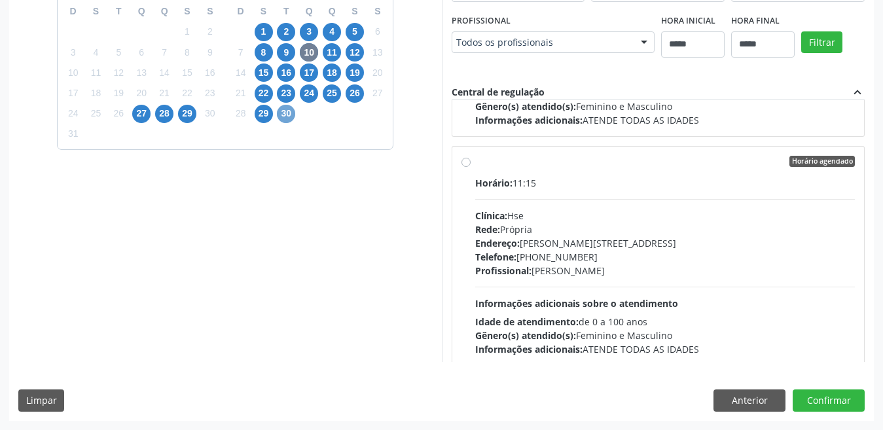
click at [282, 119] on span "30" at bounding box center [286, 114] width 18 height 18
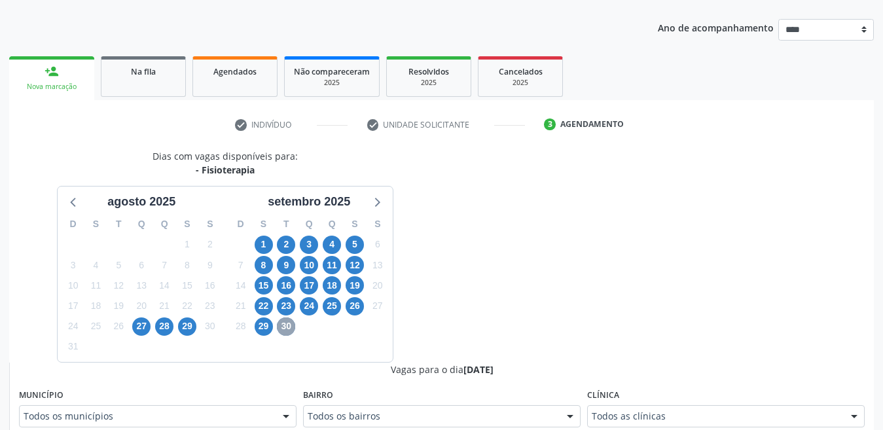
scroll to position [352, 0]
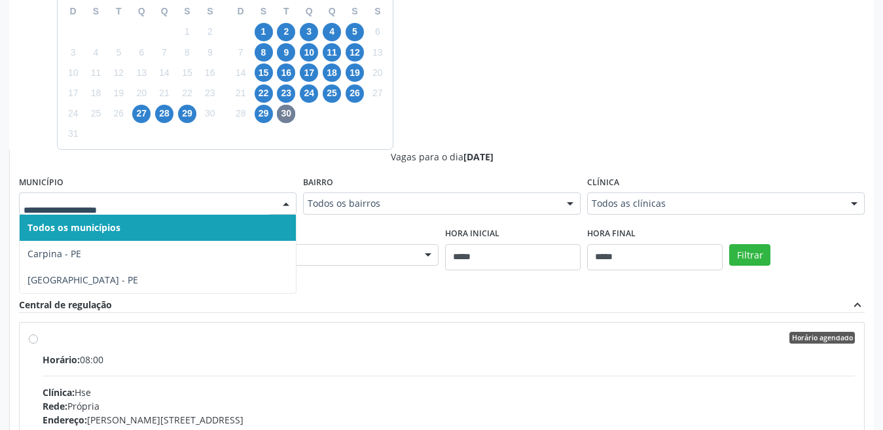
click at [171, 211] on div at bounding box center [158, 203] width 278 height 22
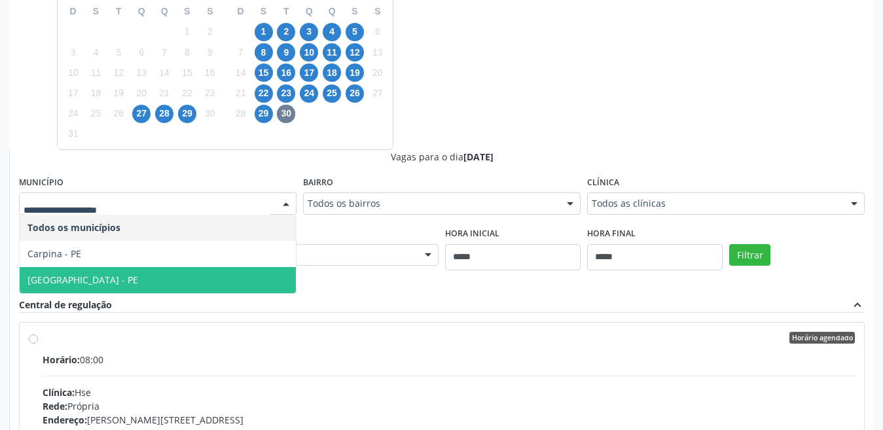
click at [109, 281] on span "[GEOGRAPHIC_DATA] - PE" at bounding box center [158, 280] width 276 height 26
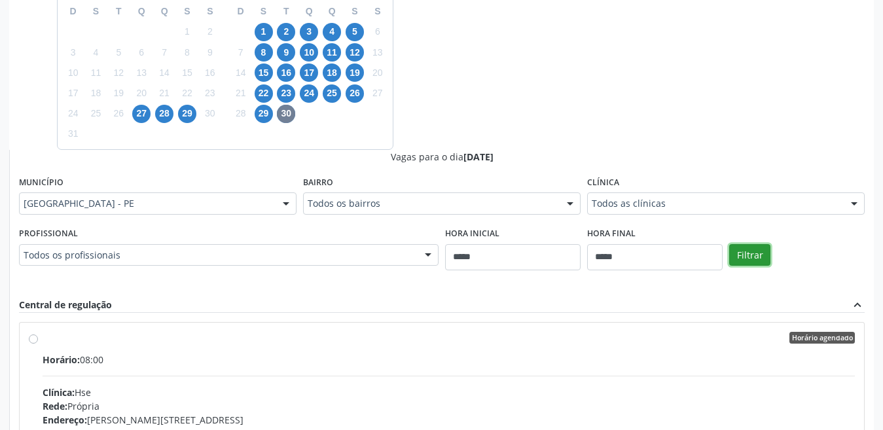
click at [752, 266] on button "Filtrar" at bounding box center [749, 255] width 41 height 22
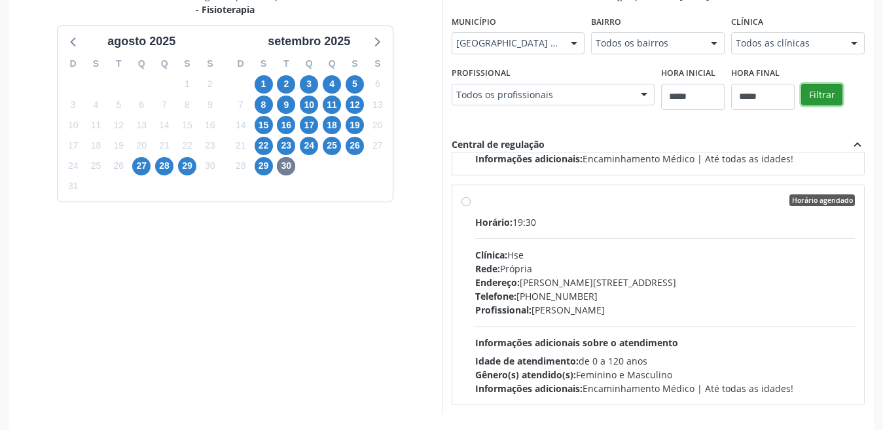
scroll to position [221, 0]
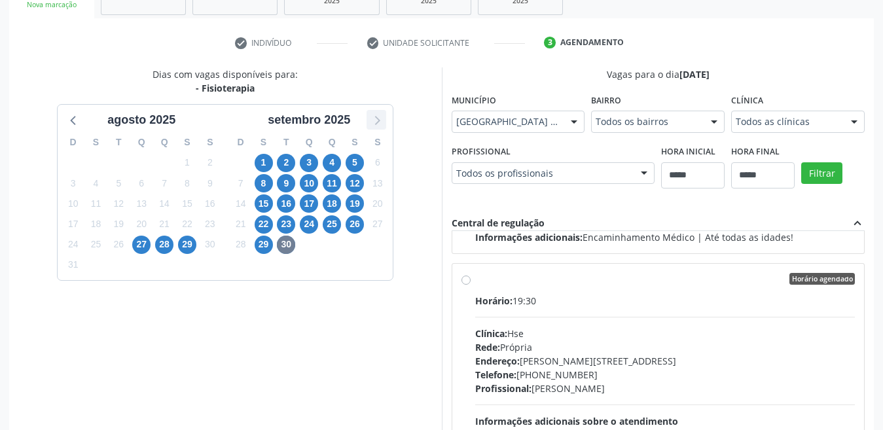
click at [376, 115] on icon at bounding box center [376, 119] width 17 height 17
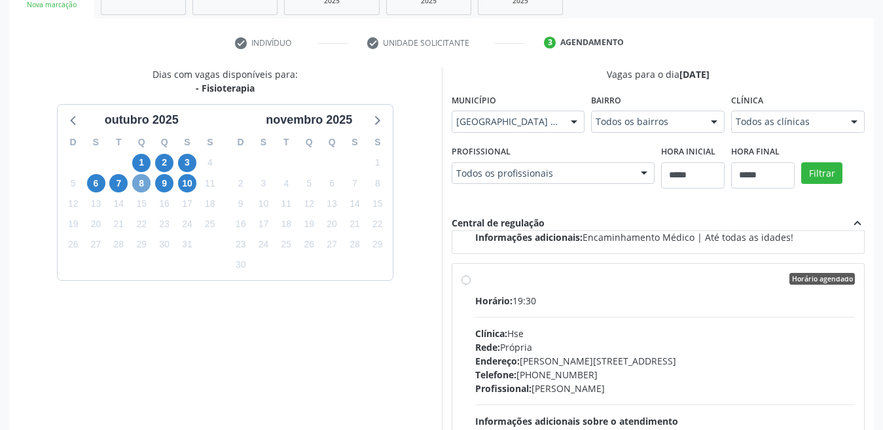
click at [143, 184] on span "8" at bounding box center [141, 183] width 18 height 18
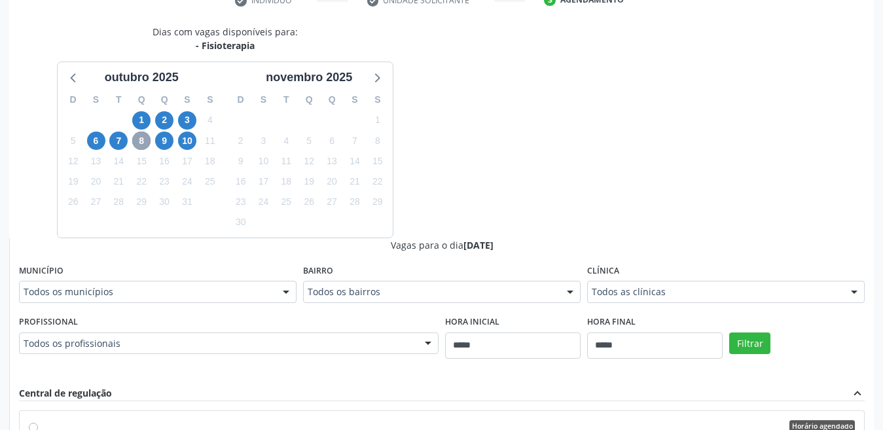
scroll to position [287, 0]
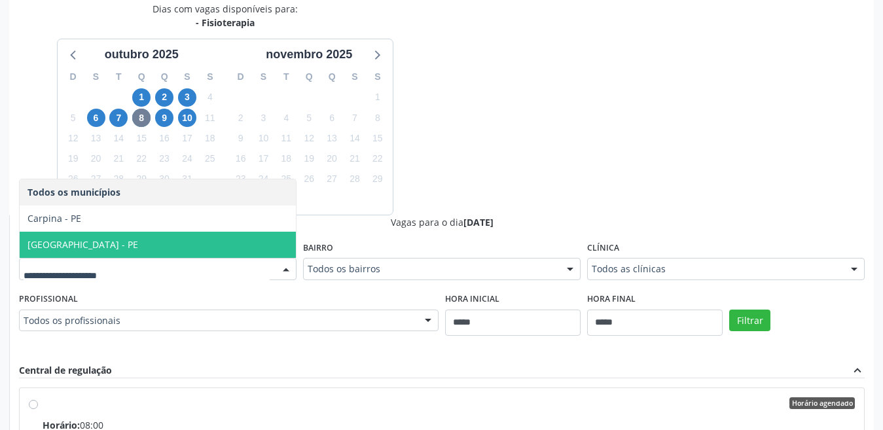
click at [142, 244] on span "[GEOGRAPHIC_DATA] - PE" at bounding box center [158, 245] width 276 height 26
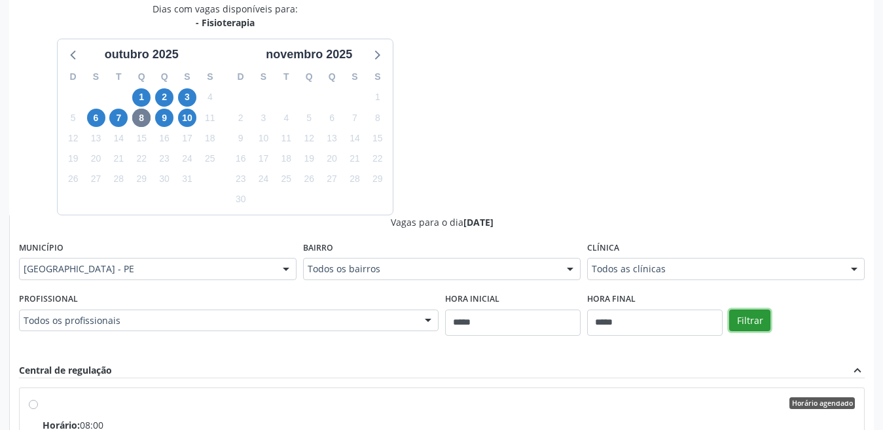
drag, startPoint x: 758, startPoint y: 320, endPoint x: 504, endPoint y: 259, distance: 260.5
click at [758, 321] on button "Filtrar" at bounding box center [749, 321] width 41 height 22
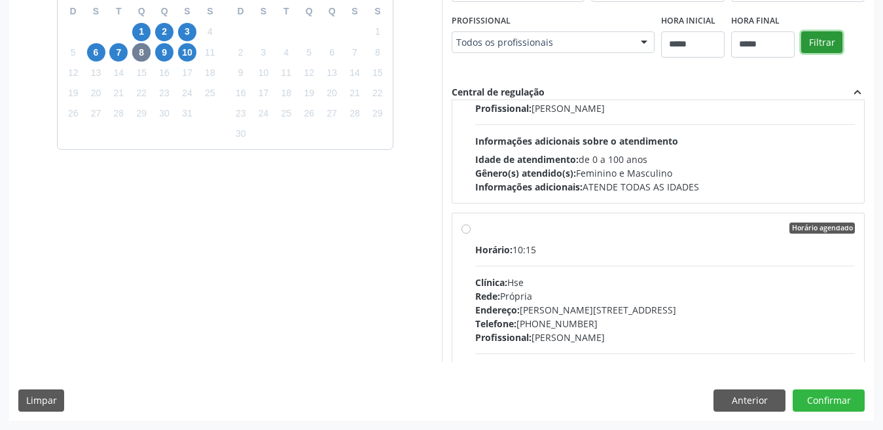
scroll to position [2357, 0]
